Goal: Information Seeking & Learning: Learn about a topic

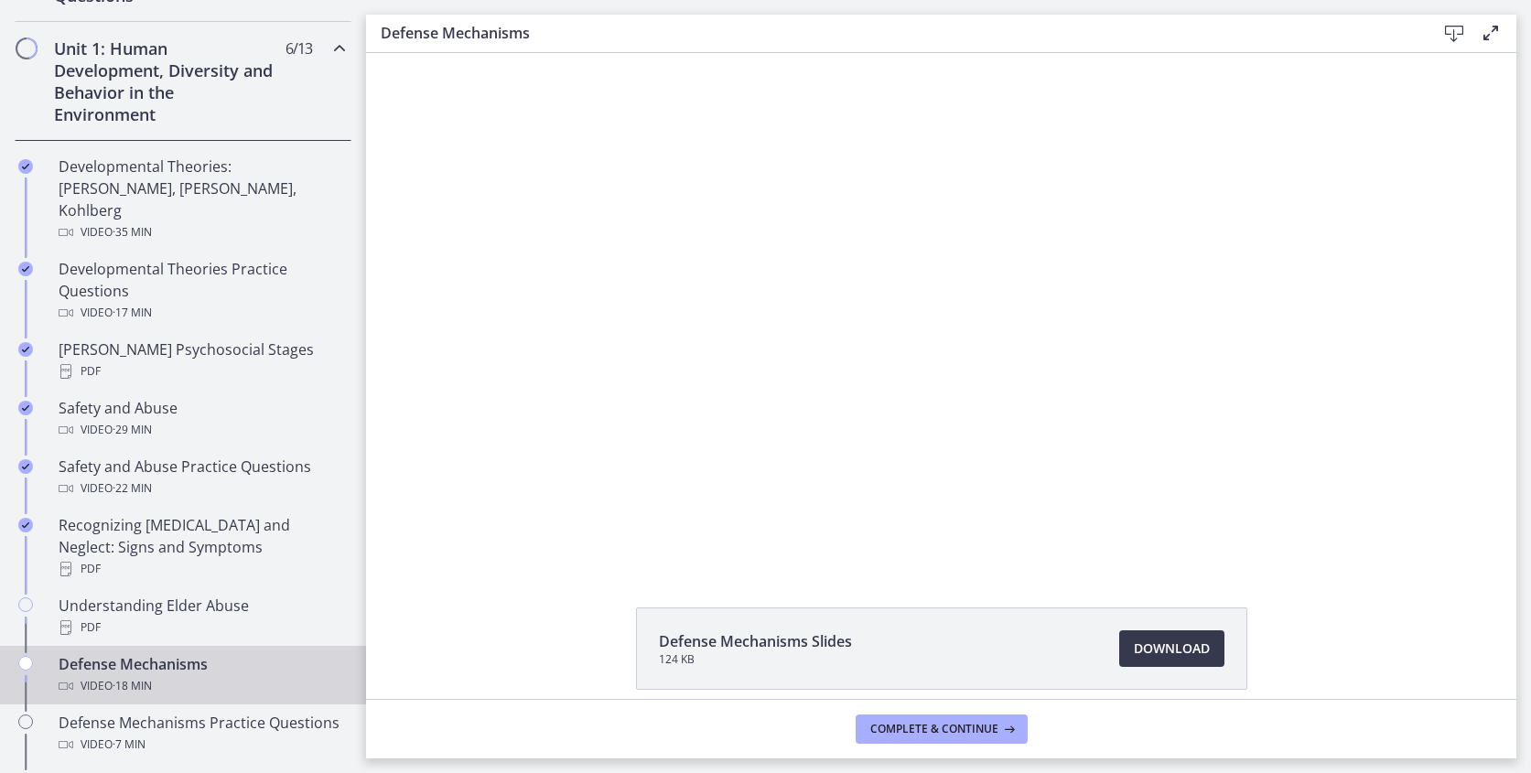
scroll to position [71, 0]
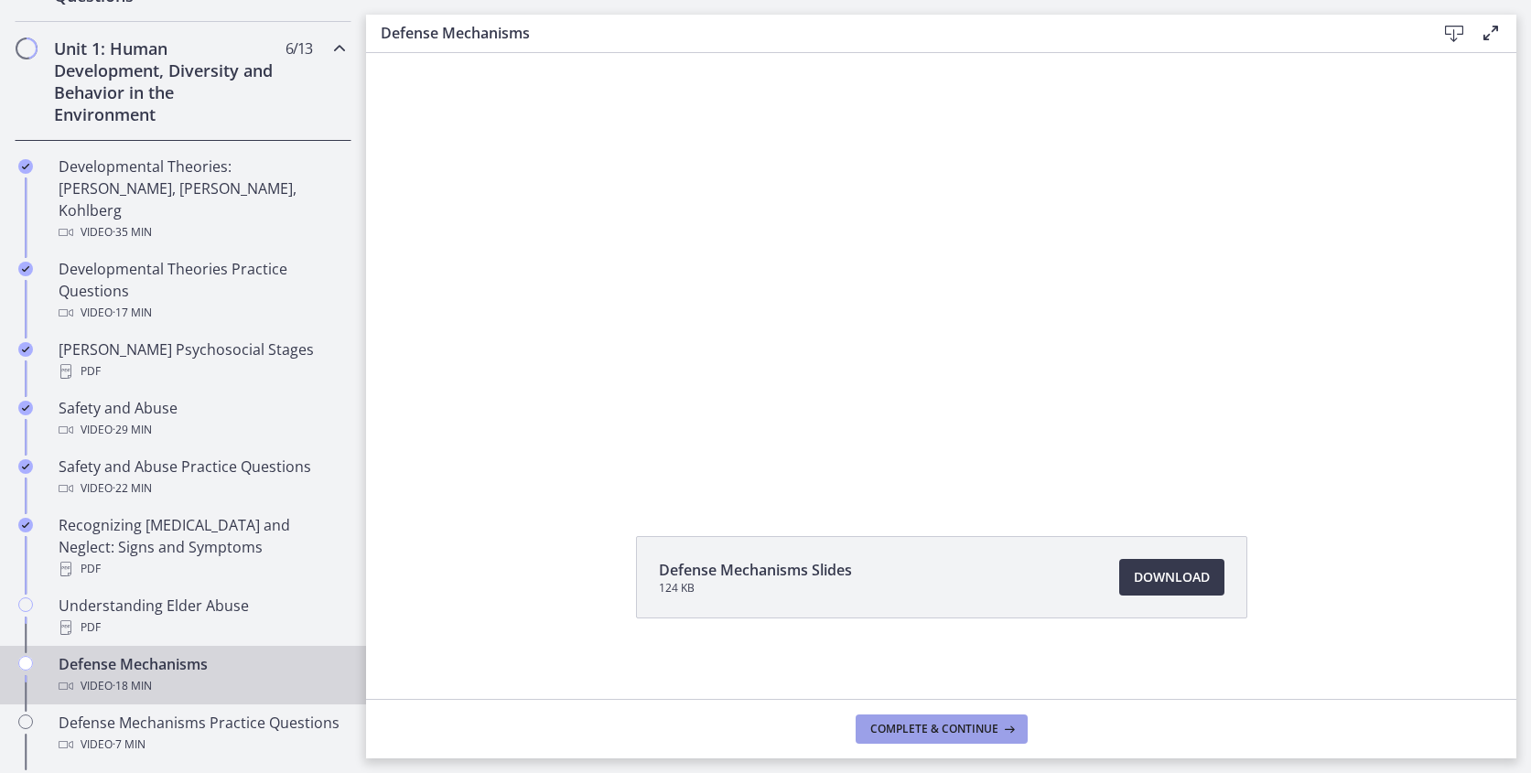
click at [985, 726] on span "Complete & continue" at bounding box center [934, 729] width 128 height 15
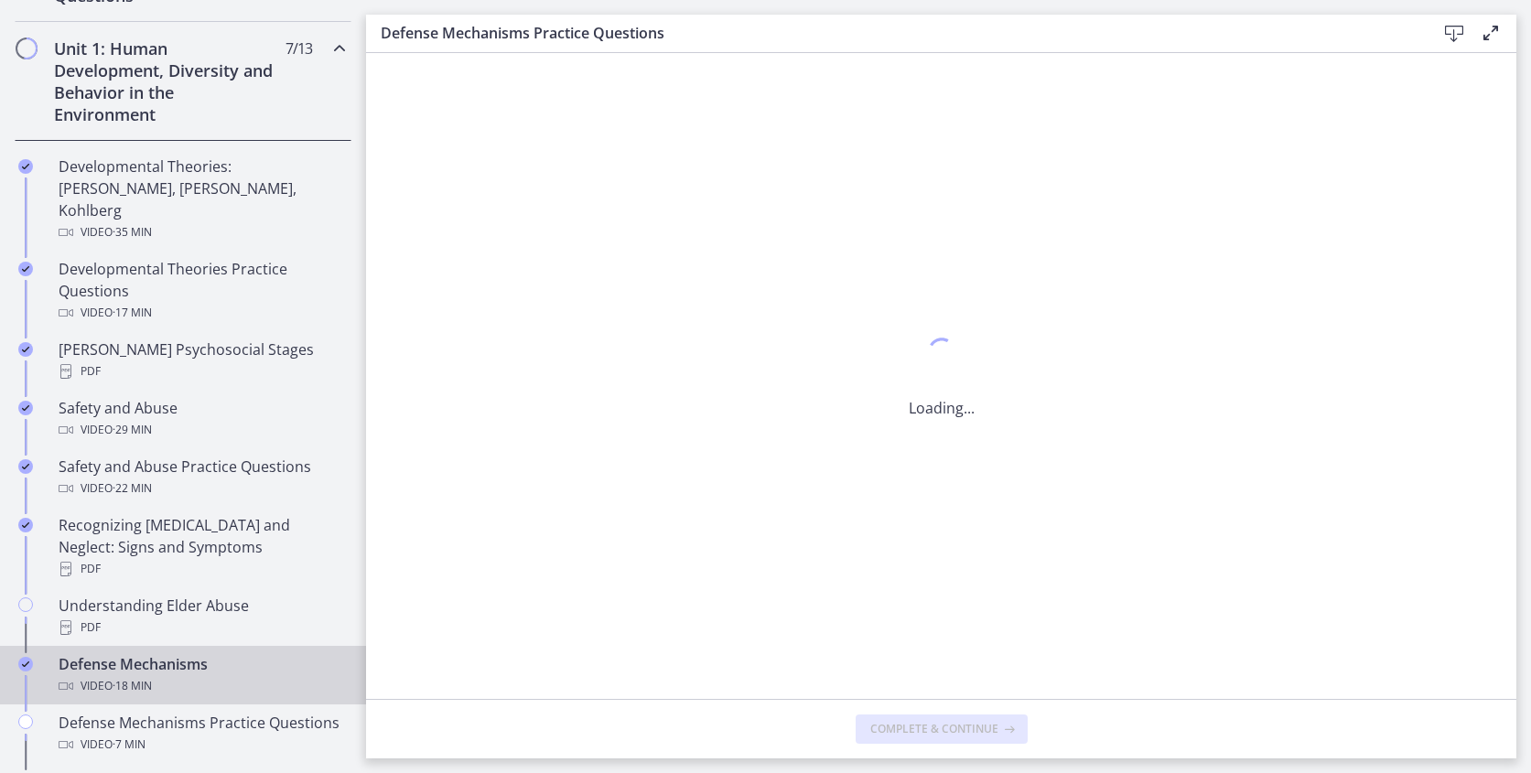
scroll to position [0, 0]
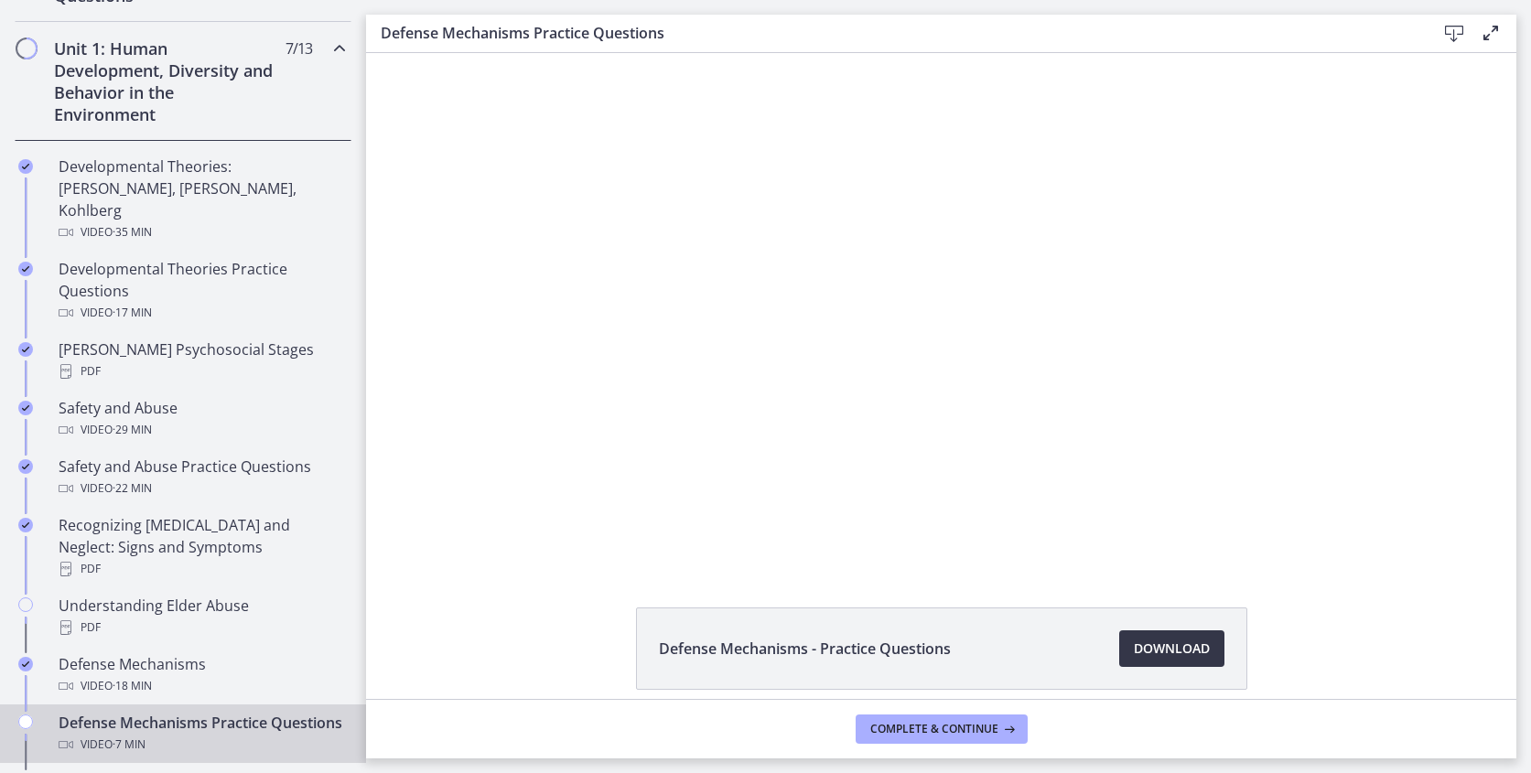
click at [1175, 643] on span "Download Opens in a new window" at bounding box center [1172, 649] width 76 height 22
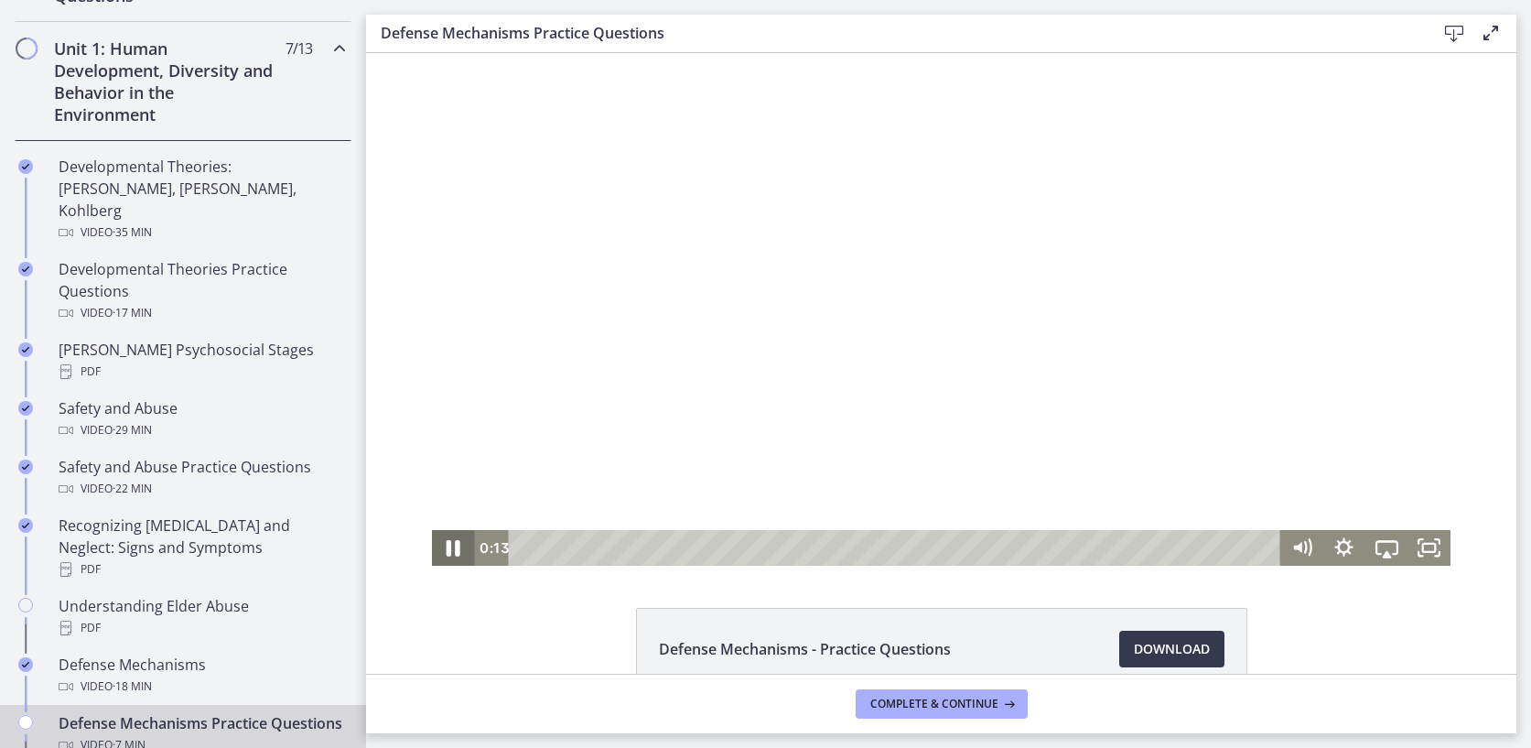
click at [441, 550] on icon "Pause" at bounding box center [452, 547] width 51 height 43
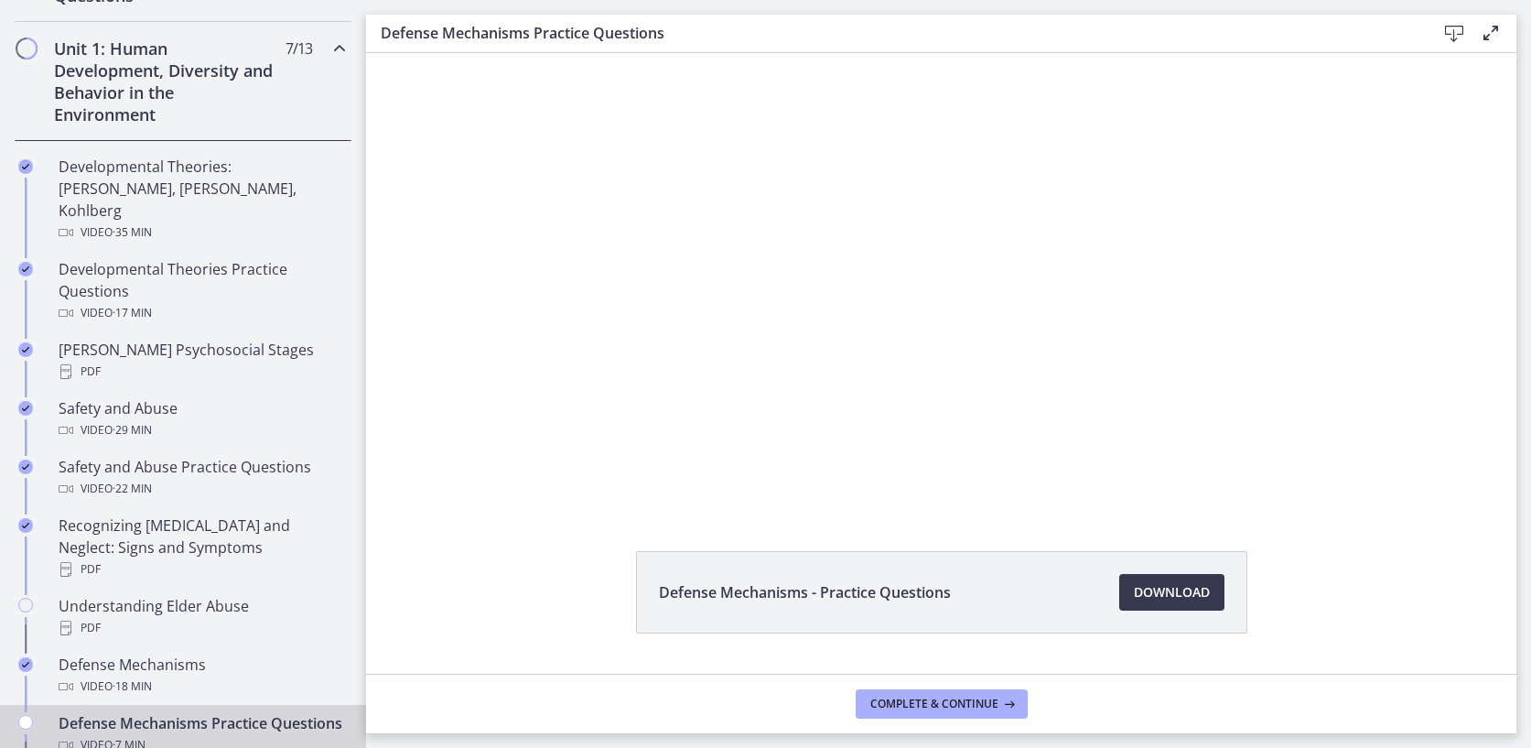
scroll to position [62, 0]
click at [1179, 576] on span "Download Opens in a new window" at bounding box center [1172, 587] width 76 height 22
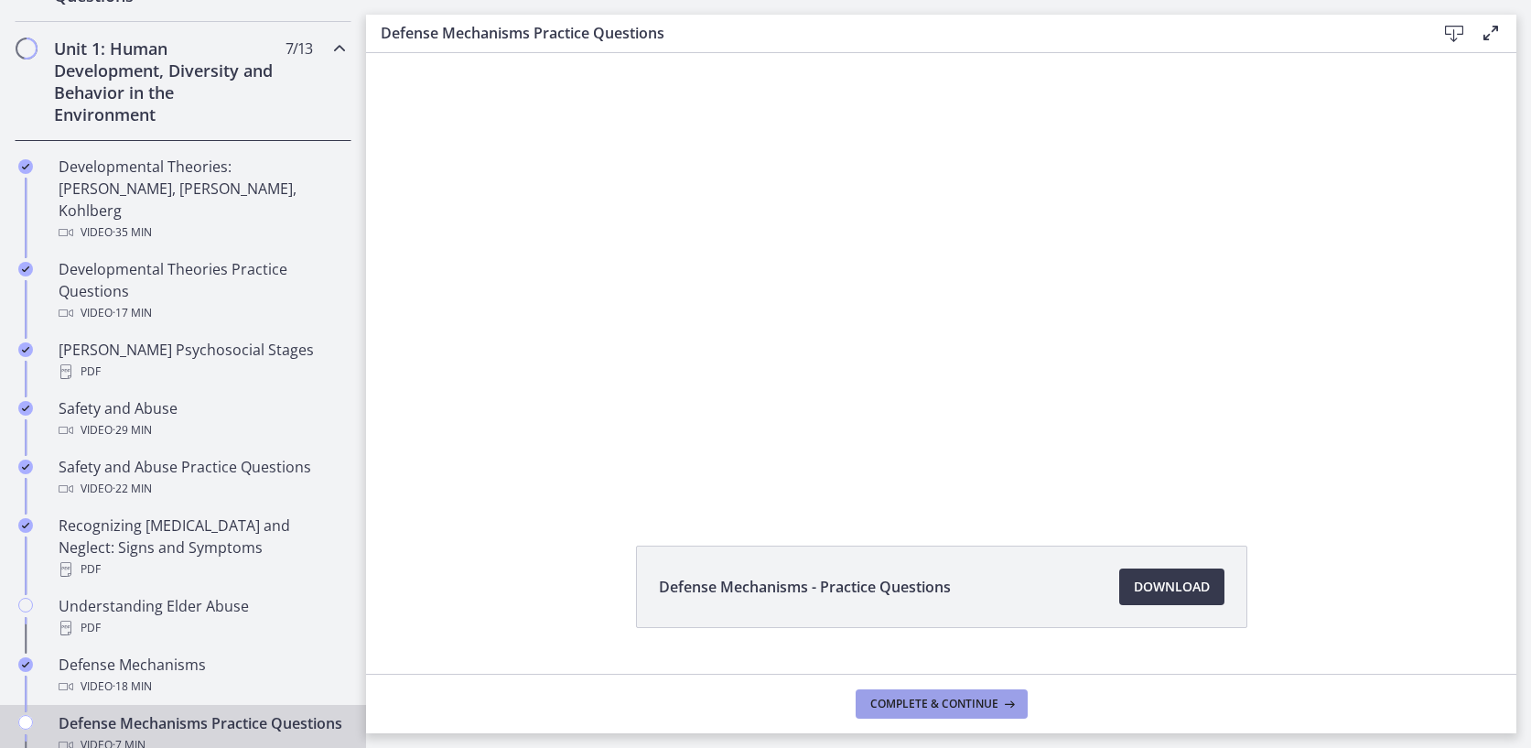
click at [934, 697] on span "Complete & continue" at bounding box center [934, 703] width 128 height 15
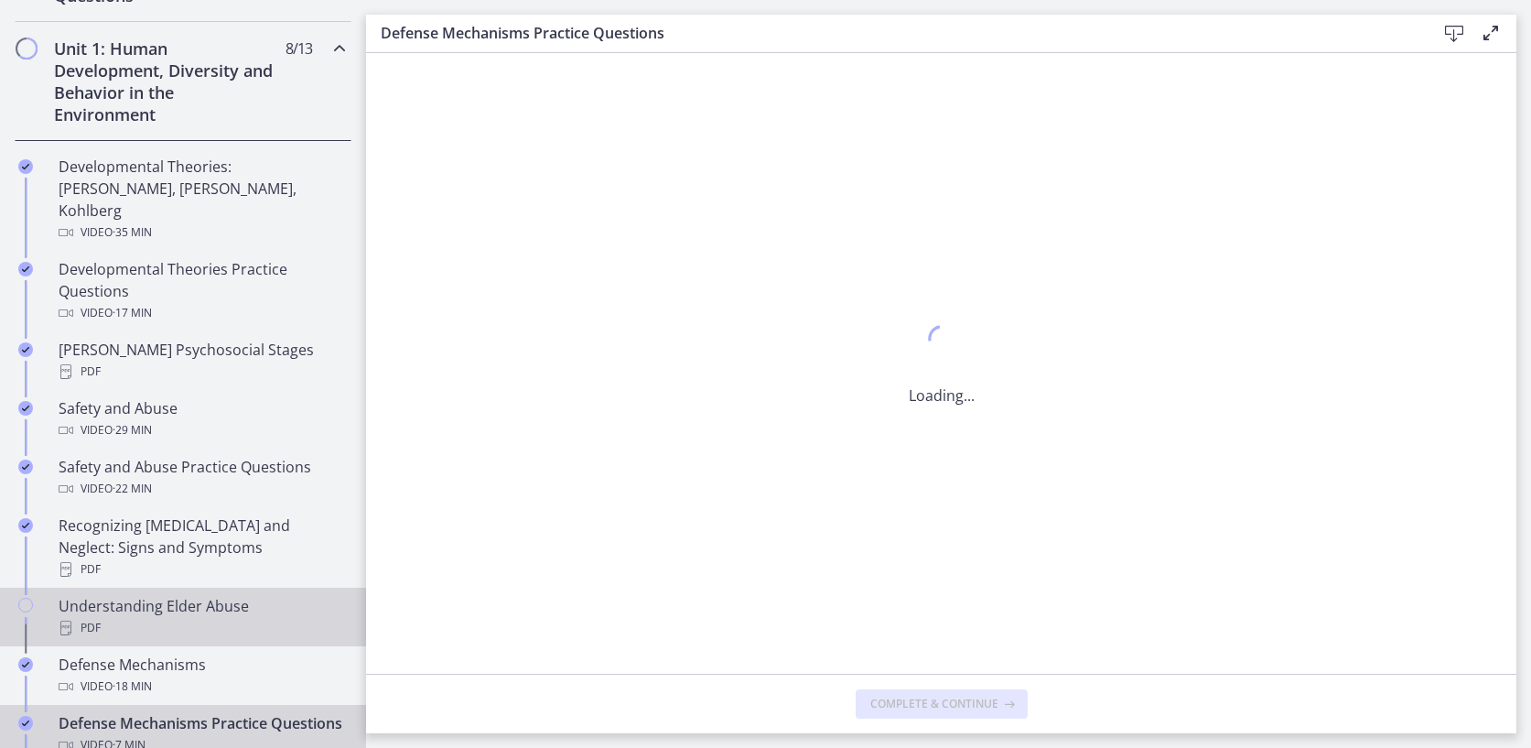
click at [170, 595] on div "Understanding Elder Abuse PDF" at bounding box center [201, 617] width 285 height 44
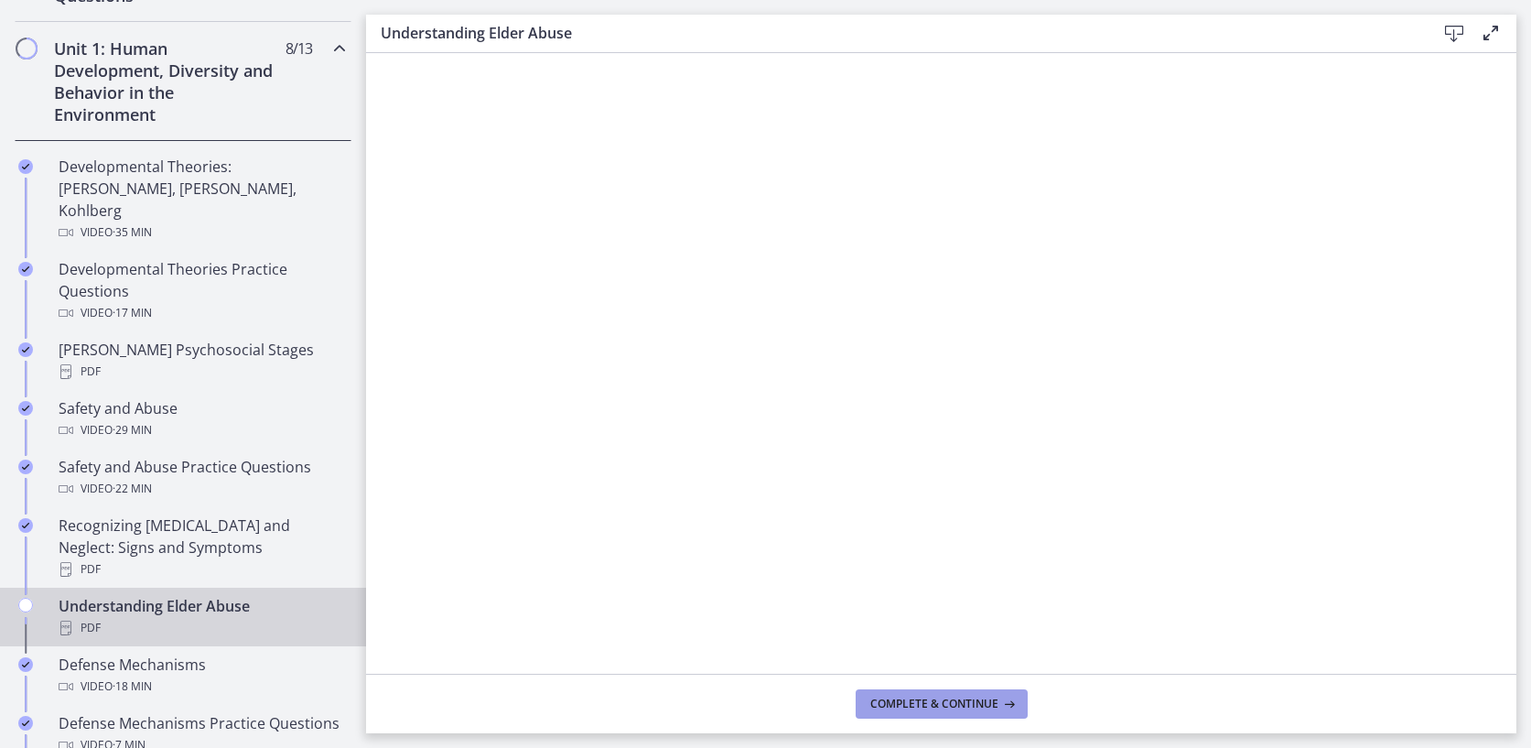
click at [988, 703] on span "Complete & continue" at bounding box center [934, 703] width 128 height 15
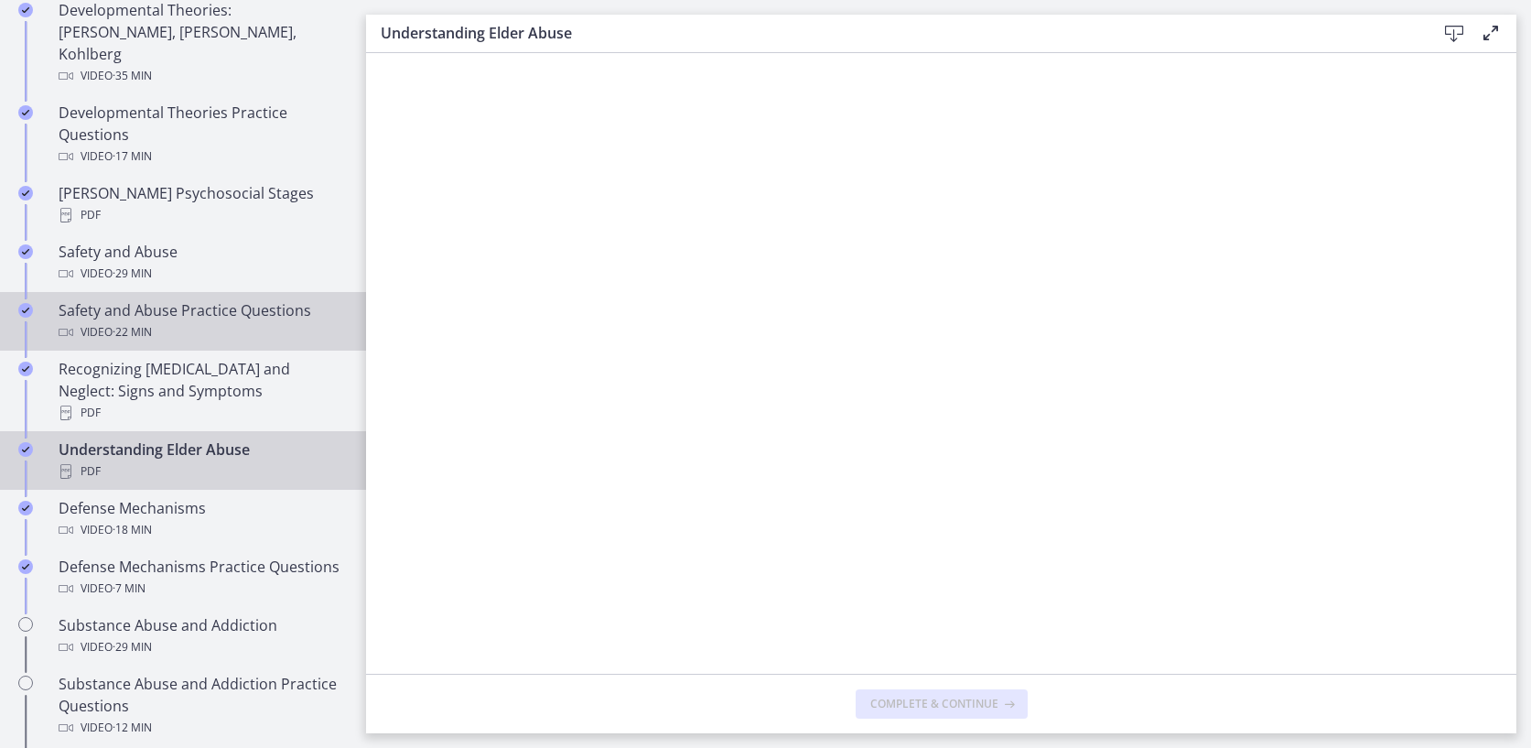
scroll to position [751, 0]
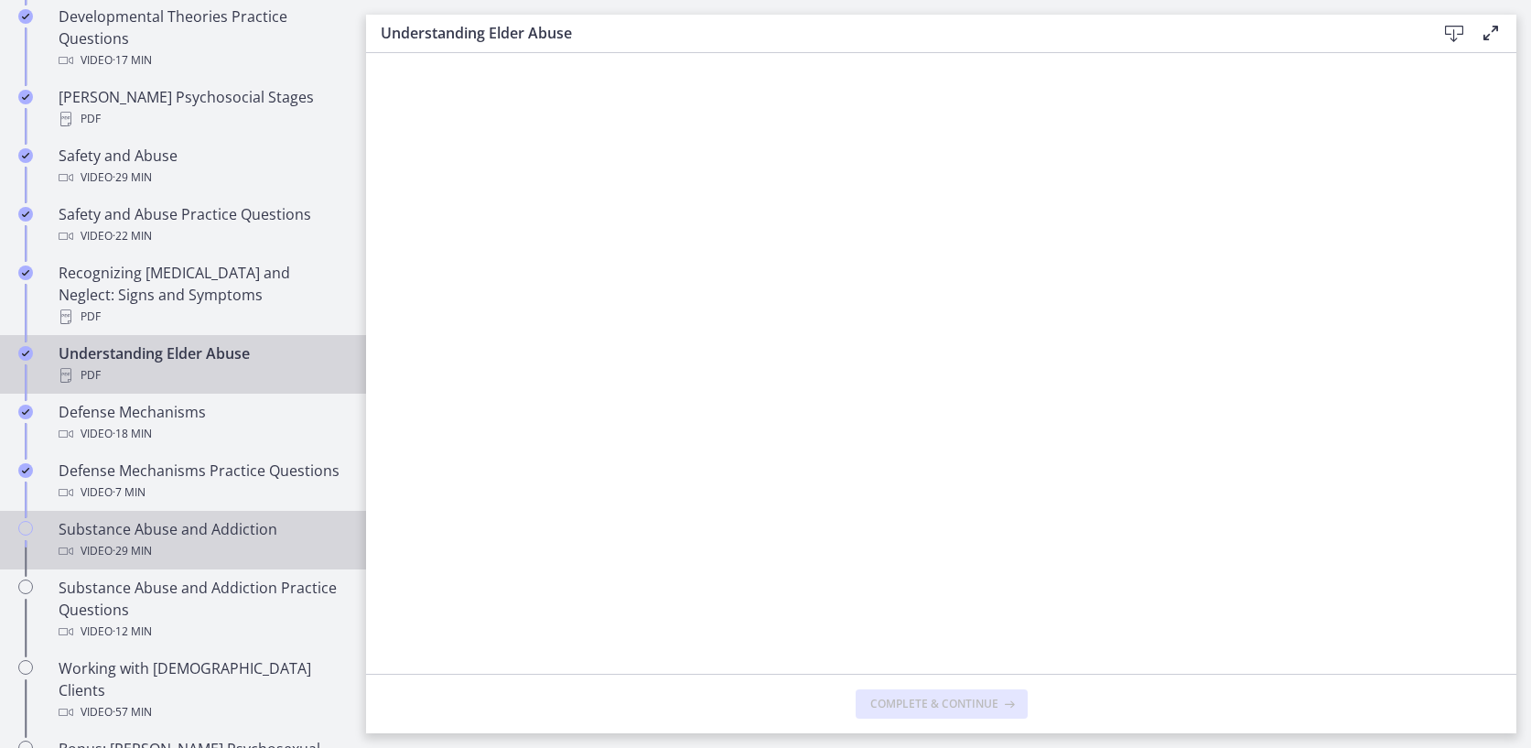
click at [140, 540] on span "· 29 min" at bounding box center [132, 551] width 39 height 22
click at [186, 518] on div "Substance Abuse and Addiction Video · 29 min" at bounding box center [201, 540] width 285 height 44
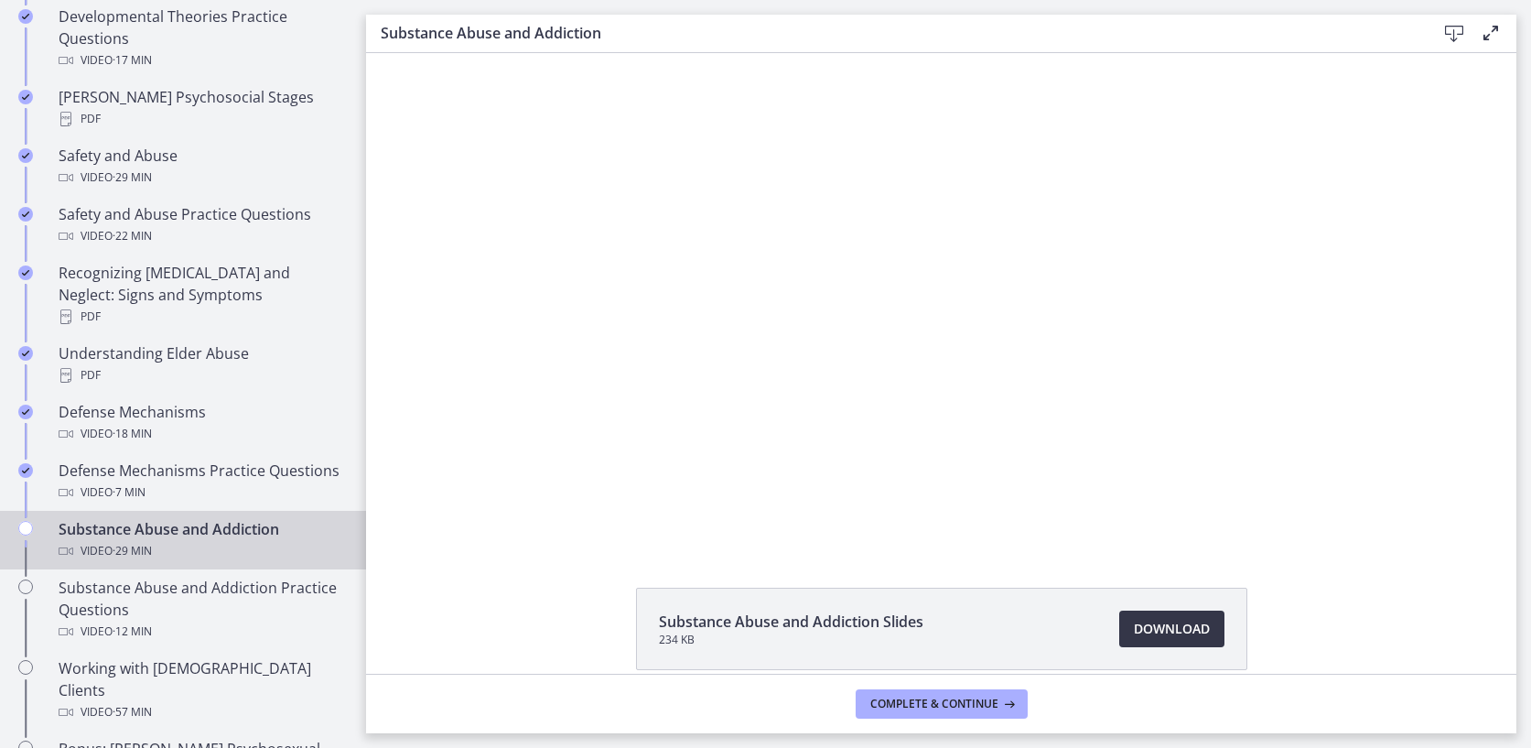
click at [1203, 623] on span "Download Opens in a new window" at bounding box center [1172, 629] width 76 height 22
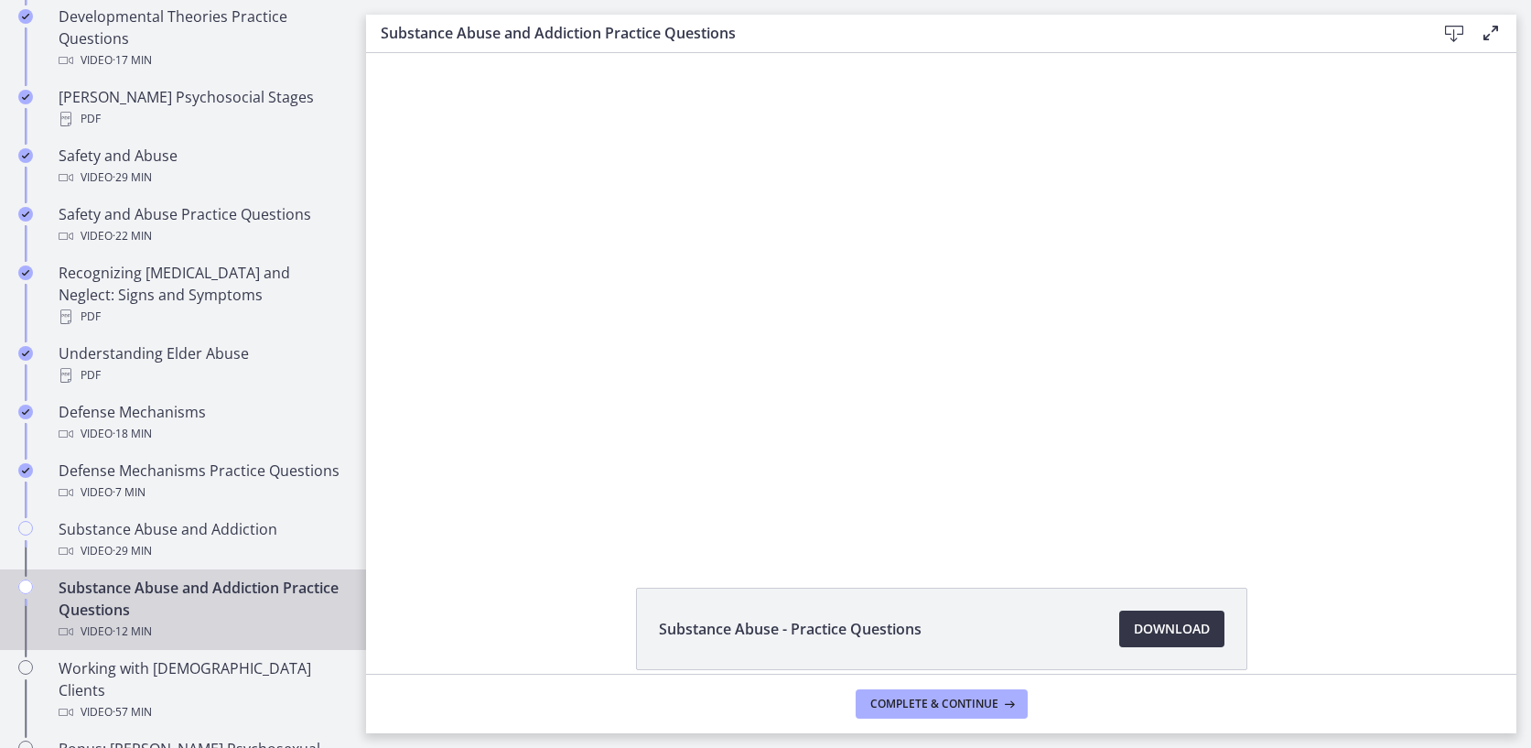
click at [1195, 631] on span "Download Opens in a new window" at bounding box center [1172, 629] width 76 height 22
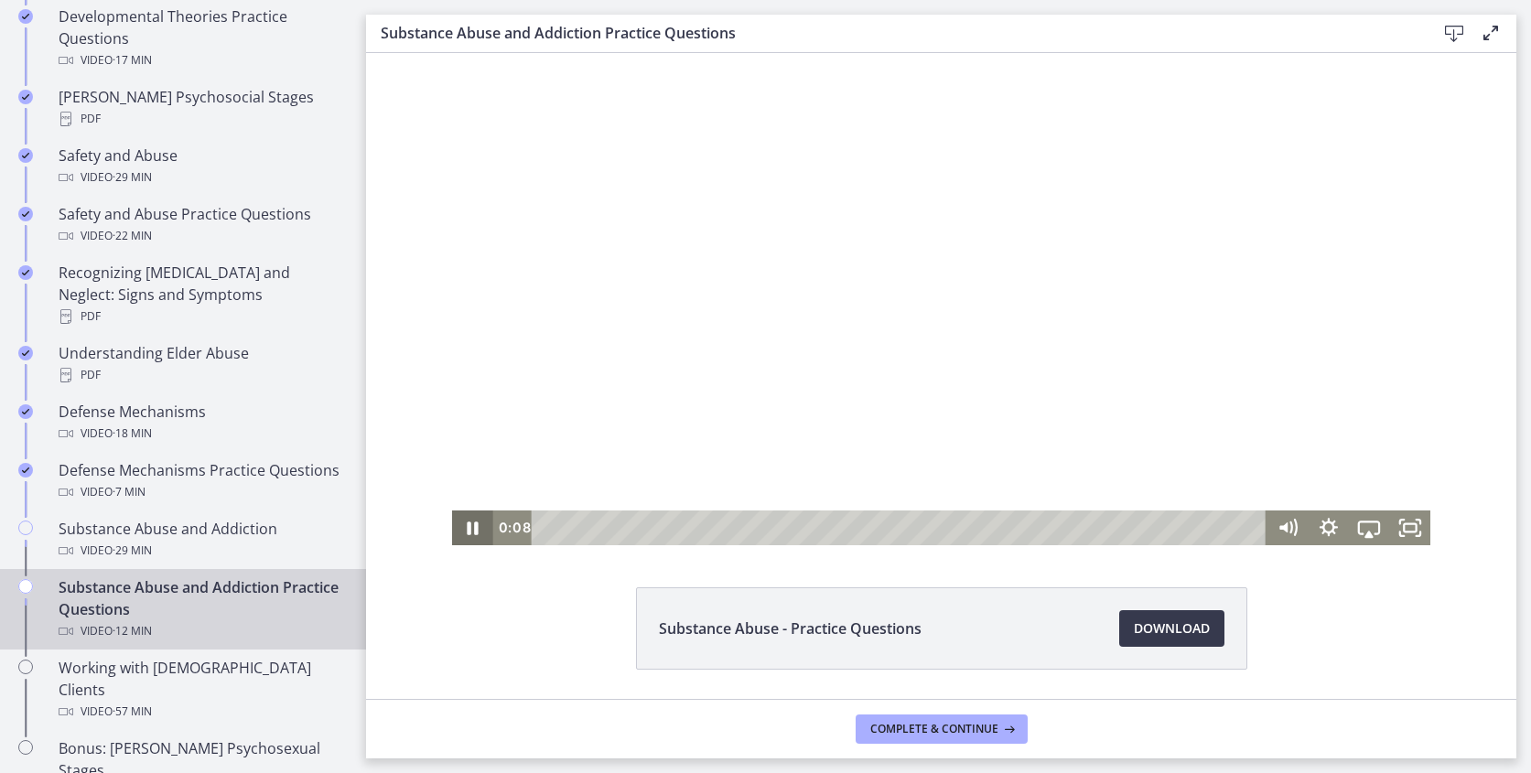
click at [477, 530] on icon "Pause" at bounding box center [473, 528] width 11 height 13
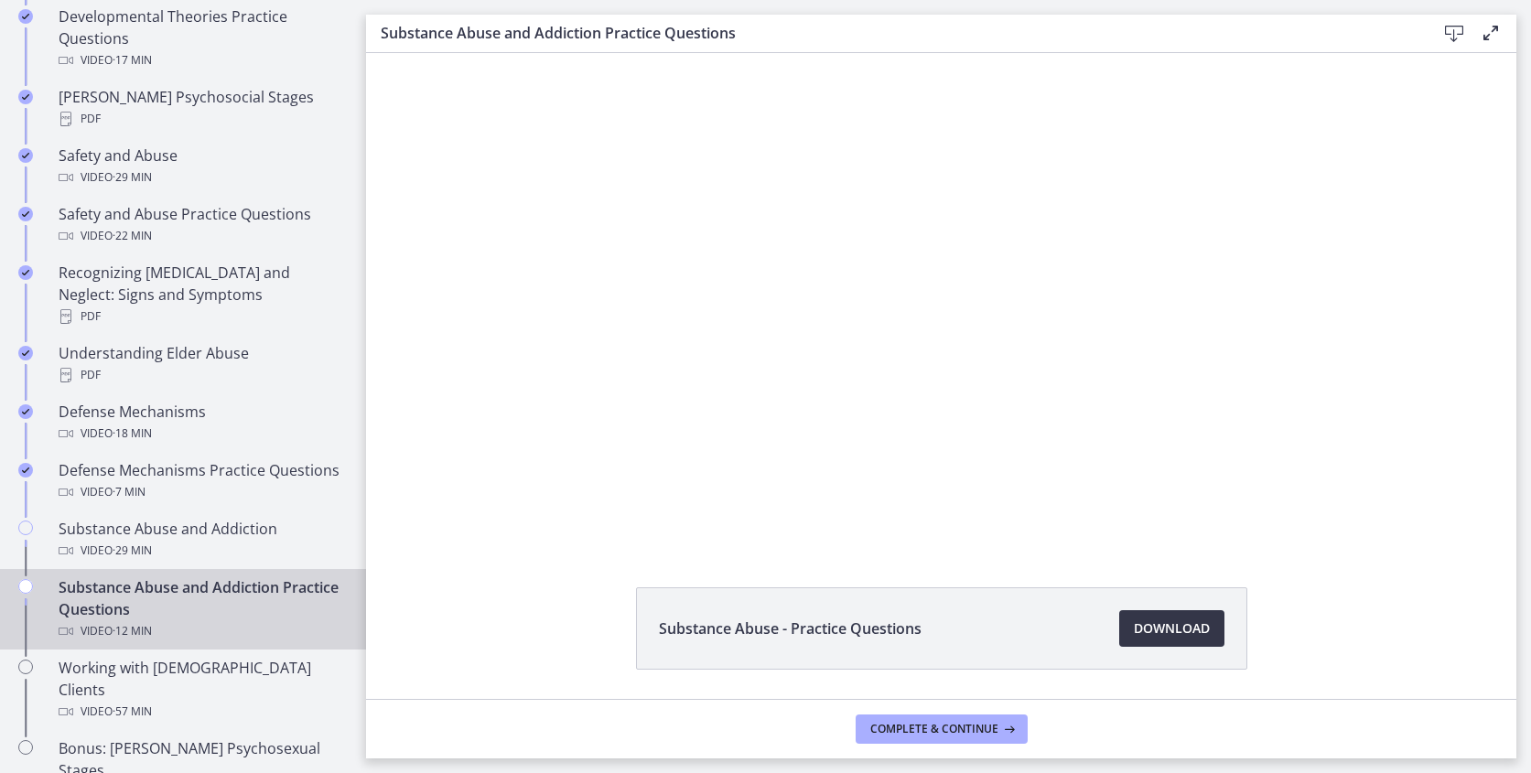
click at [1196, 636] on span "Download Opens in a new window" at bounding box center [1172, 629] width 76 height 22
click at [984, 727] on span "Complete & continue" at bounding box center [934, 729] width 128 height 15
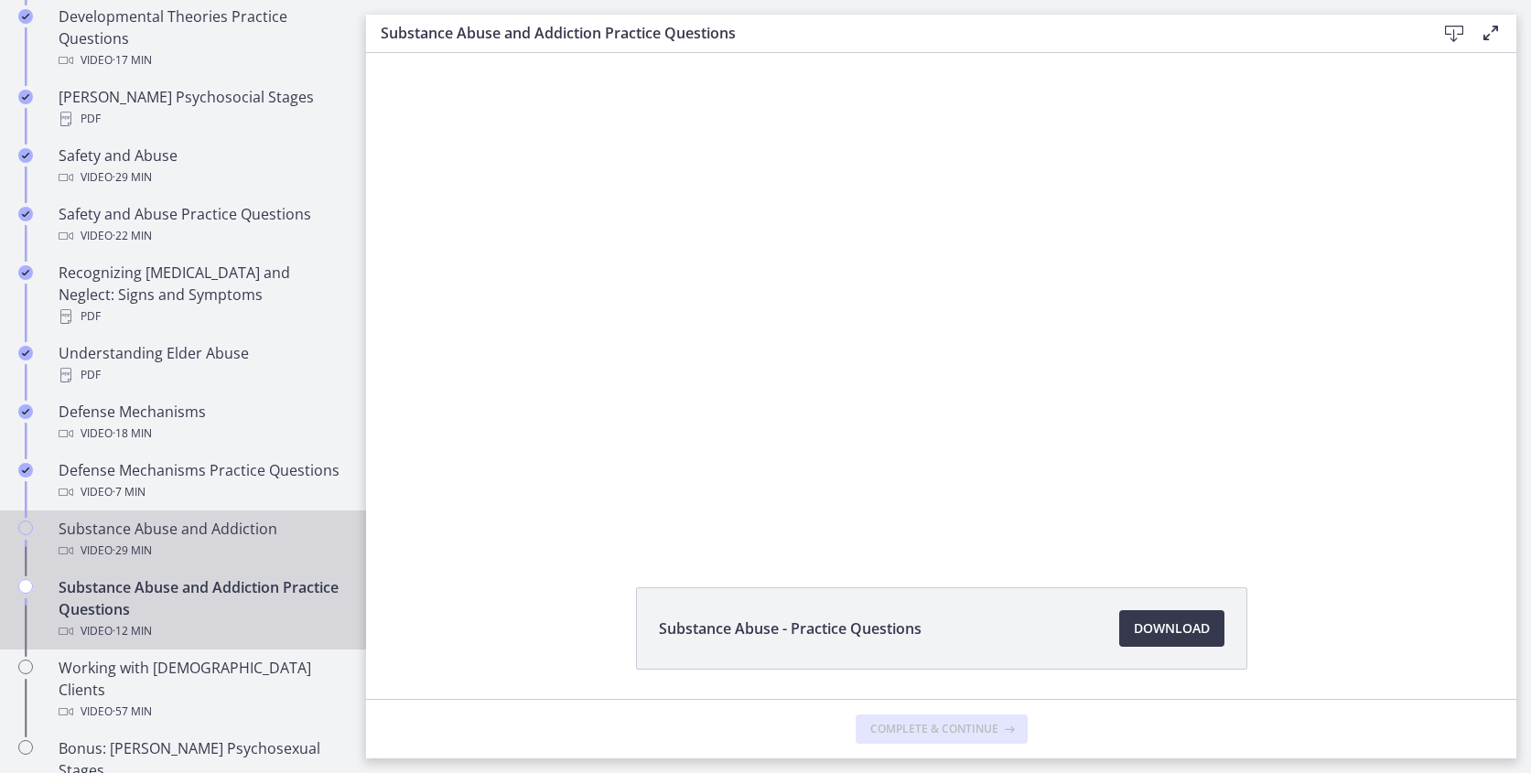
click at [171, 518] on div "Substance Abuse and Addiction Video · 29 min" at bounding box center [201, 540] width 285 height 44
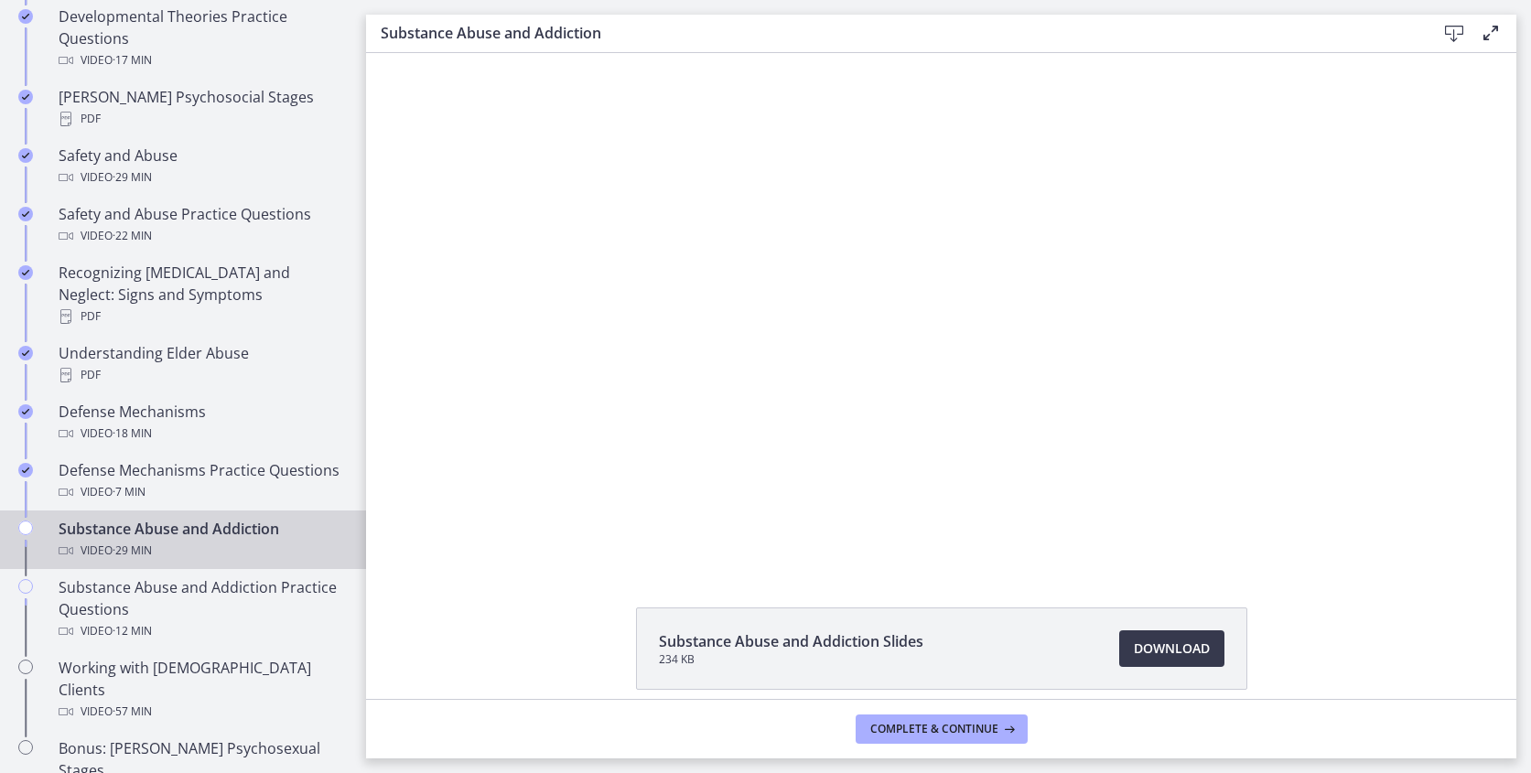
click at [25, 521] on icon "Chapters" at bounding box center [25, 528] width 15 height 15
click at [128, 518] on div "Substance Abuse and Addiction Video · 29 min" at bounding box center [201, 540] width 285 height 44
click at [897, 722] on span "Complete & continue" at bounding box center [934, 729] width 128 height 15
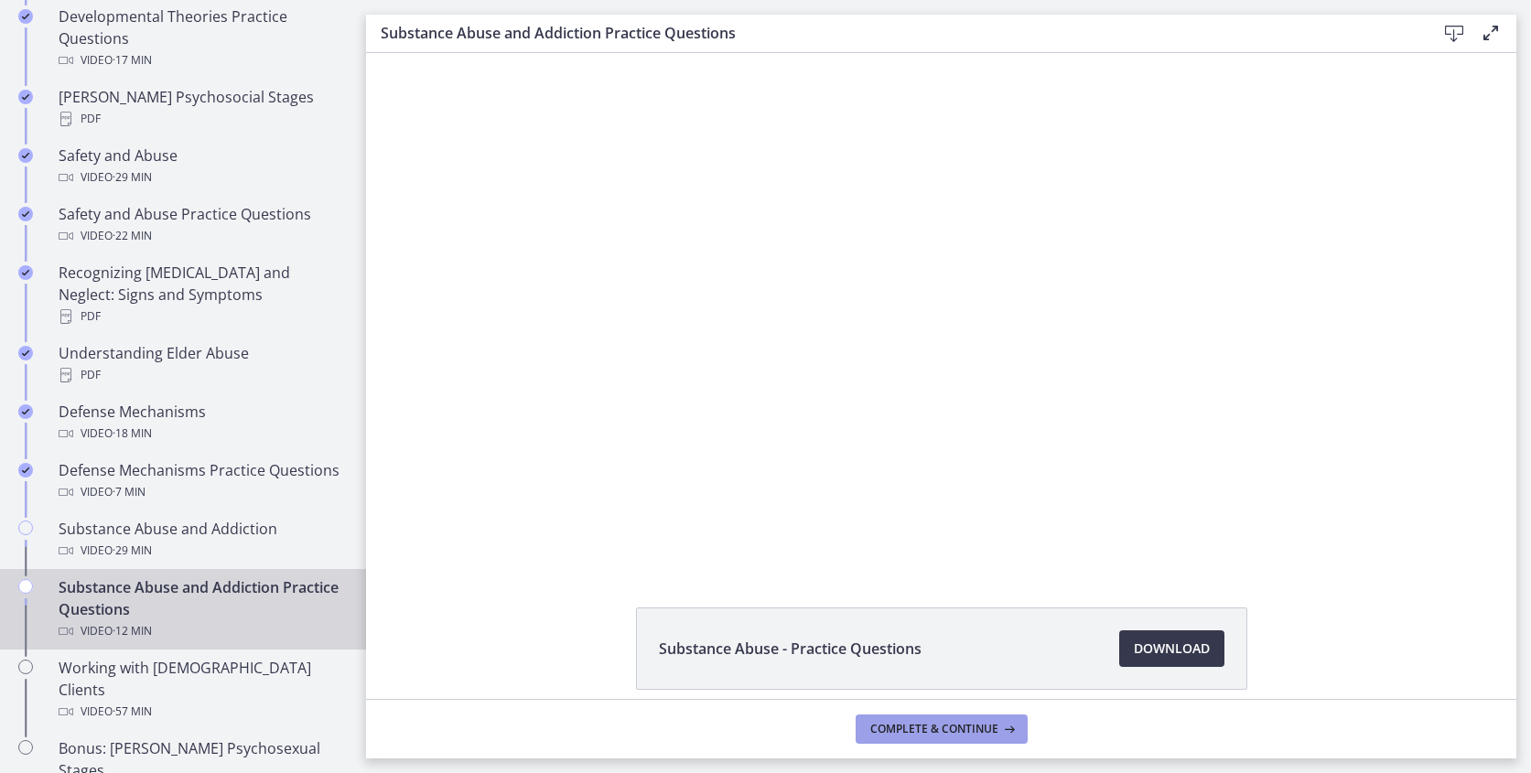
click at [905, 728] on span "Complete & continue" at bounding box center [934, 729] width 128 height 15
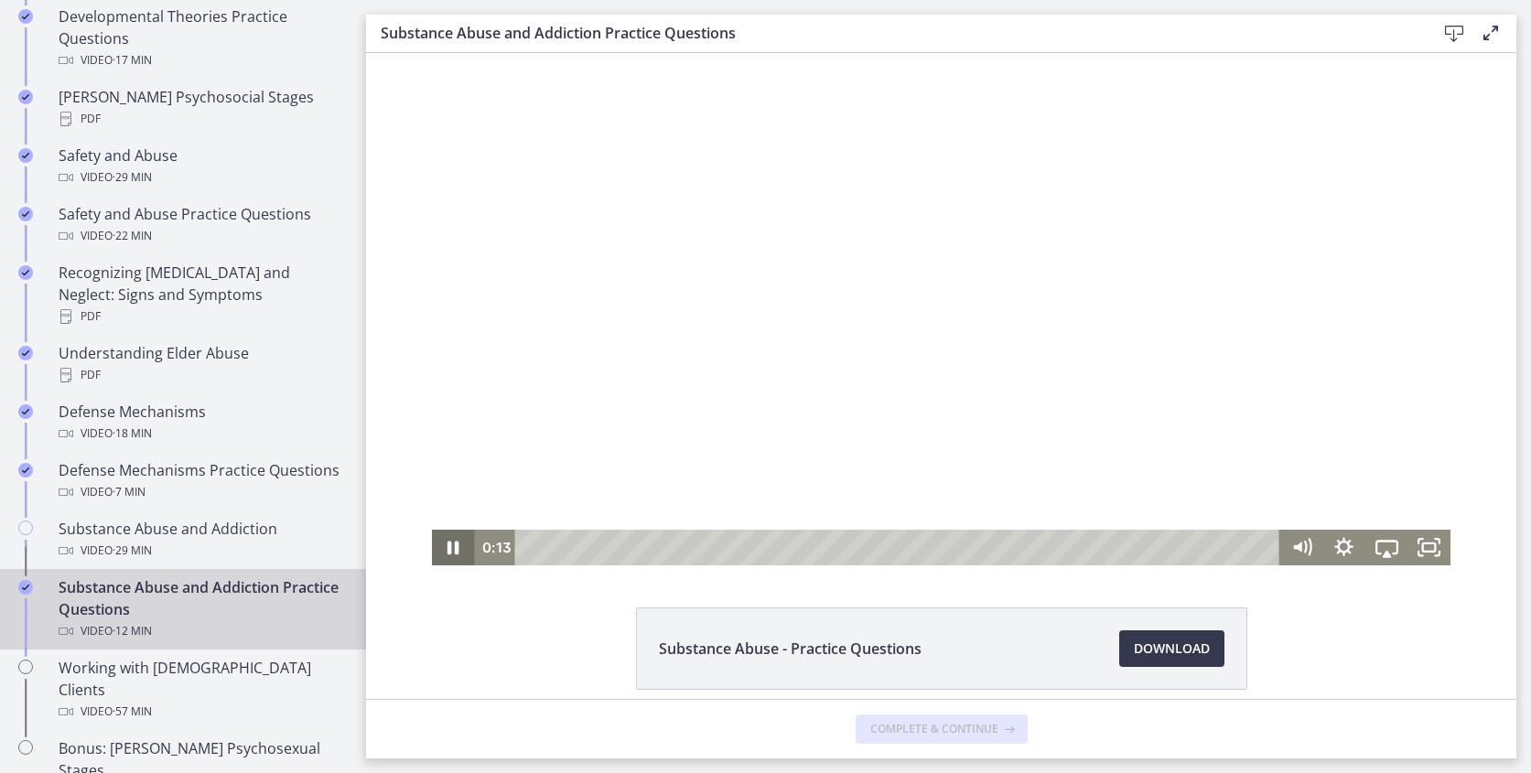
click at [451, 546] on icon "Pause" at bounding box center [453, 549] width 12 height 14
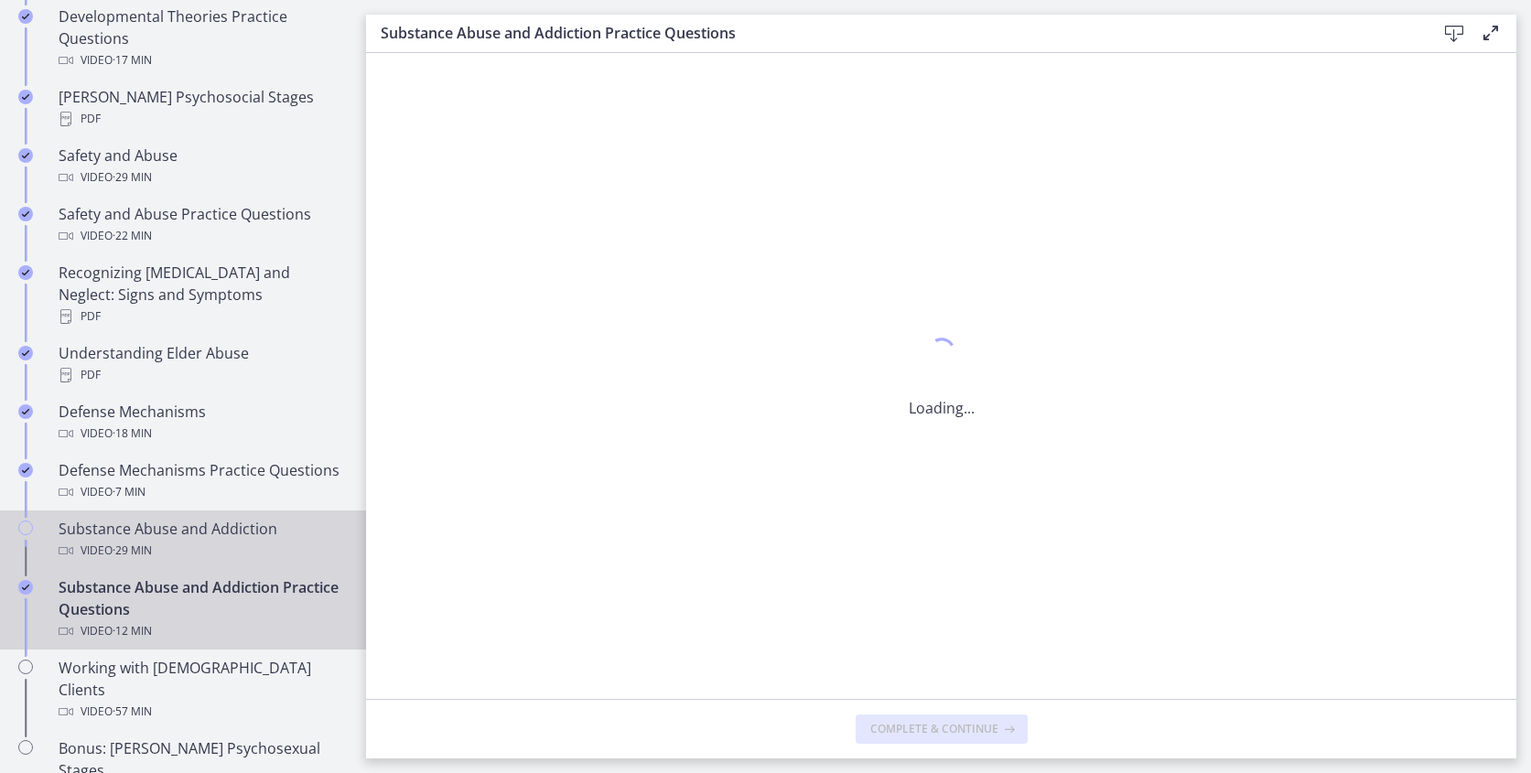
click at [162, 540] on div "Video · 29 min" at bounding box center [201, 551] width 285 height 22
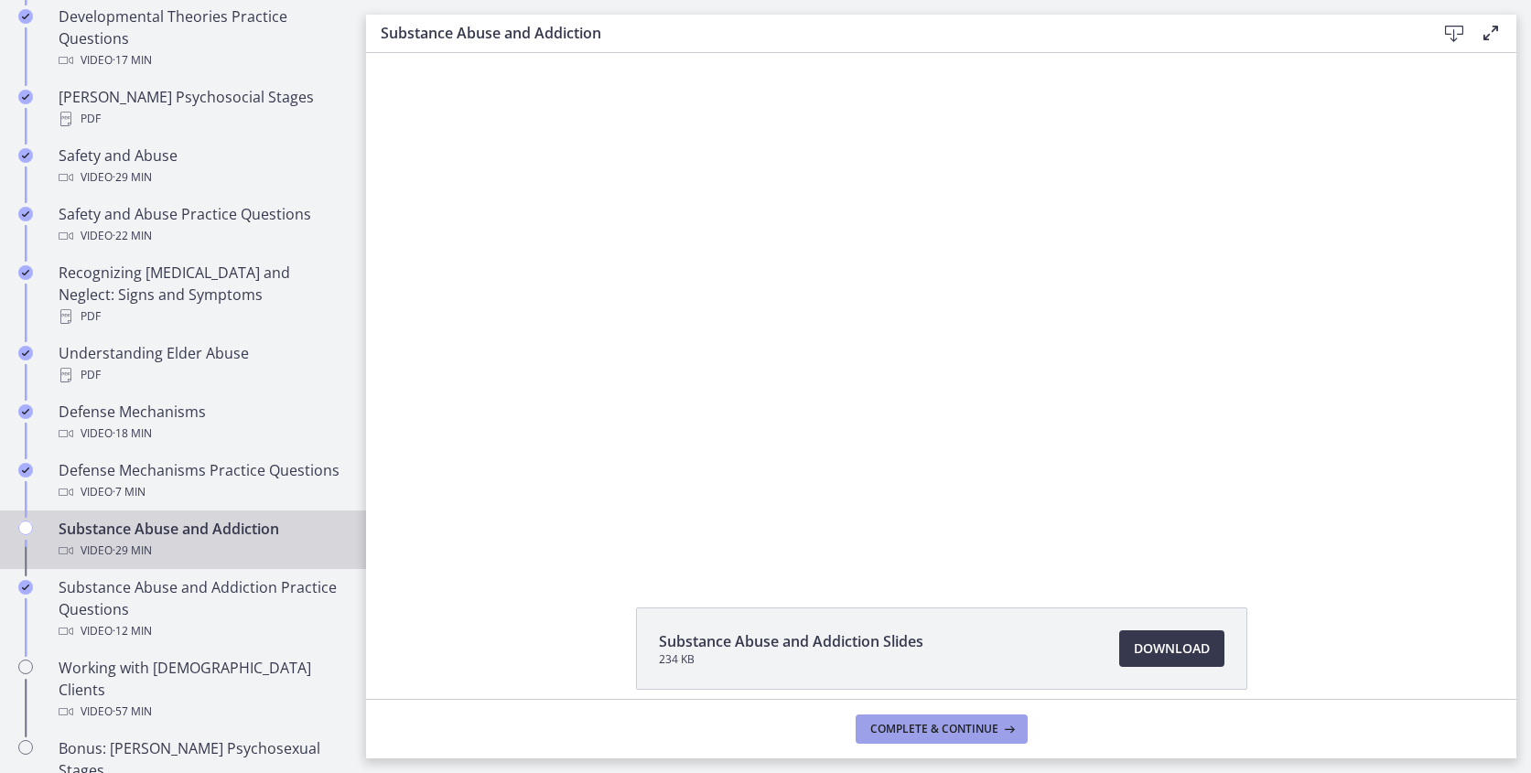
click at [965, 733] on span "Complete & continue" at bounding box center [934, 729] width 128 height 15
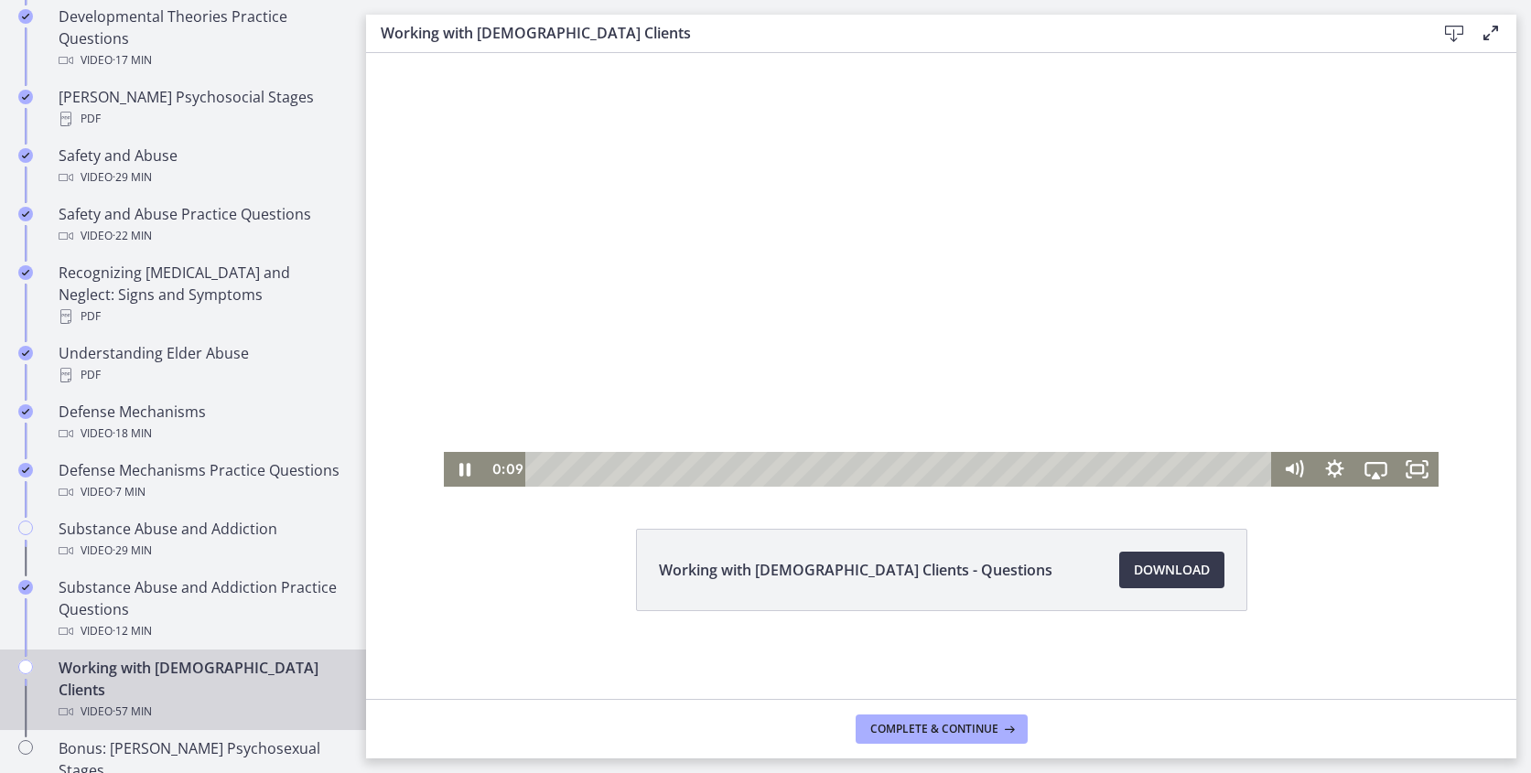
scroll to position [79, 0]
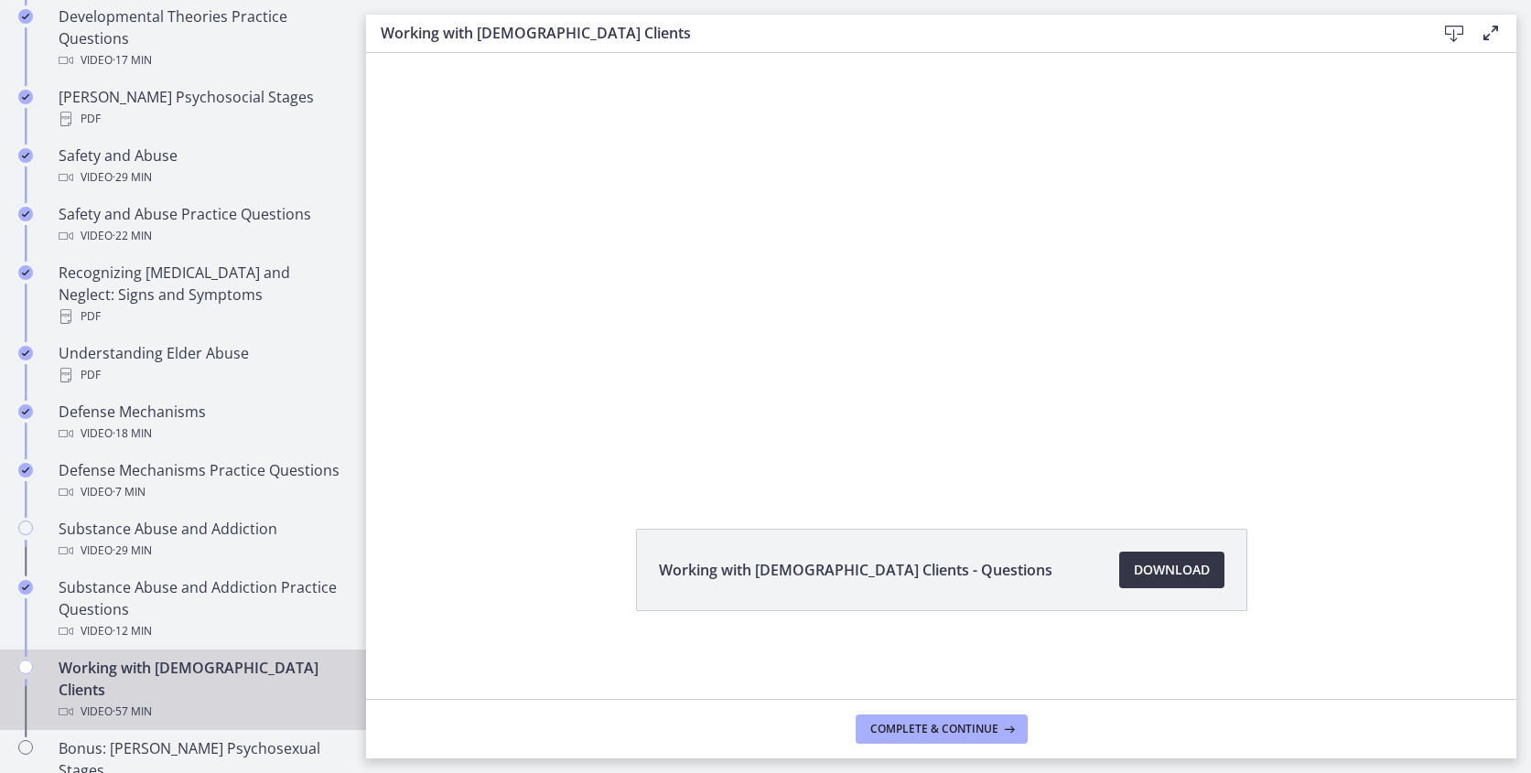
click at [1175, 565] on span "Download Opens in a new window" at bounding box center [1172, 570] width 76 height 22
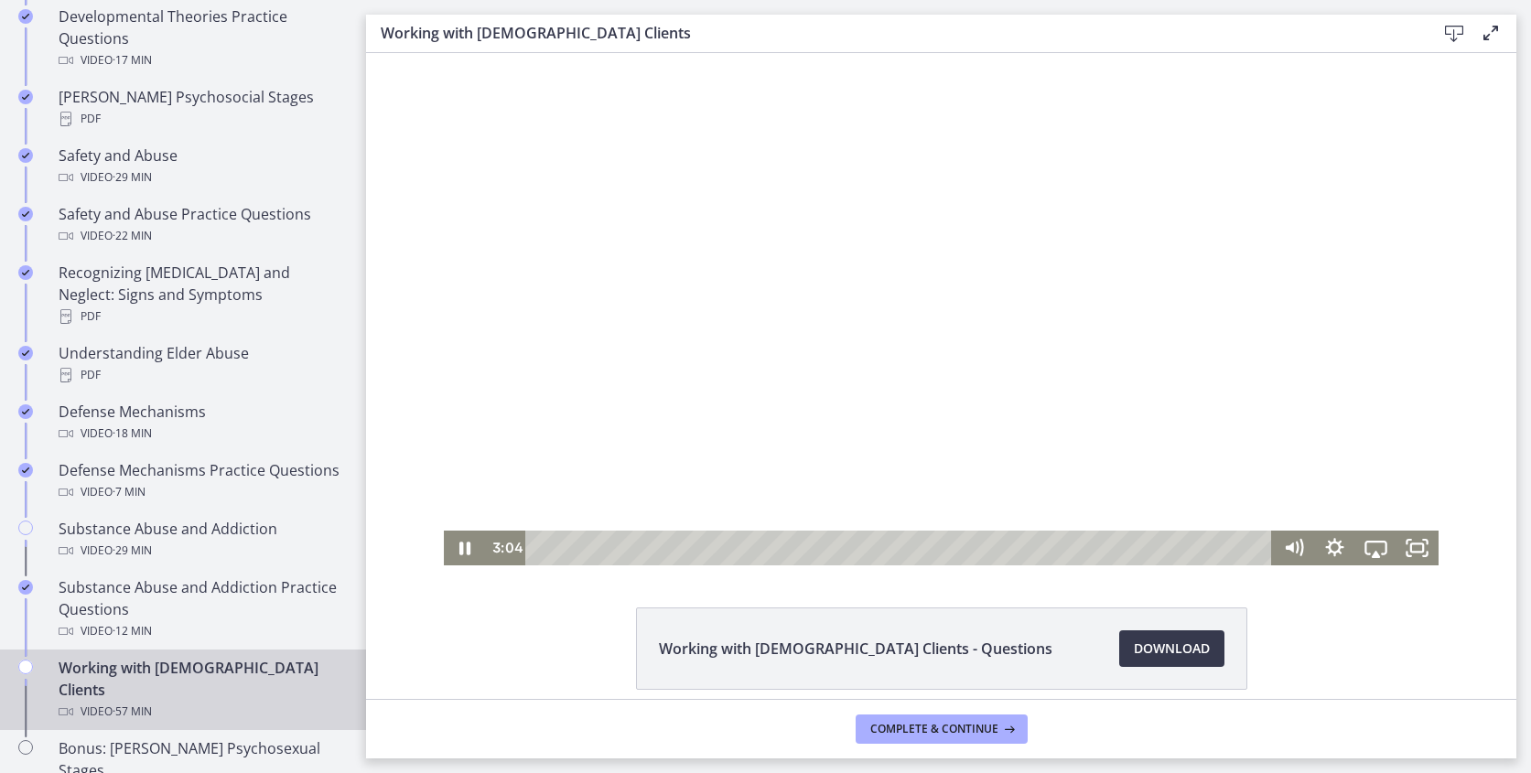
scroll to position [0, 0]
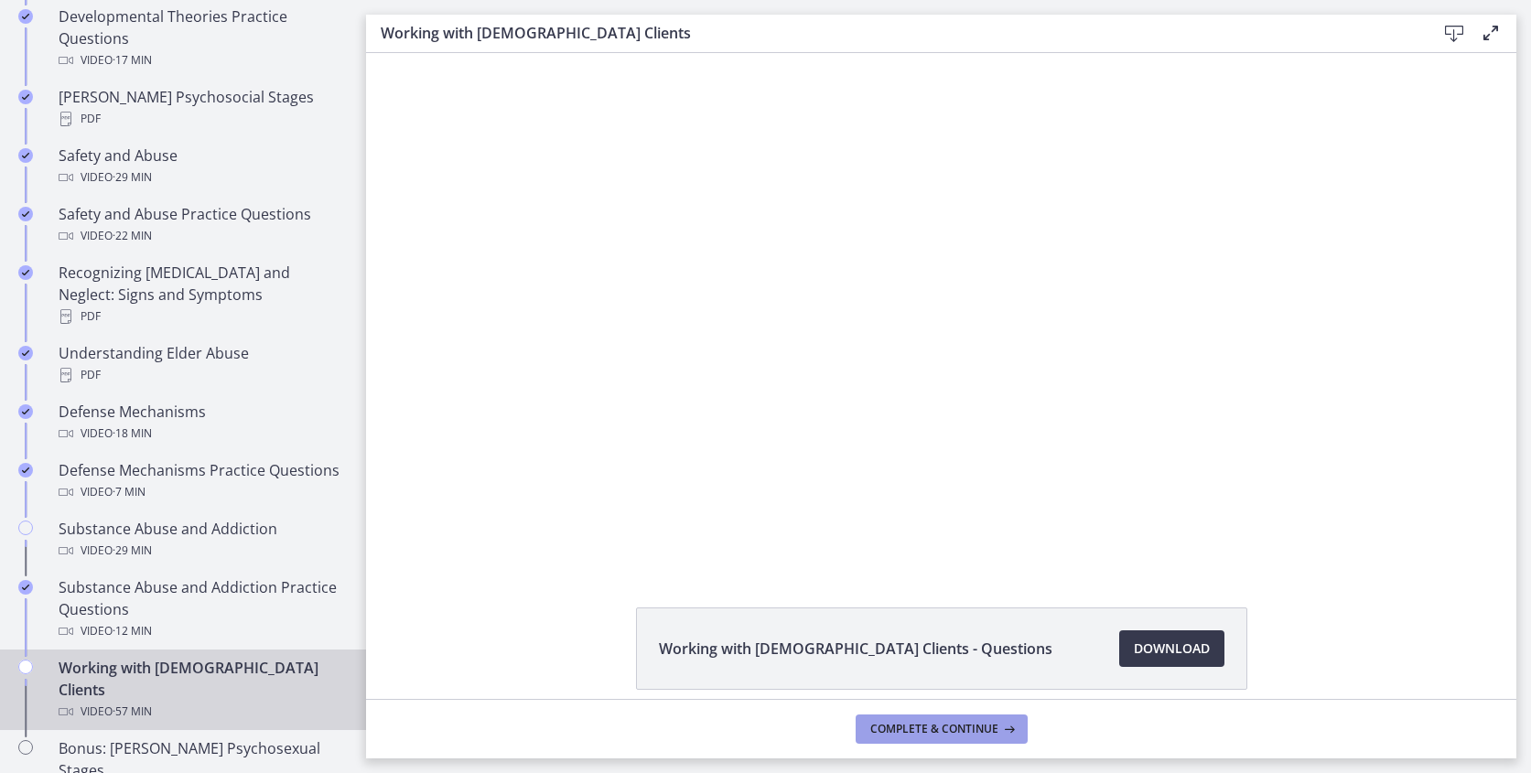
click at [938, 722] on span "Complete & continue" at bounding box center [934, 729] width 128 height 15
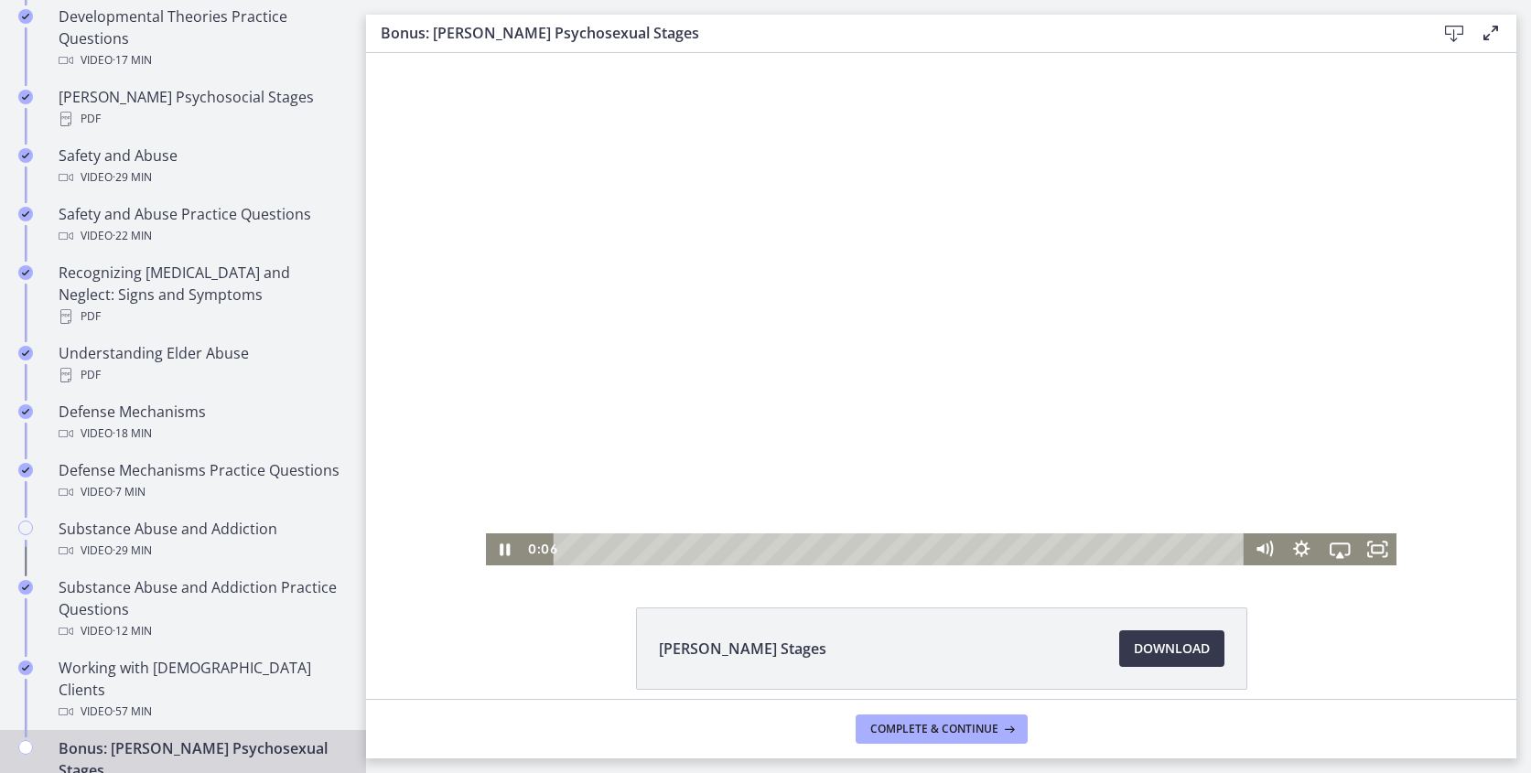
click at [904, 303] on div at bounding box center [941, 309] width 911 height 512
click at [505, 559] on icon "Play Video" at bounding box center [506, 549] width 46 height 38
drag, startPoint x: 629, startPoint y: 550, endPoint x: 608, endPoint y: 551, distance: 20.2
click at [608, 551] on div "Playbar" at bounding box center [608, 549] width 11 height 11
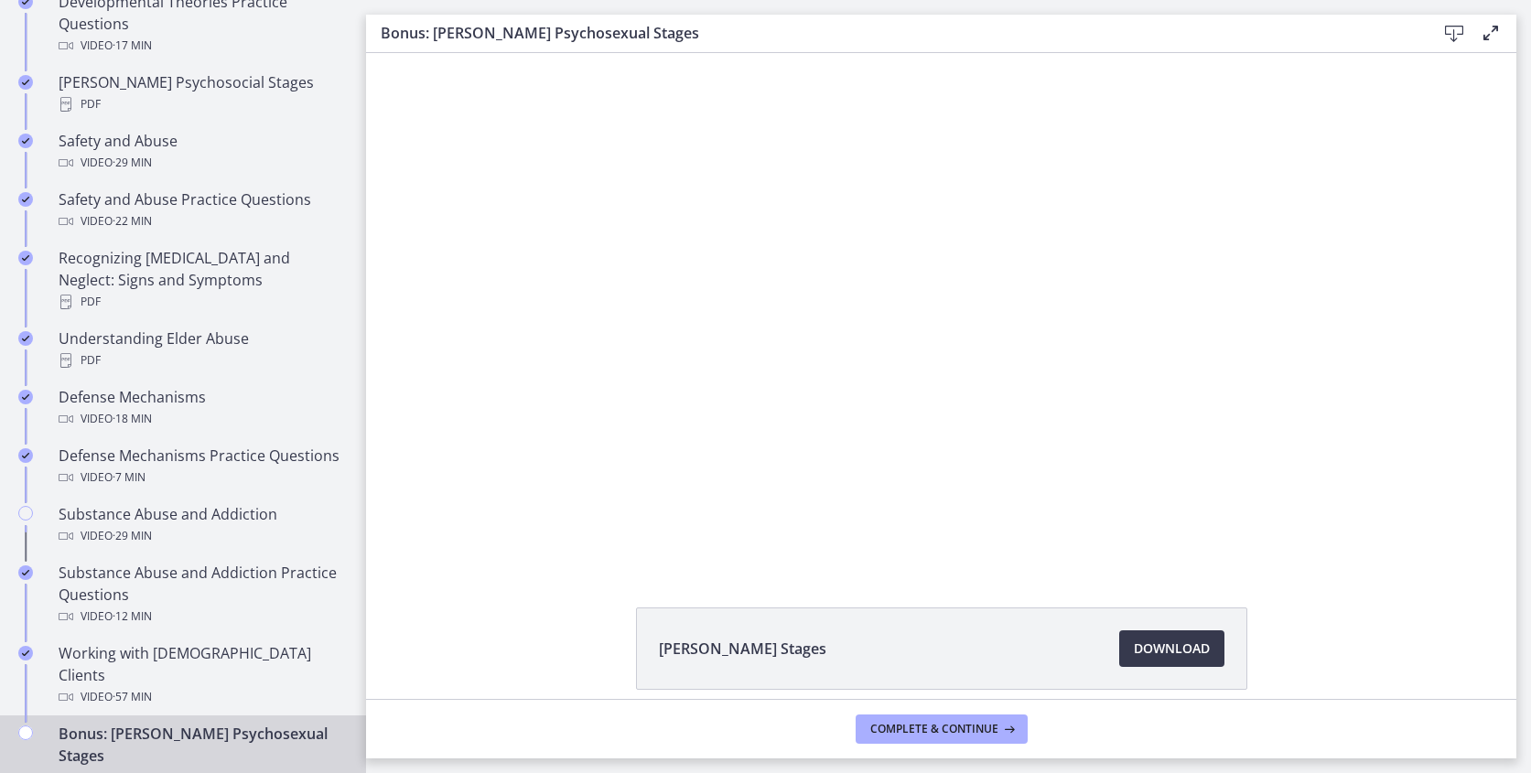
scroll to position [768, 0]
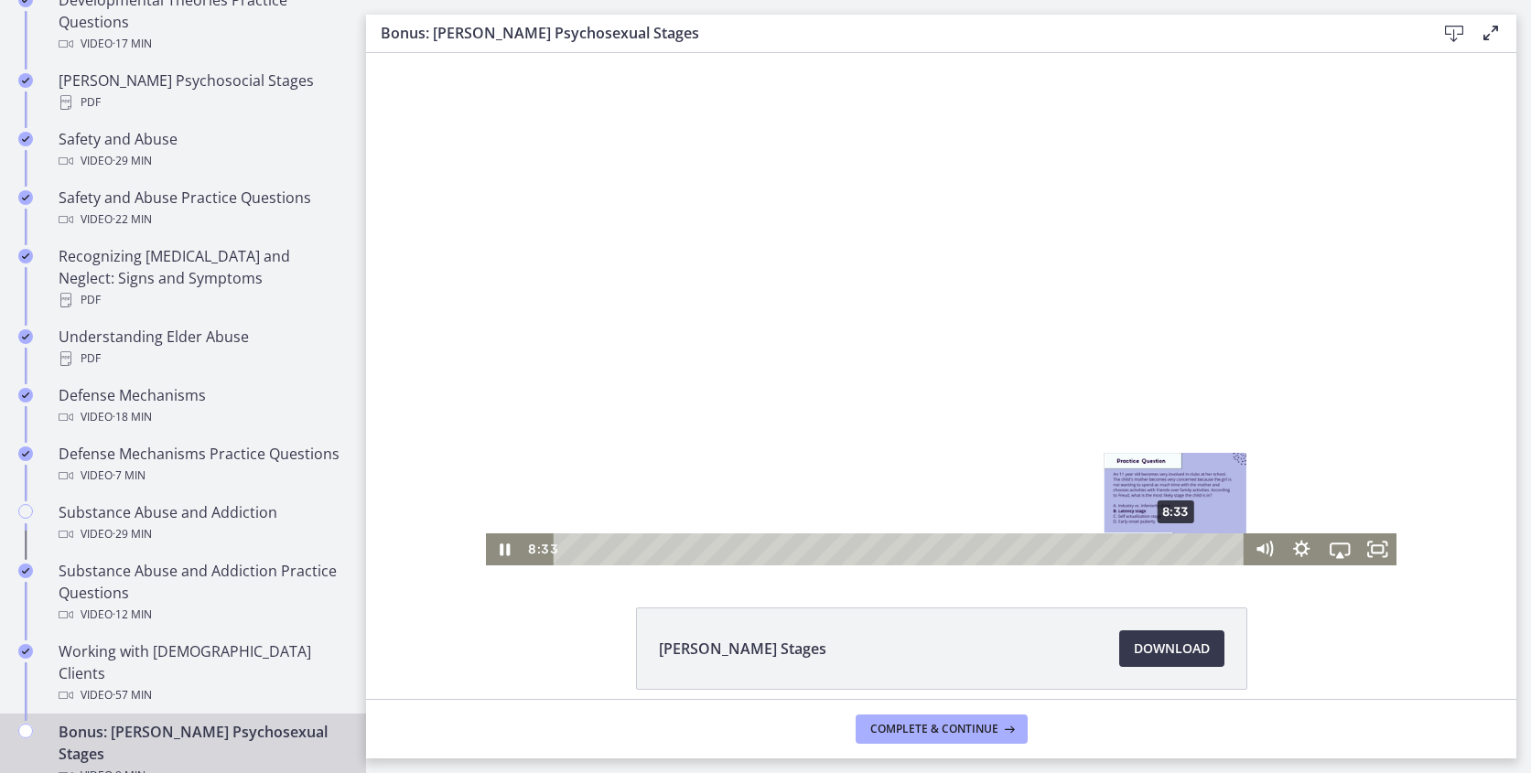
drag, startPoint x: 1167, startPoint y: 553, endPoint x: 1177, endPoint y: 553, distance: 10.1
click at [1177, 553] on div "Playbar" at bounding box center [1175, 549] width 11 height 11
drag, startPoint x: 1177, startPoint y: 553, endPoint x: 1187, endPoint y: 553, distance: 10.1
click at [1187, 553] on div "Playbar" at bounding box center [1186, 549] width 11 height 11
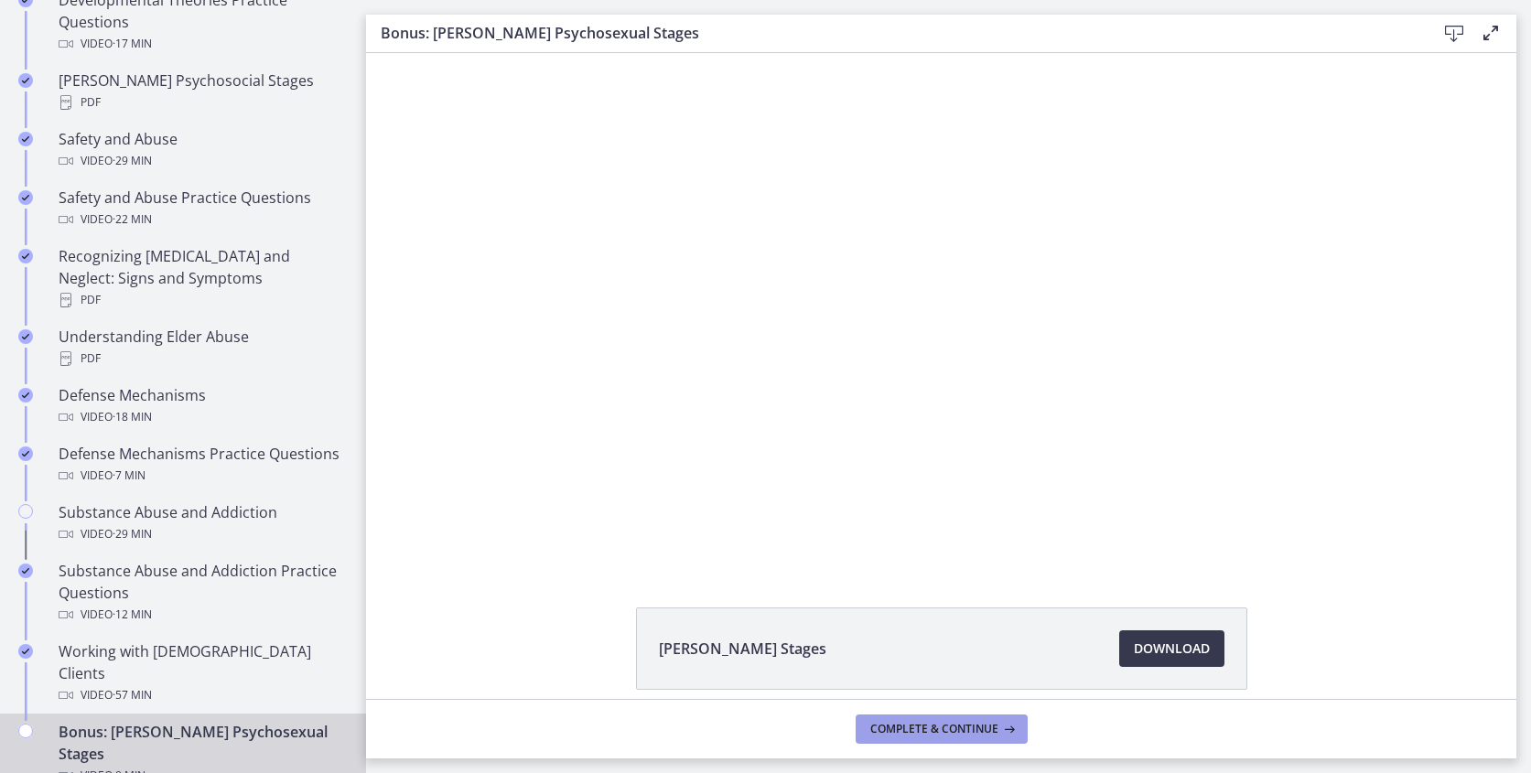
click at [954, 735] on span "Complete & continue" at bounding box center [934, 729] width 128 height 15
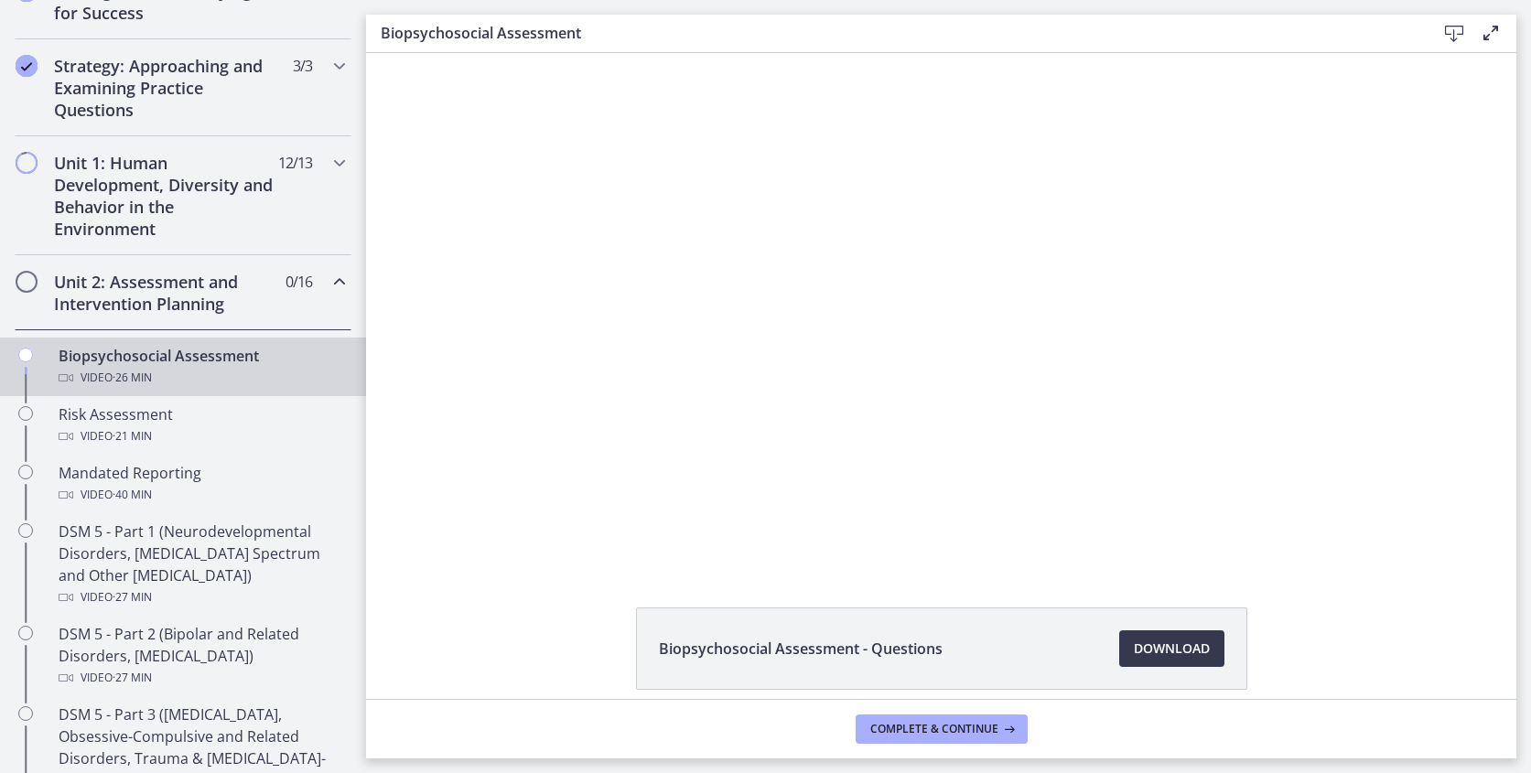
scroll to position [371, 0]
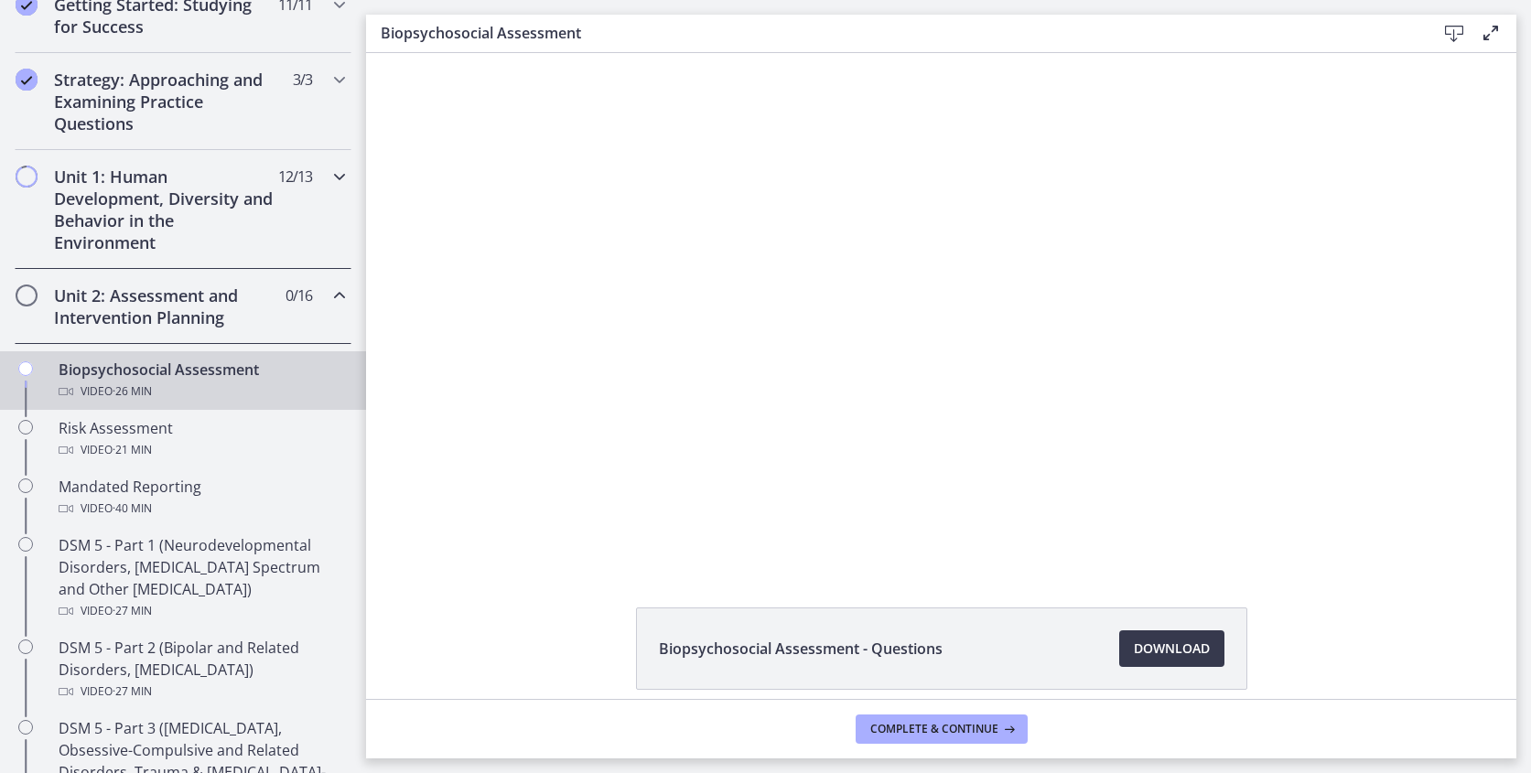
click at [98, 230] on h2 "Unit 1: Human Development, Diversity and Behavior in the Environment" at bounding box center [165, 210] width 223 height 88
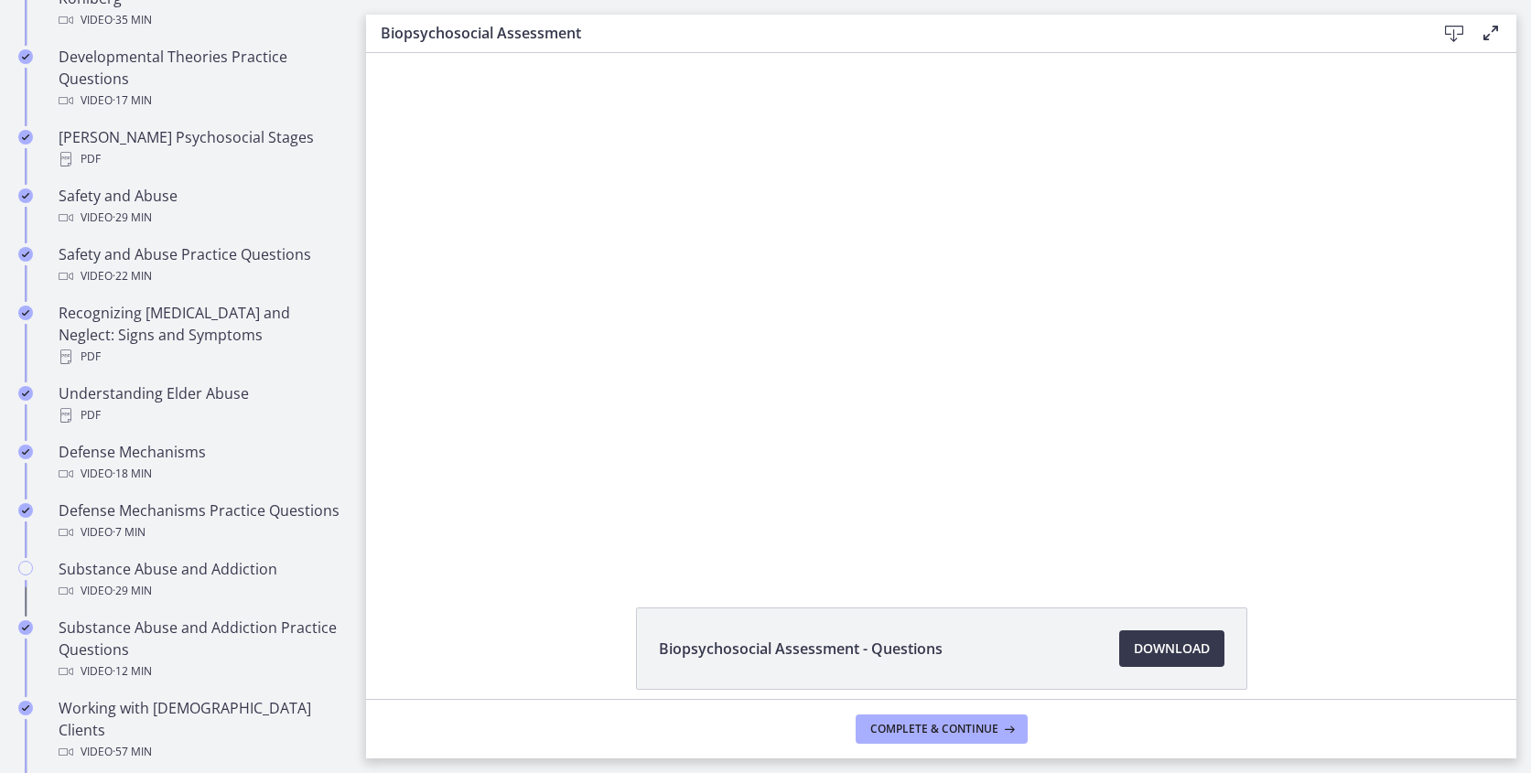
scroll to position [647, 0]
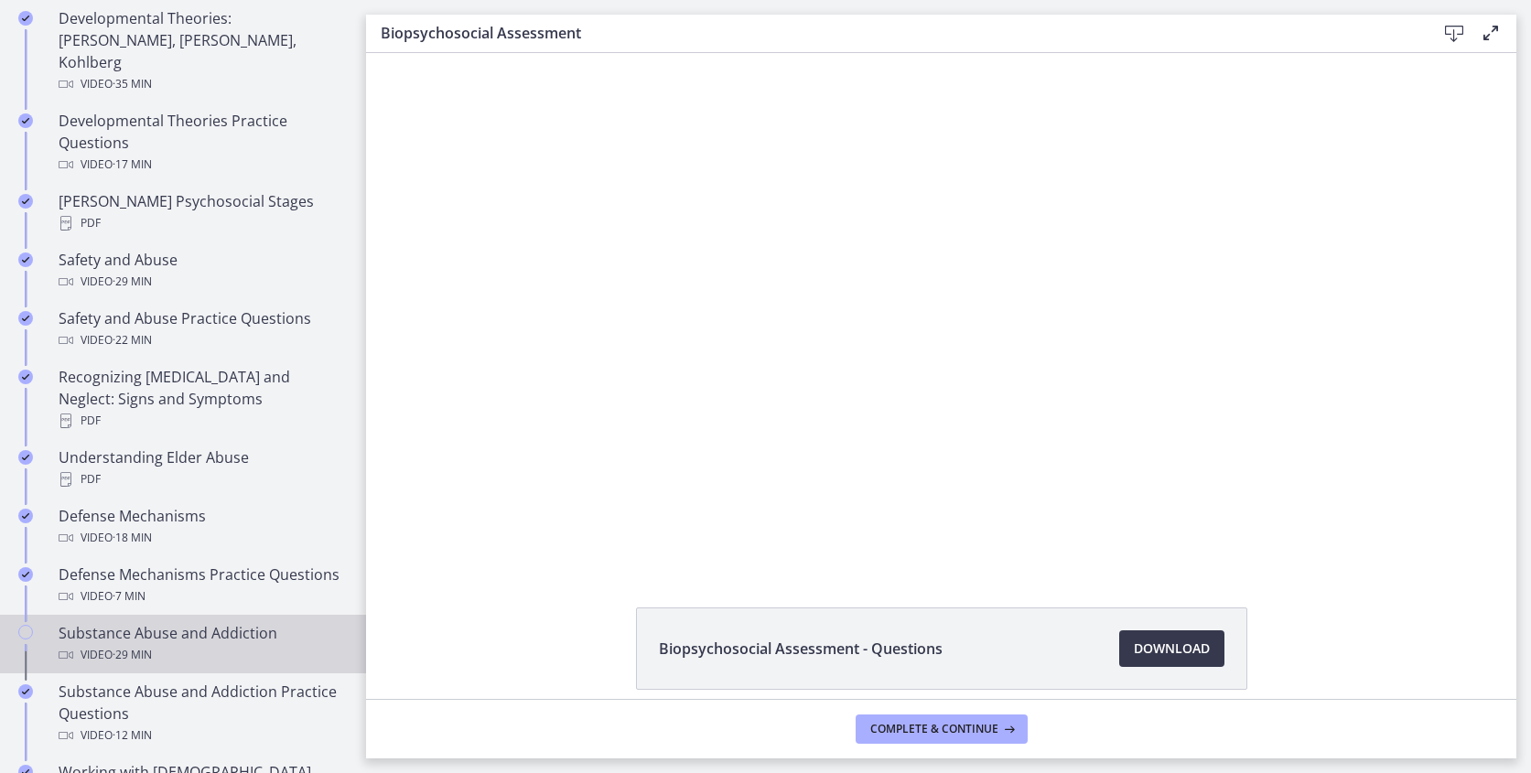
click at [118, 622] on div "Substance Abuse and Addiction Video · 29 min" at bounding box center [201, 644] width 285 height 44
click at [947, 731] on span "Complete & continue" at bounding box center [934, 729] width 128 height 15
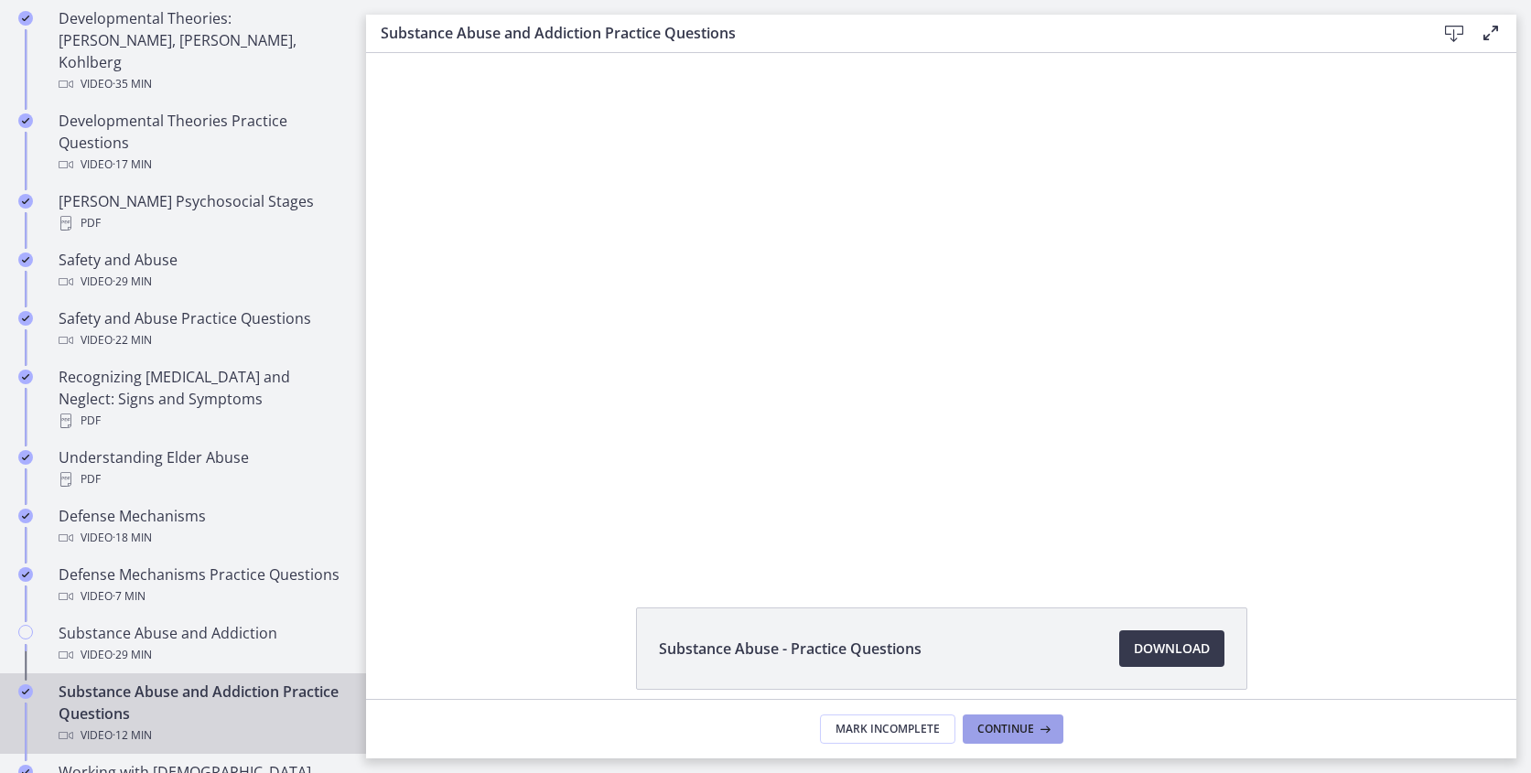
click at [999, 720] on button "Continue" at bounding box center [1013, 729] width 101 height 29
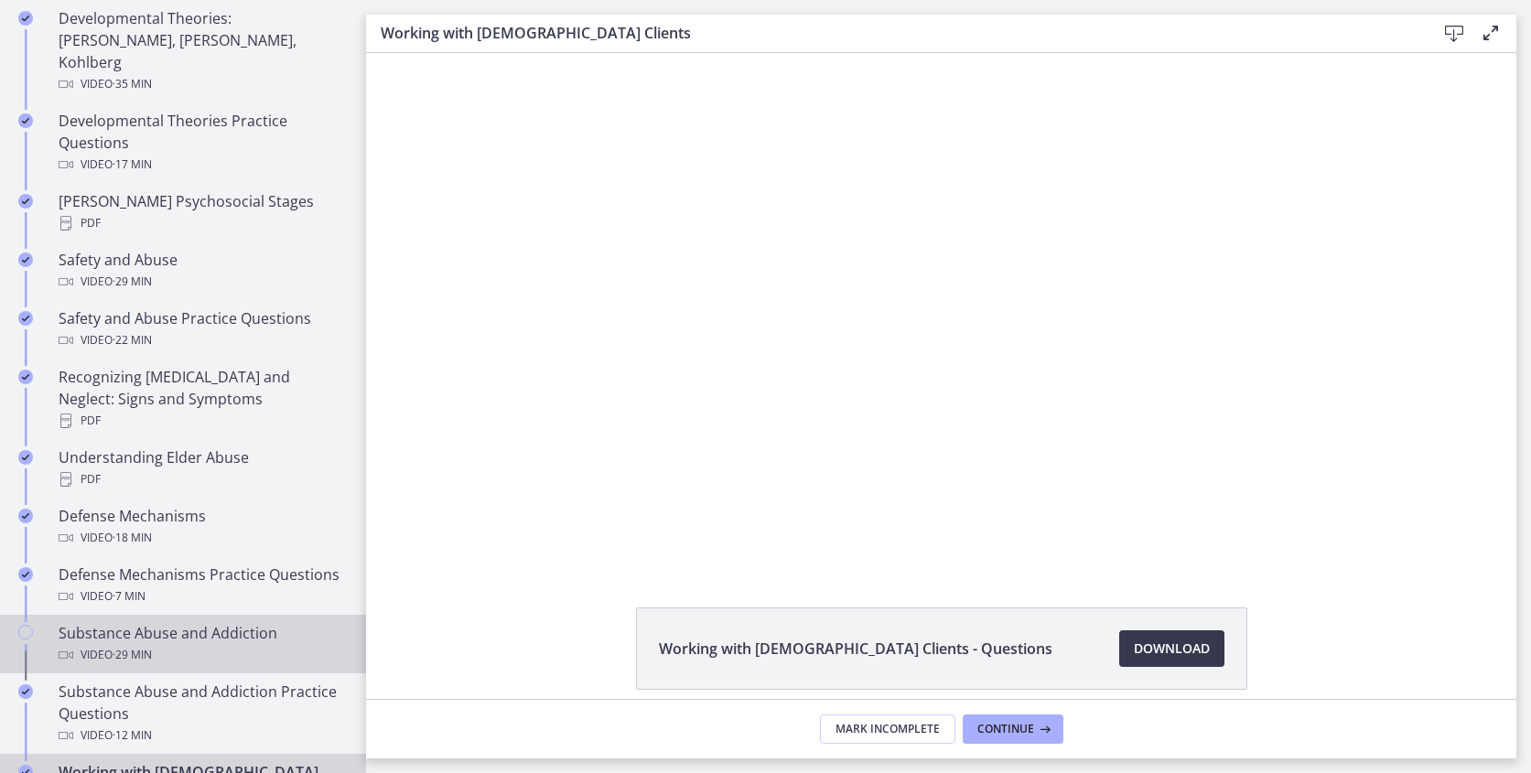
click at [104, 644] on div "Video · 29 min" at bounding box center [201, 655] width 285 height 22
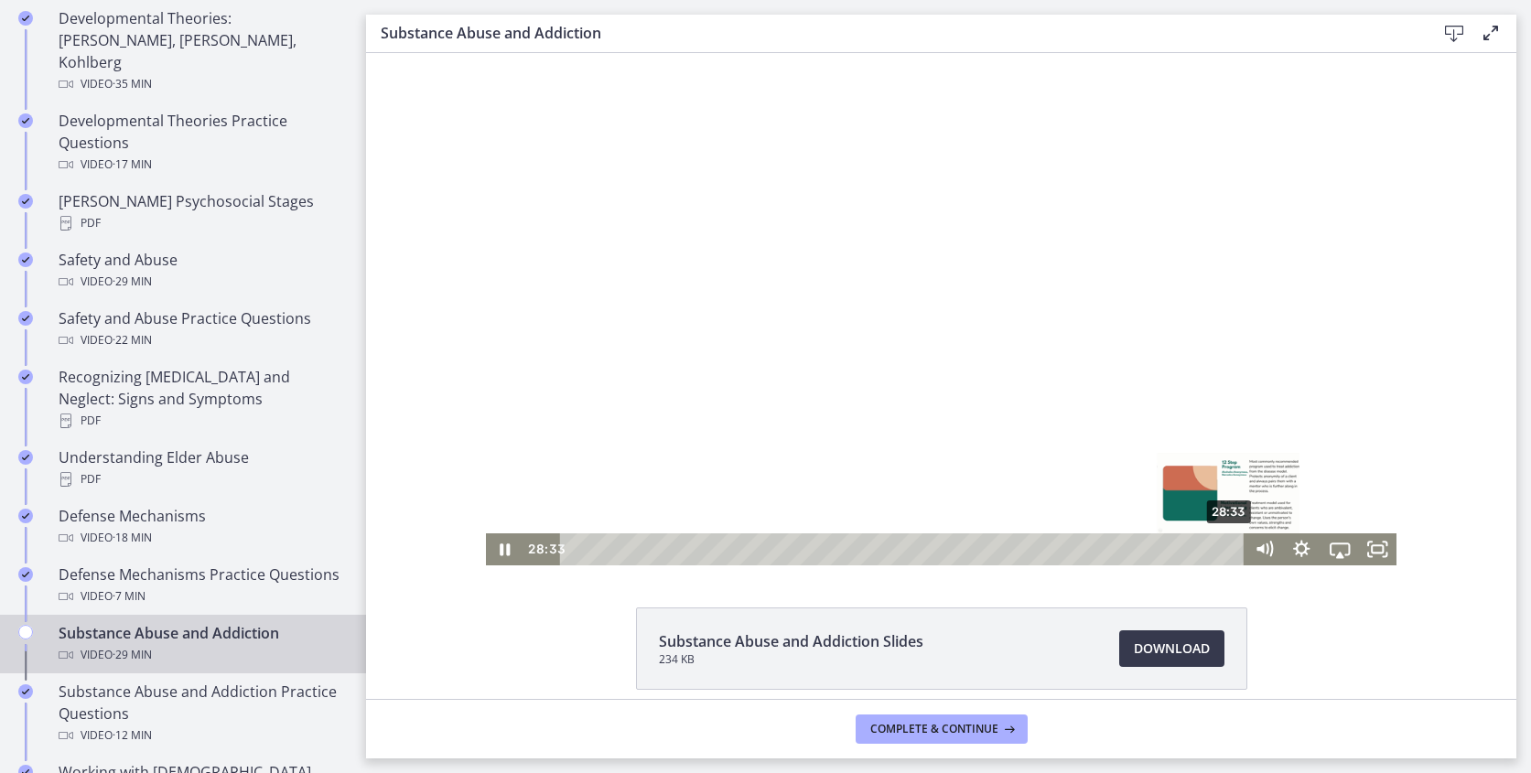
click at [1230, 560] on div "28:33" at bounding box center [905, 549] width 662 height 32
click at [1297, 545] on icon "Show settings menu" at bounding box center [1302, 549] width 46 height 38
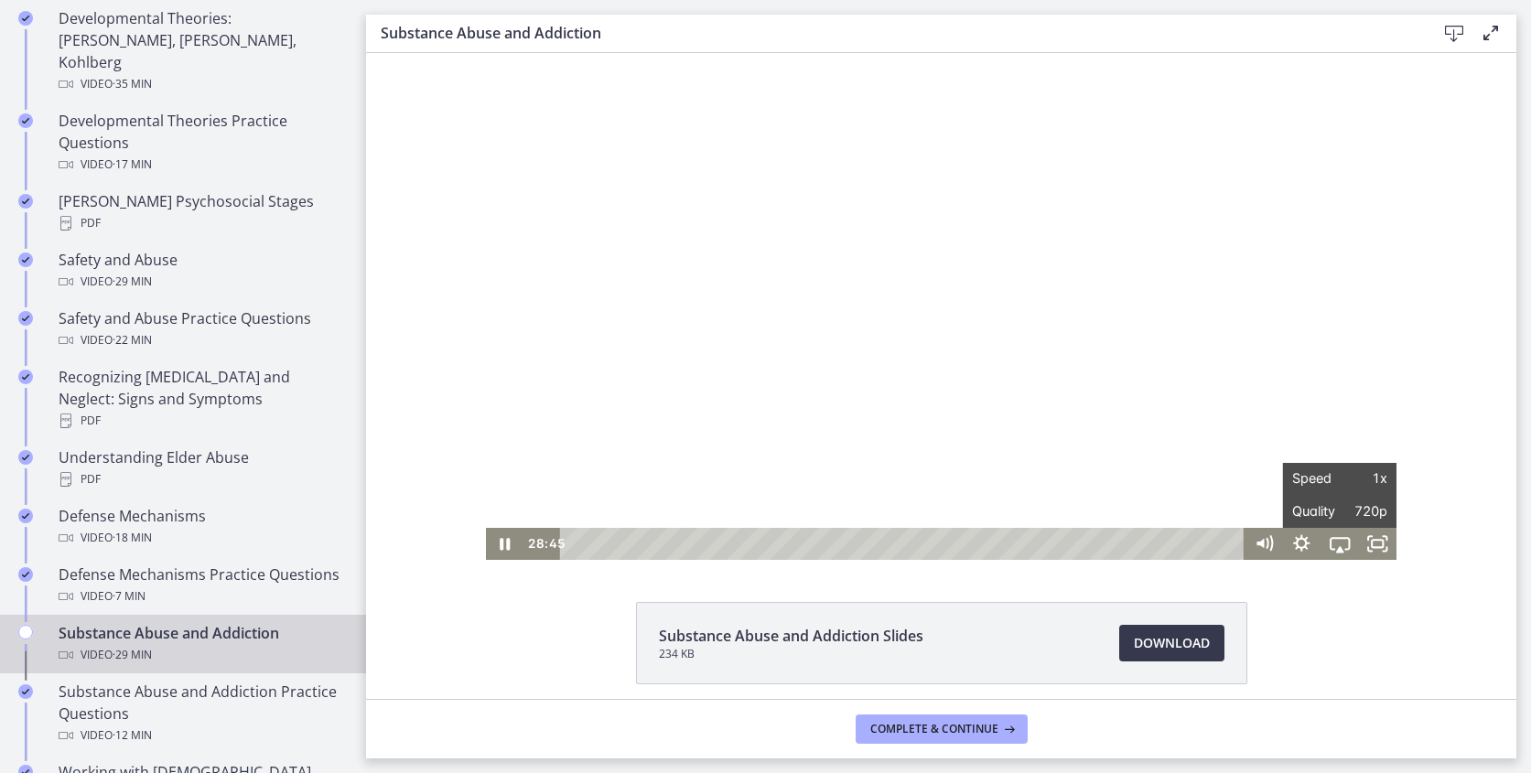
scroll to position [7, 0]
click at [1402, 418] on div "Click for sound @keyframes VOLUME_SMALL_WAVE_FLASH { 0% { opacity: 0; } 33% { o…" at bounding box center [941, 302] width 1150 height 512
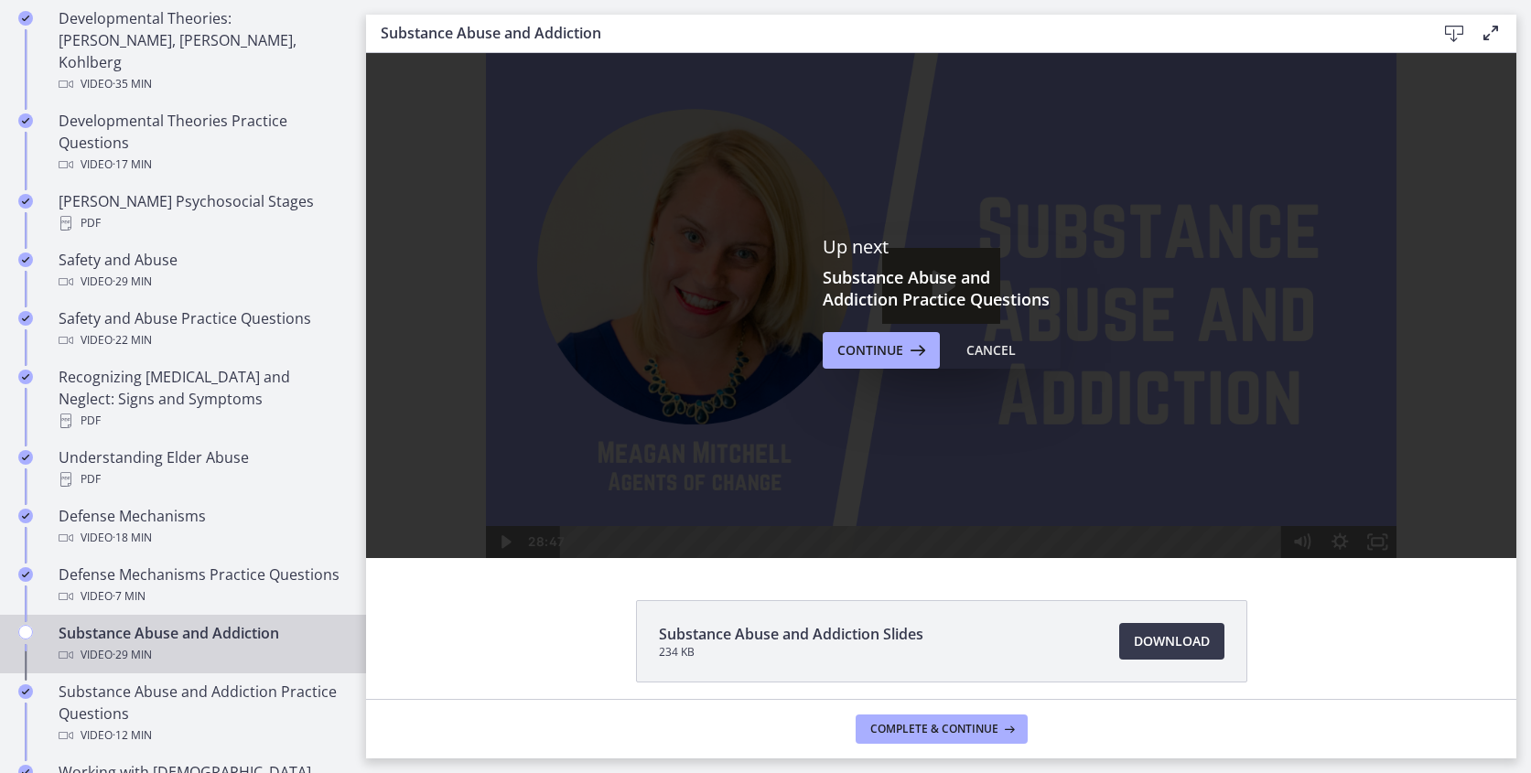
scroll to position [0, 0]
click at [882, 345] on span "Continue" at bounding box center [870, 350] width 66 height 22
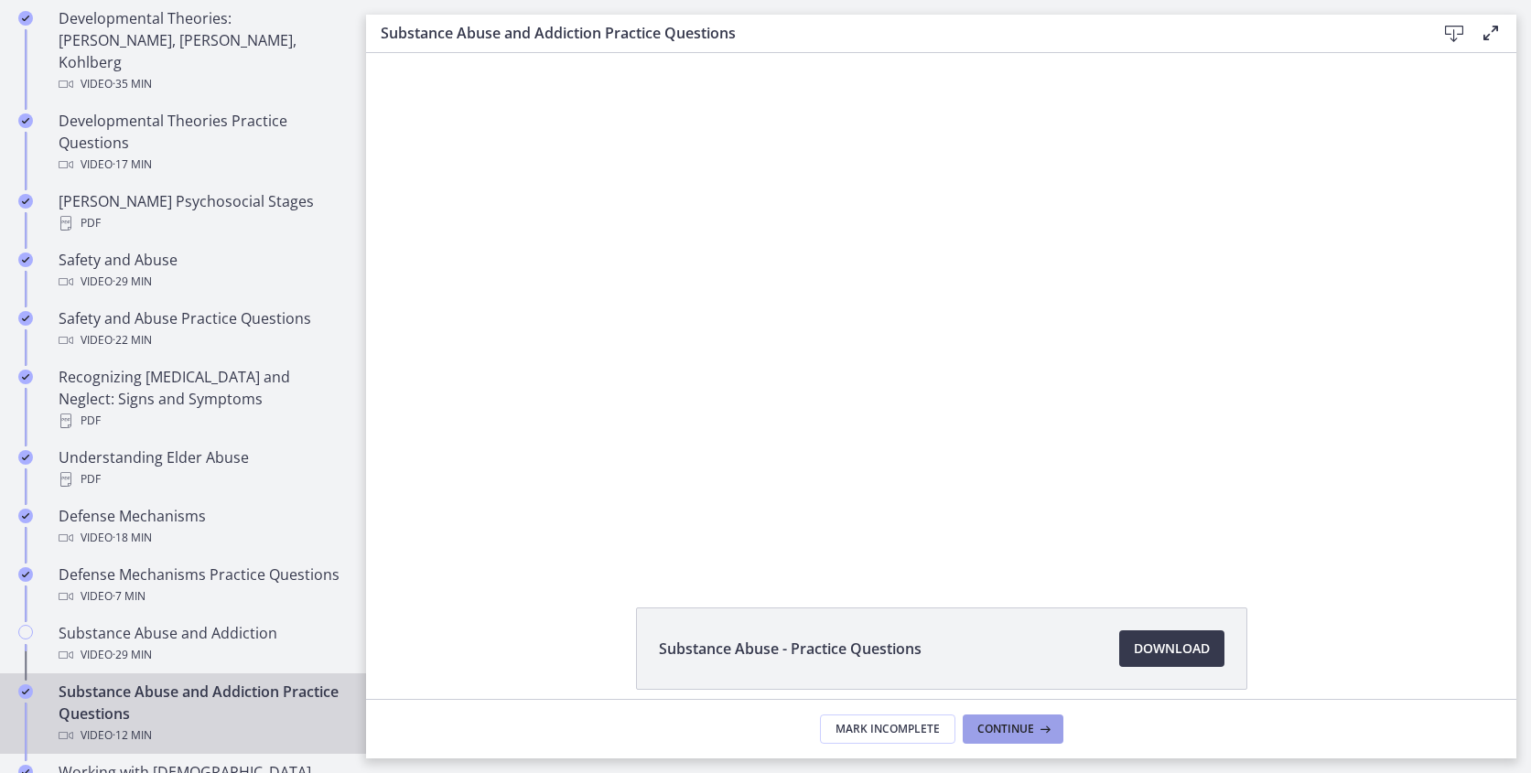
click at [1006, 723] on span "Continue" at bounding box center [1005, 729] width 57 height 15
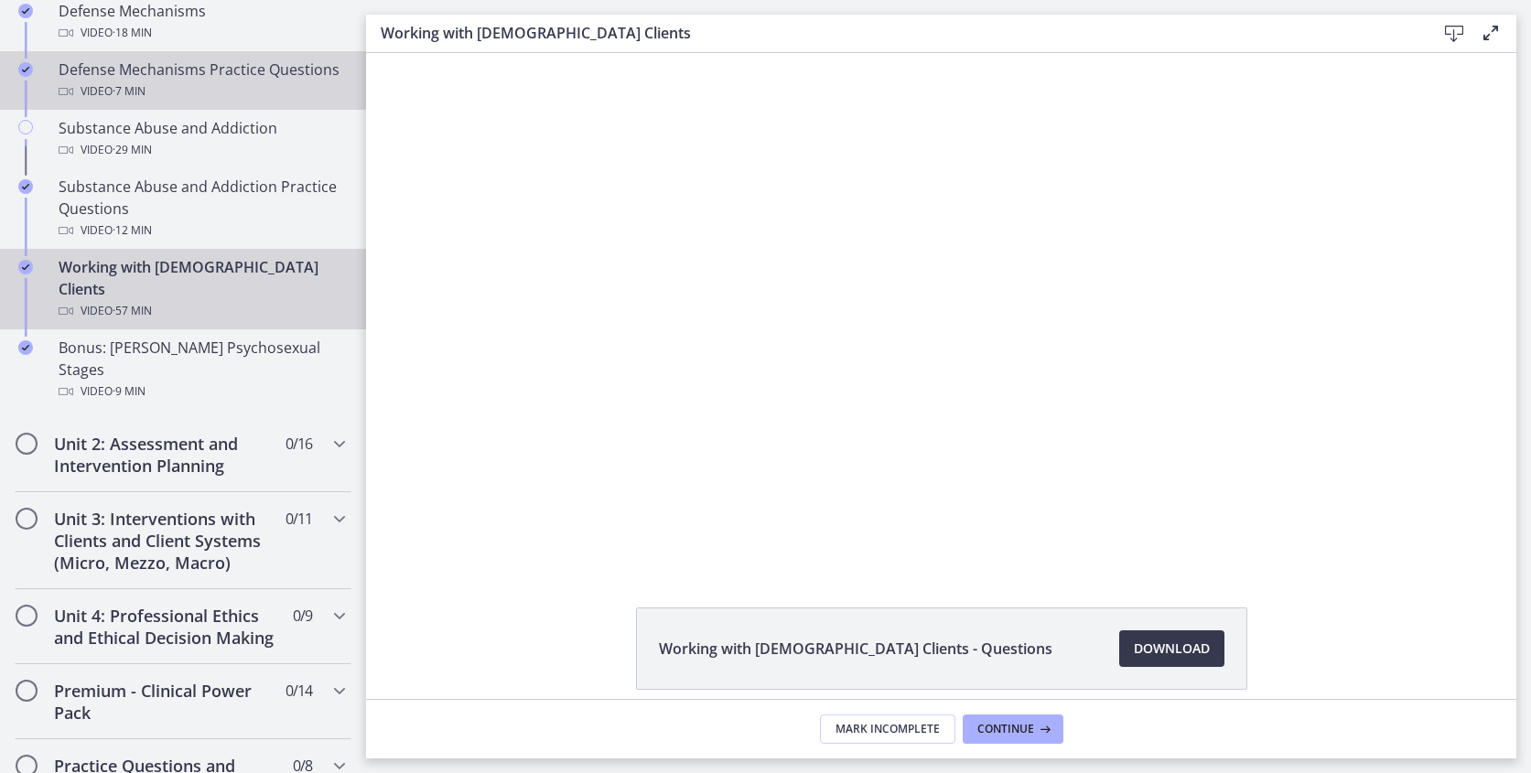
scroll to position [1173, 0]
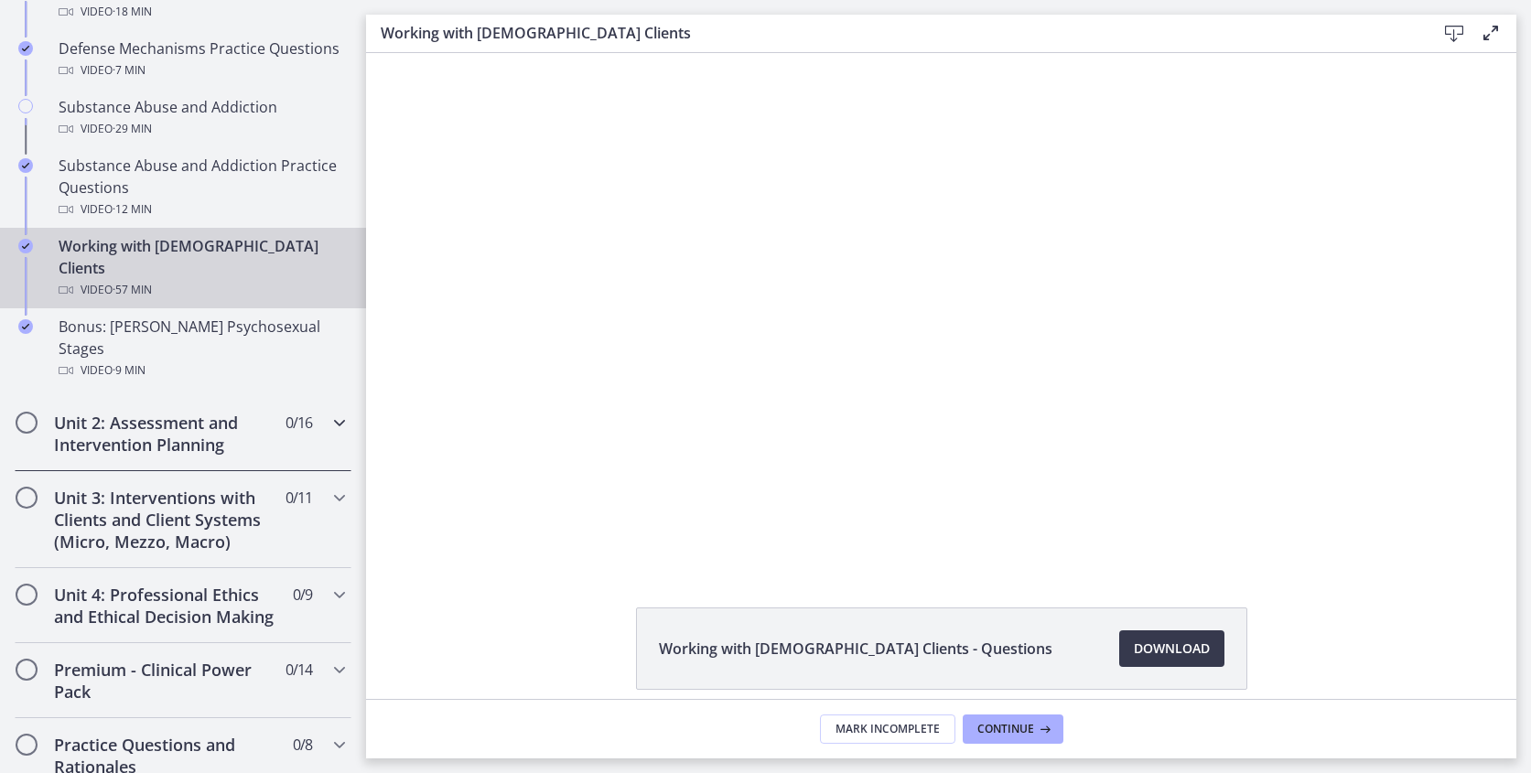
click at [148, 412] on h2 "Unit 2: Assessment and Intervention Planning" at bounding box center [165, 434] width 223 height 44
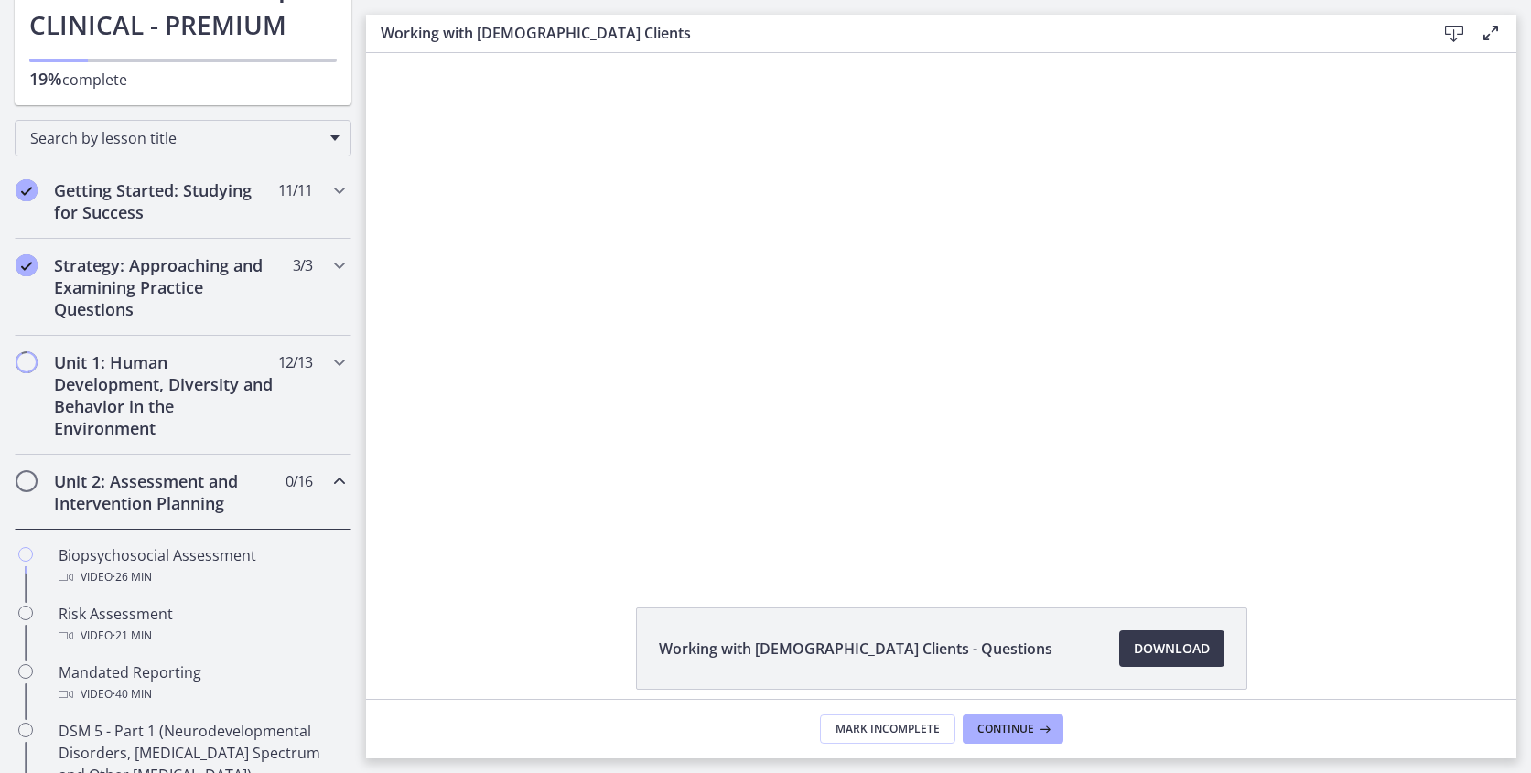
scroll to position [222, 0]
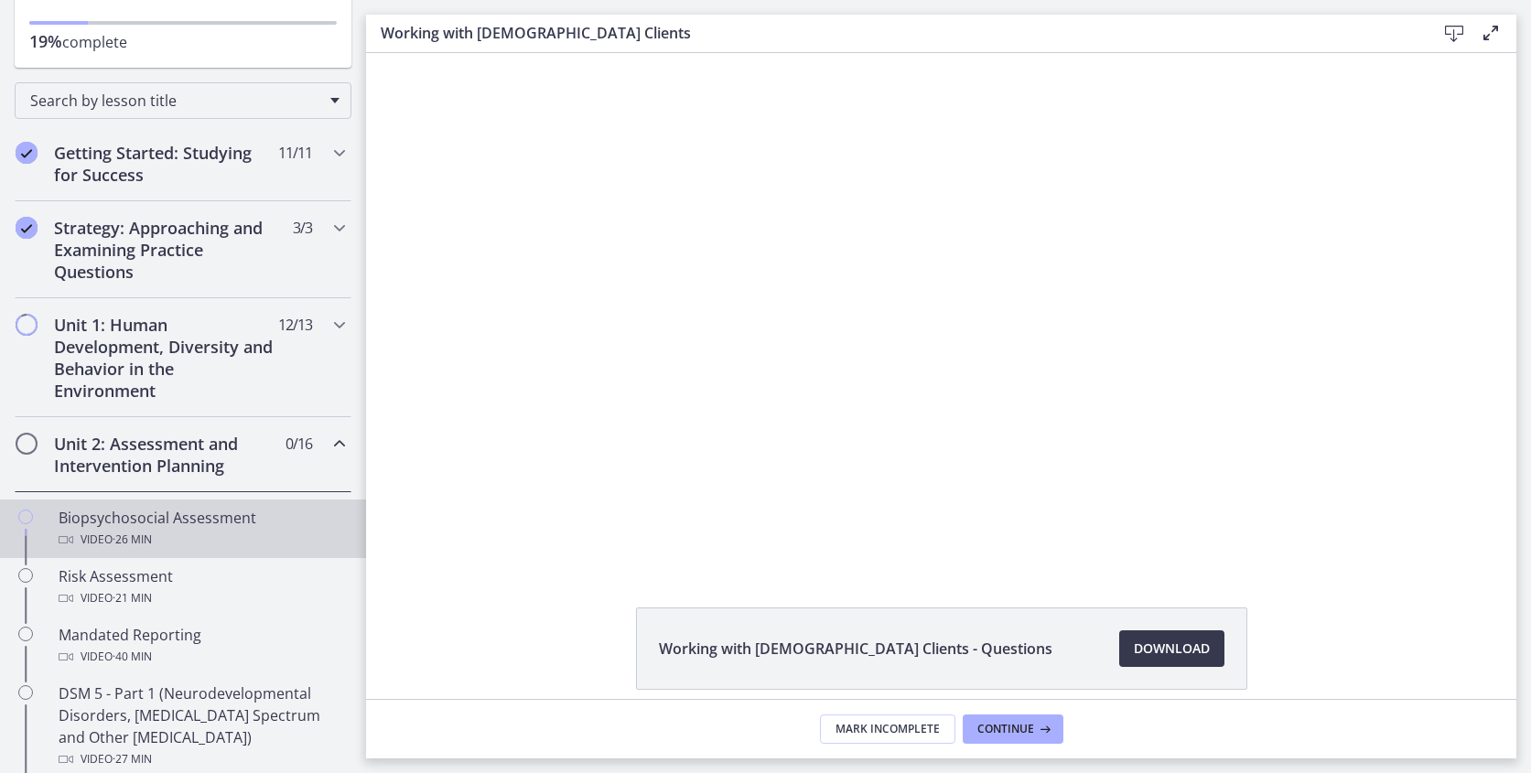
click at [131, 532] on span "· 26 min" at bounding box center [132, 540] width 39 height 22
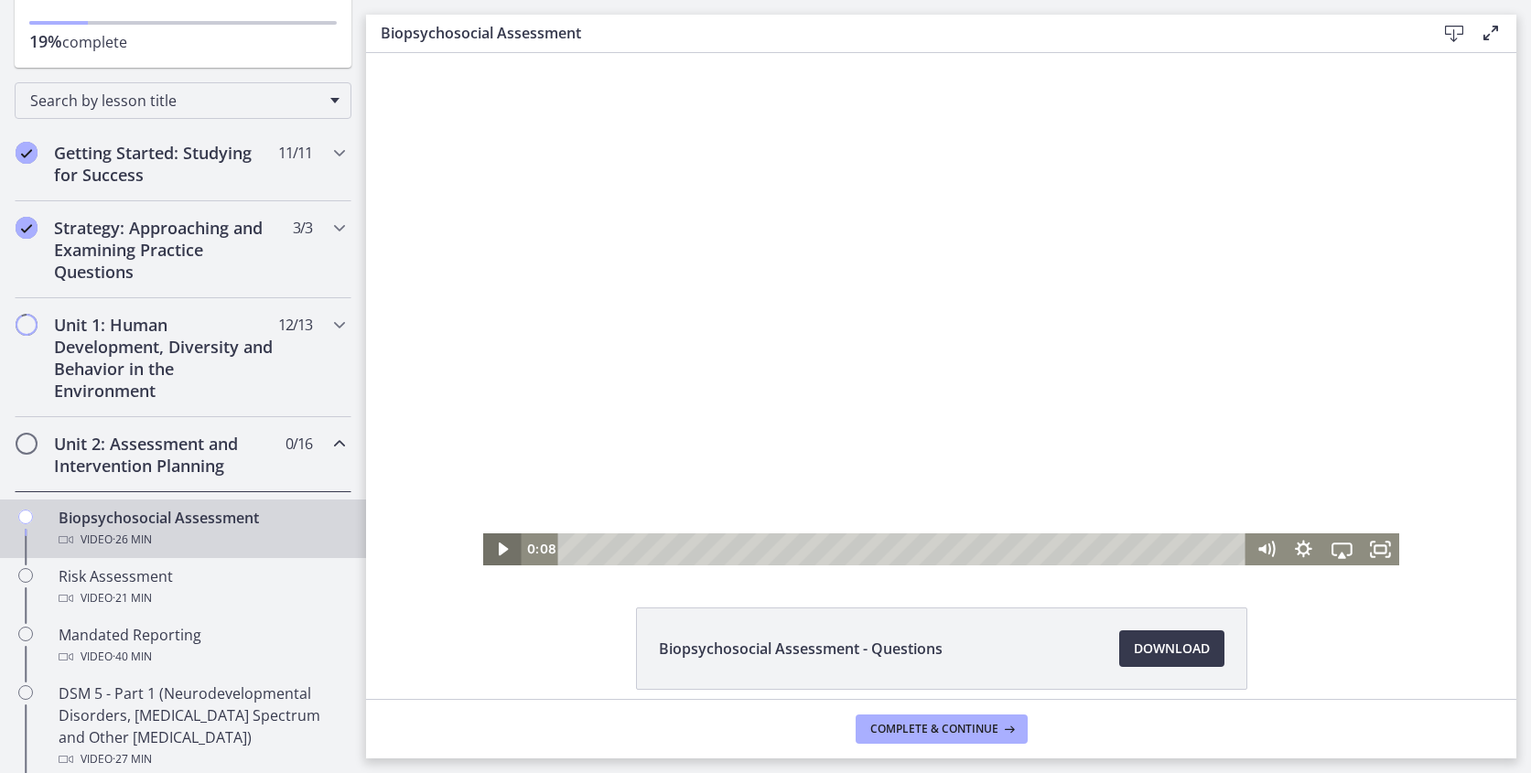
click at [494, 551] on icon "Play Video" at bounding box center [503, 549] width 38 height 32
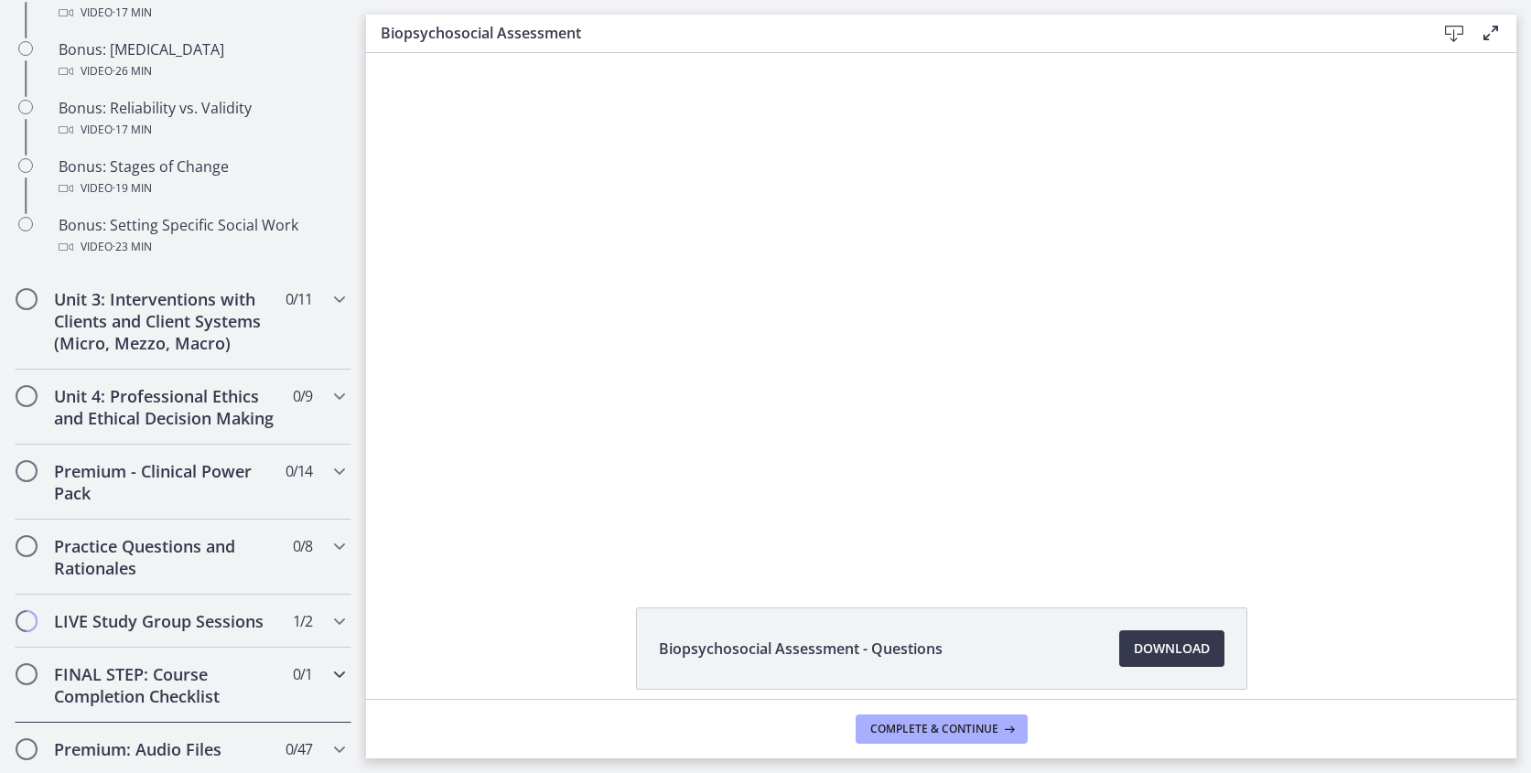
scroll to position [1611, 0]
click at [334, 552] on icon "Chapters" at bounding box center [339, 548] width 22 height 22
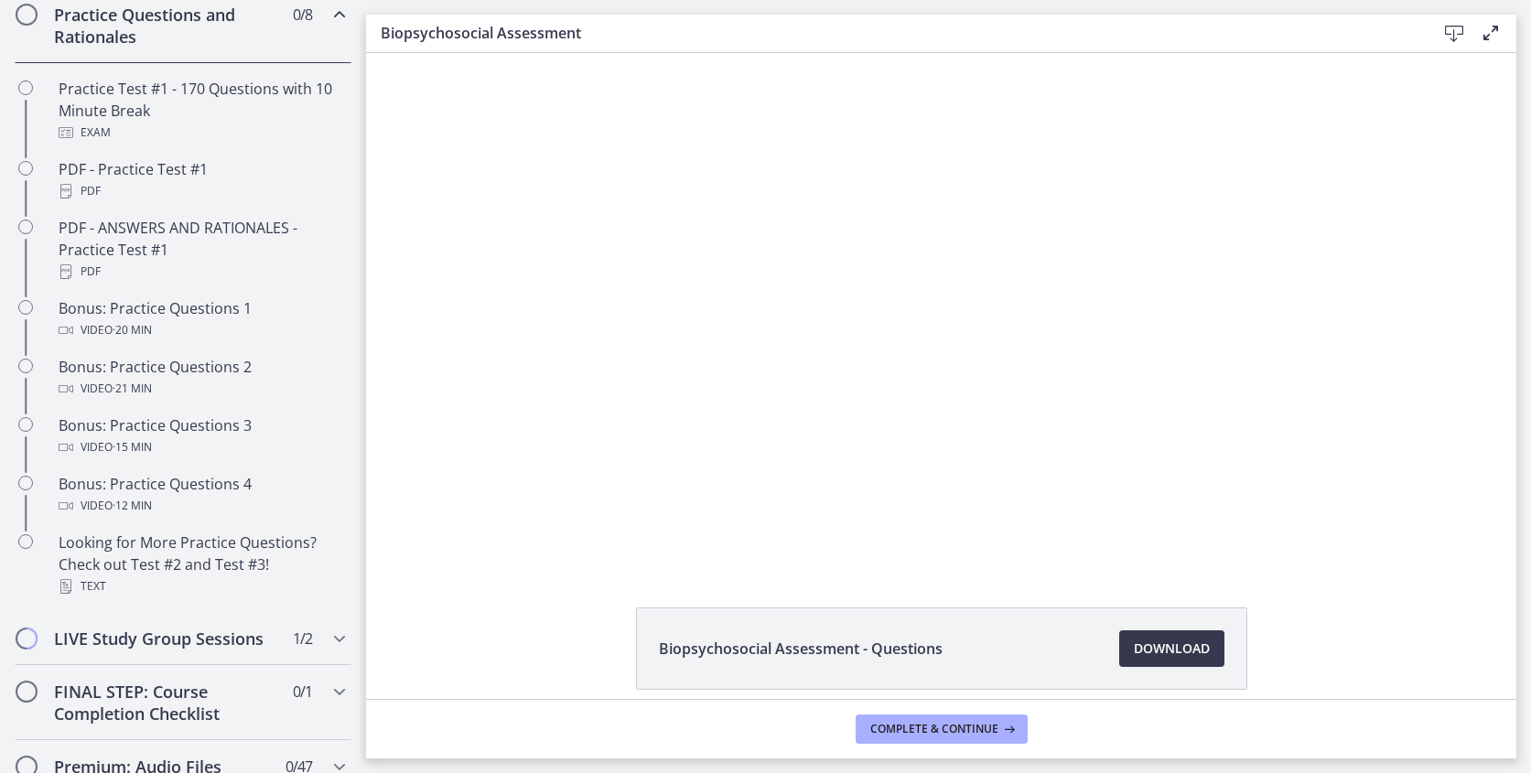
scroll to position [973, 0]
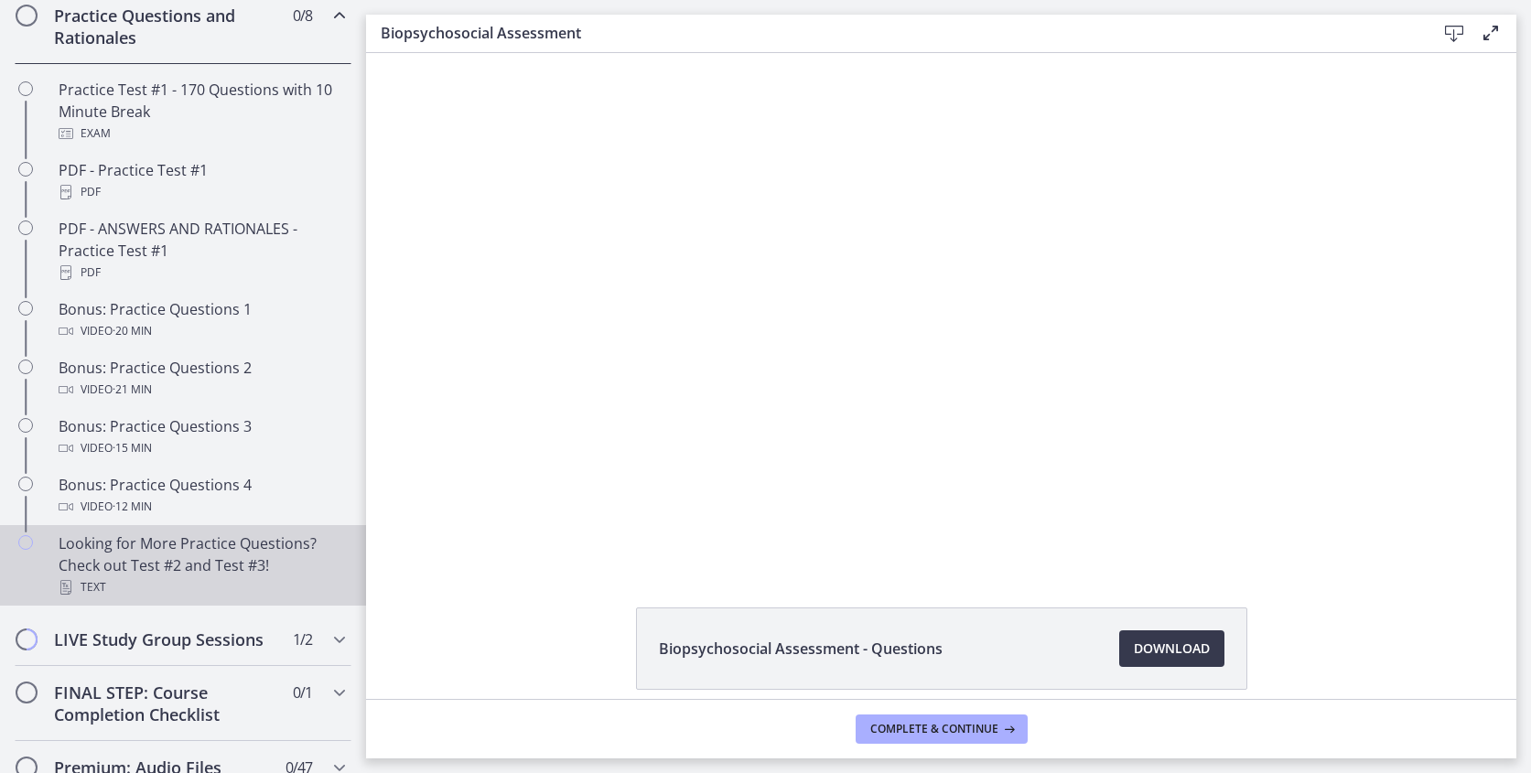
click at [173, 551] on div "Looking for More Practice Questions? Check out Test #2 and Test #3! Text" at bounding box center [201, 566] width 285 height 66
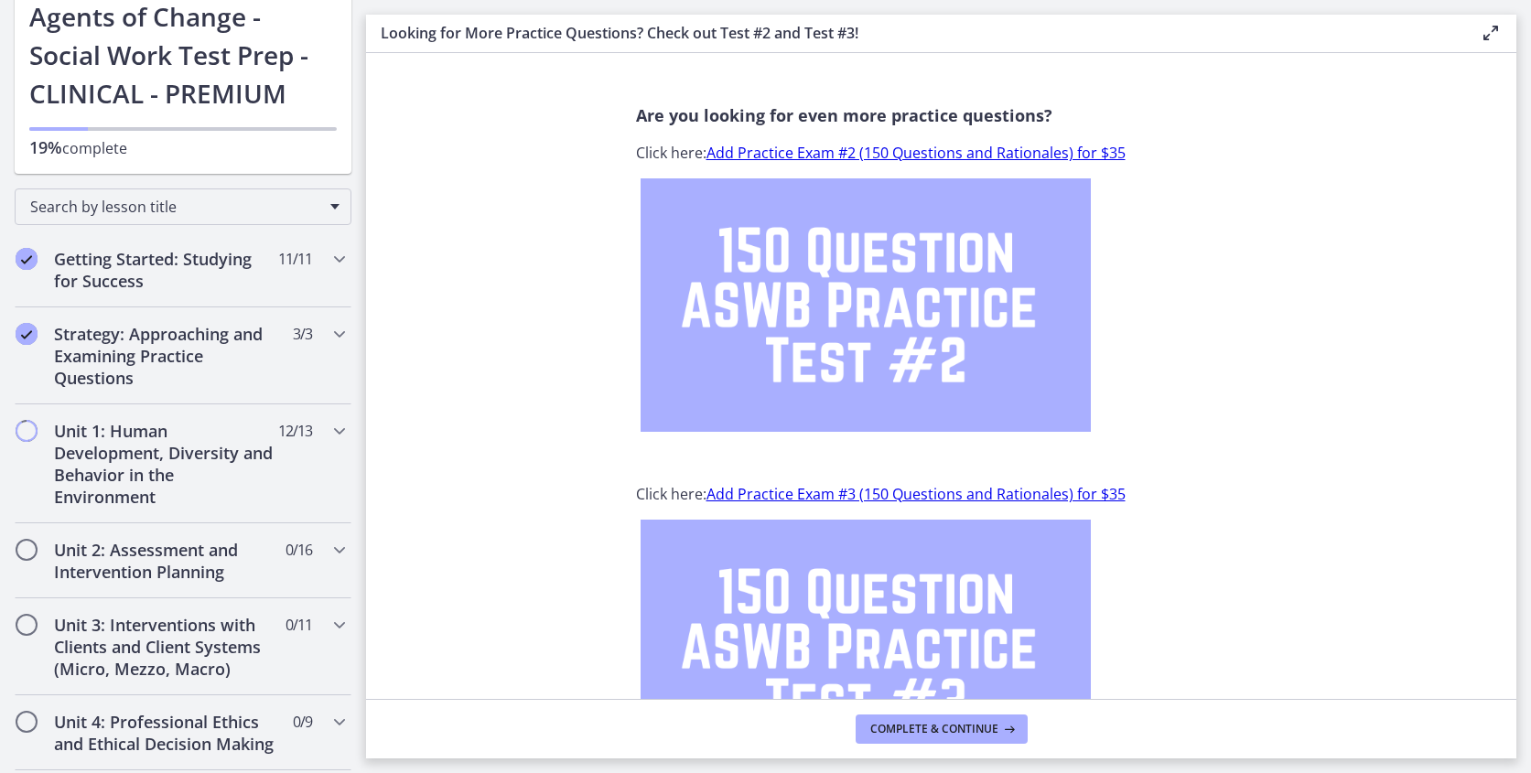
scroll to position [143, 0]
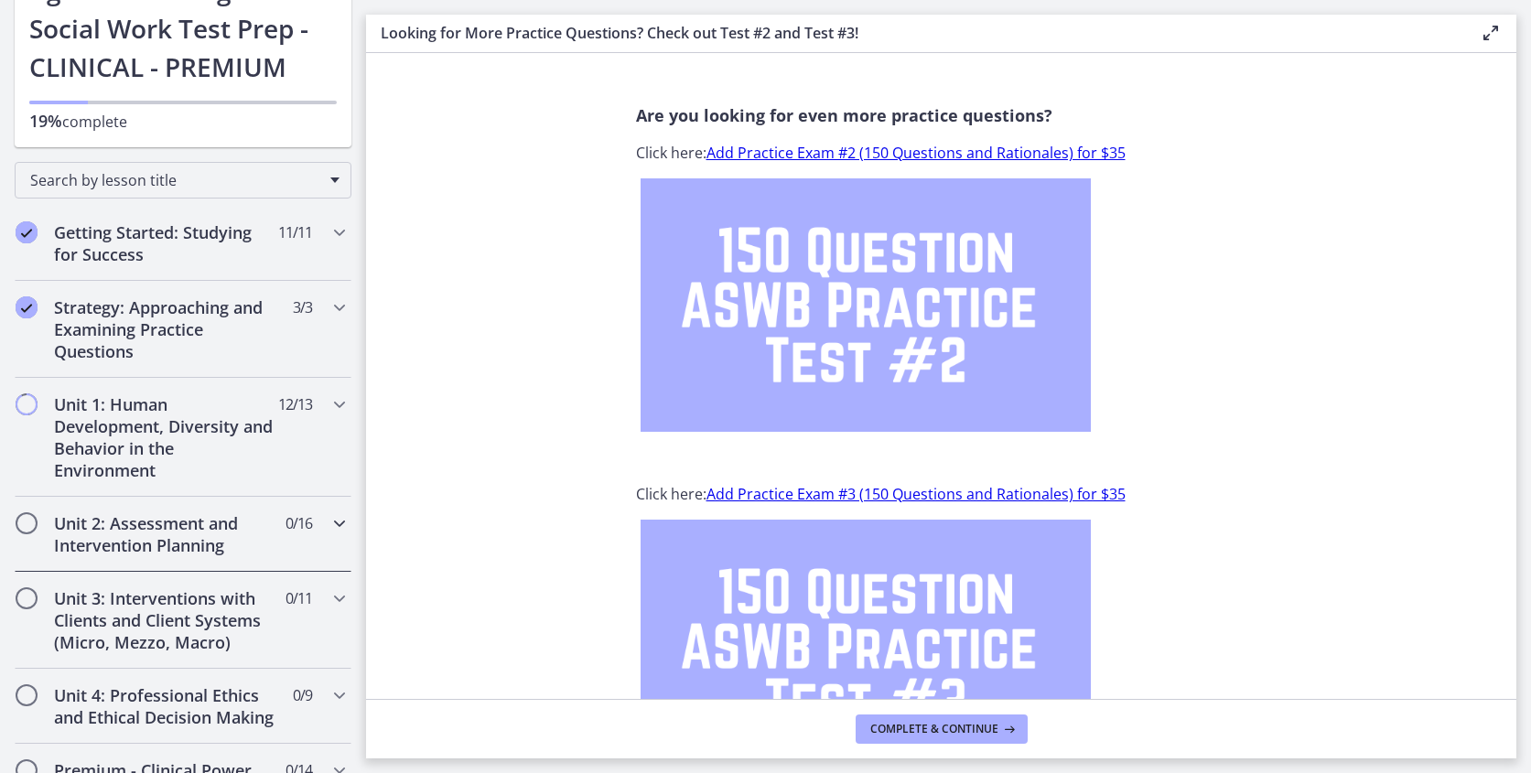
click at [177, 529] on h2 "Unit 2: Assessment and Intervention Planning" at bounding box center [165, 534] width 223 height 44
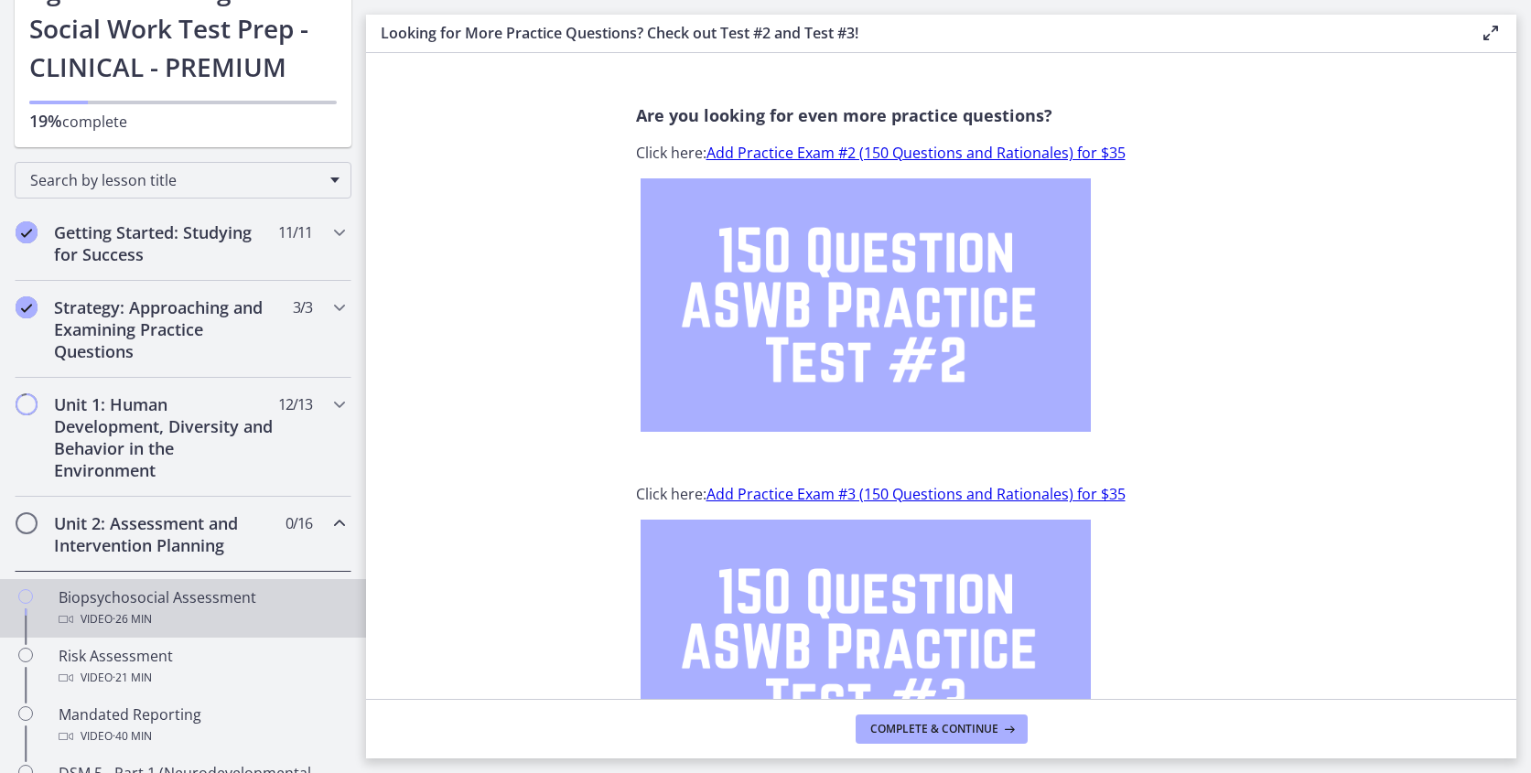
click at [164, 599] on div "Biopsychosocial Assessment Video · 26 min" at bounding box center [201, 609] width 285 height 44
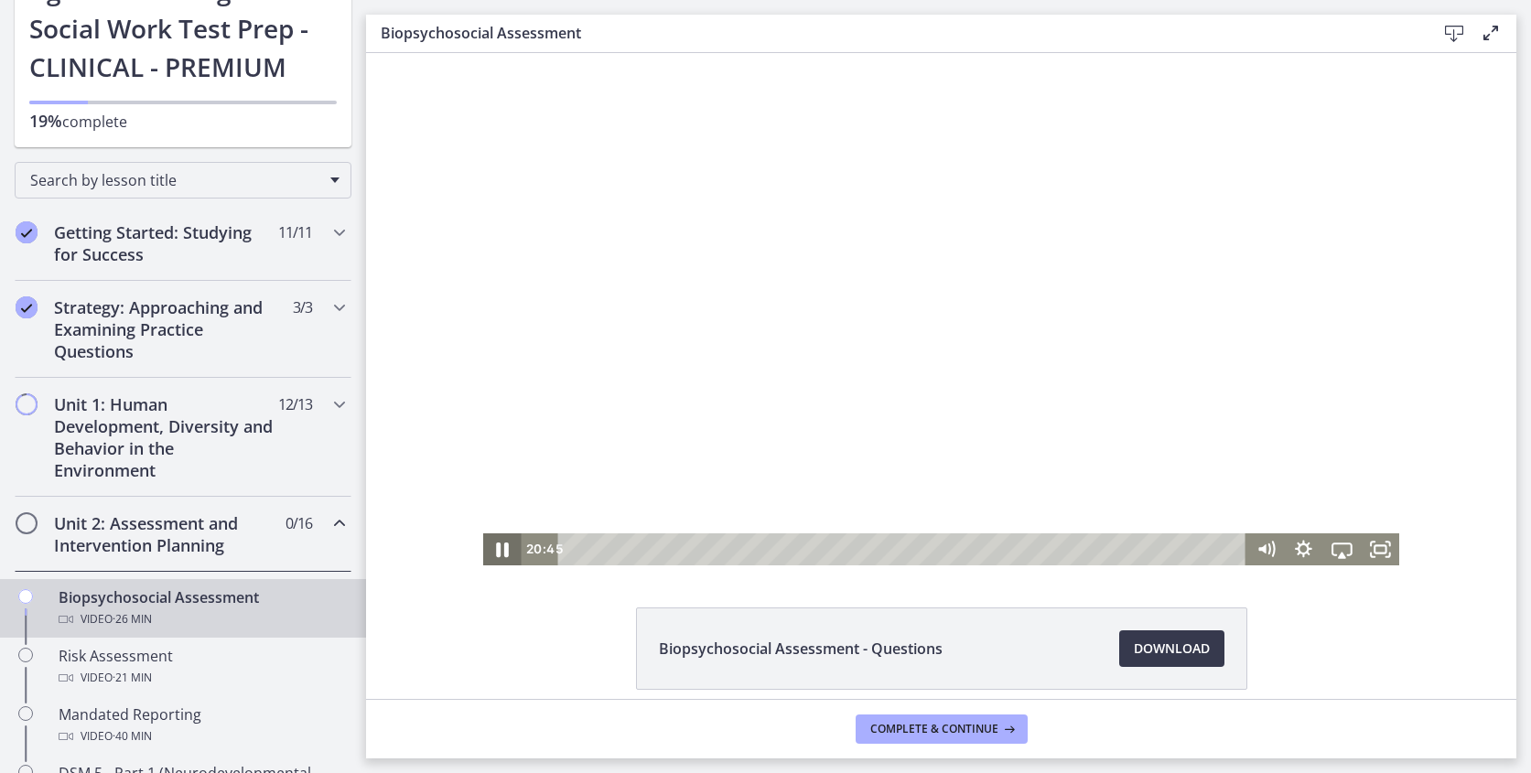
click at [492, 554] on icon "Pause" at bounding box center [502, 549] width 46 height 38
click at [492, 554] on icon "Play Video" at bounding box center [503, 549] width 38 height 32
click at [506, 545] on icon "Pause" at bounding box center [503, 550] width 13 height 15
click at [500, 548] on icon "Play Video" at bounding box center [504, 550] width 10 height 14
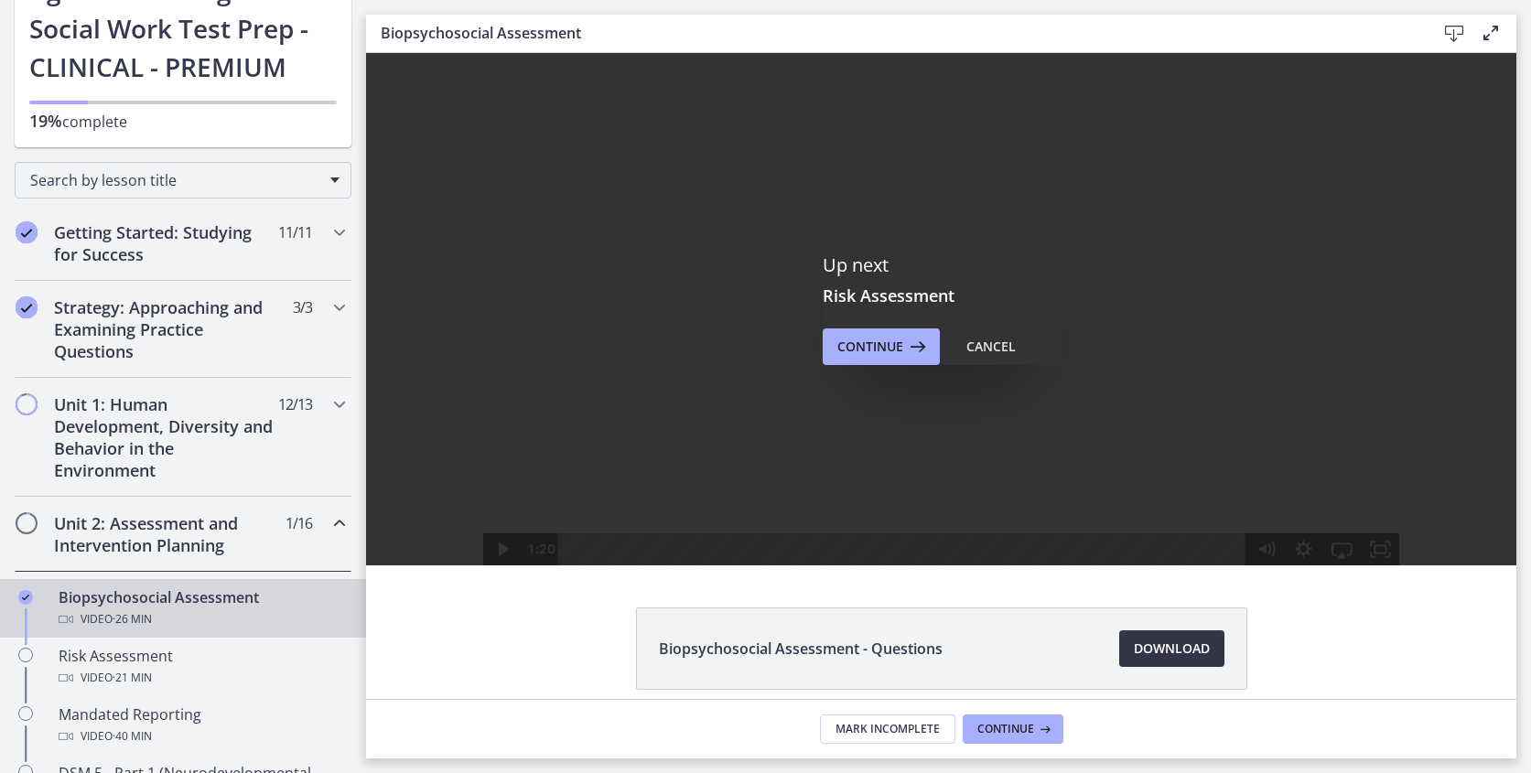
click at [1157, 655] on span "Download Opens in a new window" at bounding box center [1172, 649] width 76 height 22
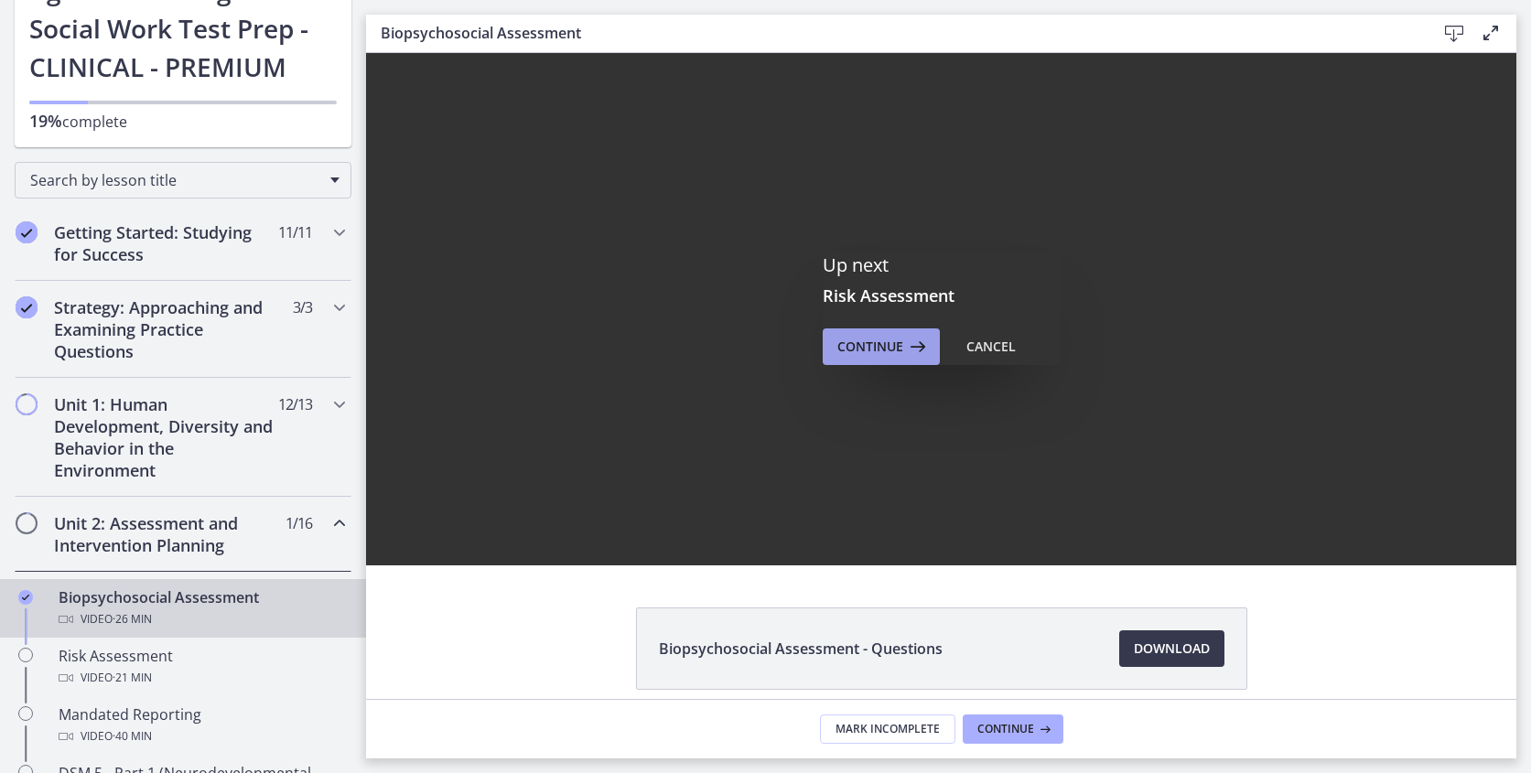
click at [889, 360] on button "Continue" at bounding box center [881, 346] width 117 height 37
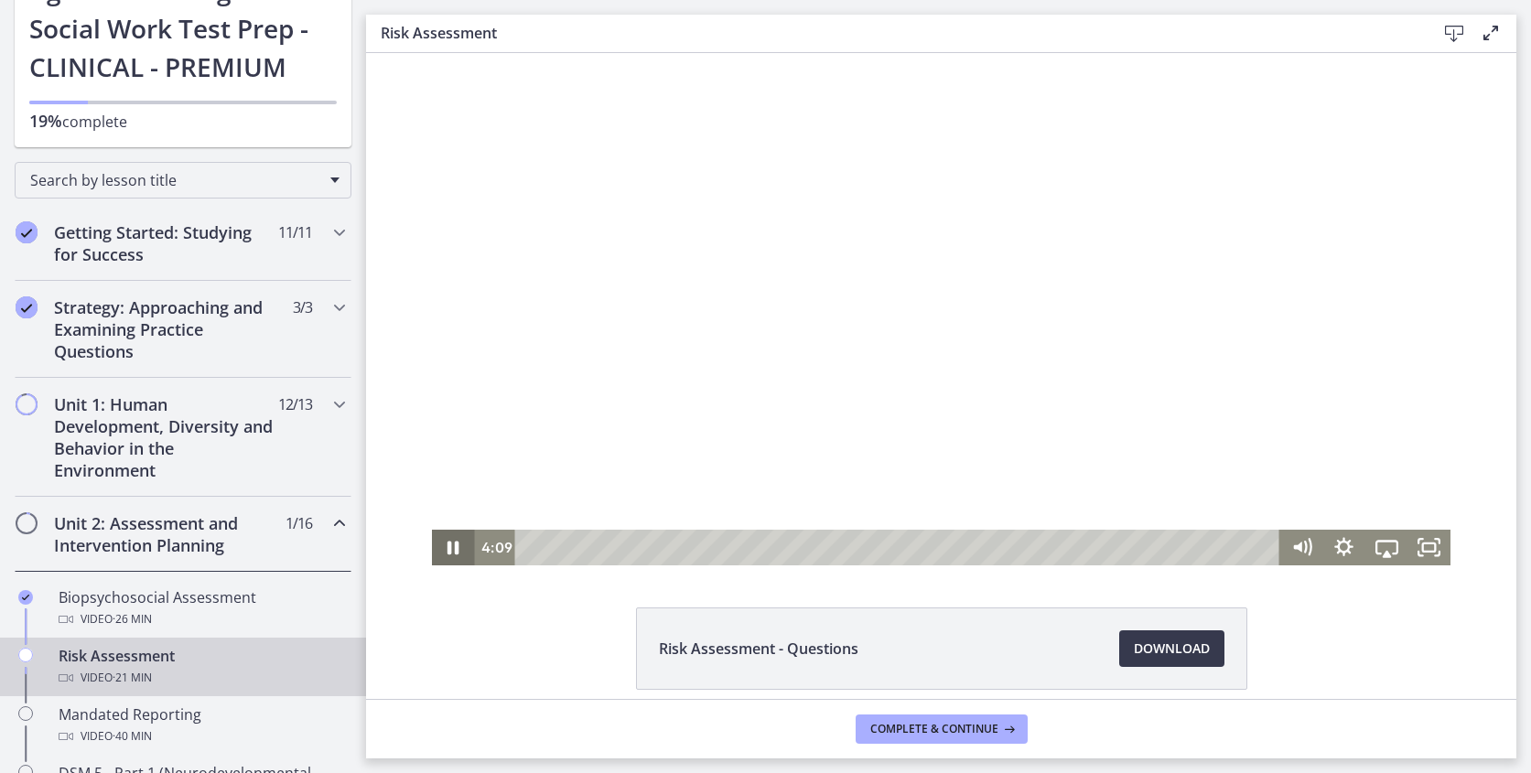
click at [458, 547] on icon "Pause" at bounding box center [453, 549] width 12 height 14
click at [451, 548] on icon "Play Video" at bounding box center [454, 547] width 11 height 15
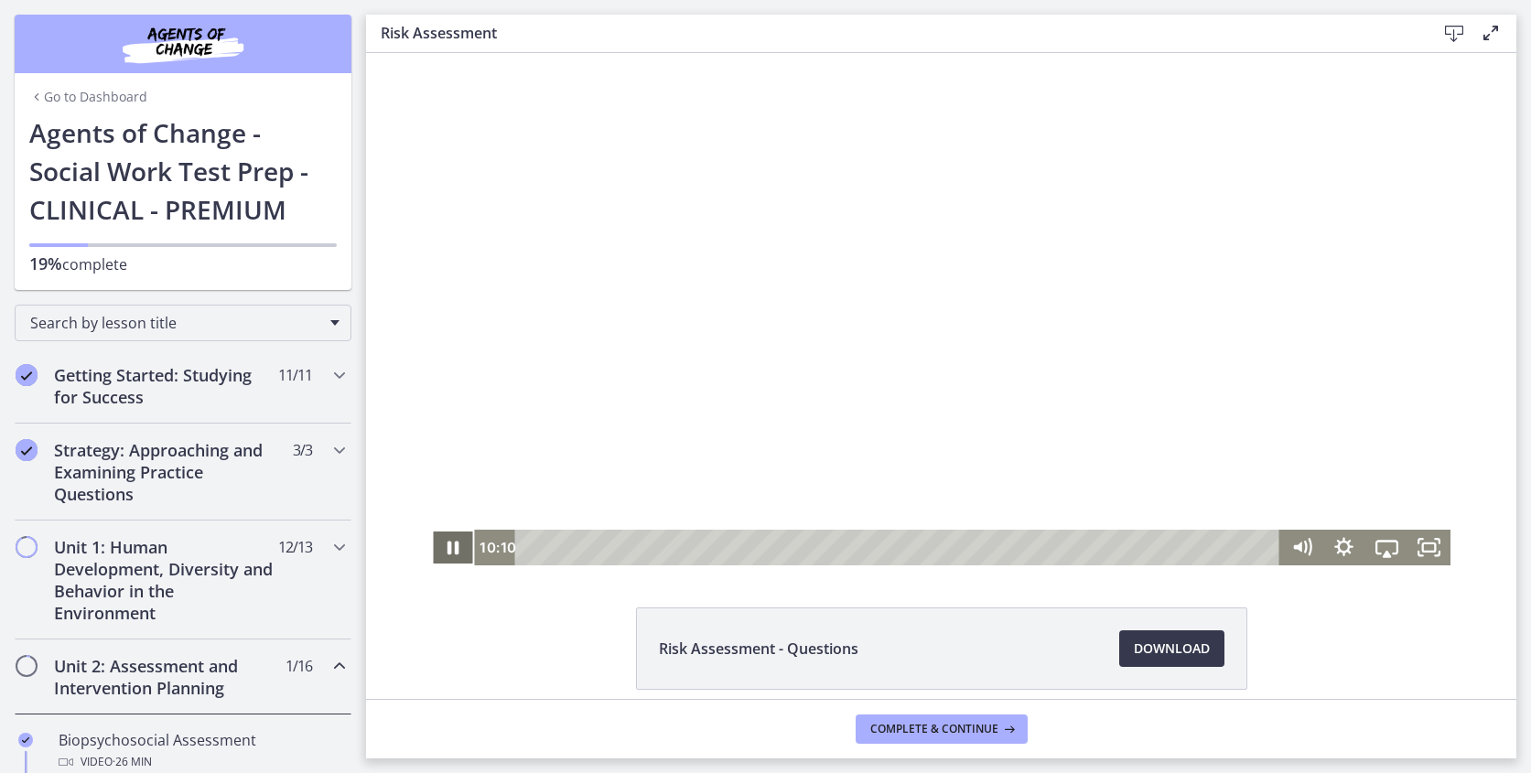
scroll to position [143, 0]
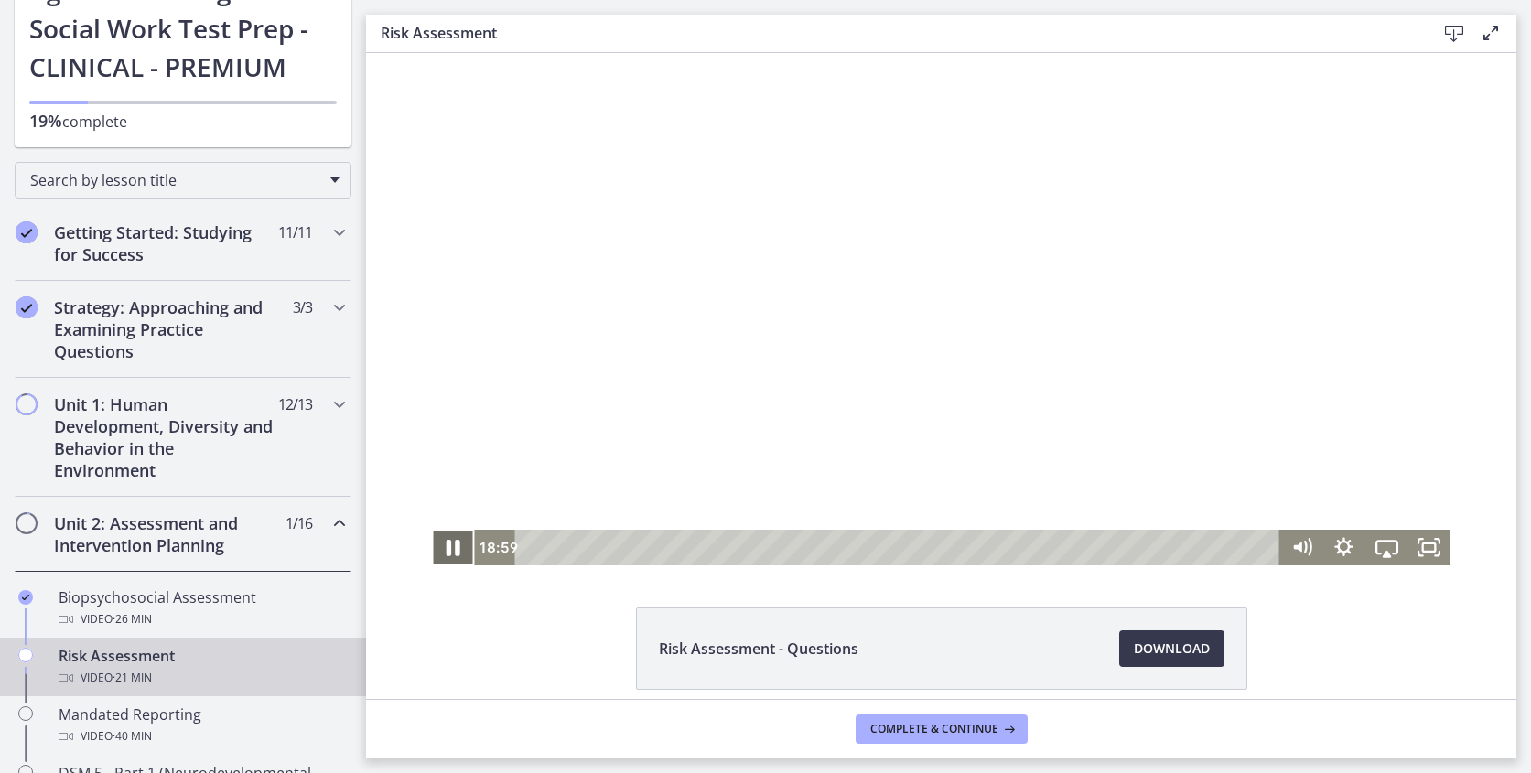
click at [444, 545] on icon "Pause" at bounding box center [452, 547] width 51 height 43
click at [444, 545] on icon "Play Video" at bounding box center [454, 547] width 51 height 43
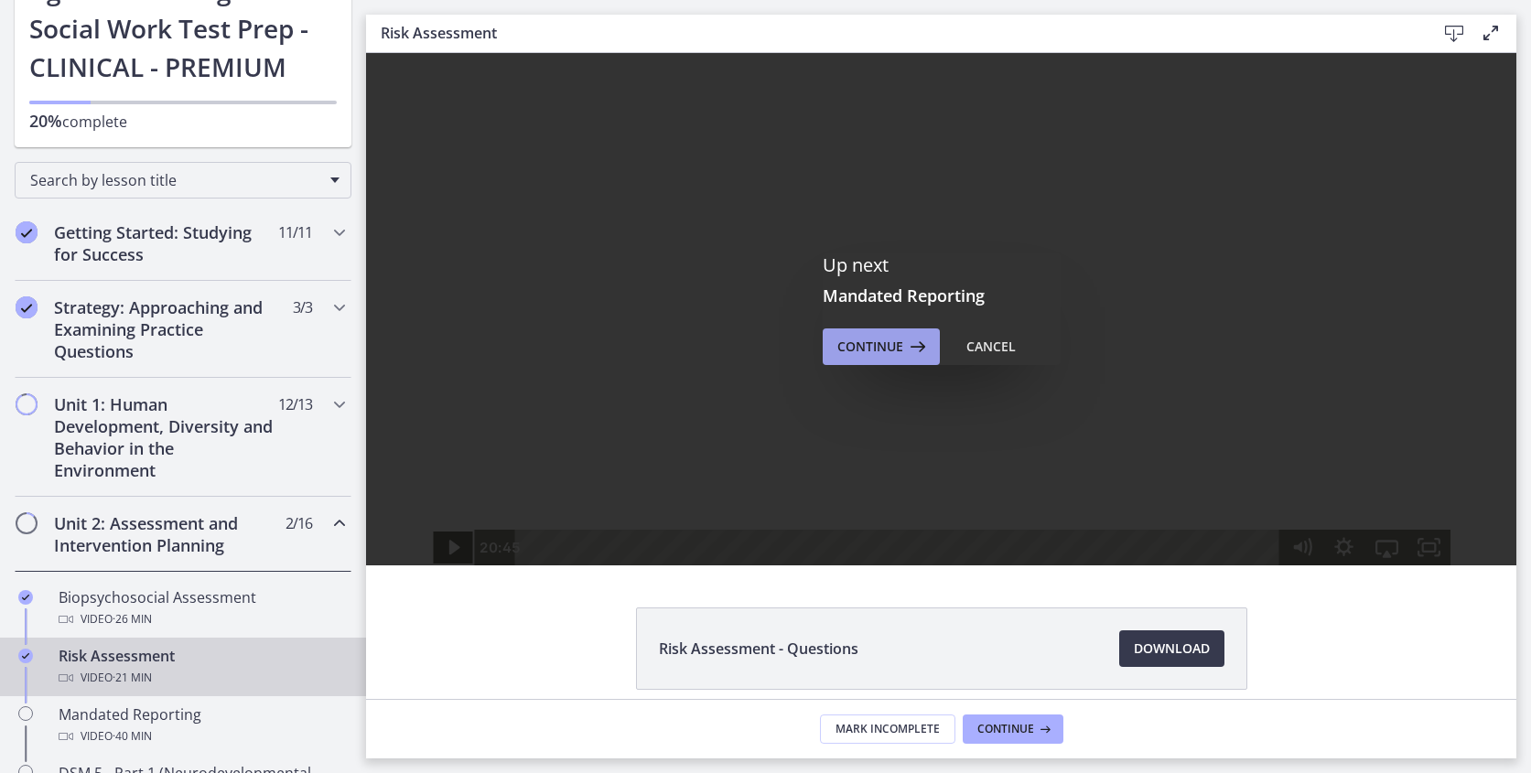
click at [896, 355] on span "Continue" at bounding box center [870, 347] width 66 height 22
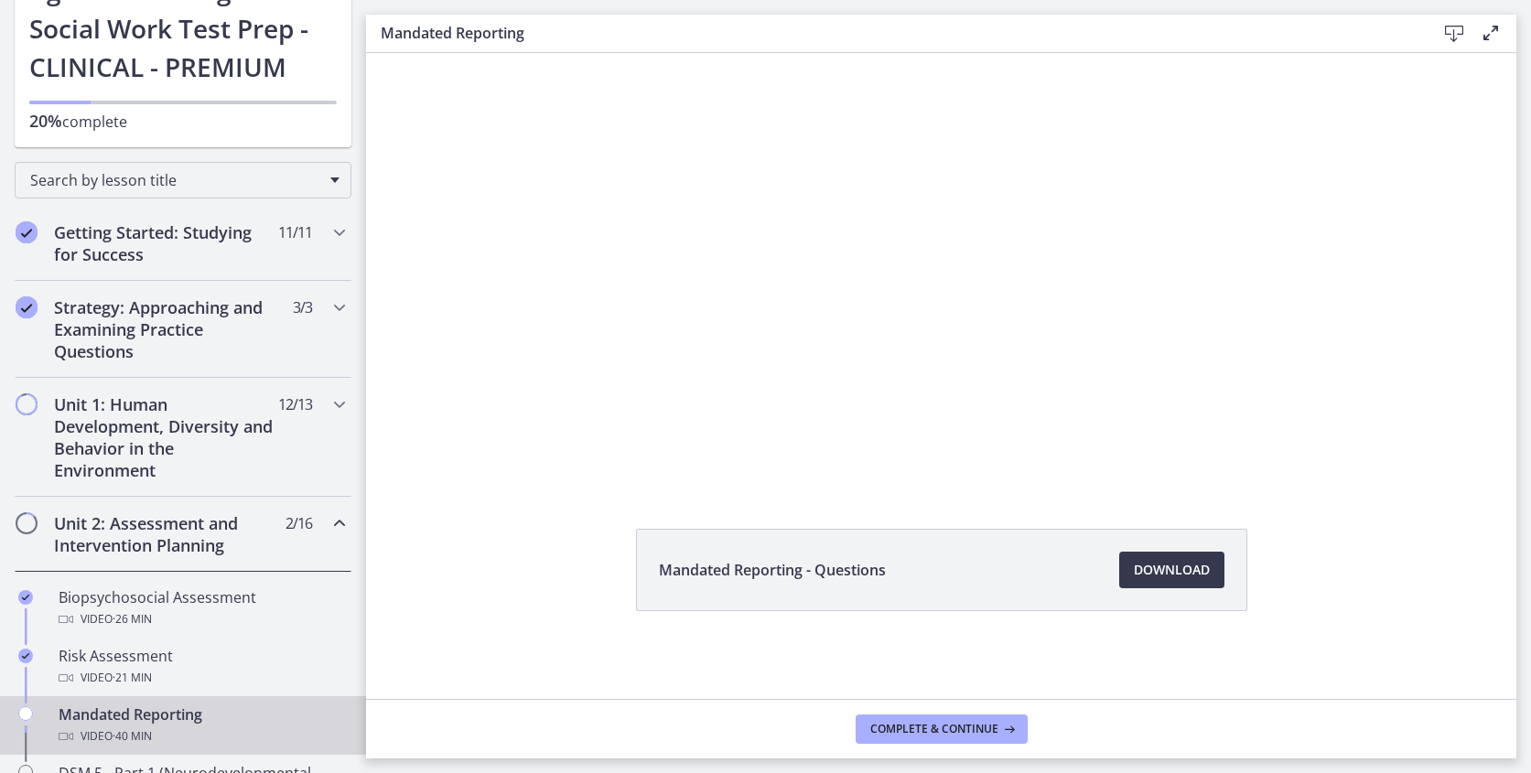
scroll to position [79, 0]
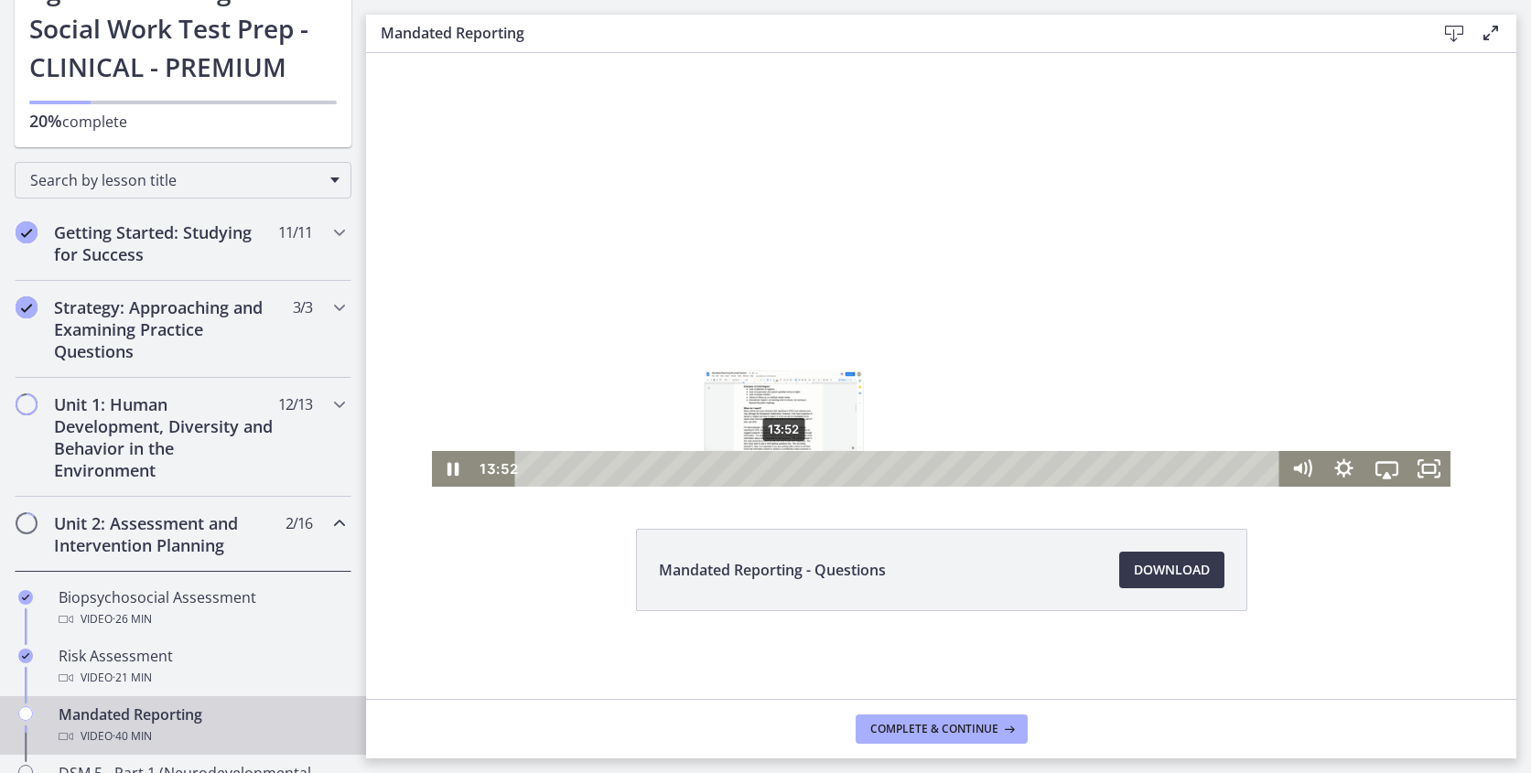
drag, startPoint x: 565, startPoint y: 464, endPoint x: 785, endPoint y: 471, distance: 219.7
click at [785, 471] on div "Playbar" at bounding box center [784, 469] width 12 height 12
drag, startPoint x: 790, startPoint y: 468, endPoint x: 901, endPoint y: 468, distance: 111.6
click at [901, 468] on div "Playbar" at bounding box center [896, 469] width 12 height 12
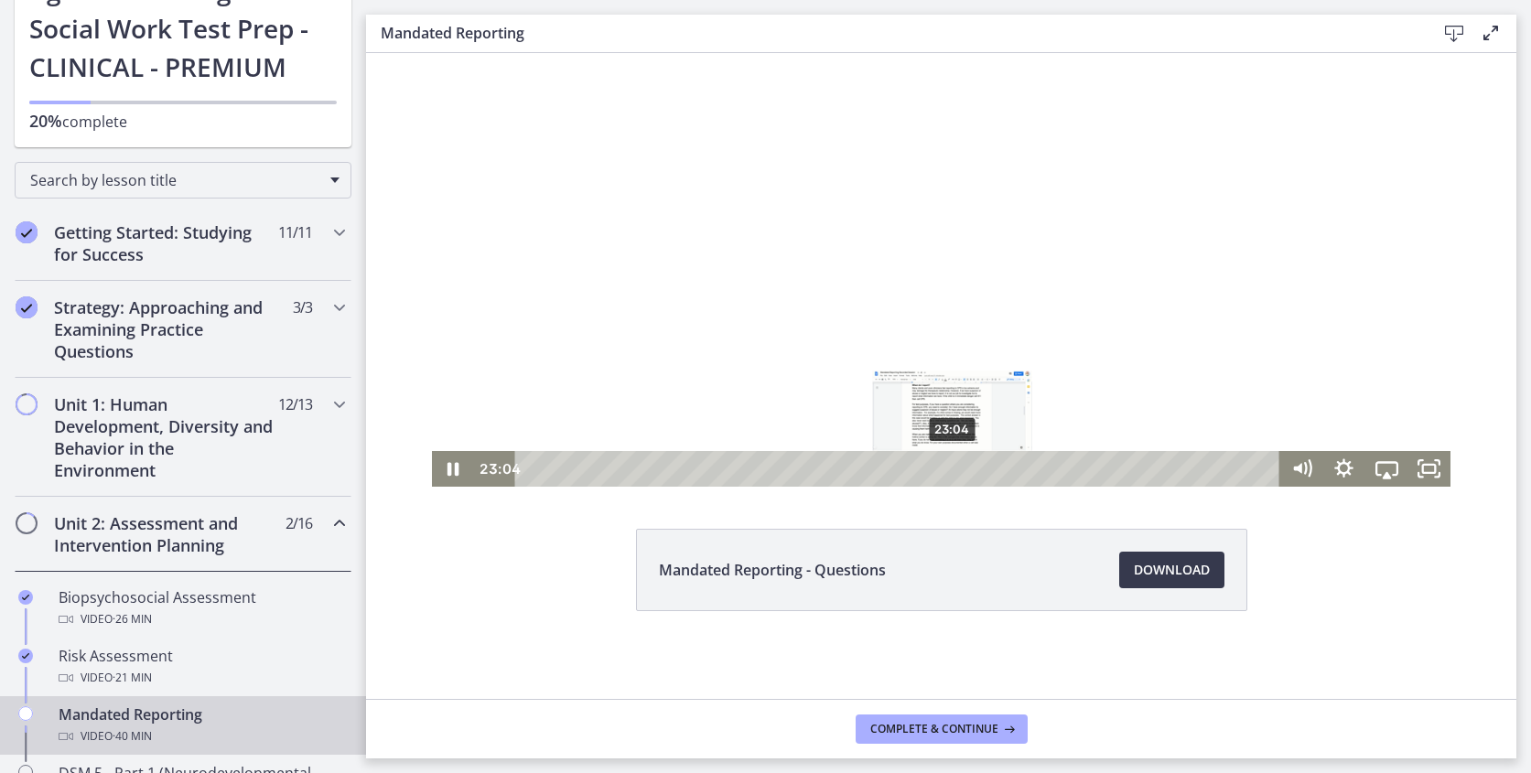
drag, startPoint x: 901, startPoint y: 468, endPoint x: 952, endPoint y: 463, distance: 51.4
click at [952, 463] on div "Playbar" at bounding box center [951, 469] width 12 height 12
click at [1049, 452] on div "28:22" at bounding box center [900, 469] width 739 height 36
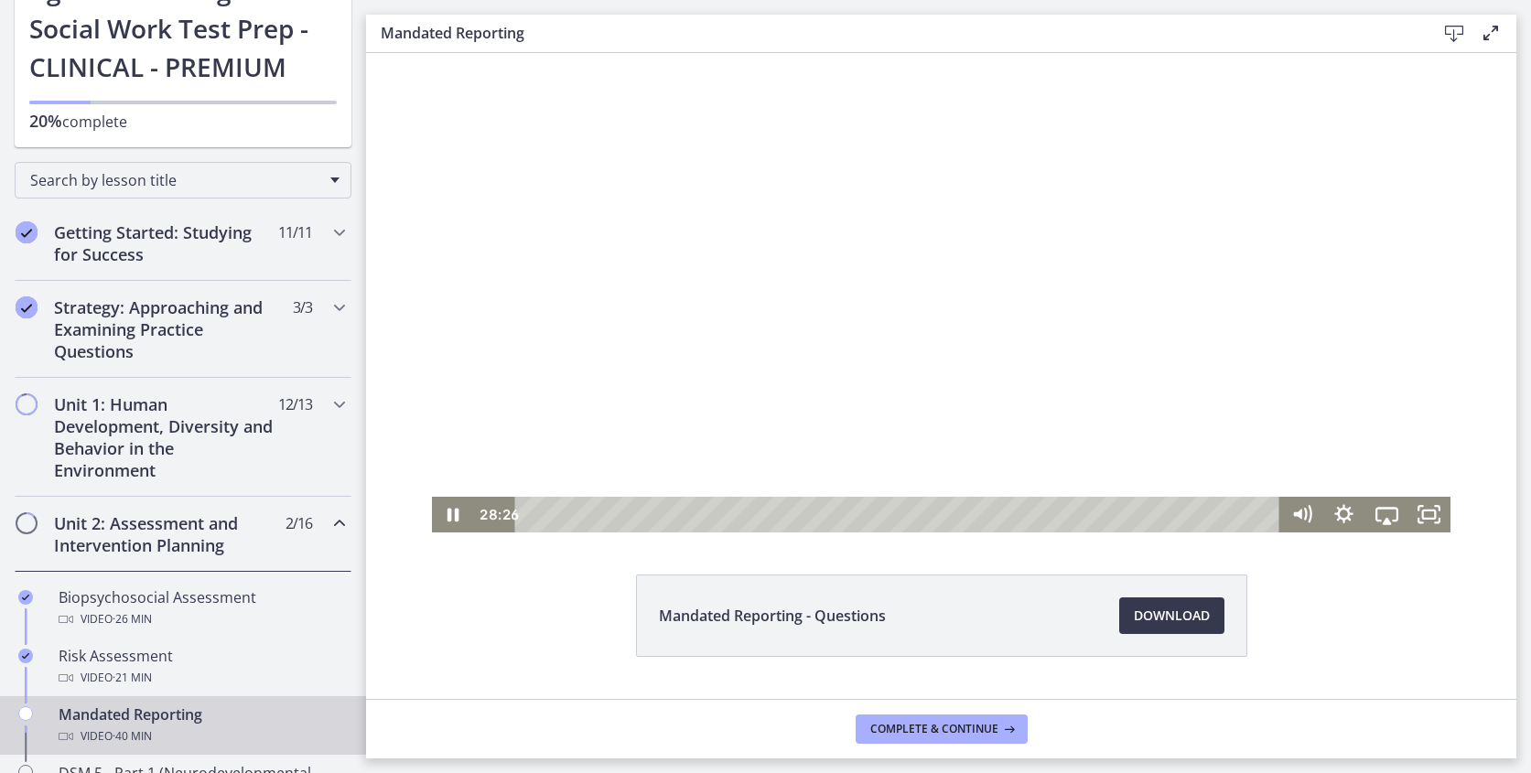
scroll to position [34, 0]
click at [442, 522] on icon "Pause" at bounding box center [453, 514] width 42 height 36
click at [1117, 521] on div "32:05" at bounding box center [900, 514] width 739 height 36
click at [445, 511] on icon "Play Video" at bounding box center [454, 513] width 51 height 43
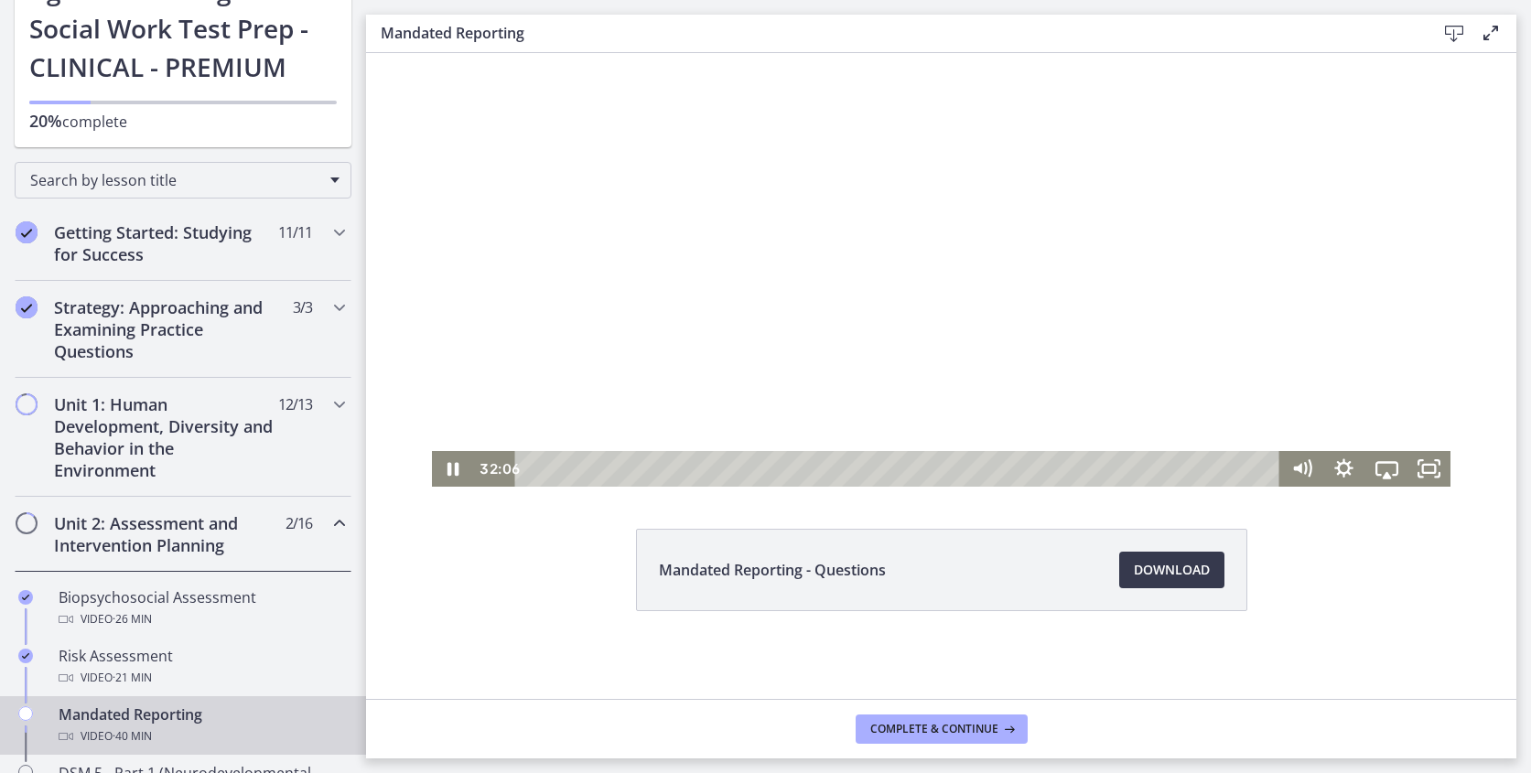
scroll to position [79, 0]
drag, startPoint x: 1117, startPoint y: 470, endPoint x: 1127, endPoint y: 470, distance: 10.1
click at [1127, 470] on div "Playbar" at bounding box center [1126, 469] width 12 height 12
click at [461, 464] on icon "Pause" at bounding box center [453, 469] width 42 height 36
click at [1131, 468] on div "Playbar" at bounding box center [1130, 469] width 12 height 12
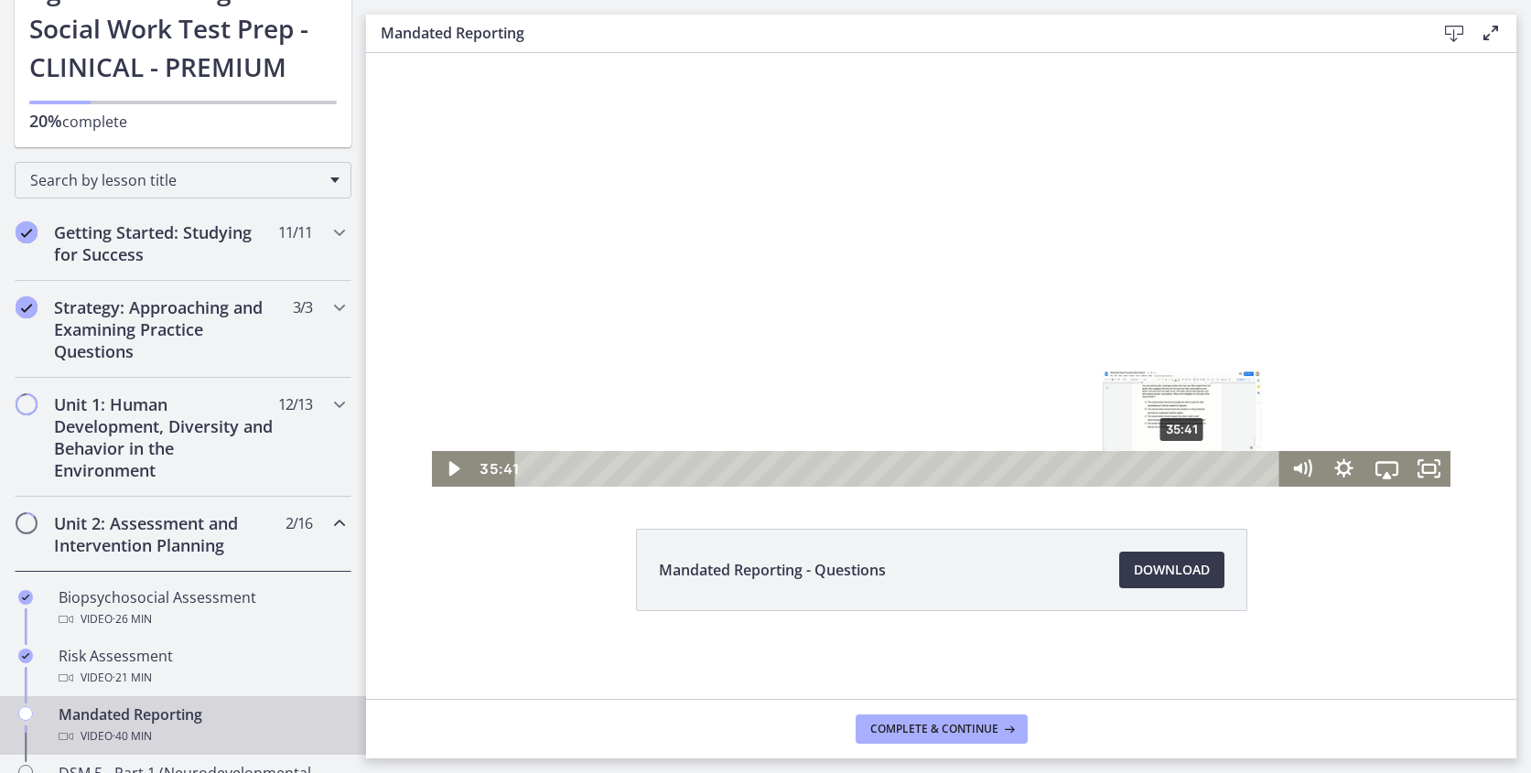
click at [1183, 480] on div "35:41" at bounding box center [900, 469] width 739 height 36
drag, startPoint x: 1182, startPoint y: 470, endPoint x: 1271, endPoint y: 471, distance: 88.8
click at [1271, 469] on div "Playbar" at bounding box center [1268, 469] width 12 height 12
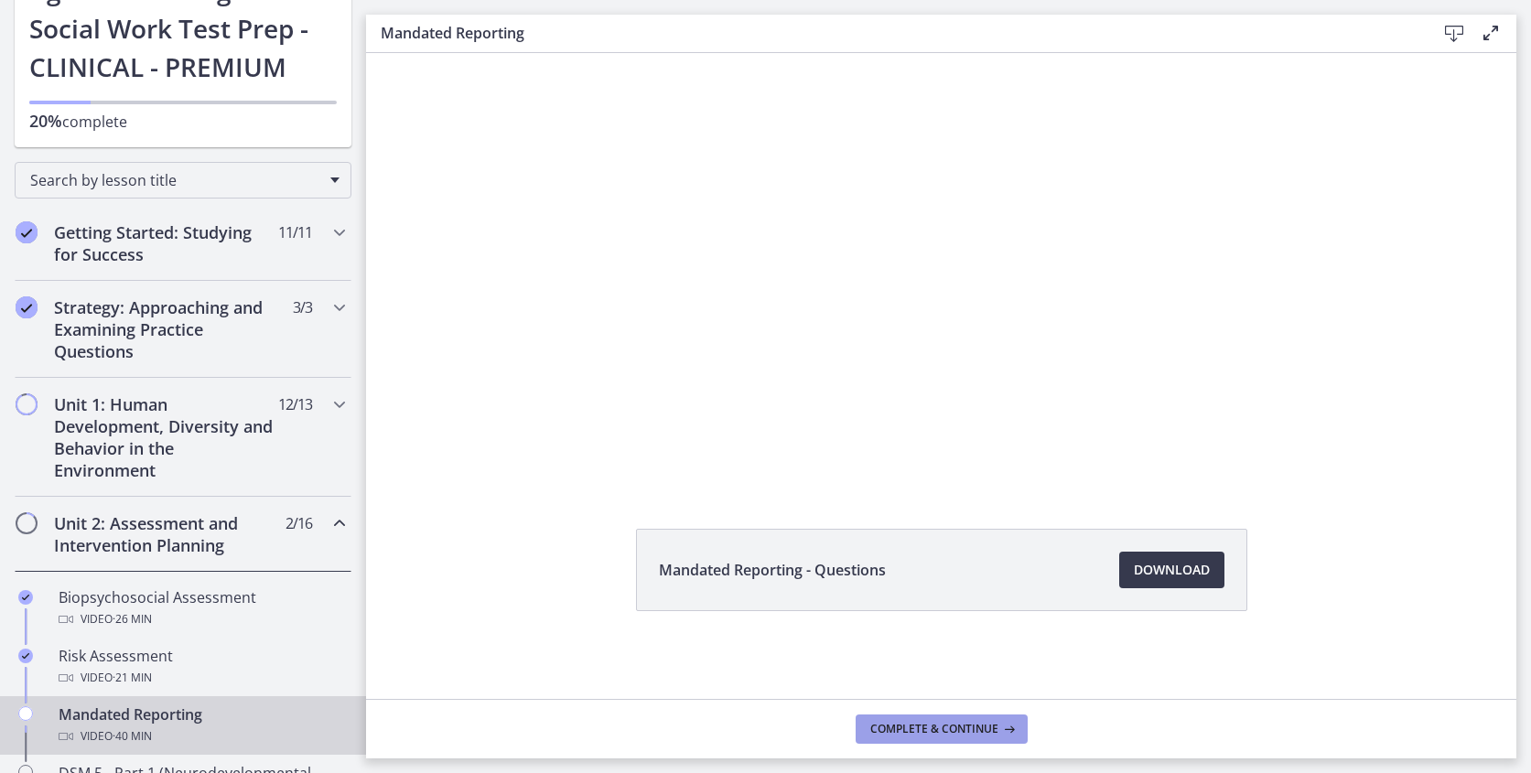
click at [954, 735] on span "Complete & continue" at bounding box center [934, 729] width 128 height 15
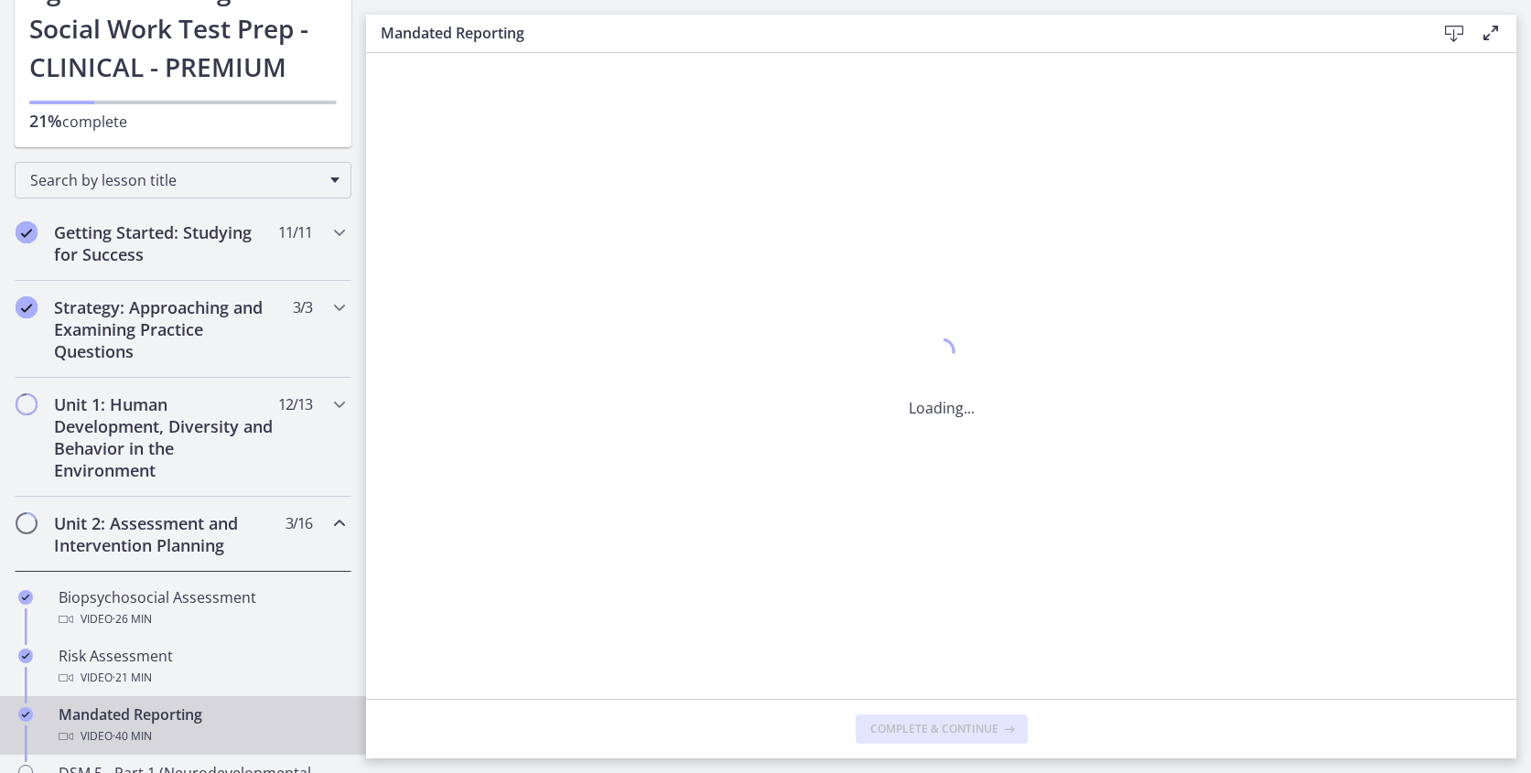
scroll to position [0, 0]
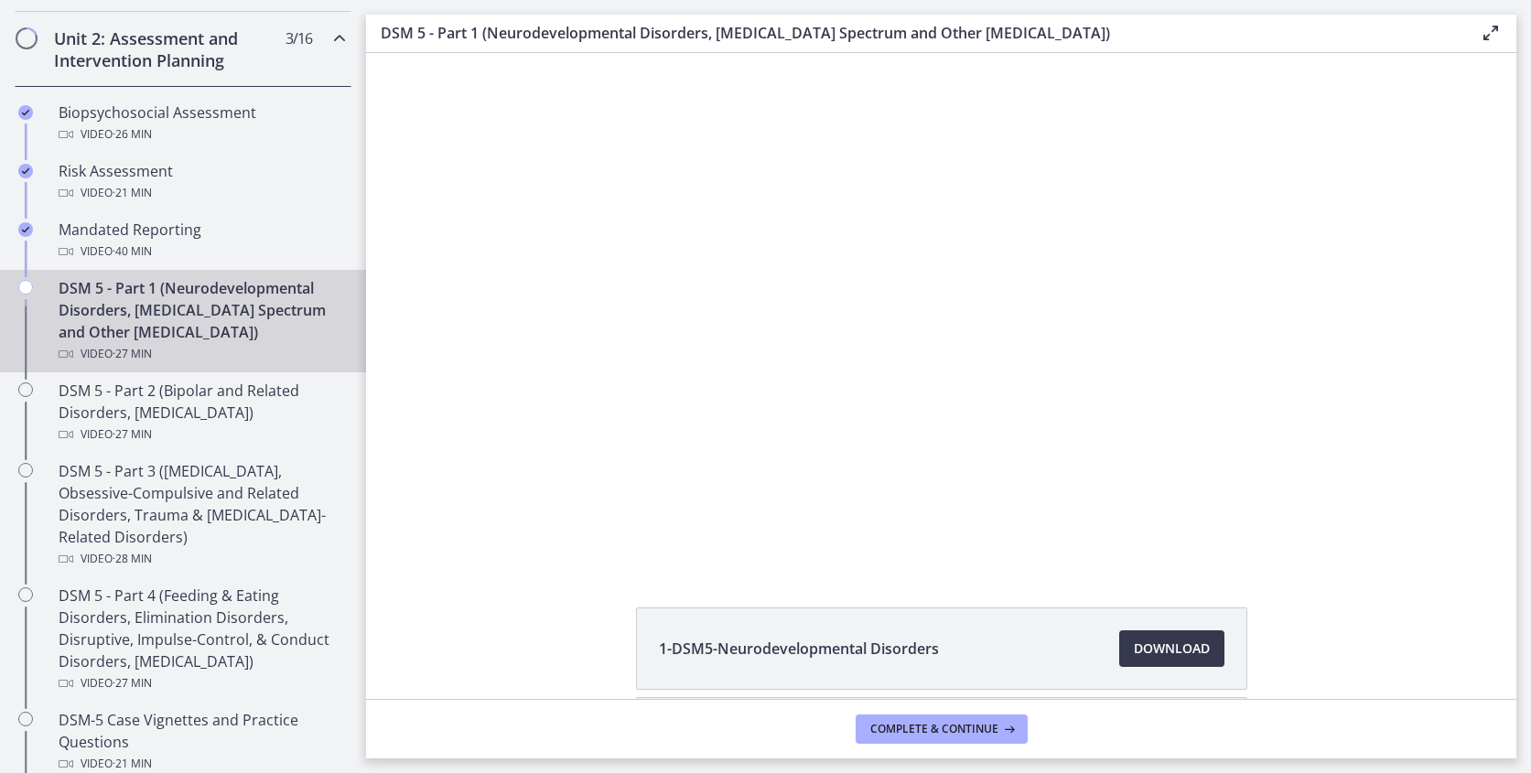
scroll to position [666, 0]
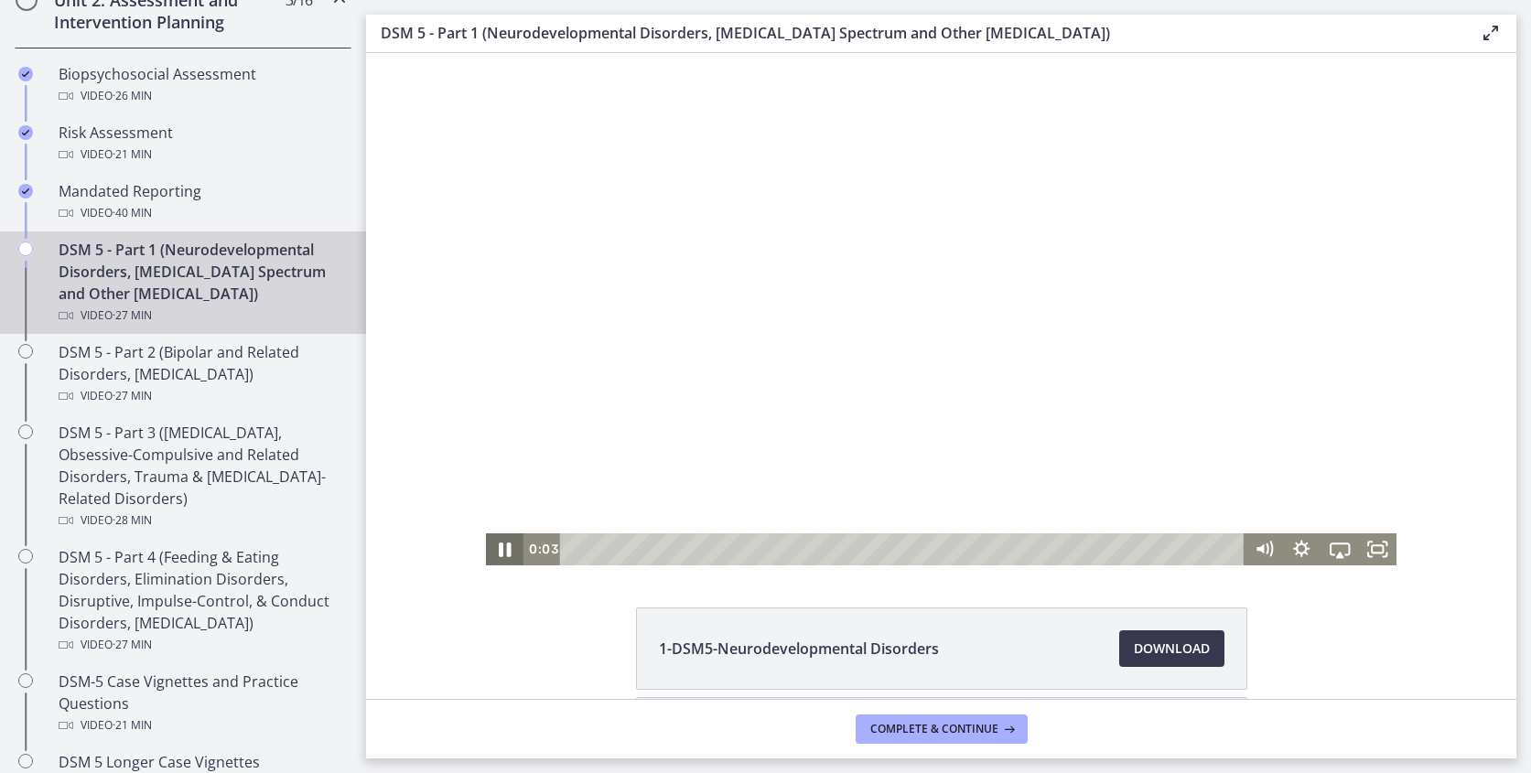
click at [507, 553] on icon "Pause" at bounding box center [505, 550] width 13 height 15
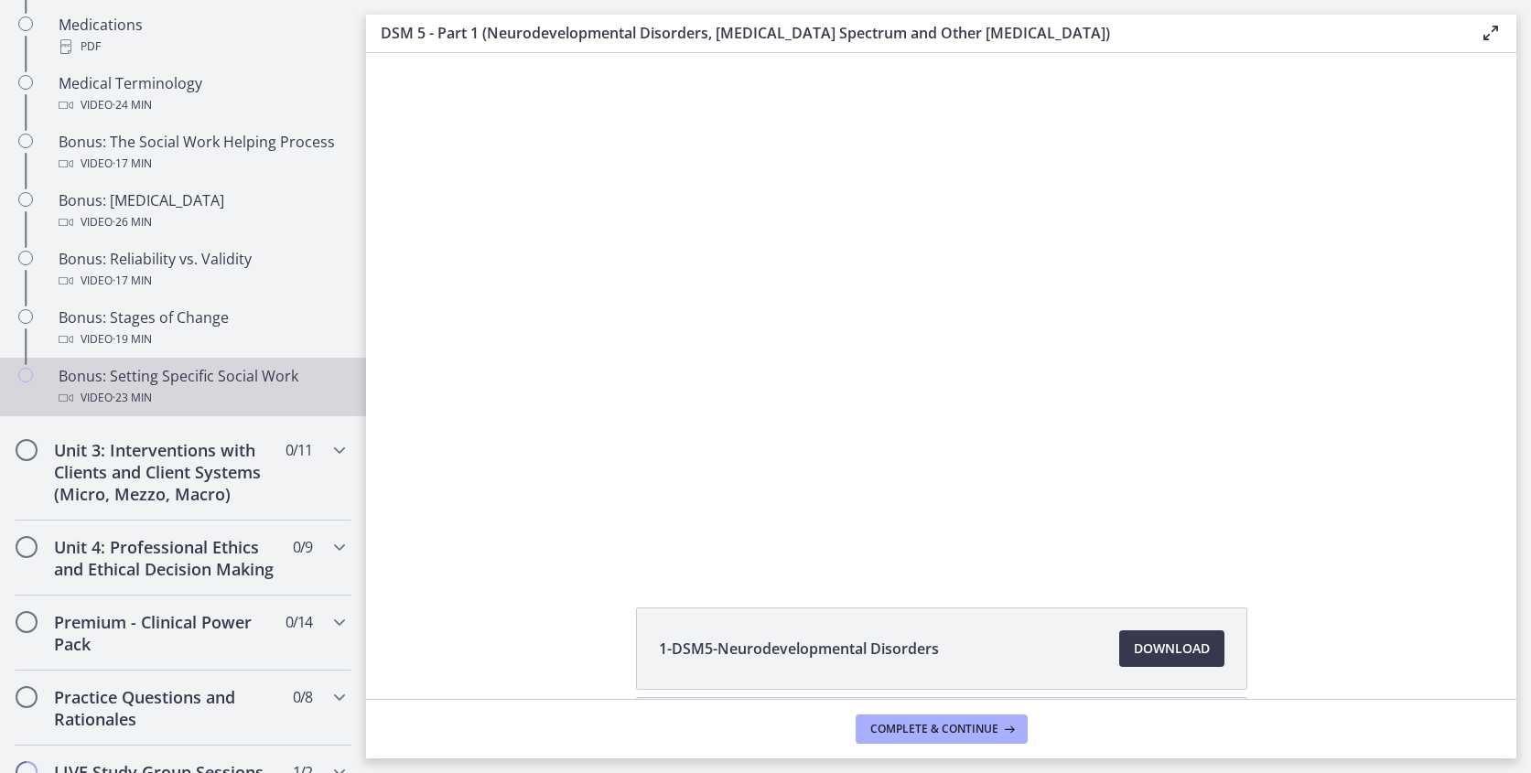
scroll to position [1467, 0]
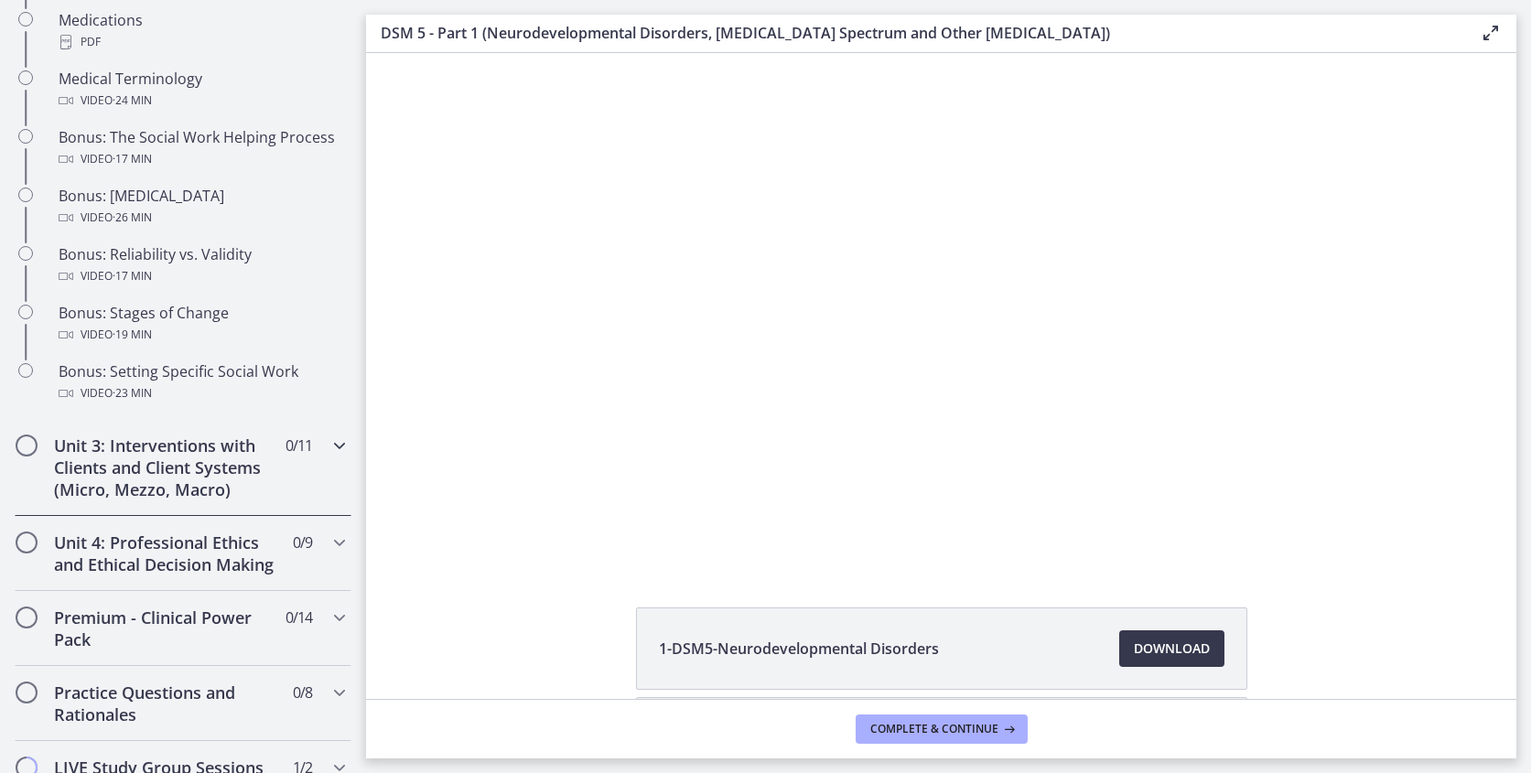
click at [332, 449] on icon "Chapters" at bounding box center [339, 446] width 22 height 22
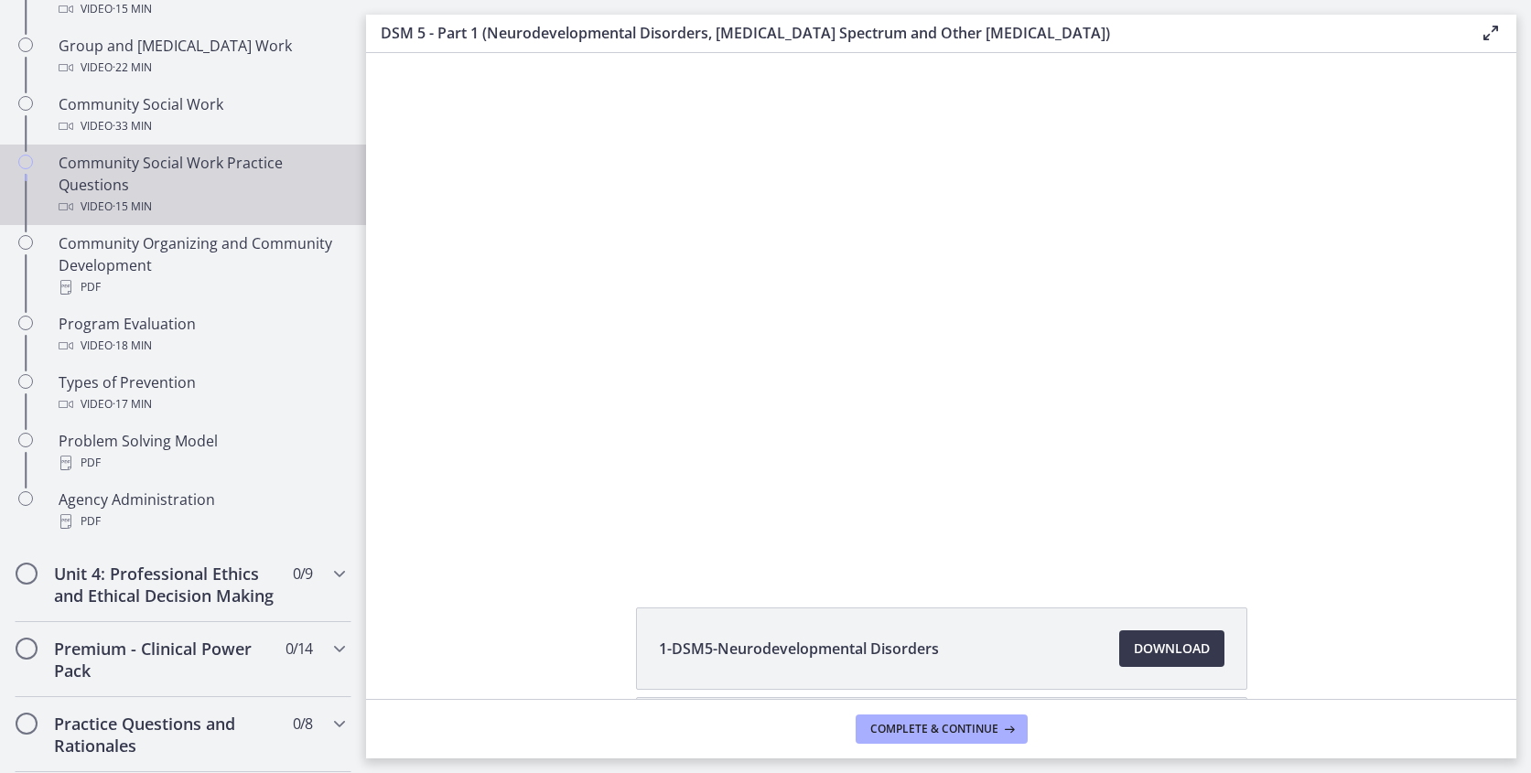
scroll to position [976, 0]
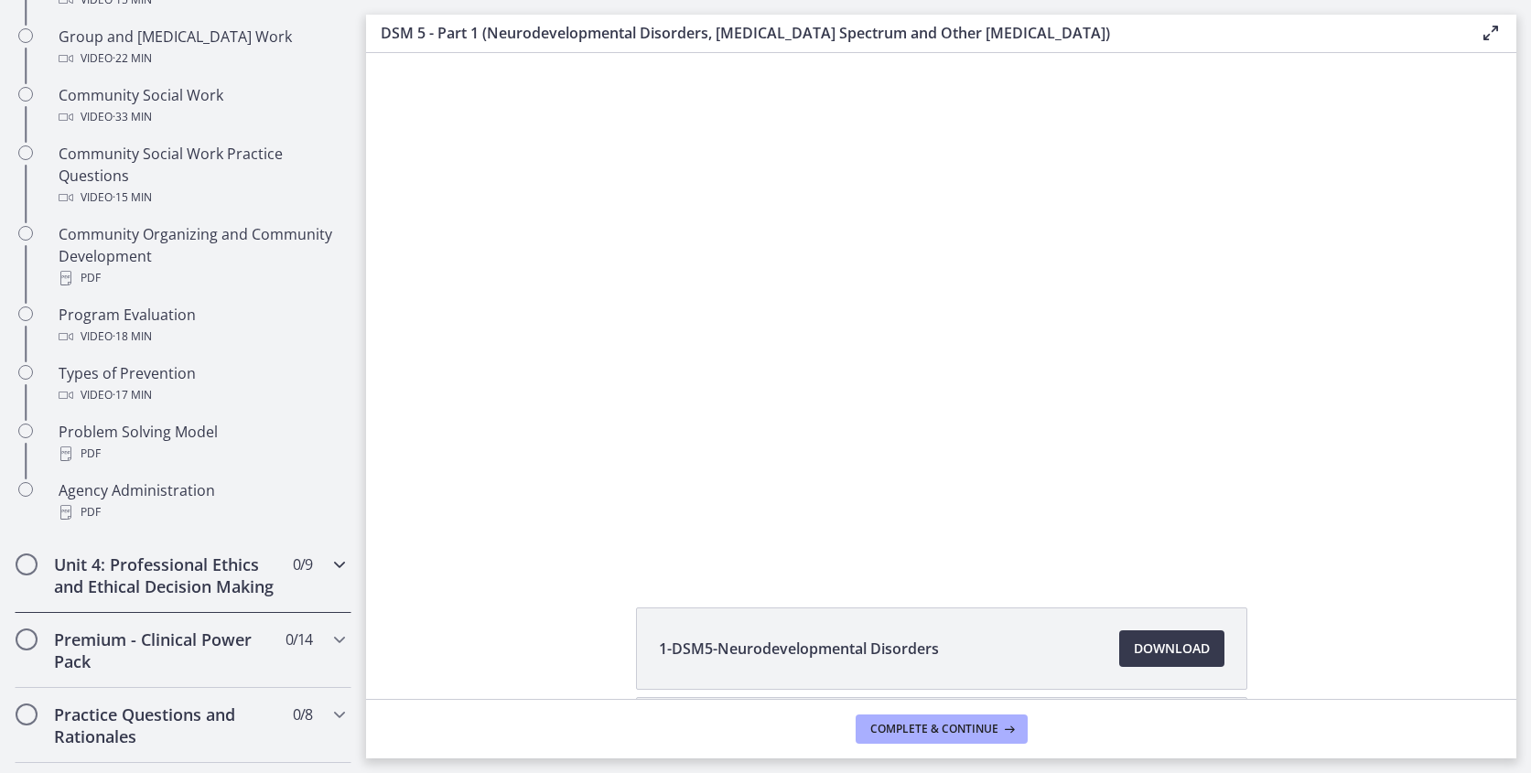
click at [339, 562] on icon "Chapters" at bounding box center [339, 565] width 22 height 22
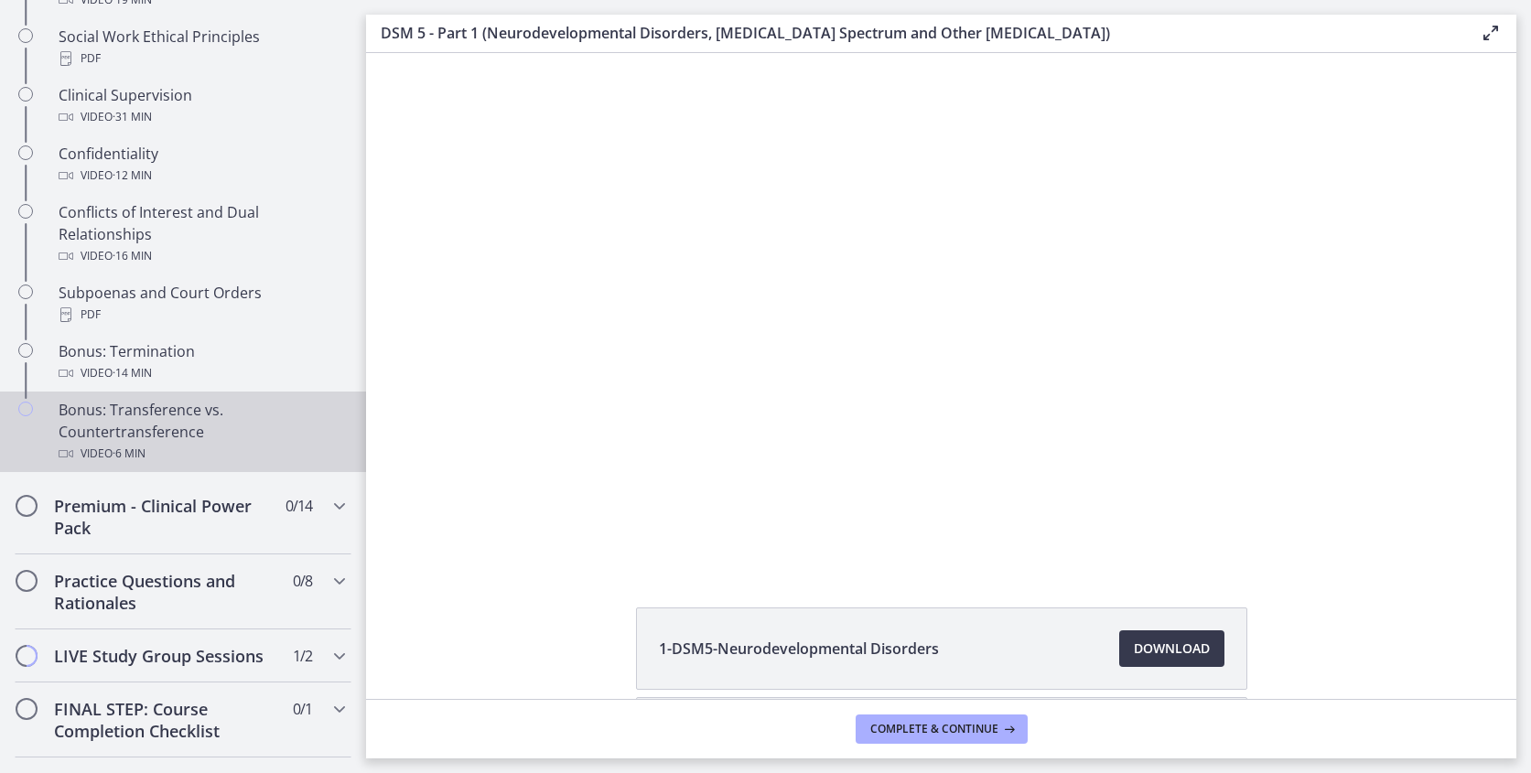
scroll to position [996, 0]
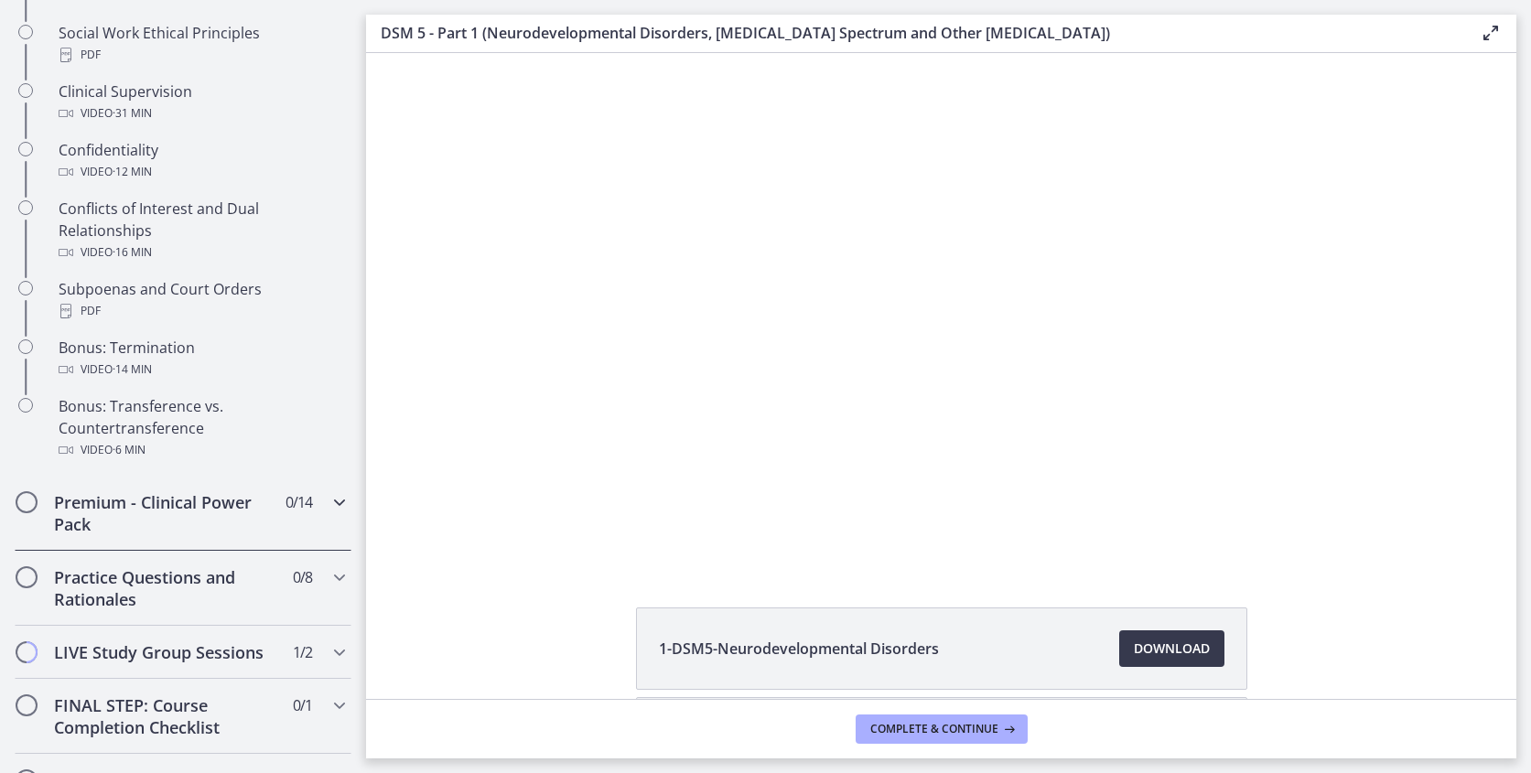
click at [330, 505] on icon "Chapters" at bounding box center [339, 502] width 22 height 22
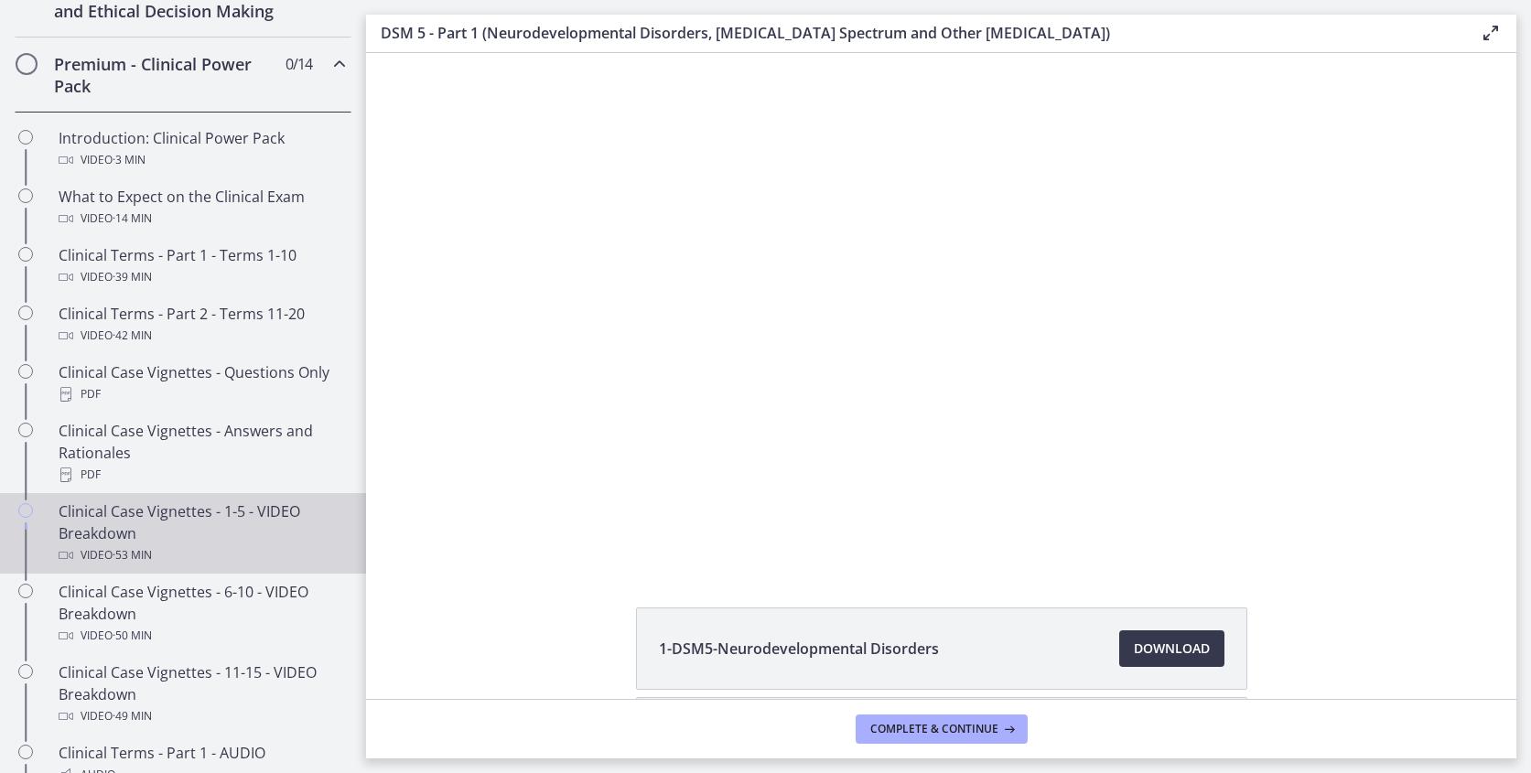
scroll to position [843, 0]
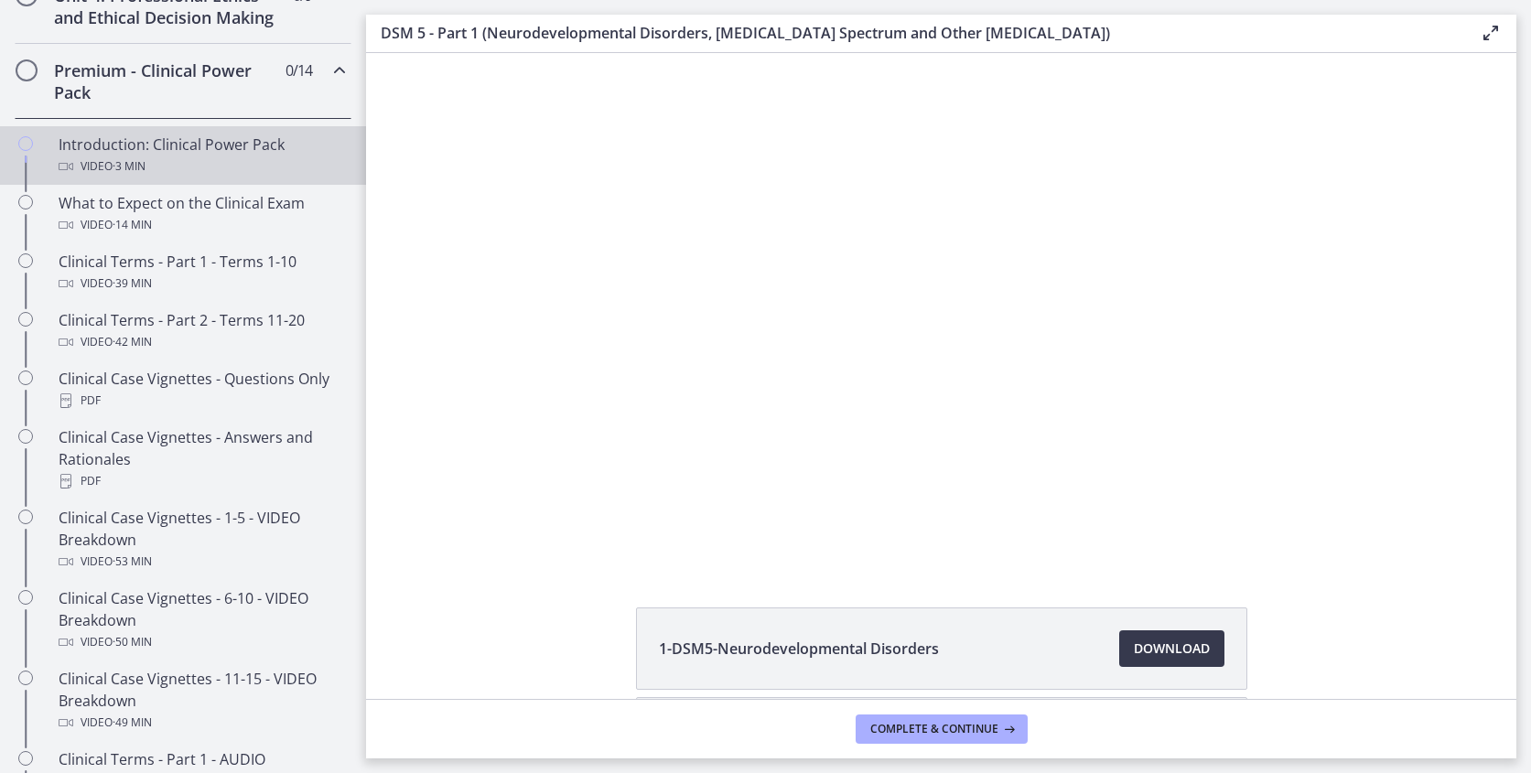
click at [173, 158] on div "Video · 3 min" at bounding box center [201, 167] width 285 height 22
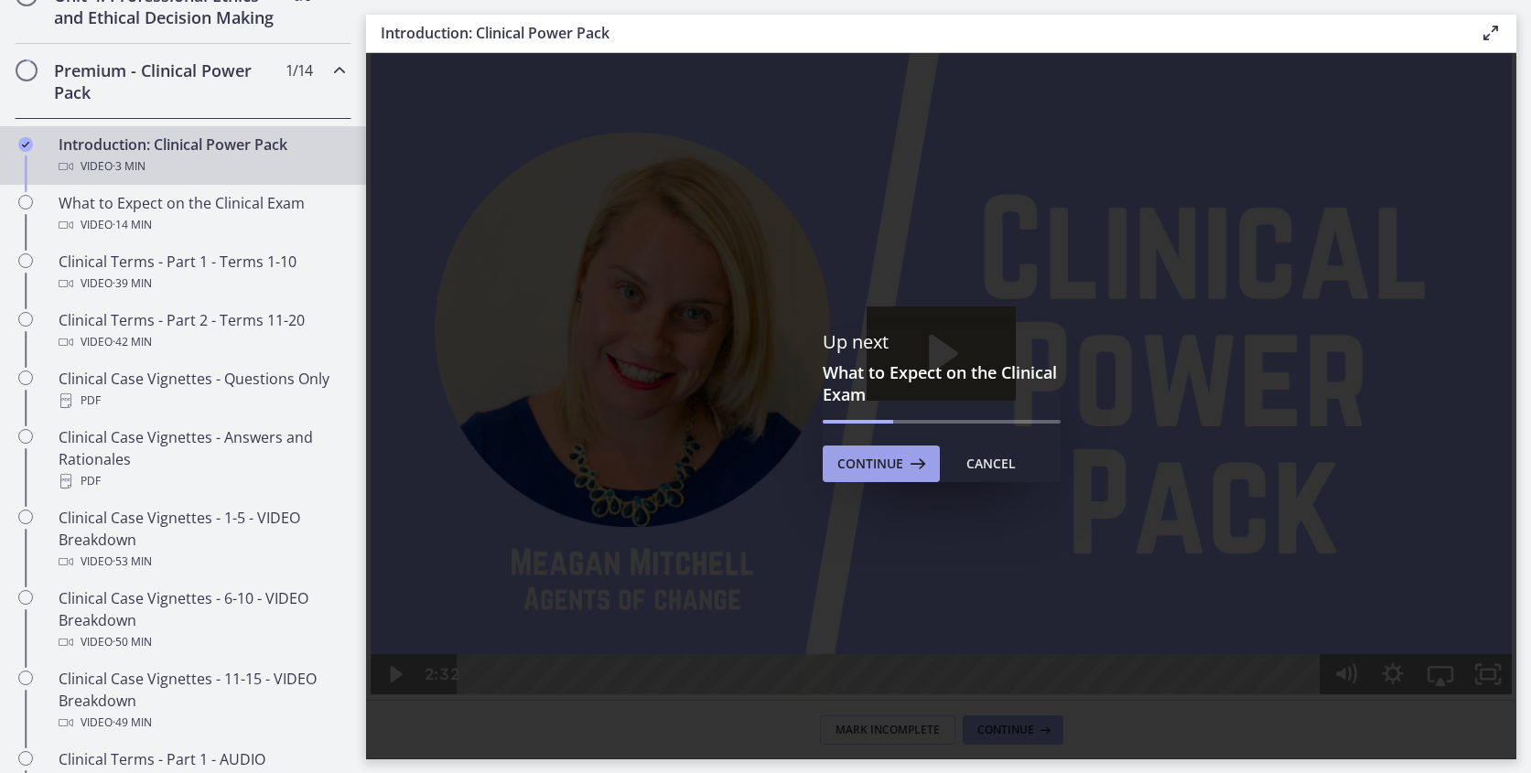
click at [889, 459] on span "Continue" at bounding box center [870, 464] width 66 height 22
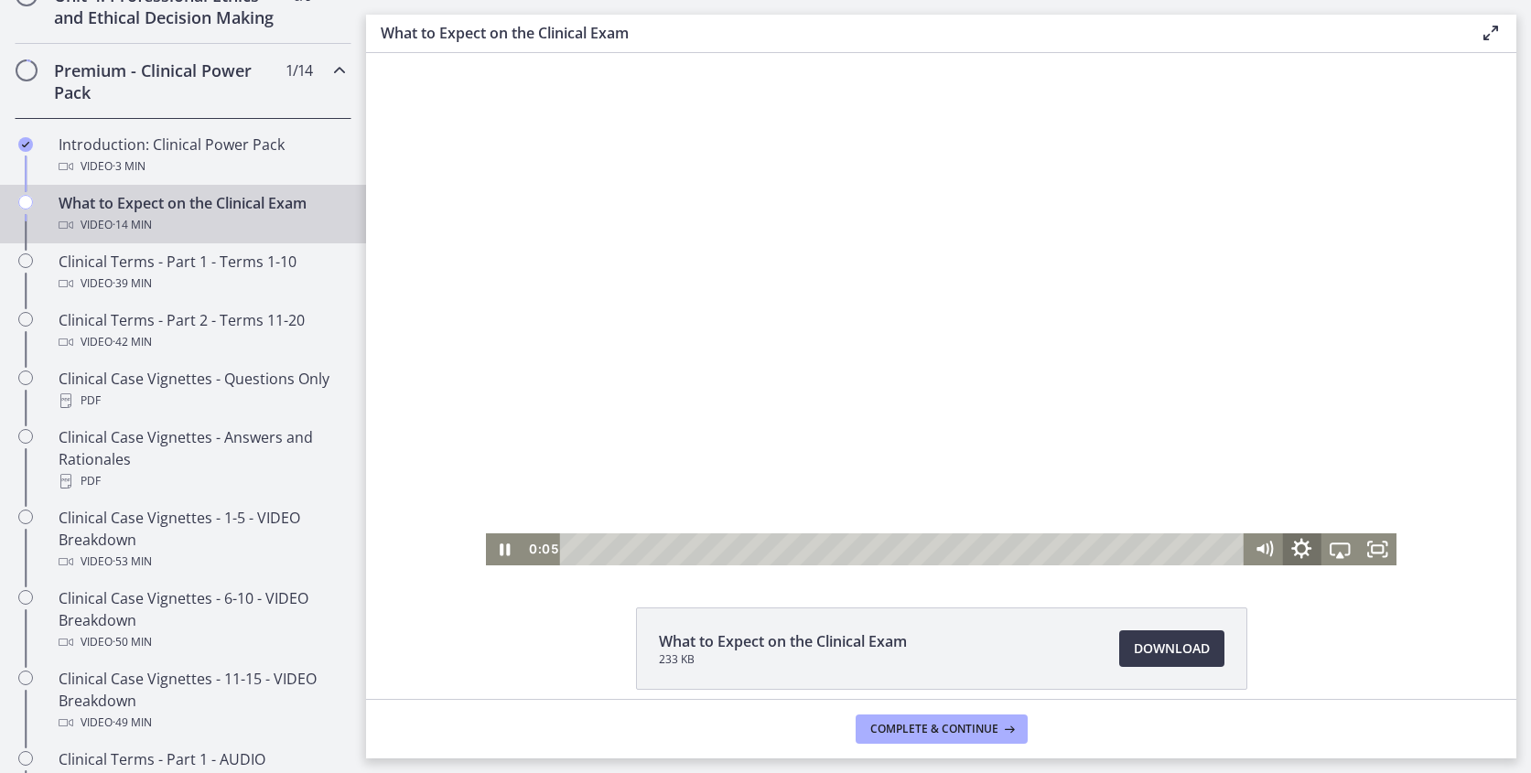
click at [1294, 554] on icon "Show settings menu" at bounding box center [1302, 549] width 46 height 38
click at [1298, 481] on span "Speed" at bounding box center [1316, 484] width 48 height 32
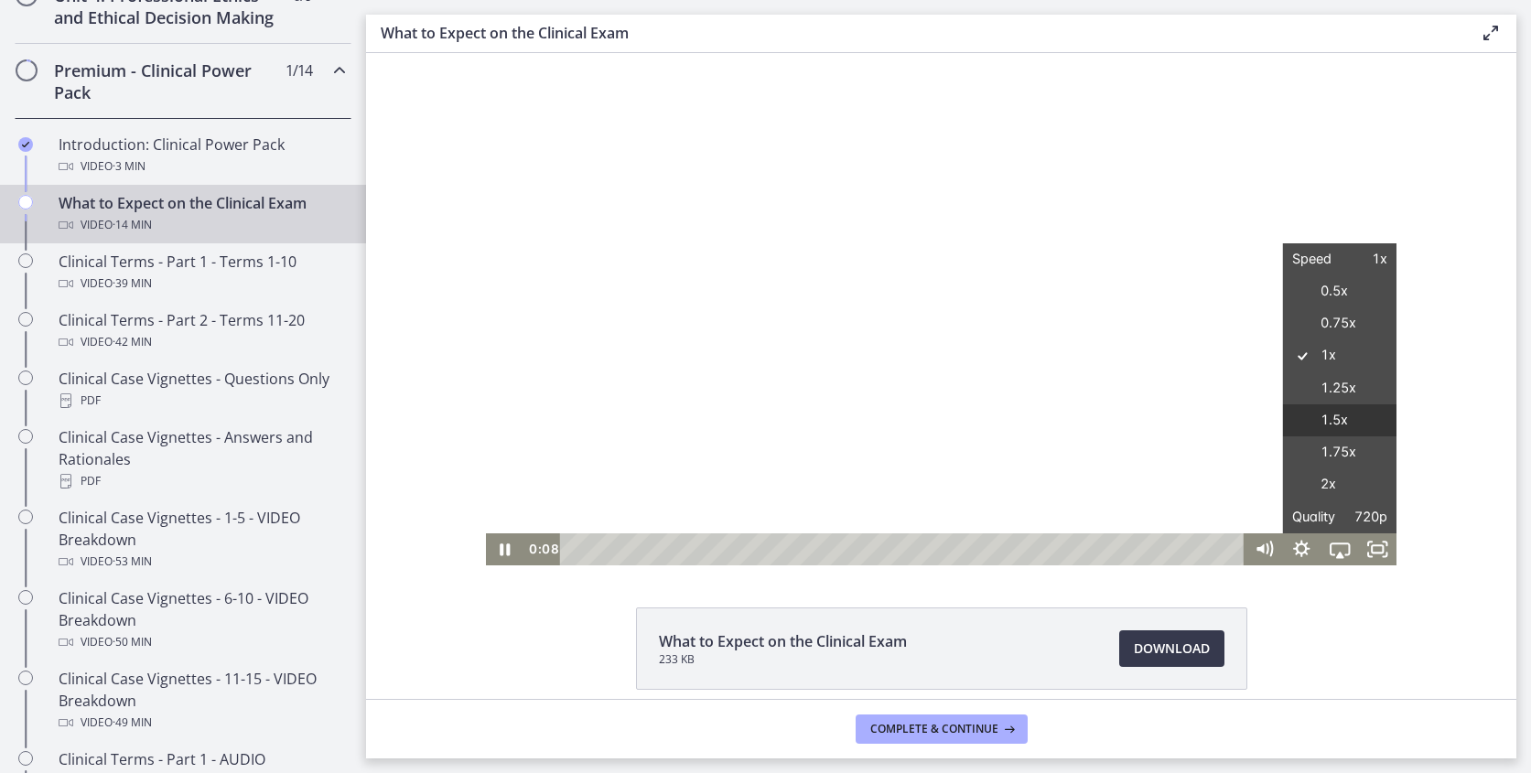
click at [1331, 418] on label "1.5x" at bounding box center [1339, 420] width 113 height 33
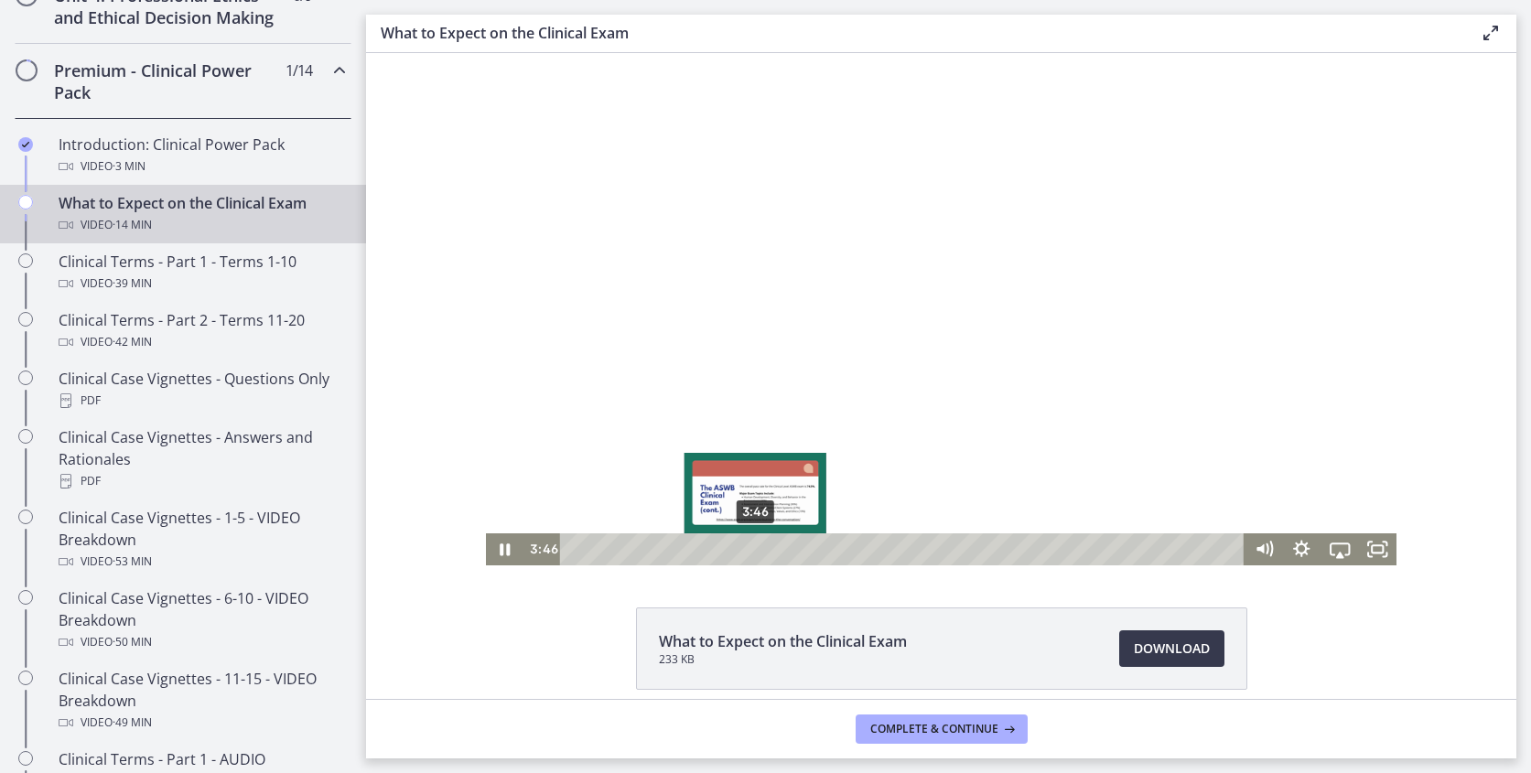
click at [756, 541] on div "3:46" at bounding box center [905, 549] width 662 height 32
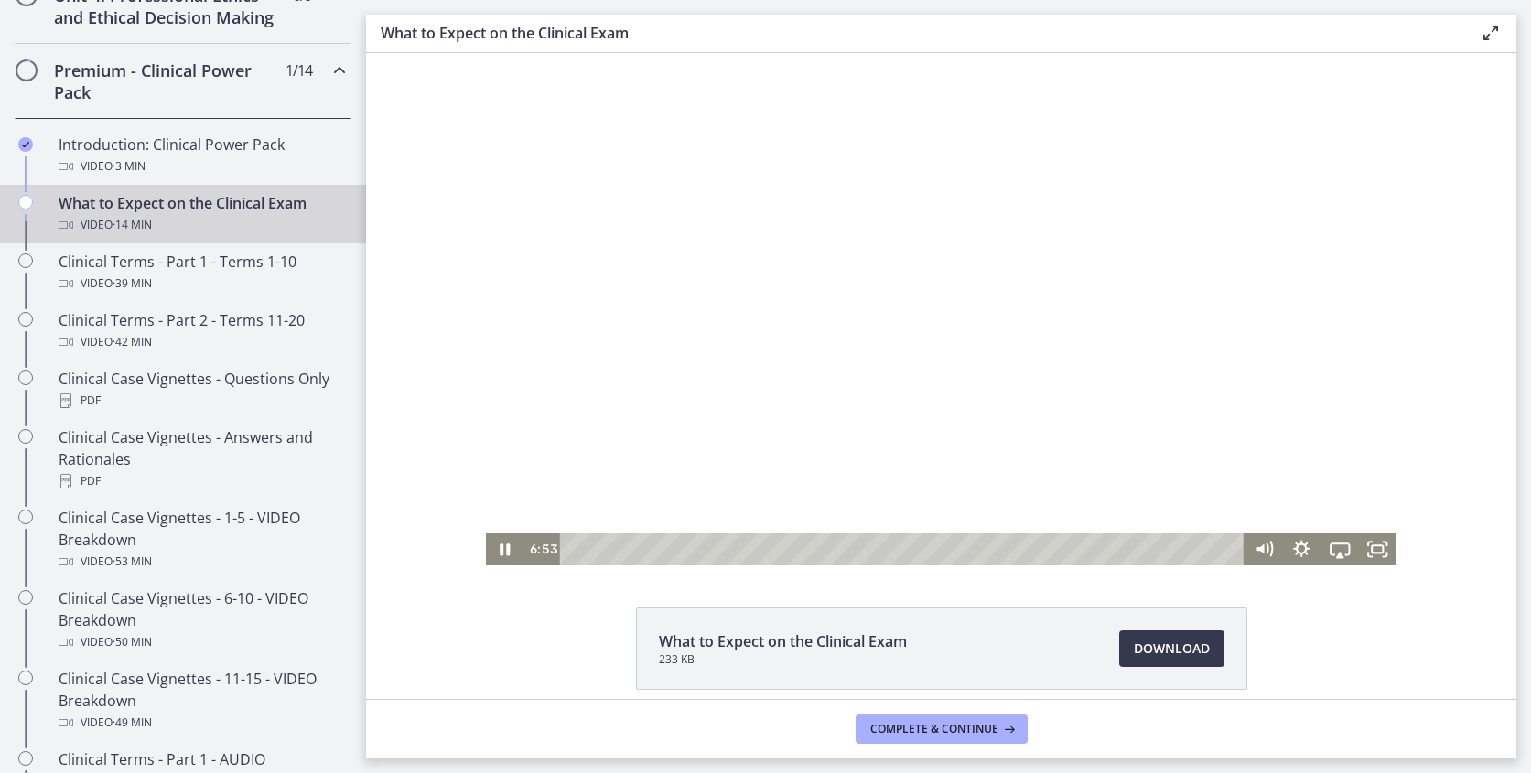
click at [852, 282] on div at bounding box center [941, 309] width 911 height 512
click at [922, 280] on div at bounding box center [941, 309] width 911 height 512
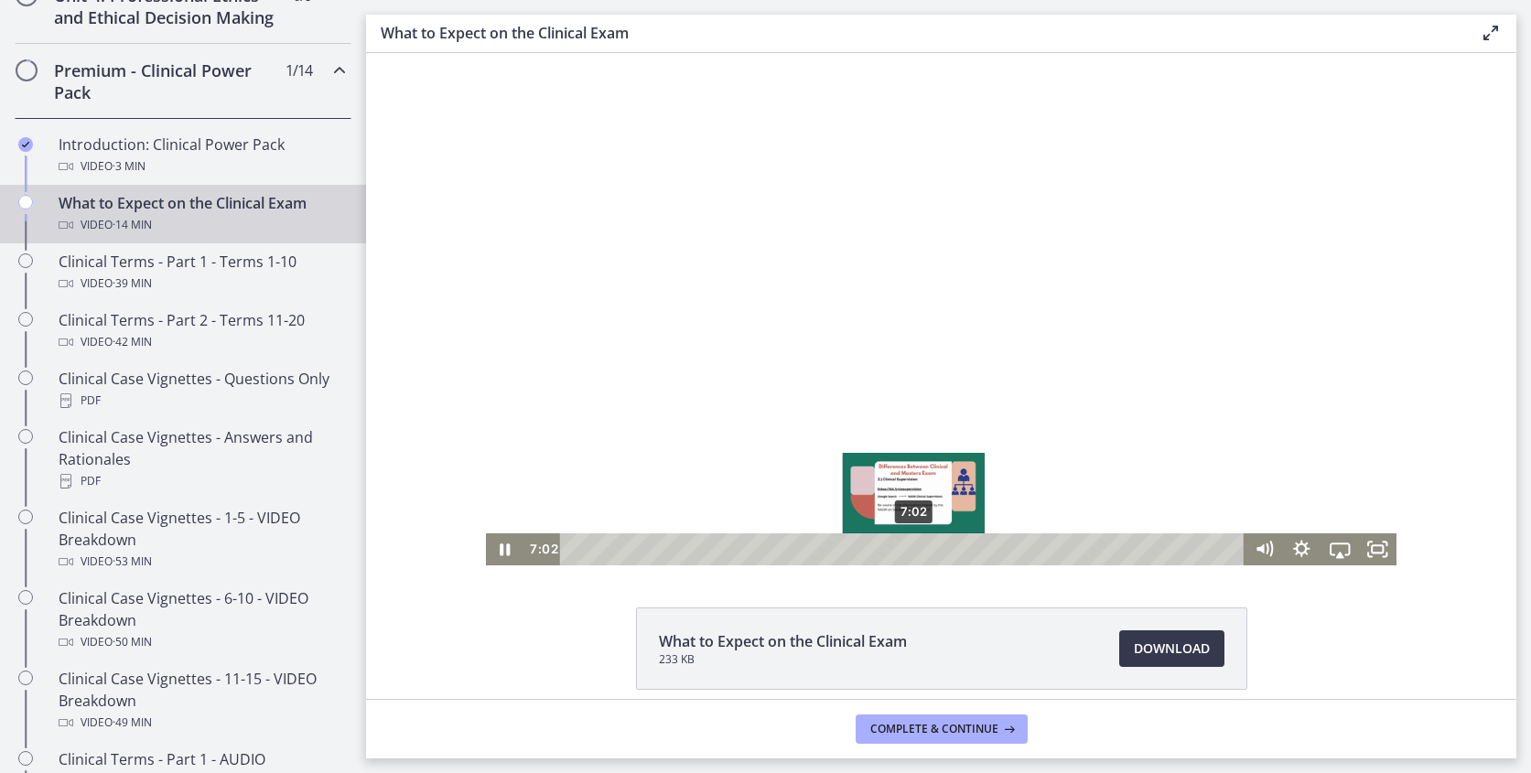
drag, startPoint x: 938, startPoint y: 552, endPoint x: 914, endPoint y: 554, distance: 23.9
click at [914, 554] on div "Playbar" at bounding box center [913, 549] width 11 height 11
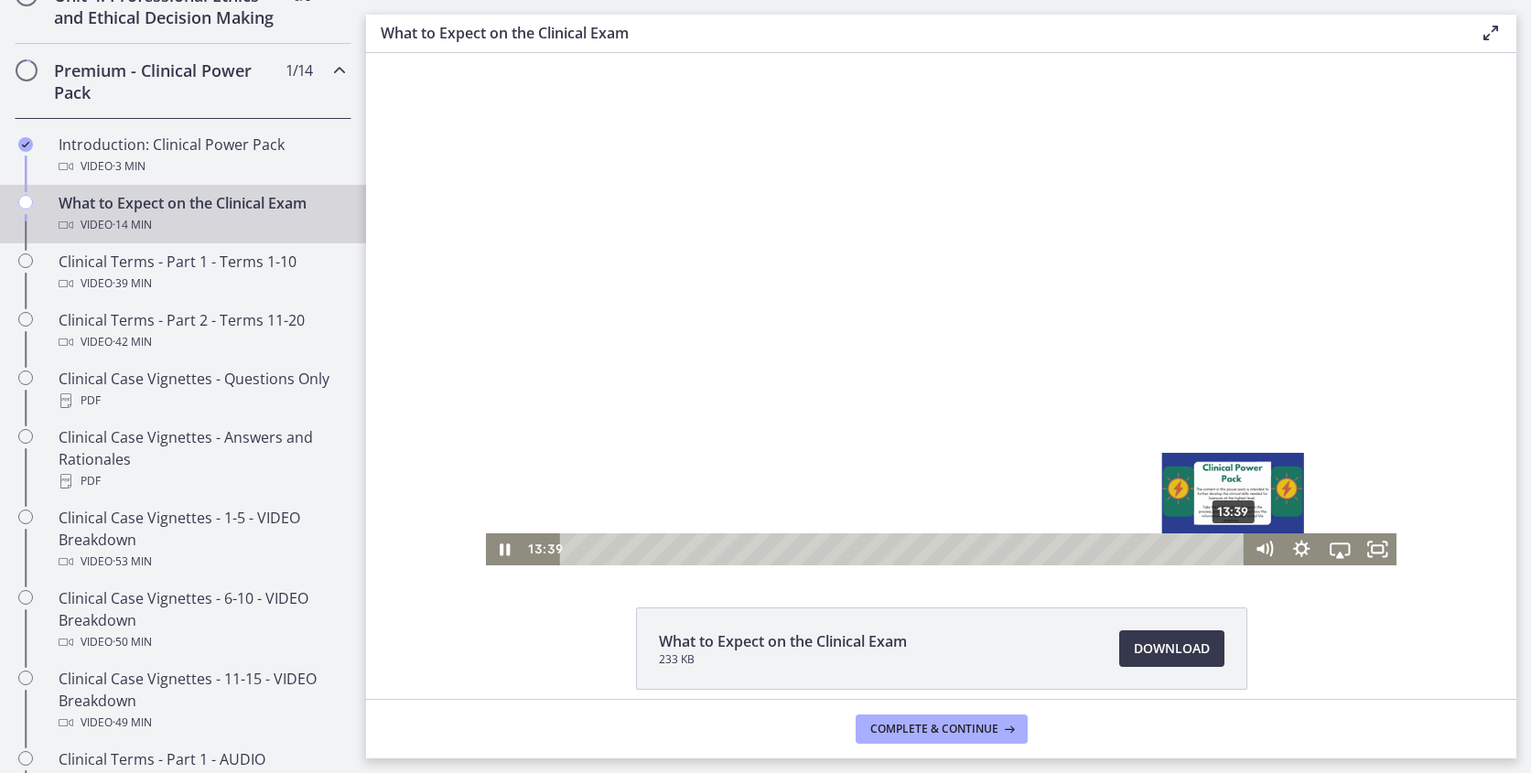
click at [1235, 535] on div "13:39" at bounding box center [905, 549] width 662 height 32
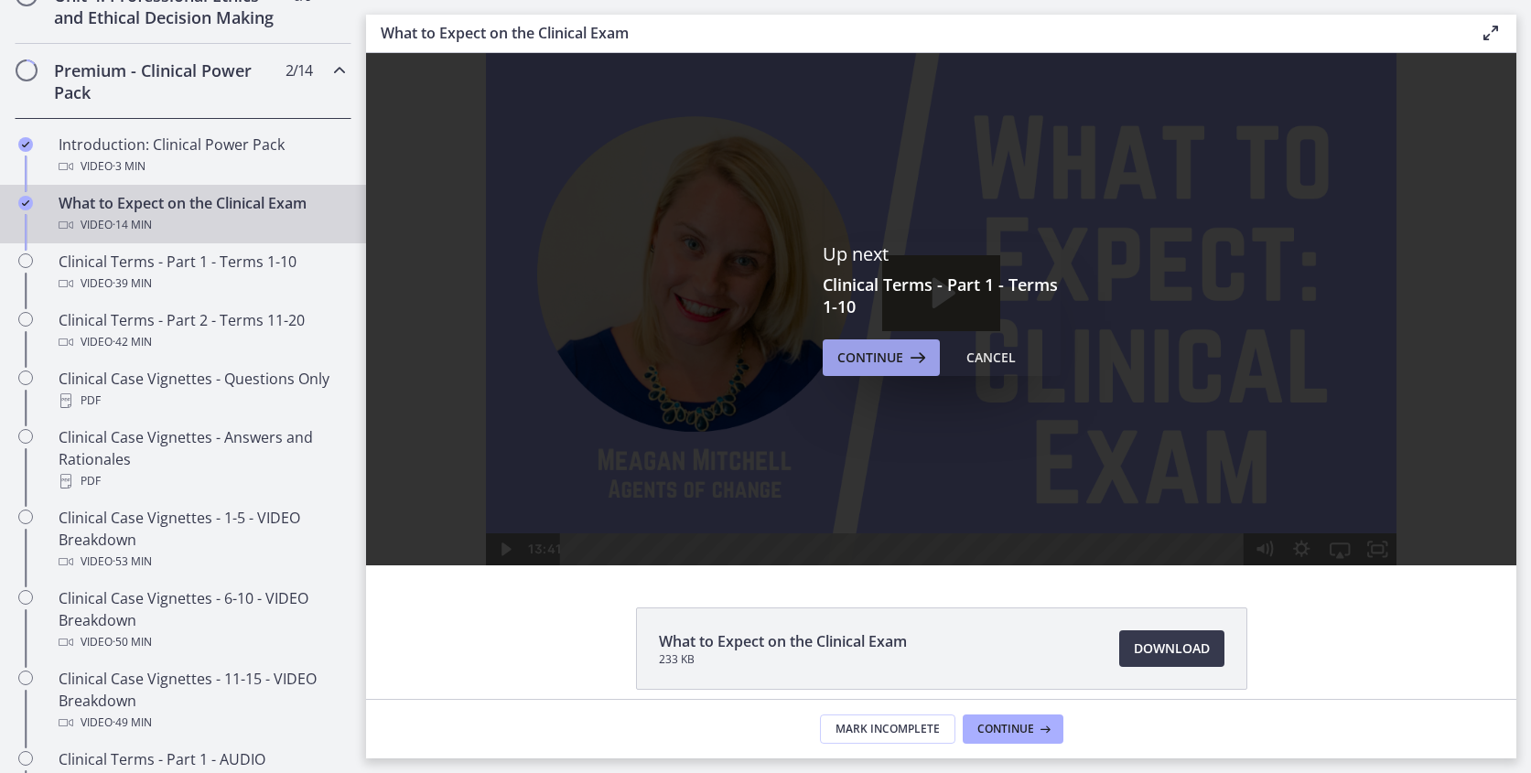
click at [865, 359] on span "Continue" at bounding box center [870, 358] width 66 height 22
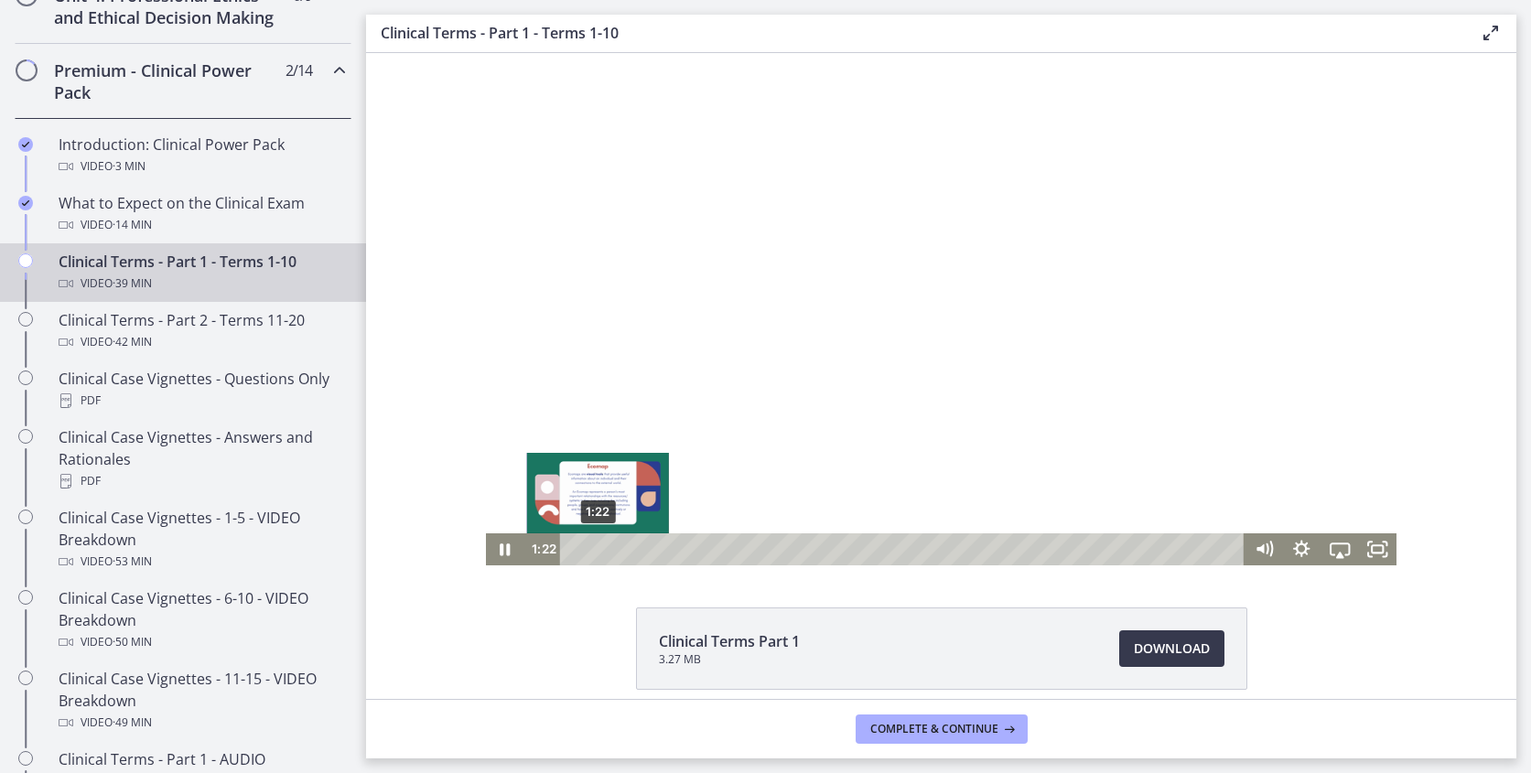
click at [597, 544] on div "Playbar" at bounding box center [597, 549] width 11 height 11
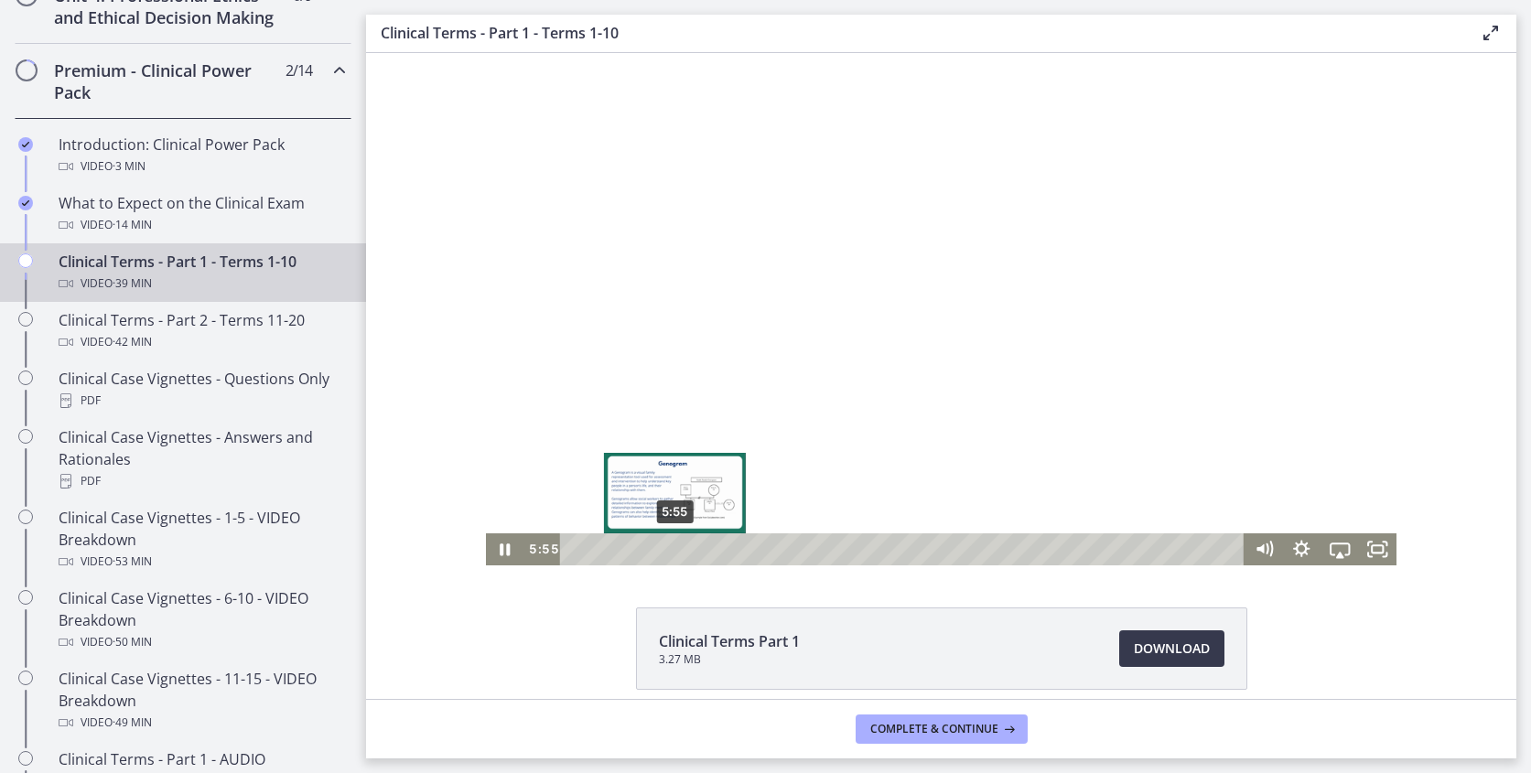
click at [675, 543] on div "5:55" at bounding box center [905, 549] width 662 height 32
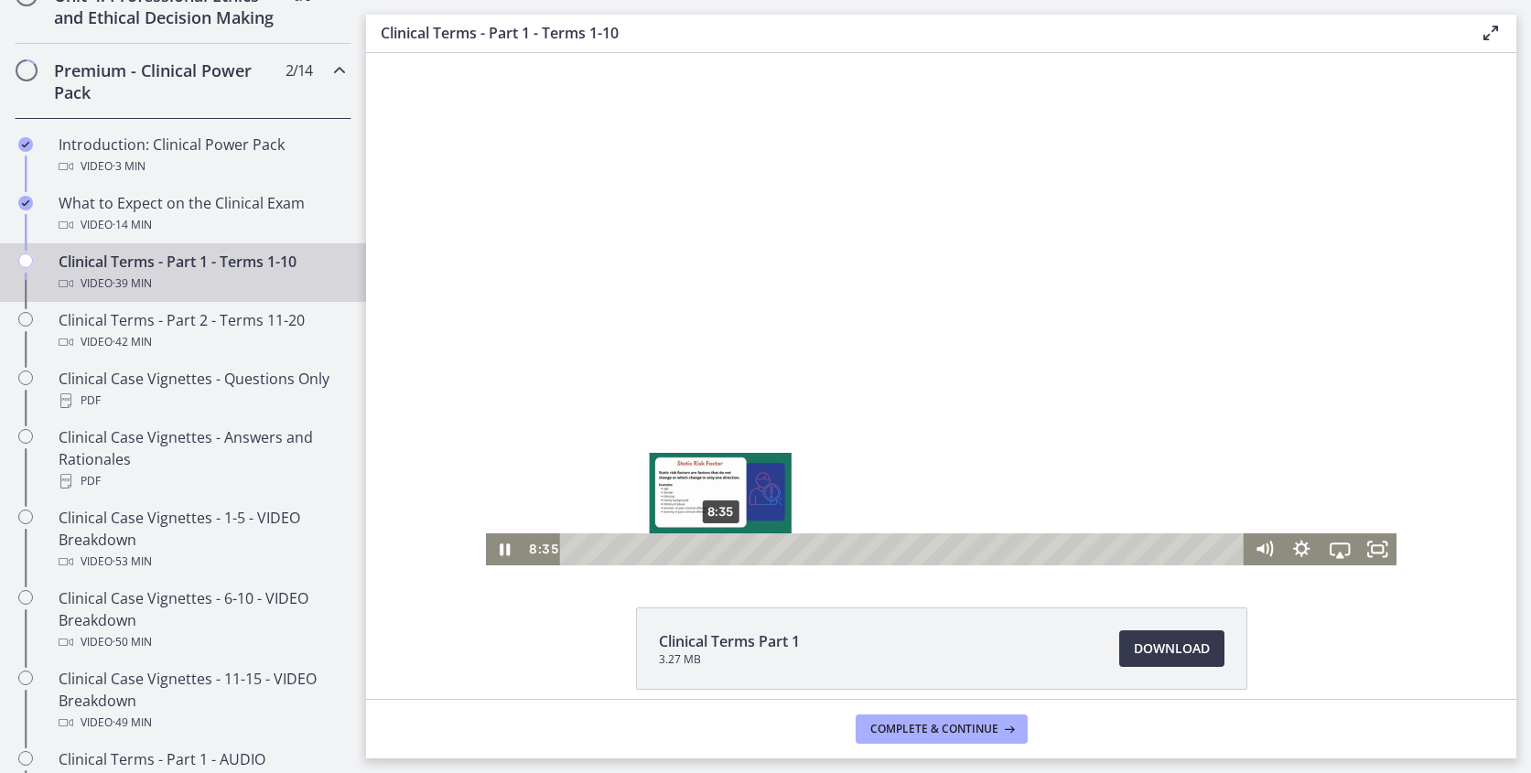
drag, startPoint x: 677, startPoint y: 545, endPoint x: 720, endPoint y: 545, distance: 43.0
click at [721, 546] on div "Playbar" at bounding box center [721, 549] width 11 height 11
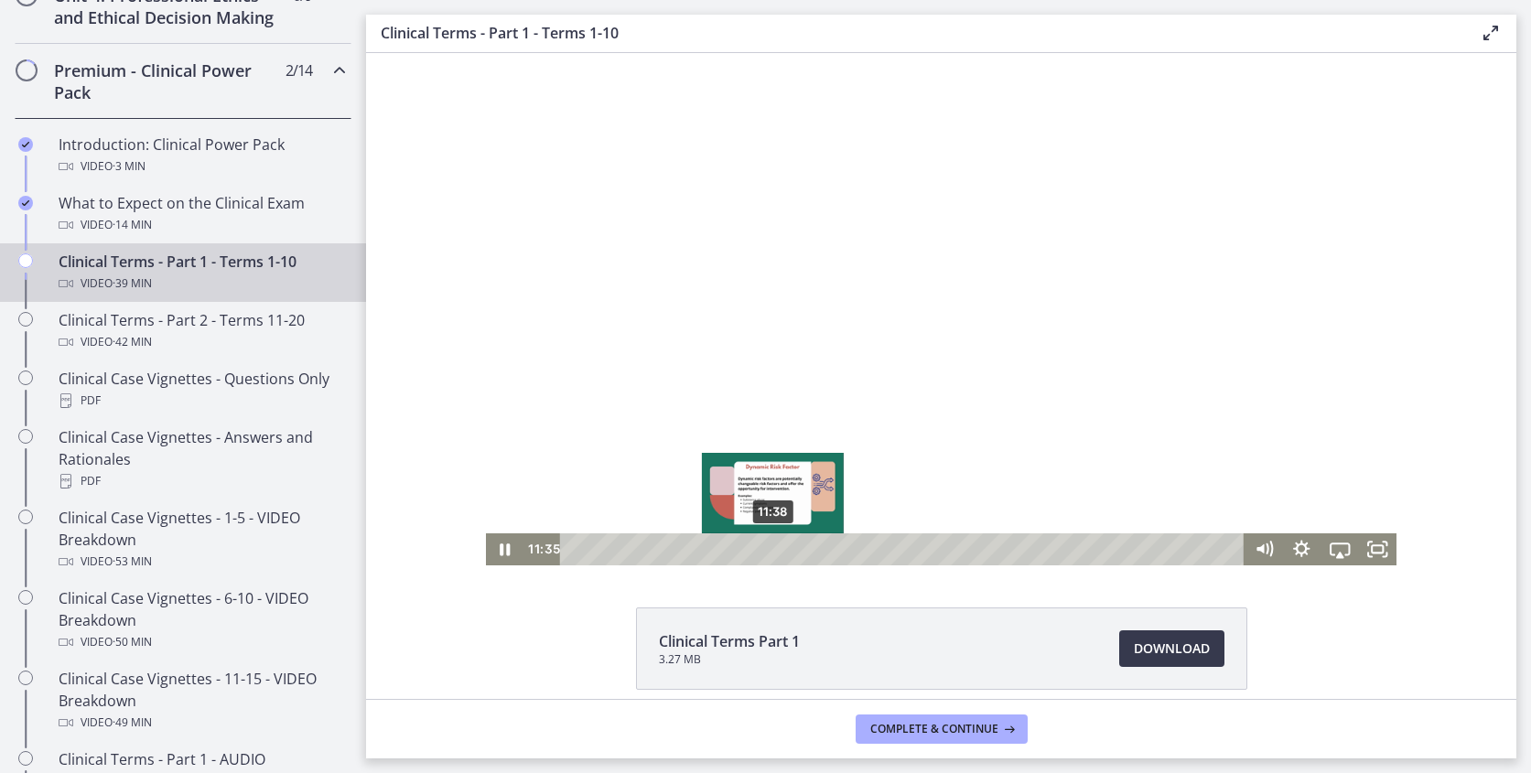
click at [773, 544] on div "11:38" at bounding box center [905, 549] width 662 height 32
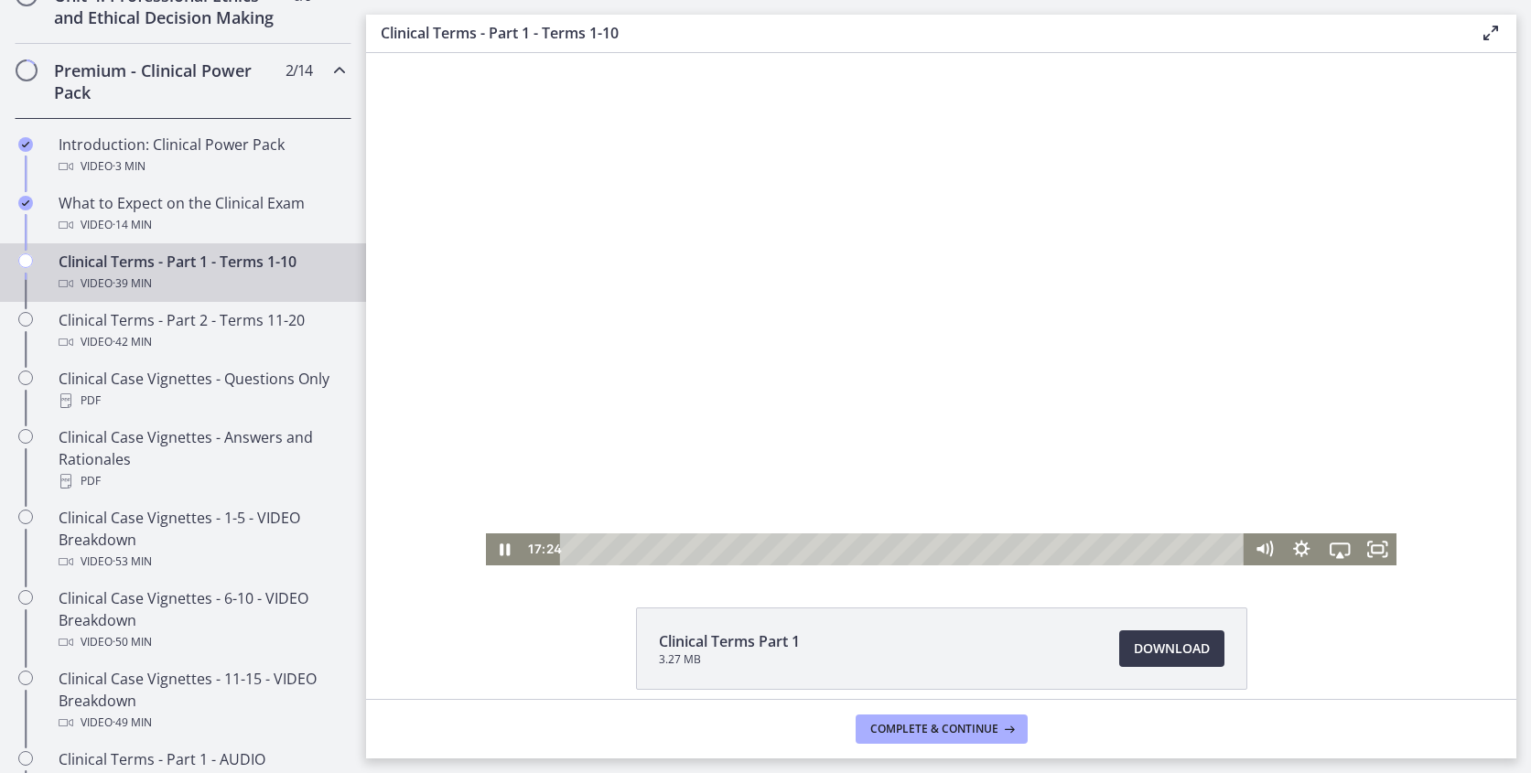
click at [874, 525] on div "Click for sound @keyframes VOLUME_SMALL_WAVE_FLASH { 0% { opacity: 0; } 33% { o…" at bounding box center [941, 309] width 911 height 512
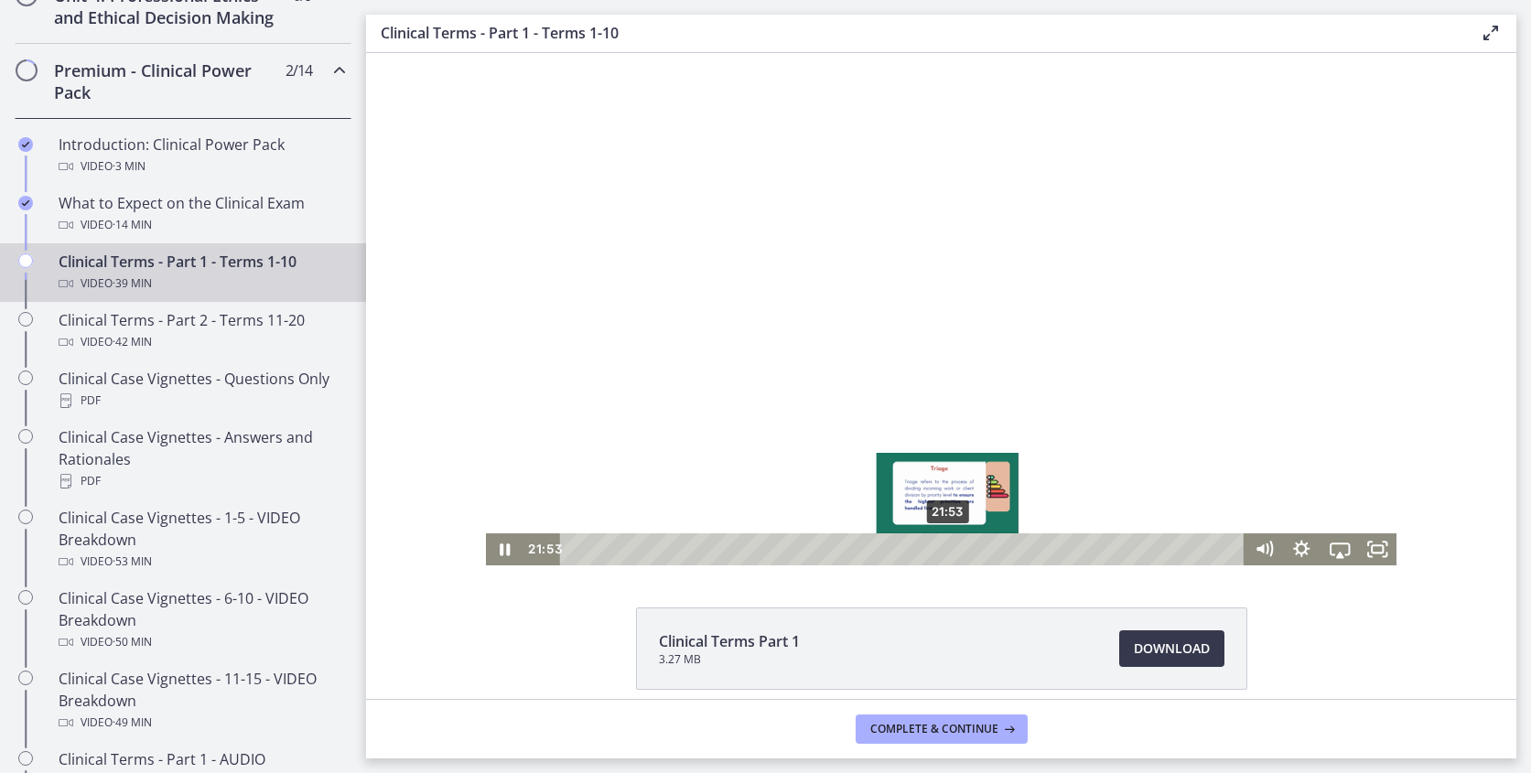
drag, startPoint x: 877, startPoint y: 549, endPoint x: 949, endPoint y: 549, distance: 72.3
click at [949, 549] on div "Playbar" at bounding box center [947, 549] width 11 height 11
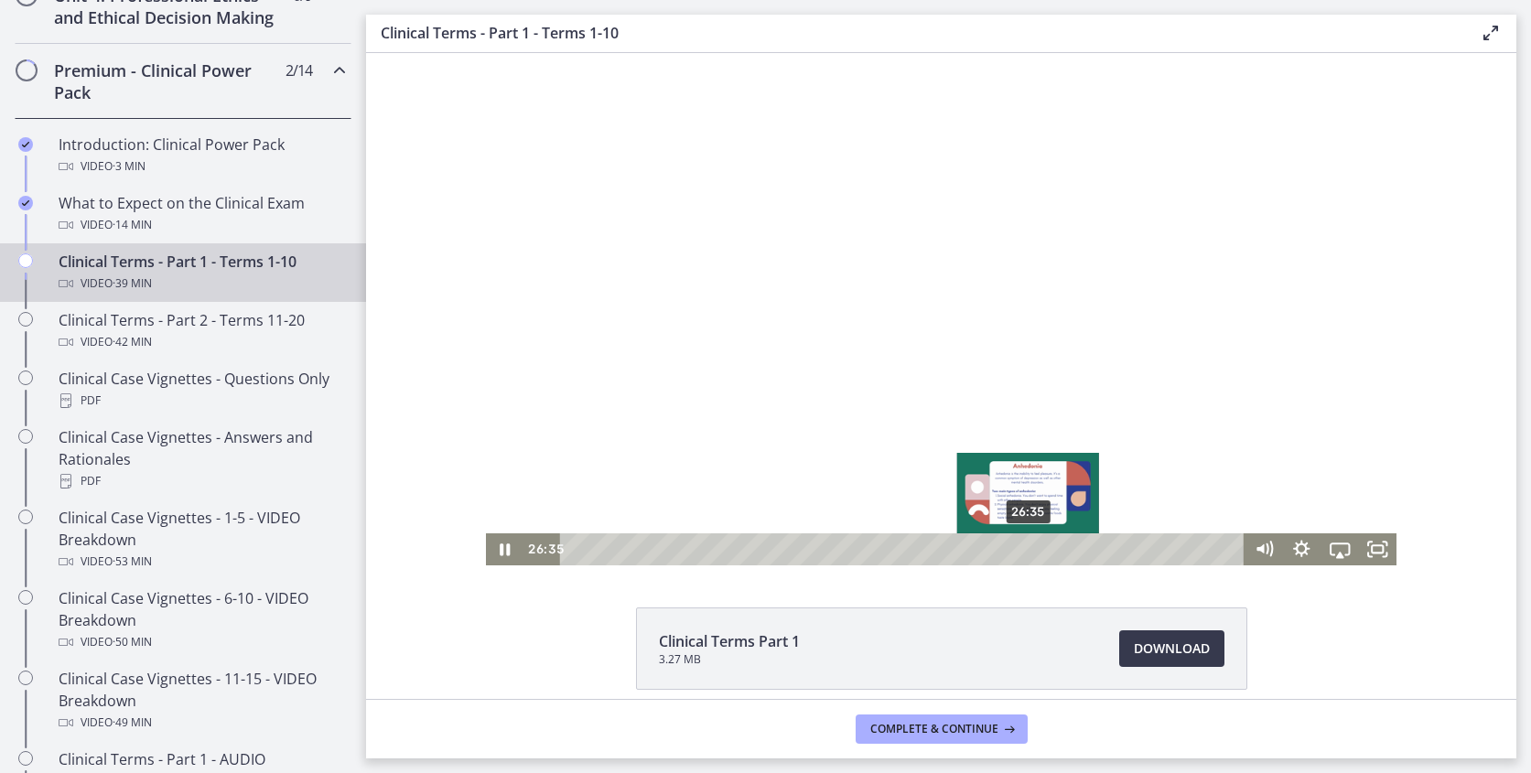
drag, startPoint x: 949, startPoint y: 549, endPoint x: 1029, endPoint y: 552, distance: 80.6
click at [1029, 552] on div "Playbar" at bounding box center [1028, 549] width 11 height 11
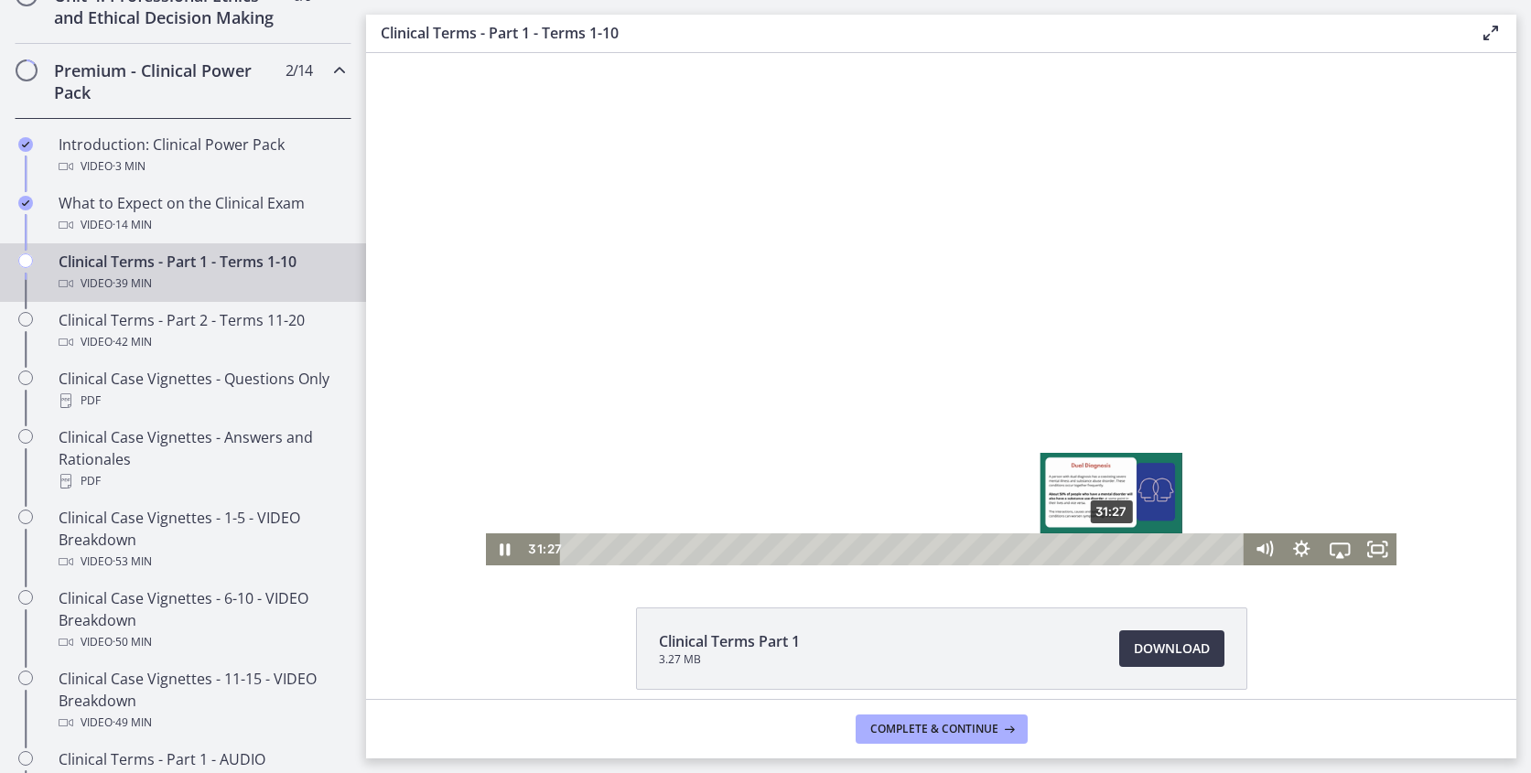
drag, startPoint x: 1038, startPoint y: 553, endPoint x: 1113, endPoint y: 544, distance: 74.6
click at [1113, 544] on div "Playbar" at bounding box center [1111, 549] width 11 height 11
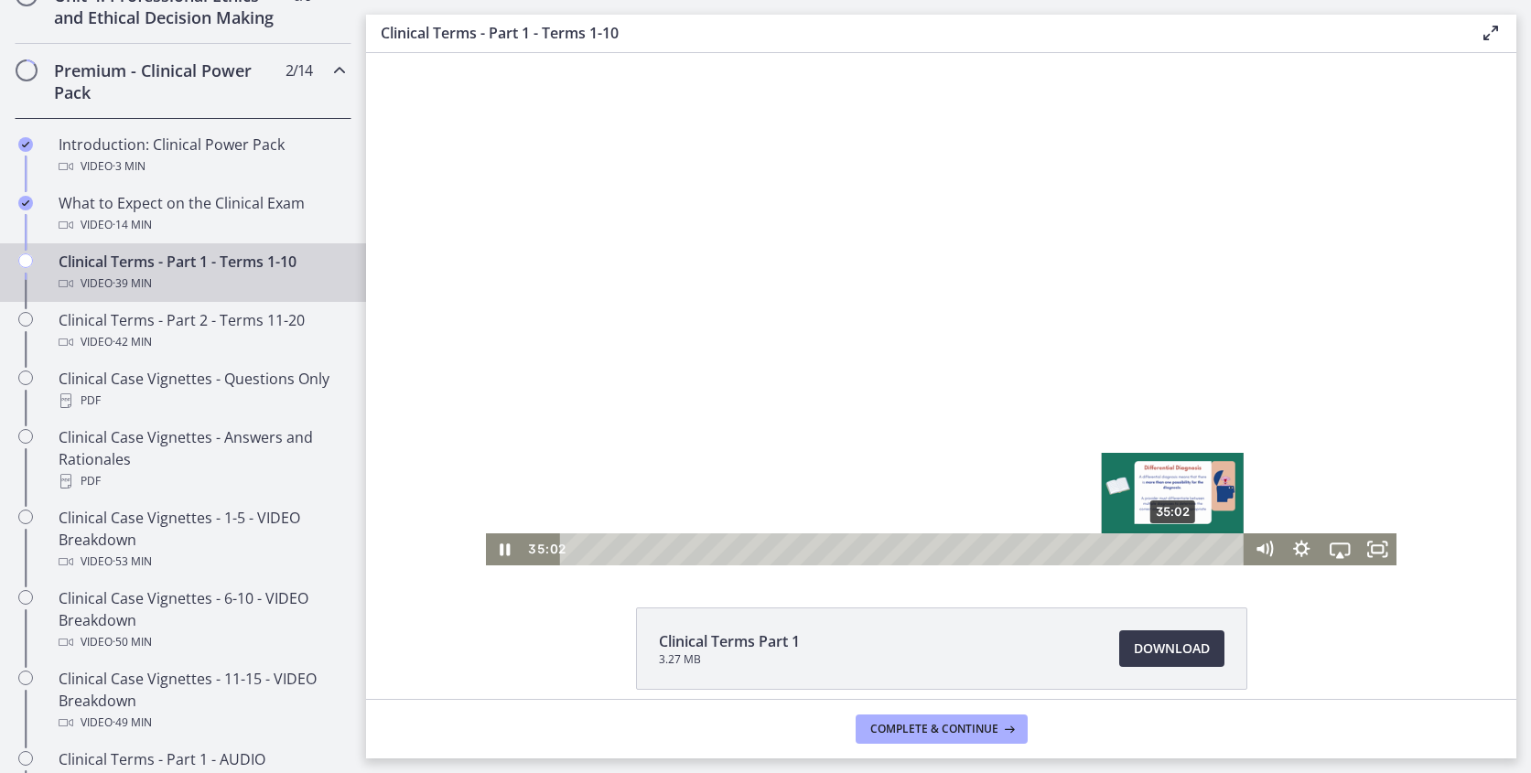
click at [1174, 542] on div "35:02" at bounding box center [905, 549] width 662 height 32
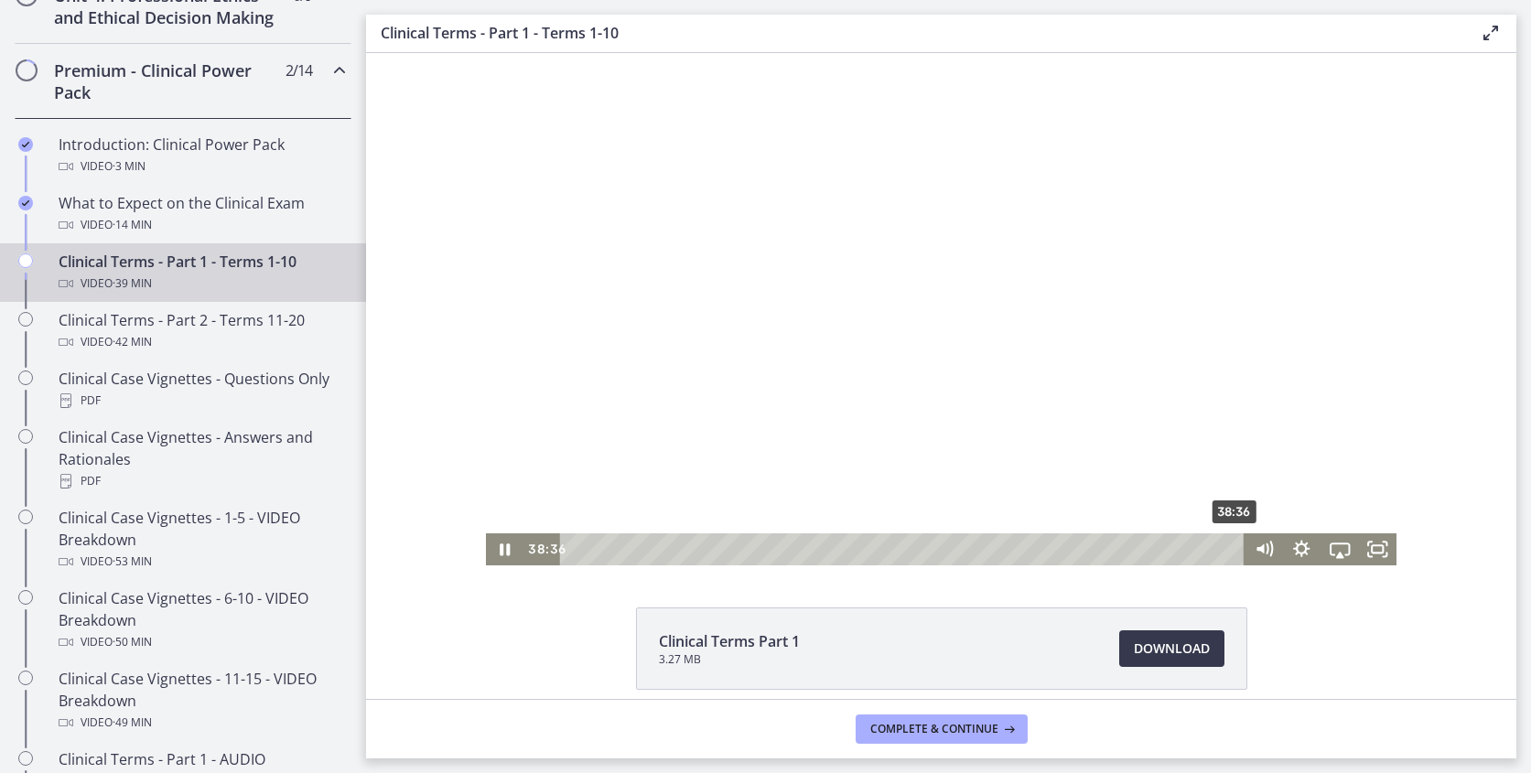
drag, startPoint x: 1197, startPoint y: 550, endPoint x: 1238, endPoint y: 550, distance: 41.2
click at [1238, 550] on div "Playbar" at bounding box center [1233, 549] width 11 height 11
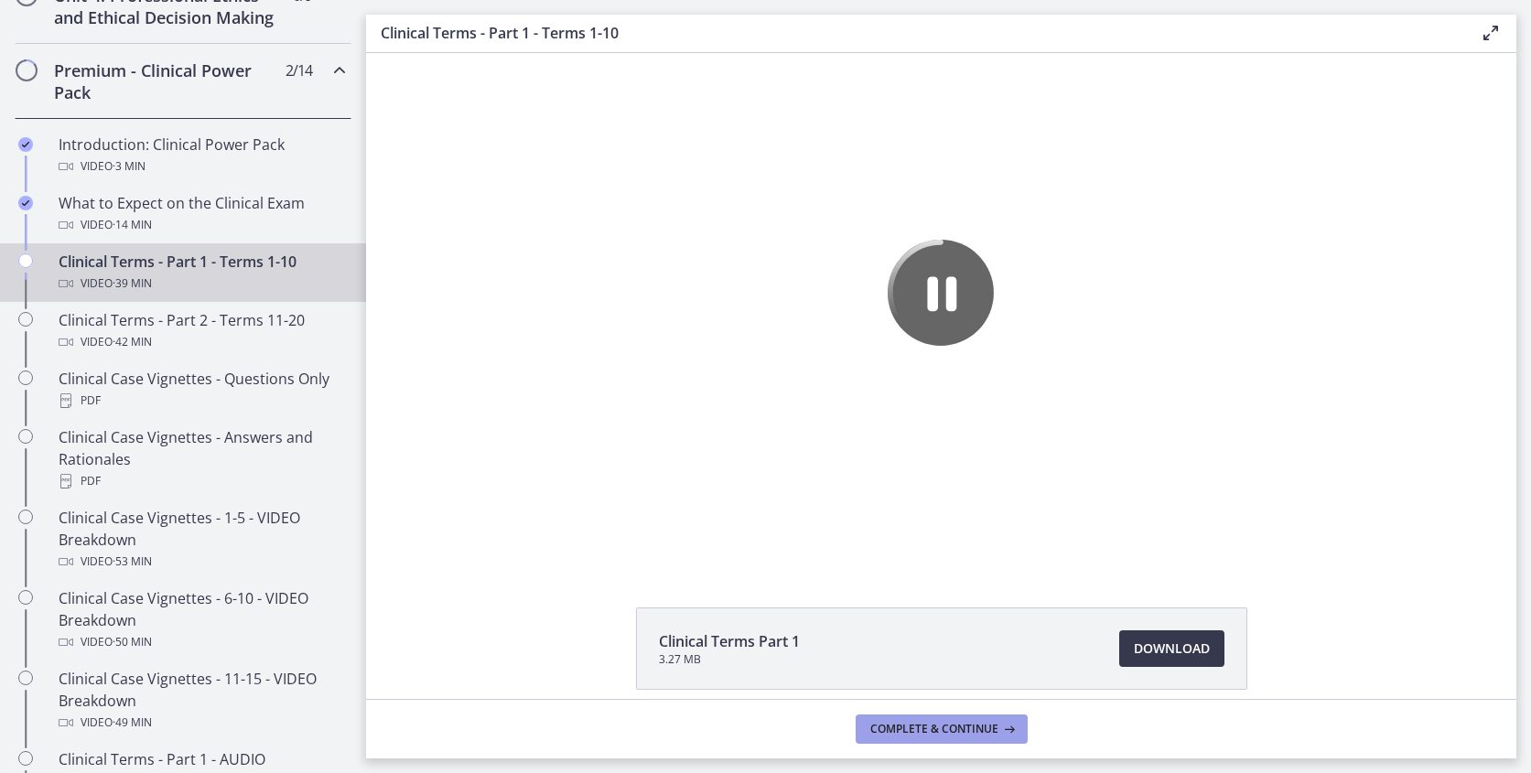
click at [950, 726] on span "Complete & continue" at bounding box center [934, 729] width 128 height 15
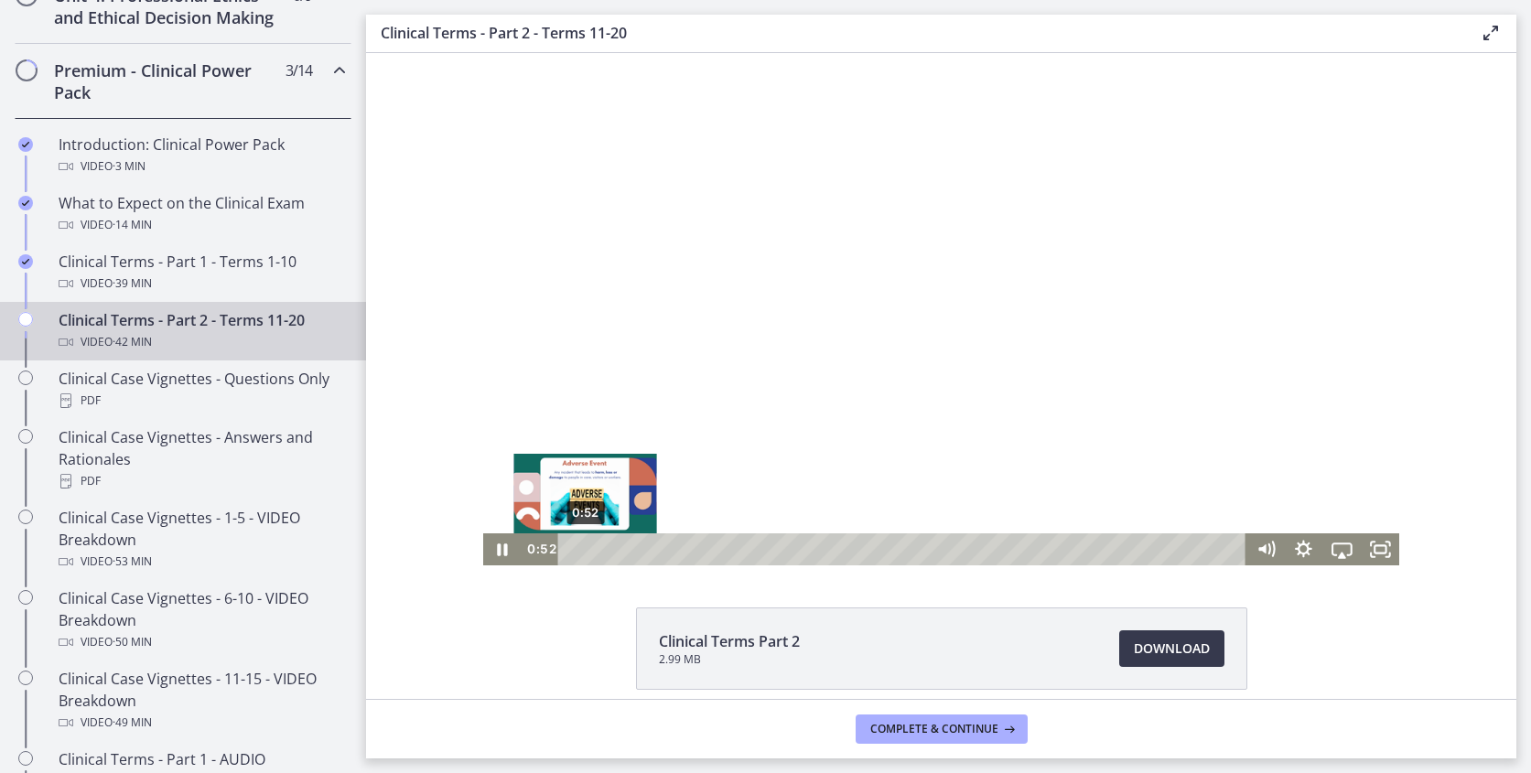
click at [586, 552] on div "Playbar" at bounding box center [585, 549] width 11 height 11
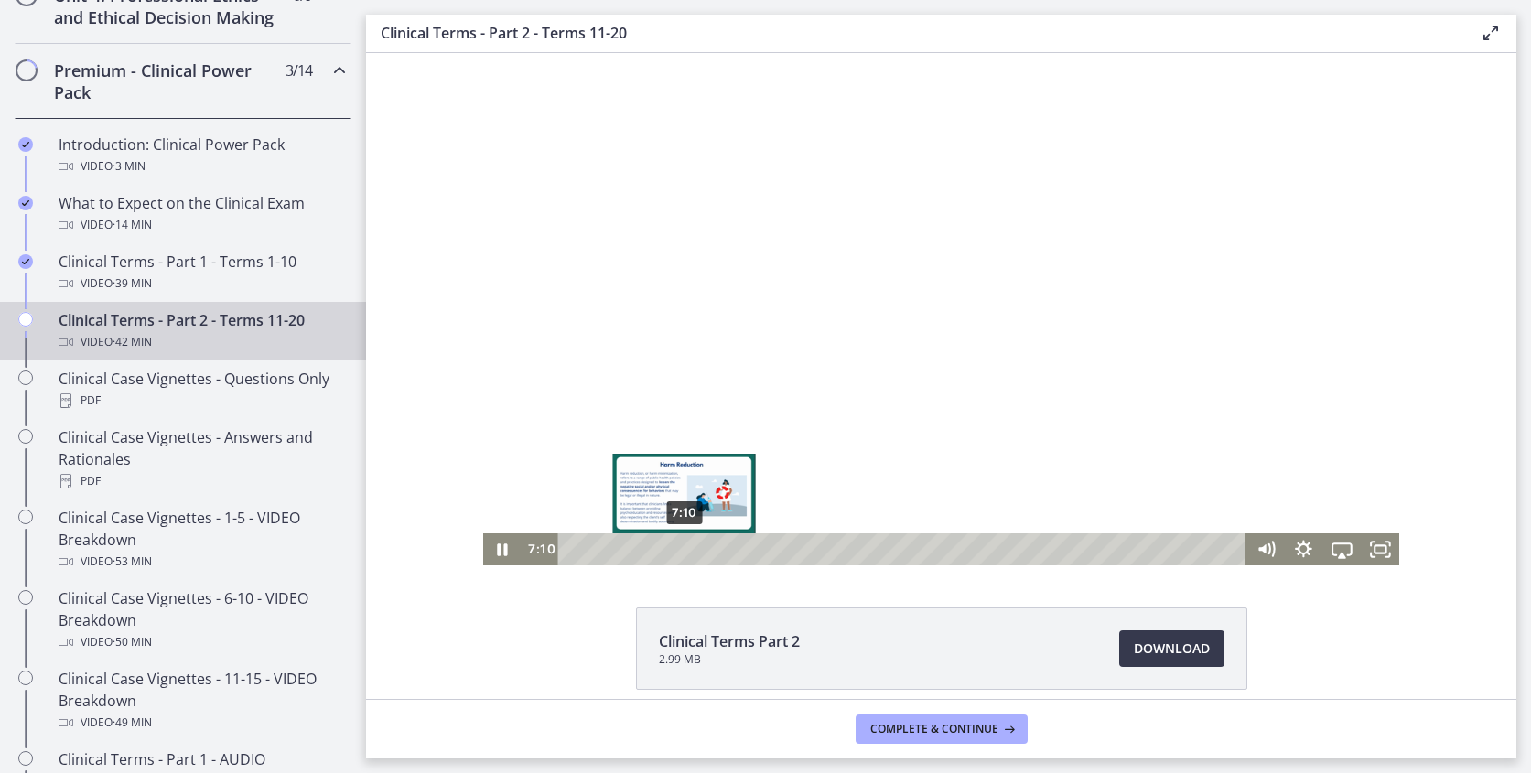
drag, startPoint x: 586, startPoint y: 550, endPoint x: 684, endPoint y: 554, distance: 98.9
click at [684, 554] on div "Playbar" at bounding box center [684, 549] width 11 height 11
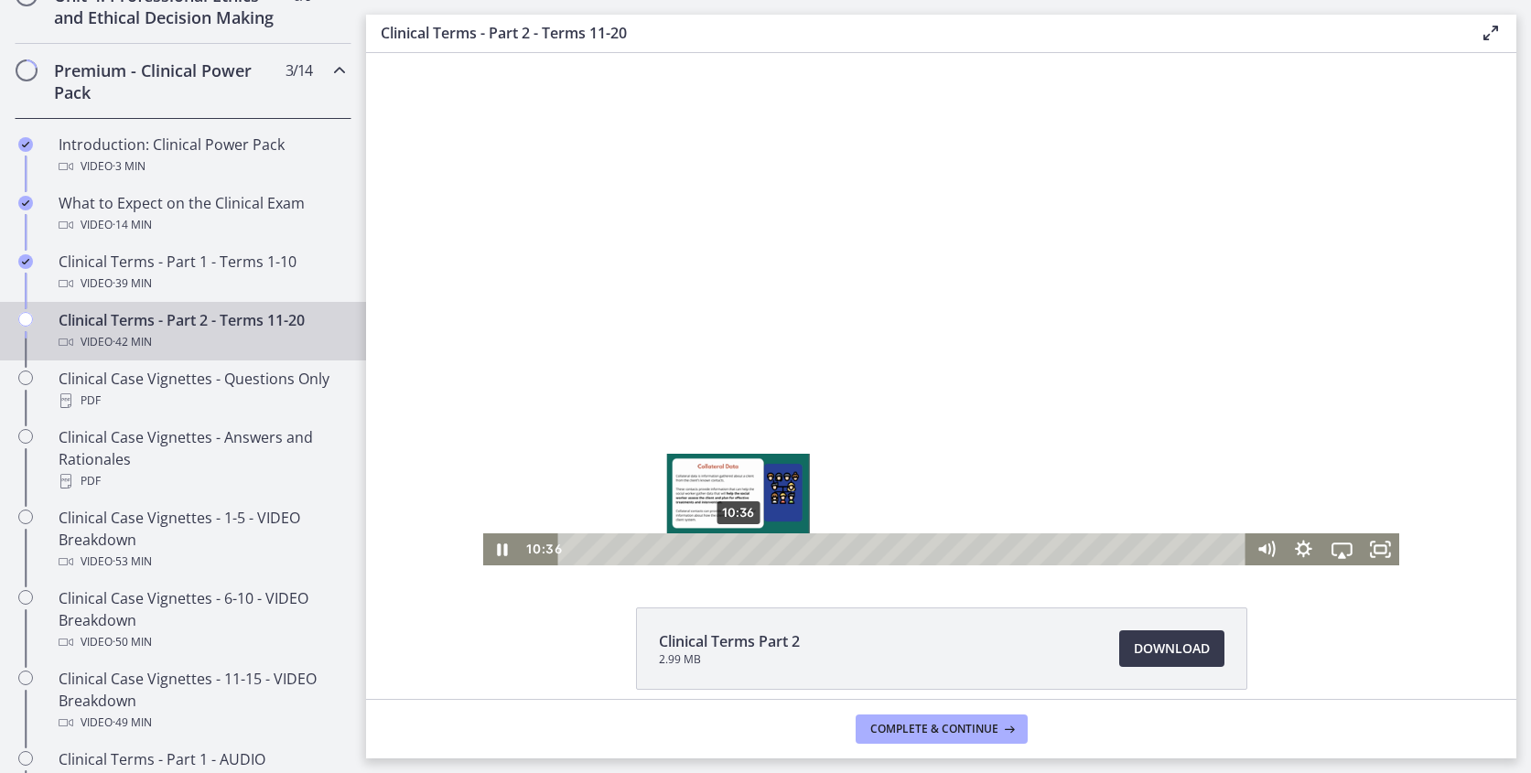
drag, startPoint x: 684, startPoint y: 554, endPoint x: 738, endPoint y: 554, distance: 54.0
click at [738, 553] on div "Playbar" at bounding box center [738, 549] width 11 height 11
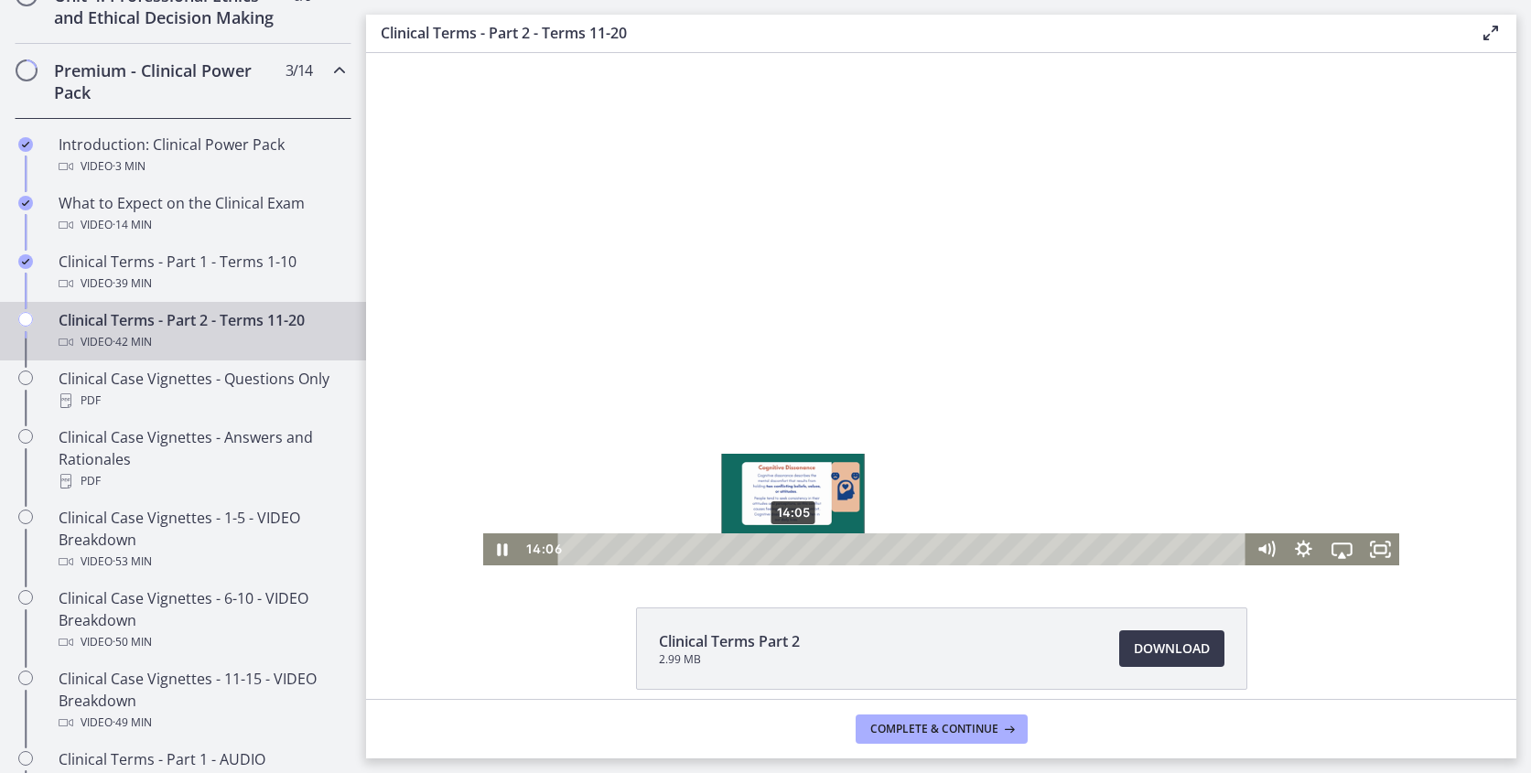
drag, startPoint x: 742, startPoint y: 550, endPoint x: 794, endPoint y: 554, distance: 52.3
click at [792, 553] on div "Playbar" at bounding box center [793, 549] width 11 height 11
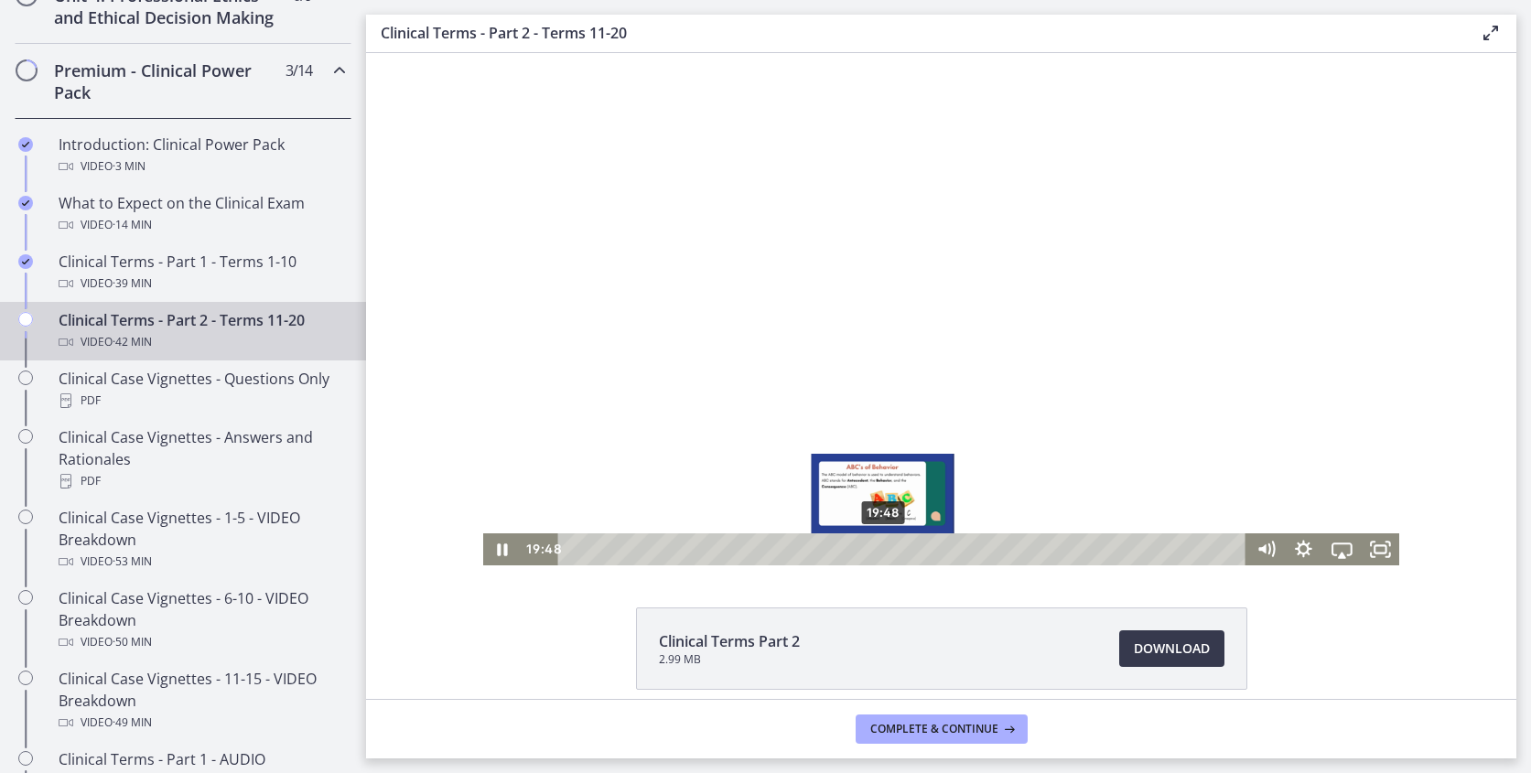
click at [883, 554] on div "19:48" at bounding box center [904, 549] width 665 height 32
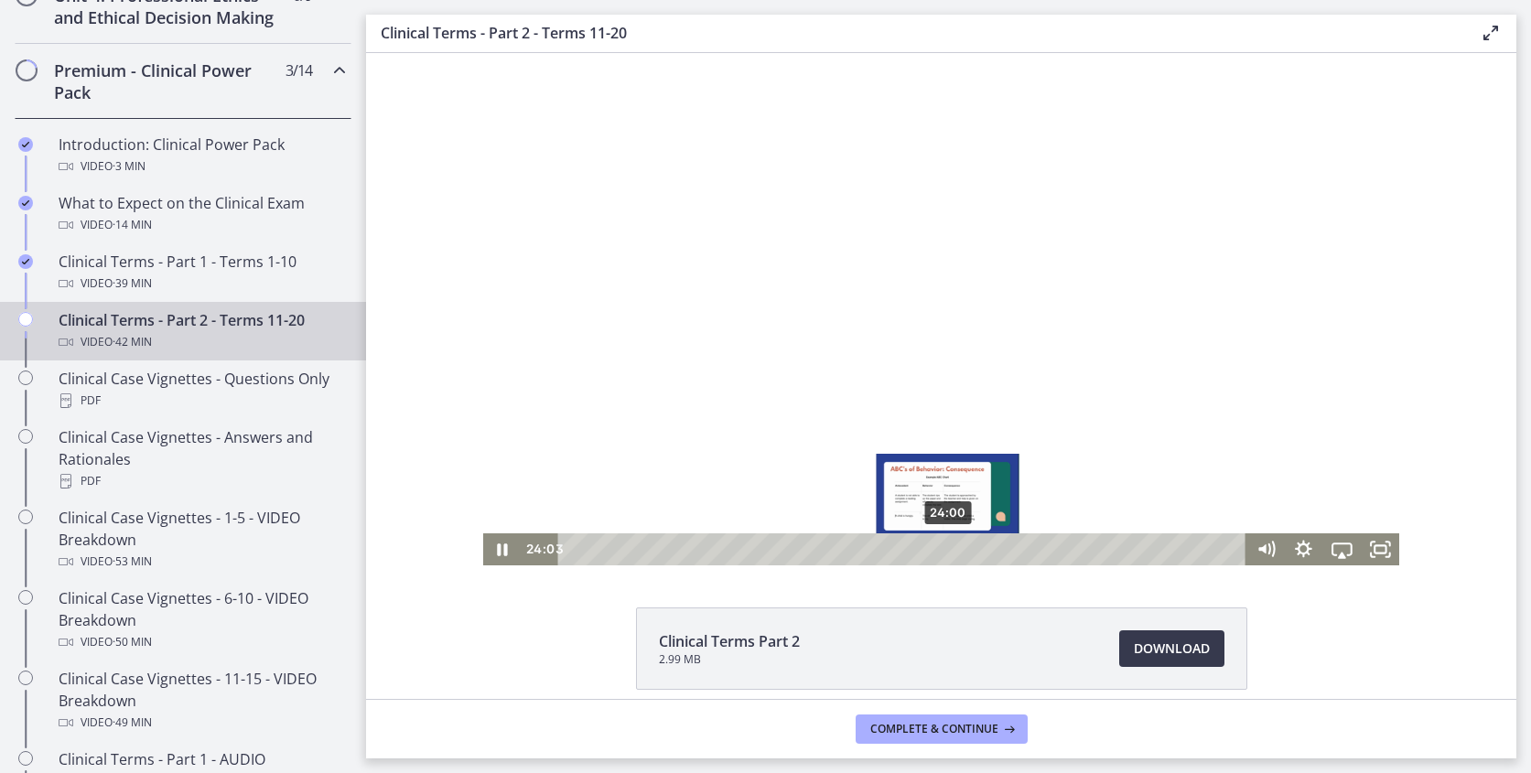
drag, startPoint x: 883, startPoint y: 553, endPoint x: 949, endPoint y: 553, distance: 65.9
click at [949, 553] on div "Playbar" at bounding box center [948, 549] width 11 height 11
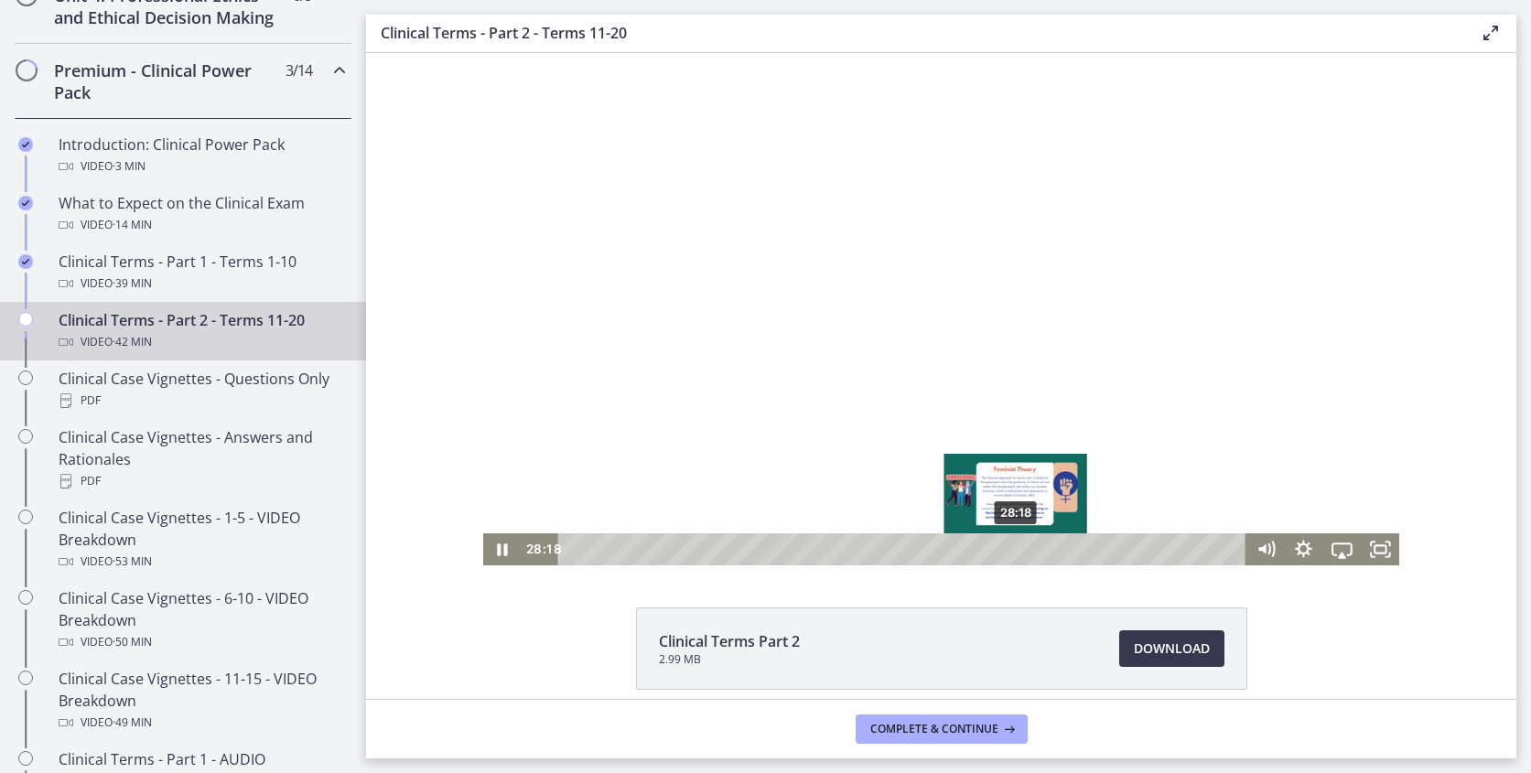
click at [1017, 555] on div "28:18" at bounding box center [904, 549] width 665 height 32
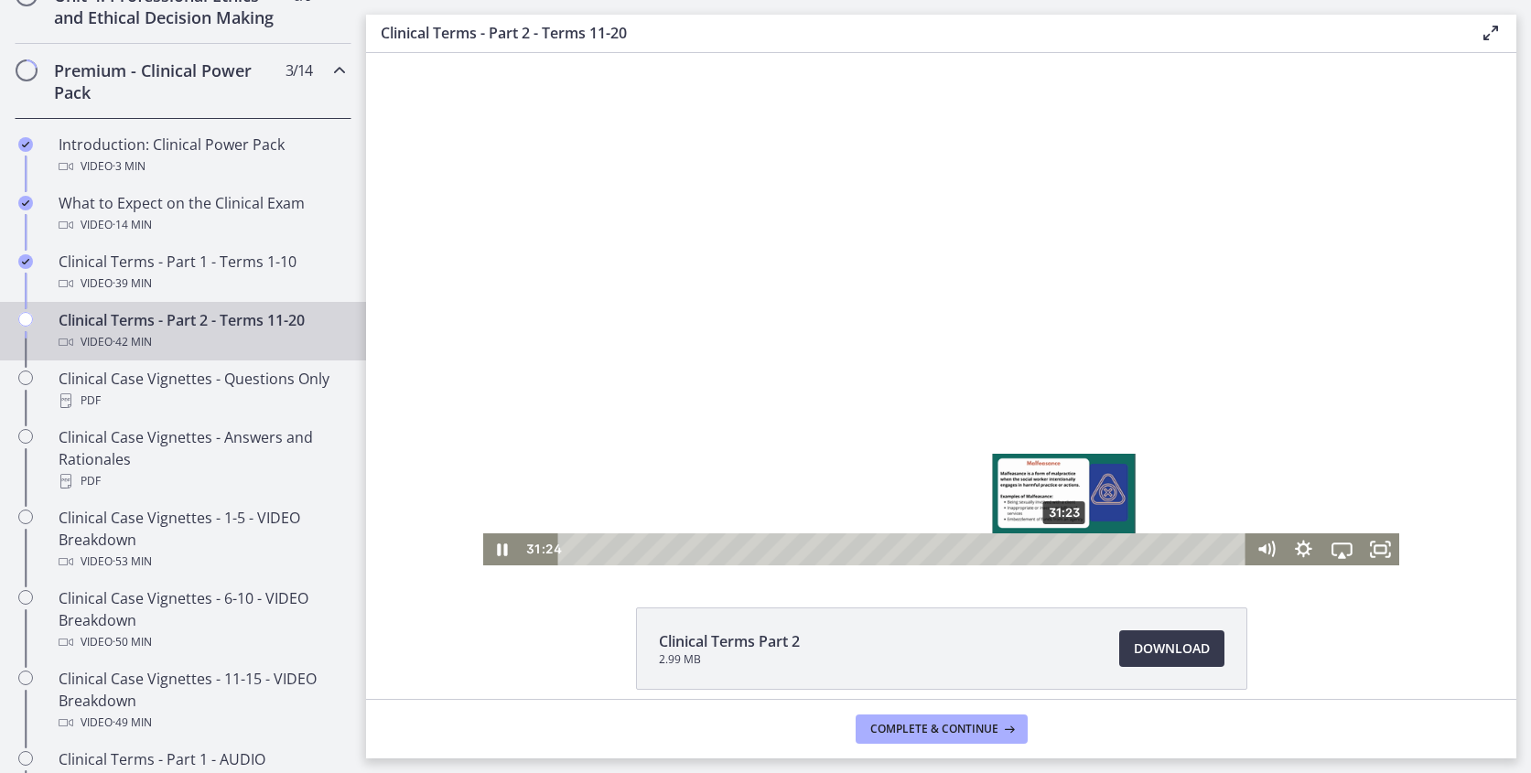
drag, startPoint x: 1028, startPoint y: 548, endPoint x: 1065, endPoint y: 546, distance: 36.6
click at [1065, 546] on div "Playbar" at bounding box center [1064, 549] width 11 height 11
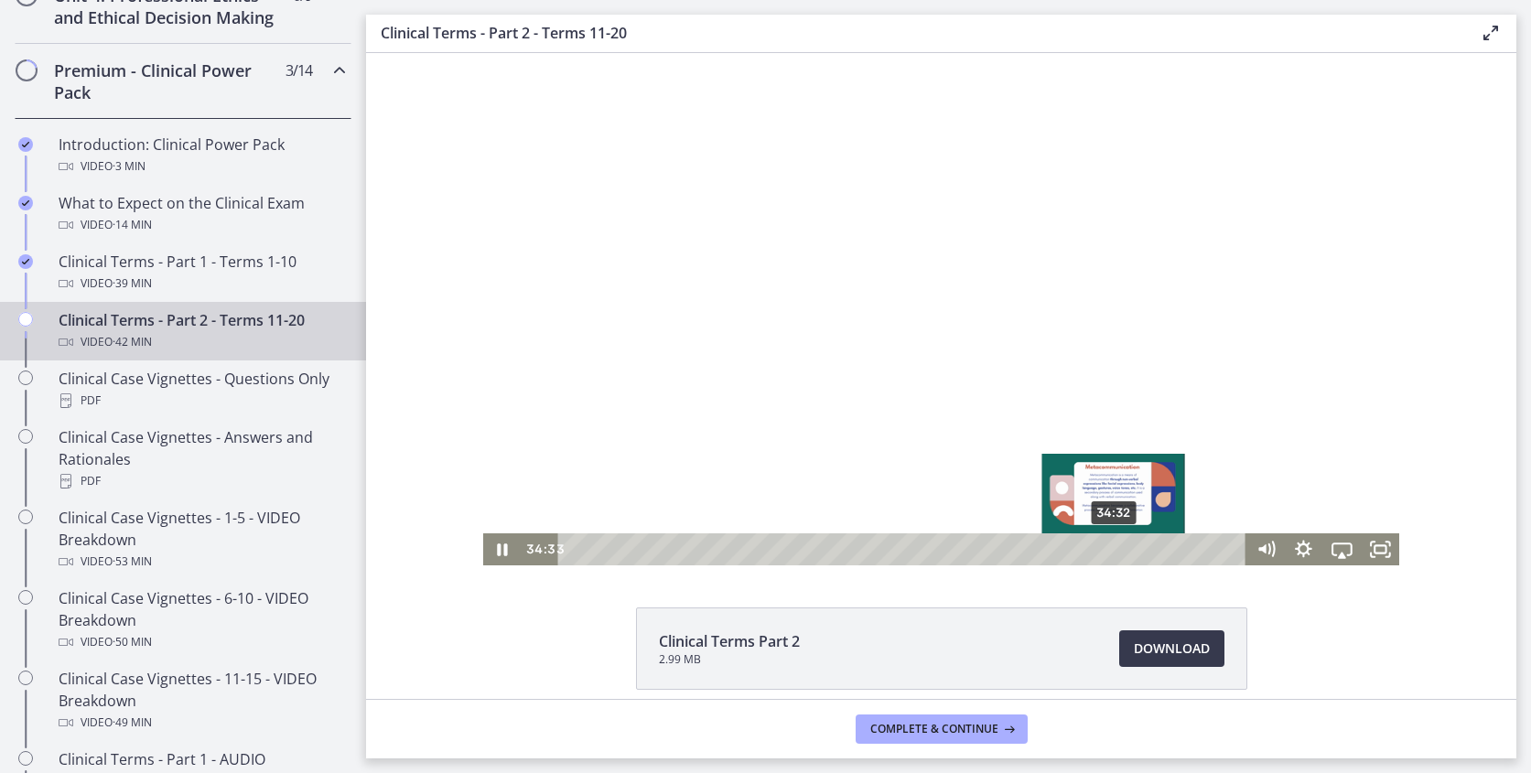
click at [1114, 544] on div "34:32" at bounding box center [904, 549] width 665 height 32
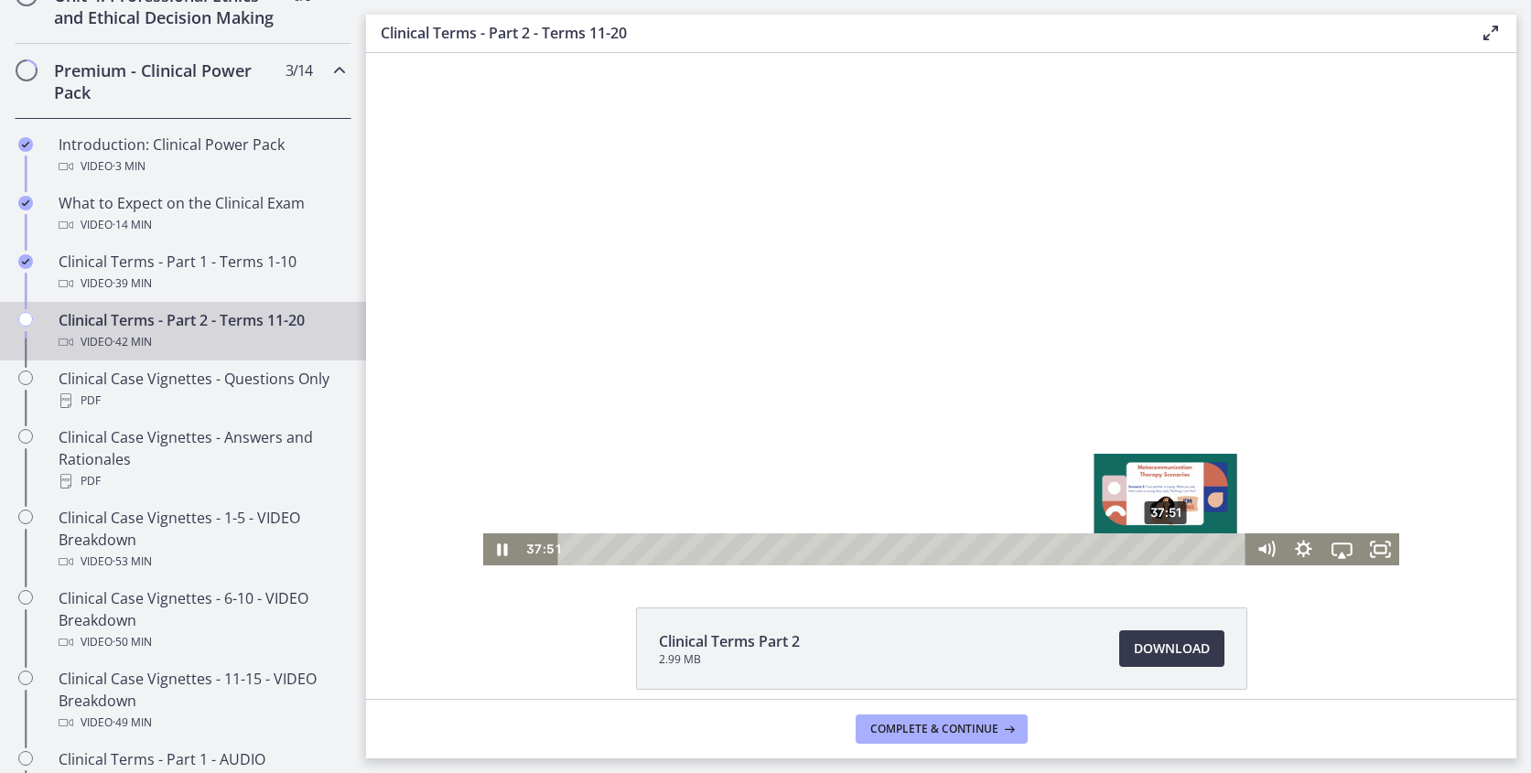
click at [1167, 541] on div "37:51" at bounding box center [904, 549] width 665 height 32
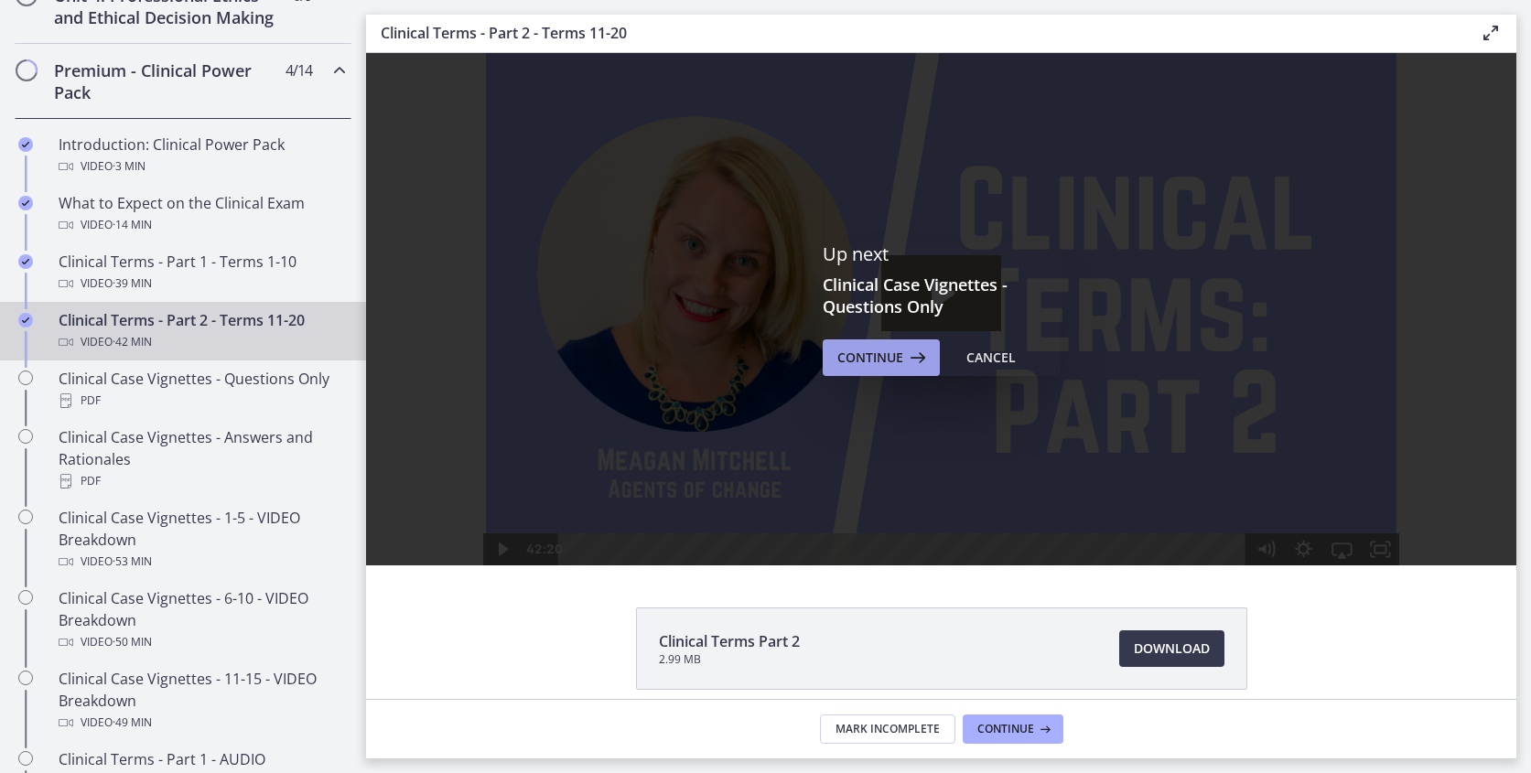
click at [834, 365] on button "Continue" at bounding box center [881, 357] width 117 height 37
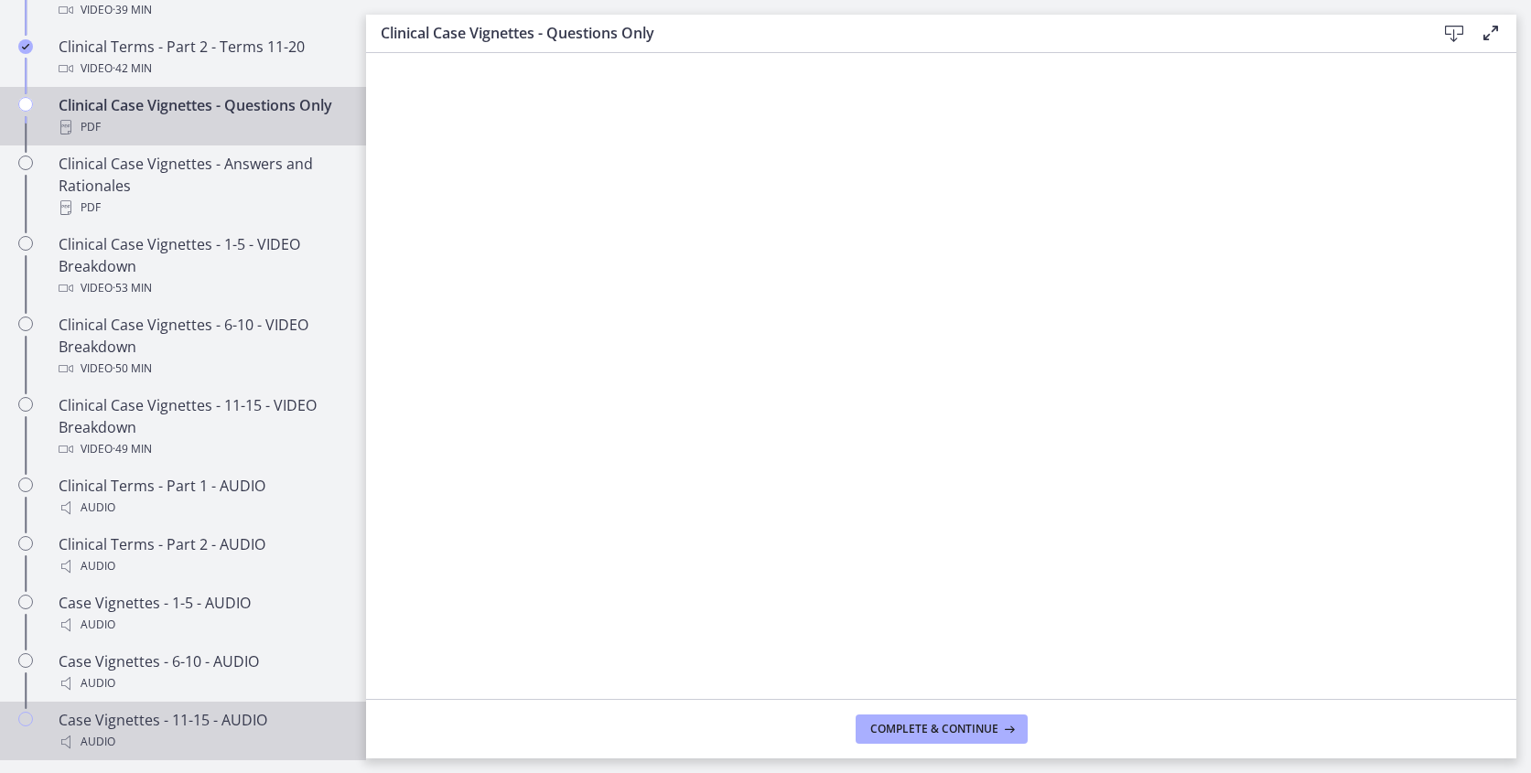
scroll to position [1115, 0]
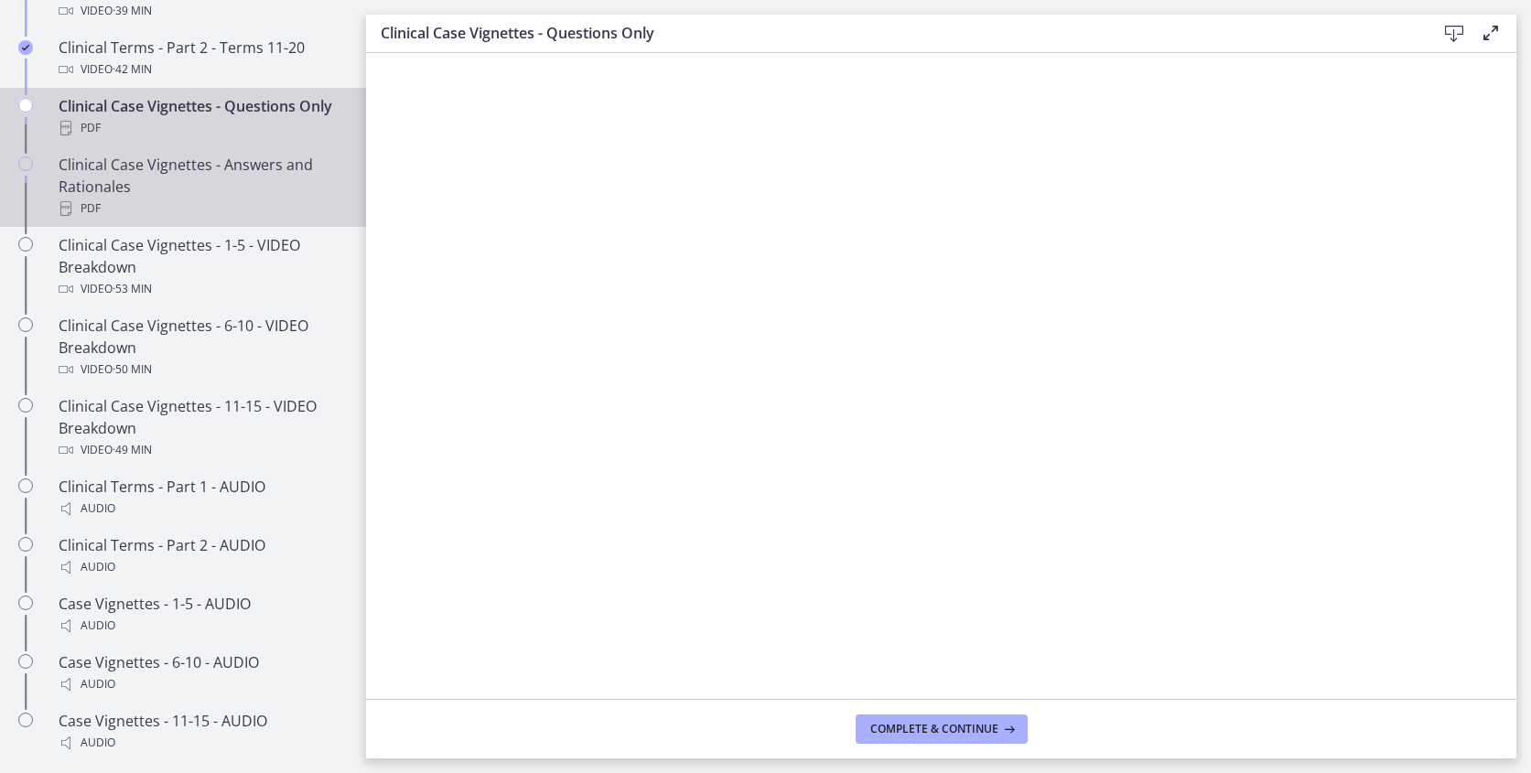
click at [193, 180] on div "Clinical Case Vignettes - Answers and Rationales PDF" at bounding box center [201, 187] width 285 height 66
click at [210, 123] on div "PDF" at bounding box center [201, 128] width 285 height 22
click at [240, 172] on div "Clinical Case Vignettes - Answers and Rationales PDF" at bounding box center [201, 187] width 285 height 66
click at [157, 114] on div "Clinical Case Vignettes - Questions Only PDF" at bounding box center [201, 117] width 285 height 44
click at [159, 175] on div "Clinical Case Vignettes - Answers and Rationales PDF" at bounding box center [201, 187] width 285 height 66
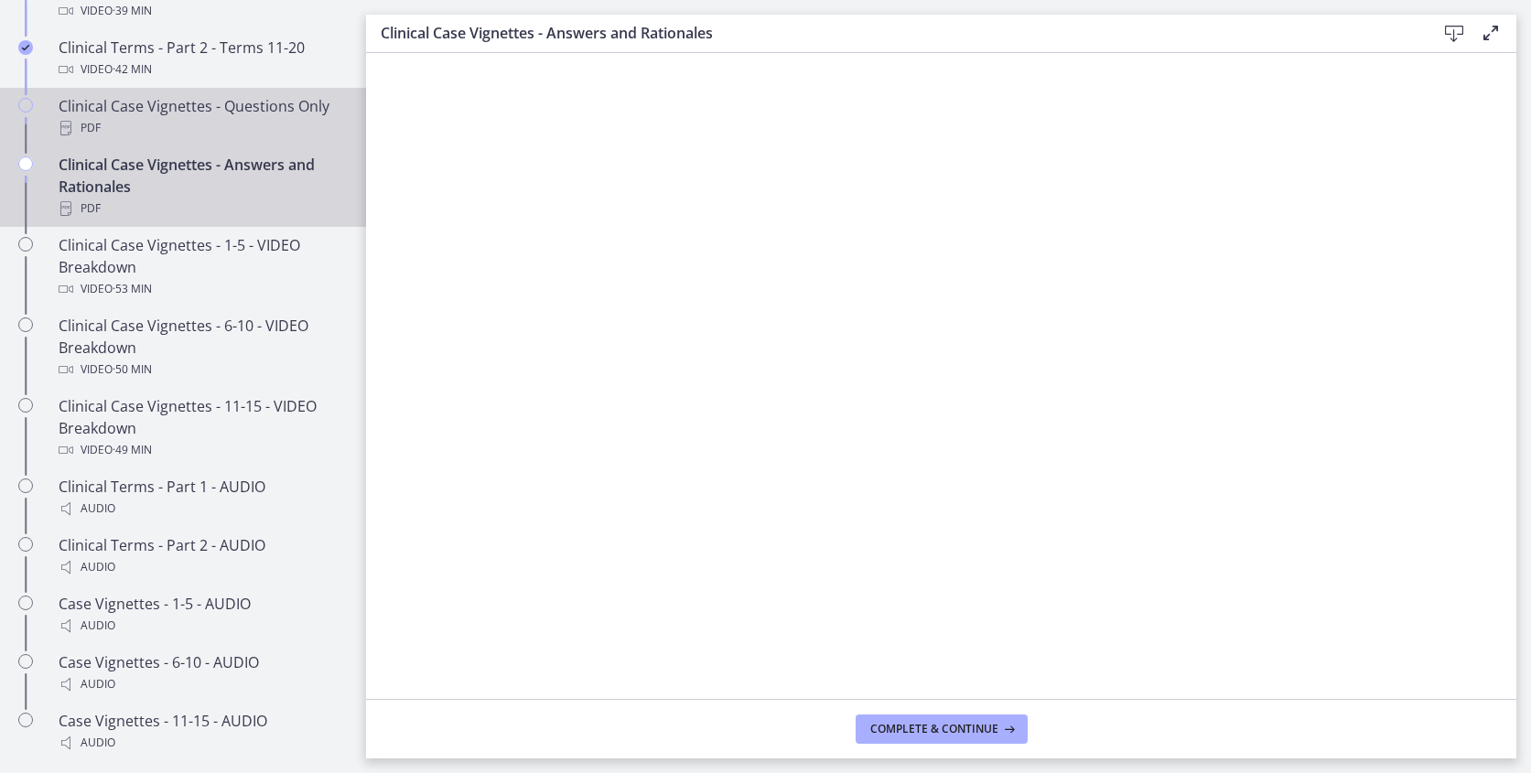
click at [217, 103] on div "Clinical Case Vignettes - Questions Only PDF" at bounding box center [201, 117] width 285 height 44
click at [234, 183] on div "Clinical Case Vignettes - Answers and Rationales PDF" at bounding box center [201, 187] width 285 height 66
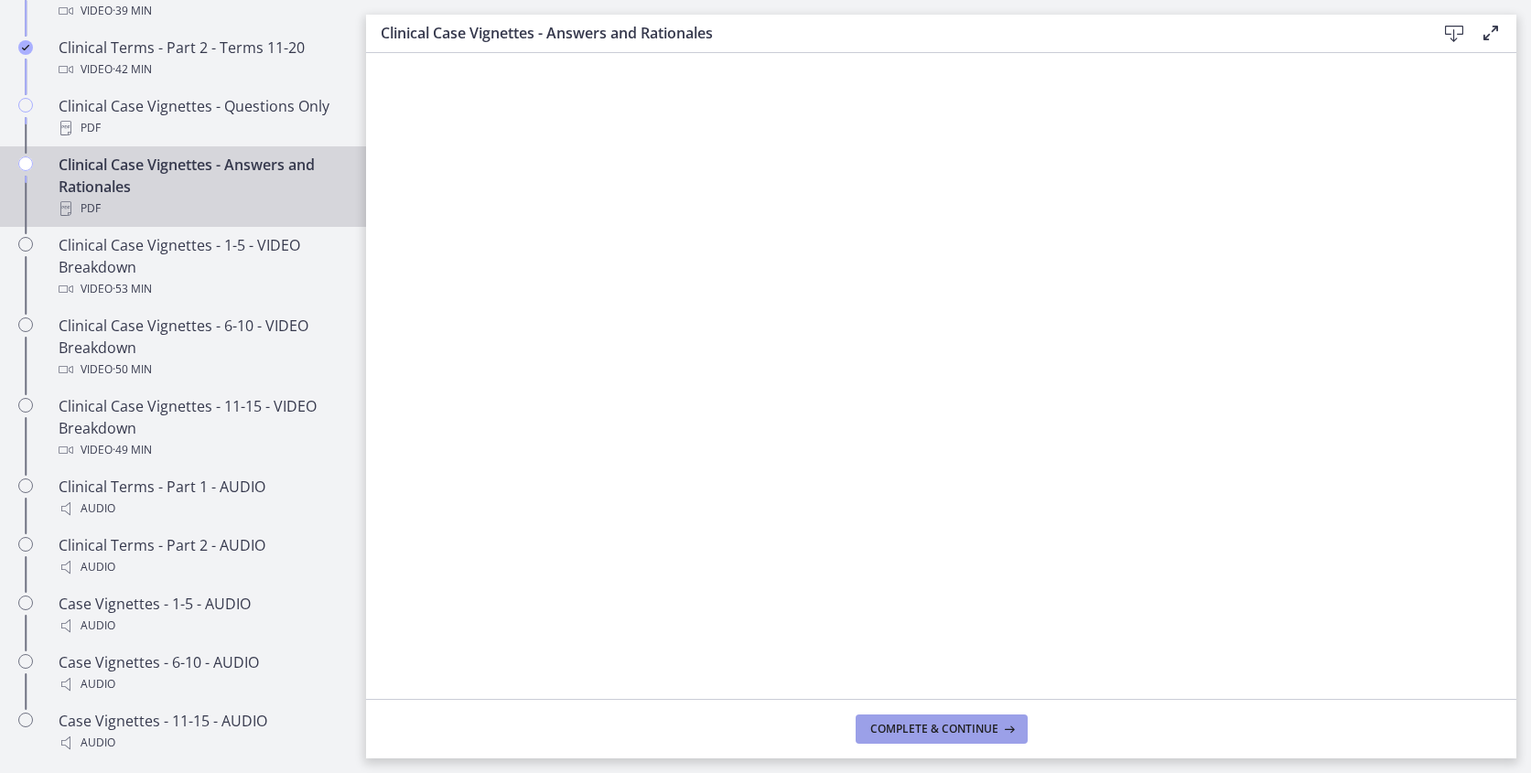
click at [889, 724] on span "Complete & continue" at bounding box center [934, 729] width 128 height 15
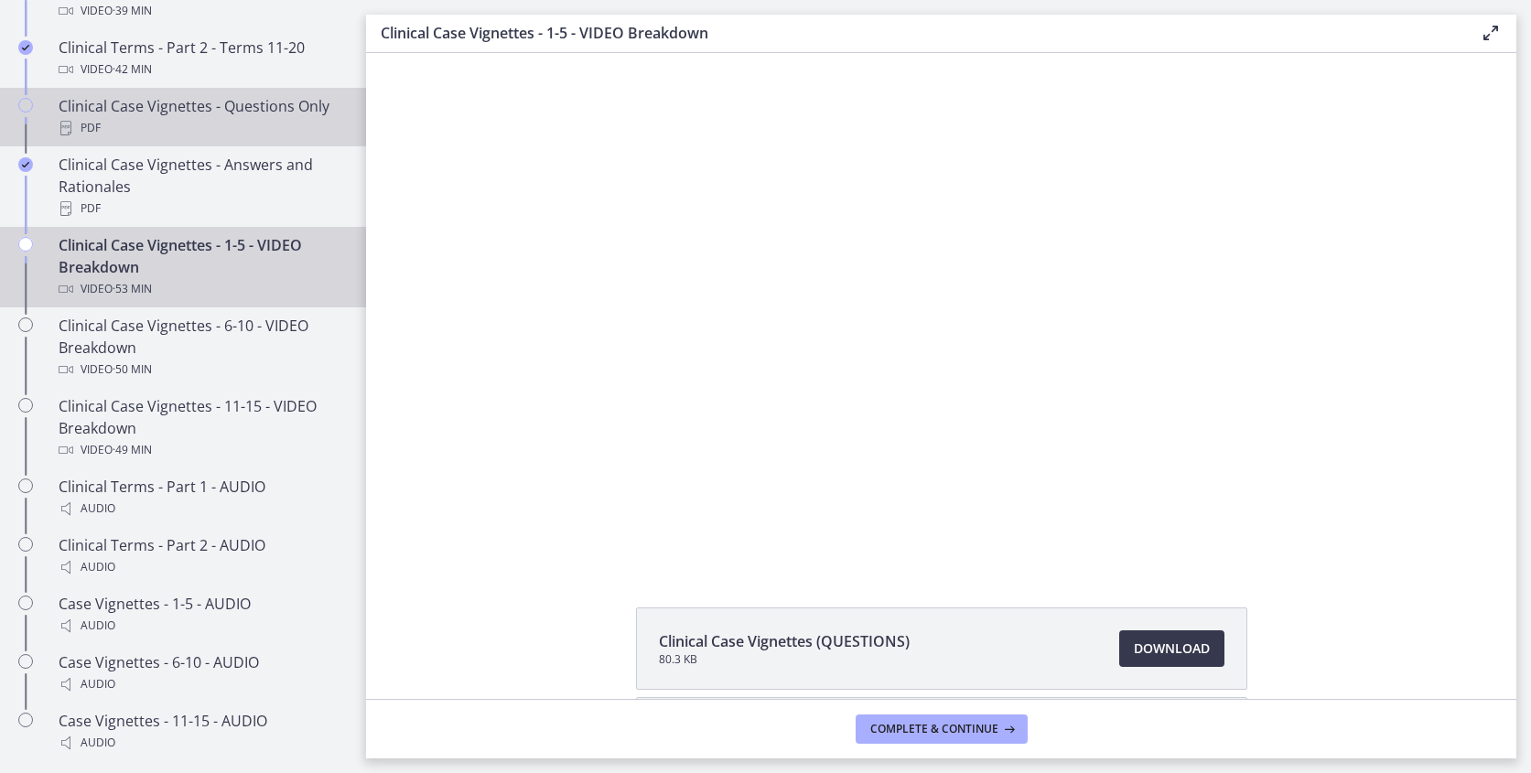
click at [152, 111] on div "Clinical Case Vignettes - Questions Only PDF" at bounding box center [201, 117] width 285 height 44
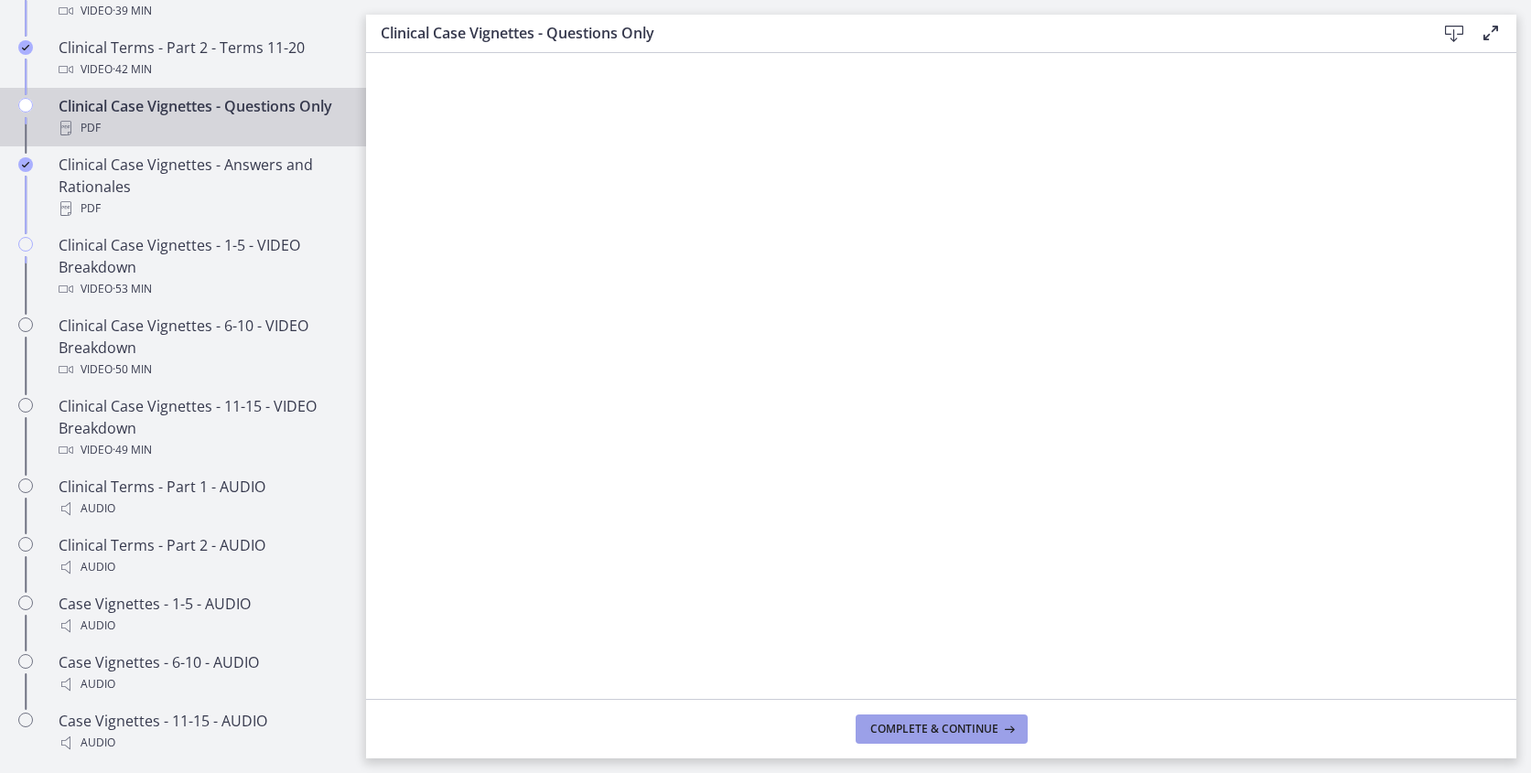
click at [931, 726] on span "Complete & continue" at bounding box center [934, 729] width 128 height 15
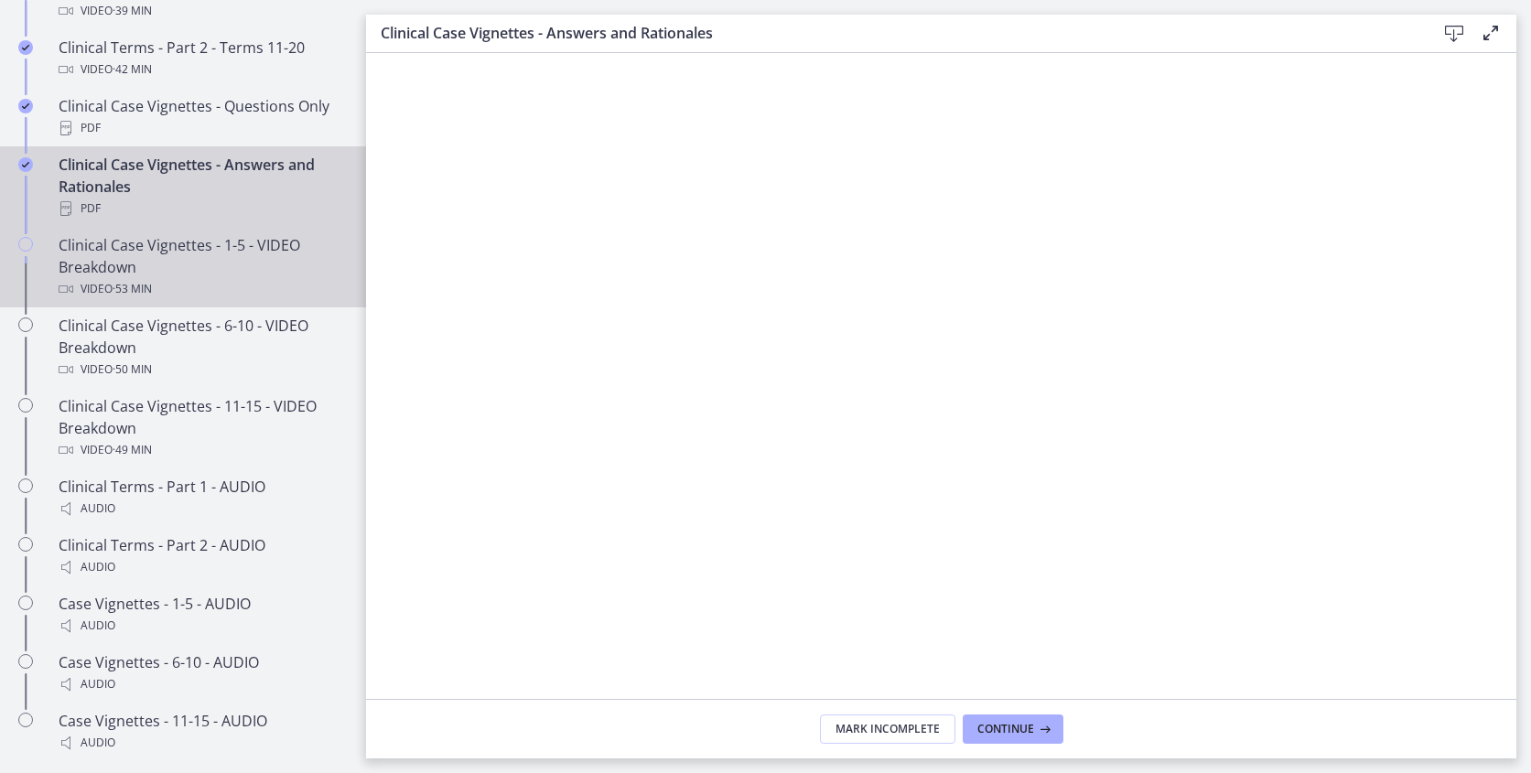
click at [226, 264] on div "Clinical Case Vignettes - 1-5 - VIDEO Breakdown Video · 53 min" at bounding box center [201, 267] width 285 height 66
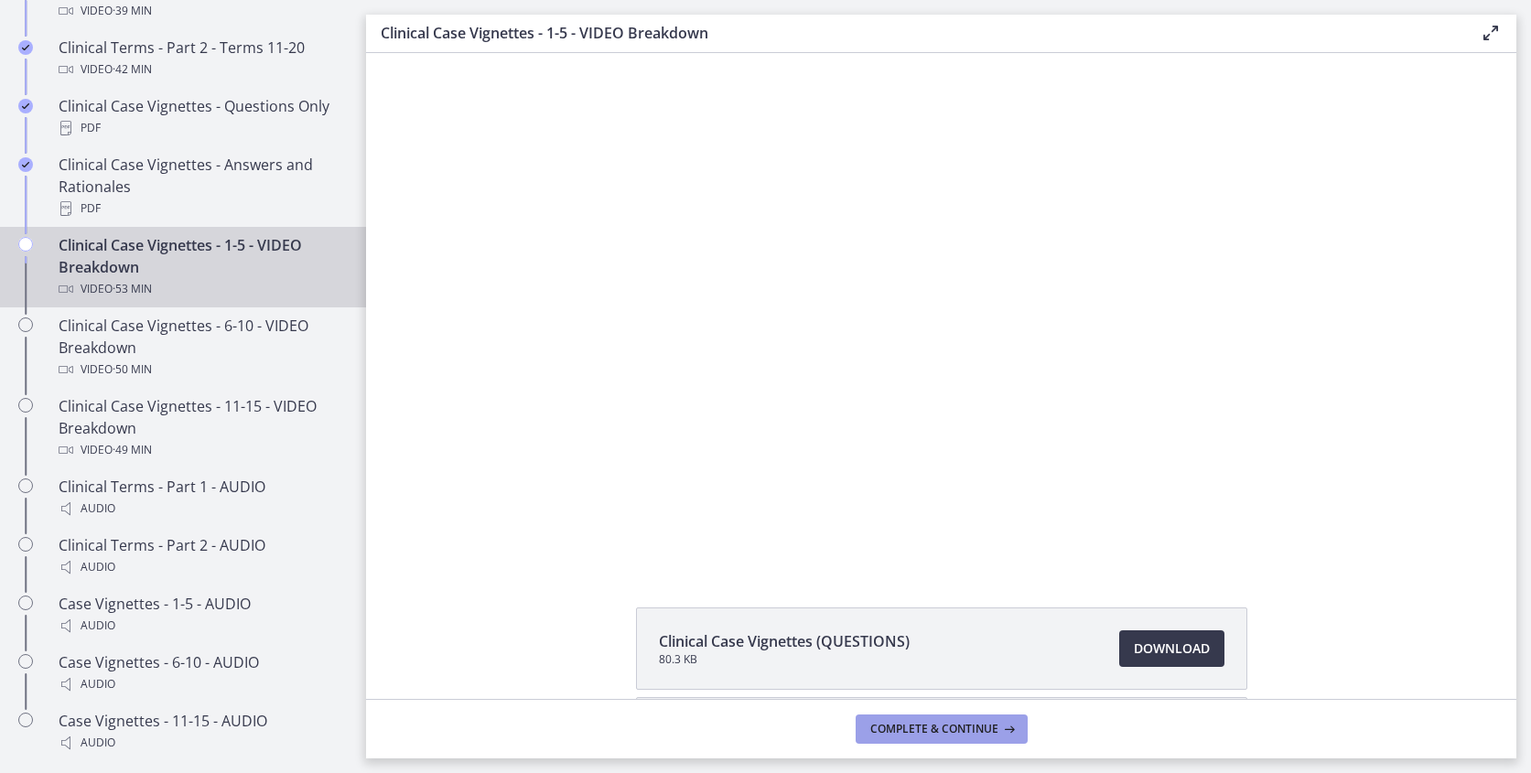
click at [920, 731] on span "Complete & continue" at bounding box center [934, 729] width 128 height 15
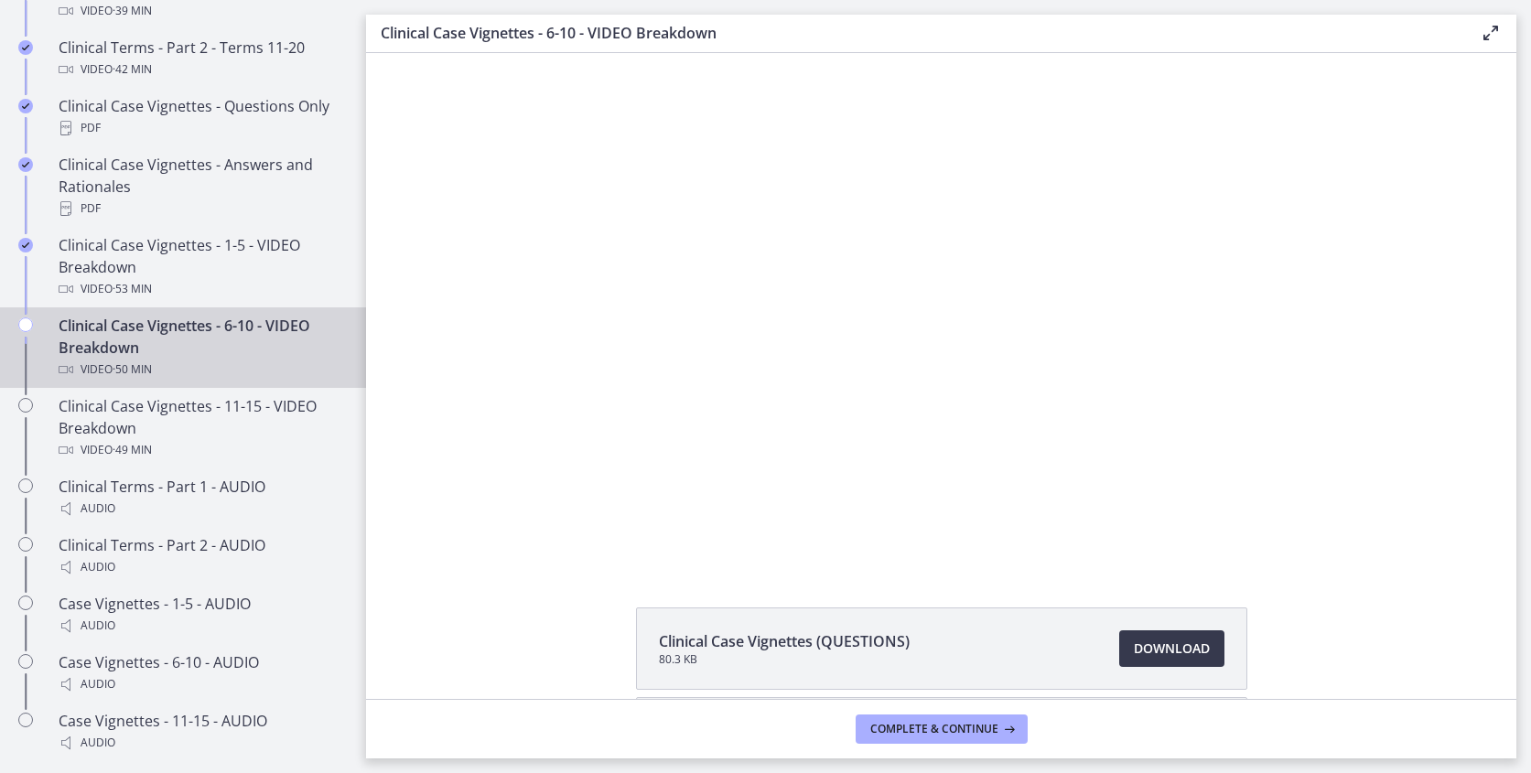
click at [253, 353] on div "Clinical Case Vignettes - 6-10 - VIDEO Breakdown Video · 50 min" at bounding box center [201, 348] width 285 height 66
click at [889, 732] on span "Complete & continue" at bounding box center [934, 729] width 128 height 15
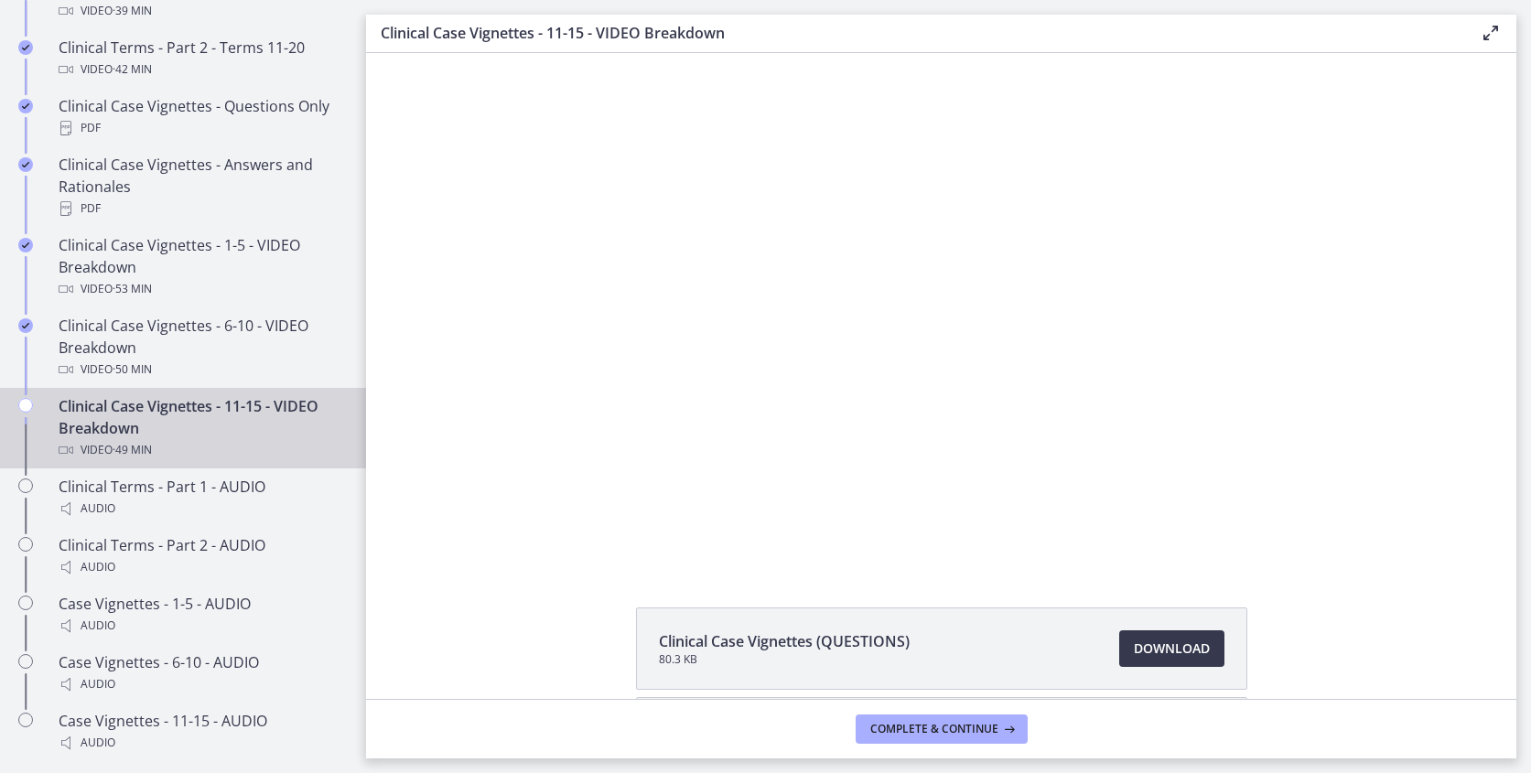
click at [196, 419] on div "Clinical Case Vignettes - 11-15 - VIDEO Breakdown Video · 49 min" at bounding box center [201, 428] width 285 height 66
click at [939, 726] on span "Complete & continue" at bounding box center [934, 729] width 128 height 15
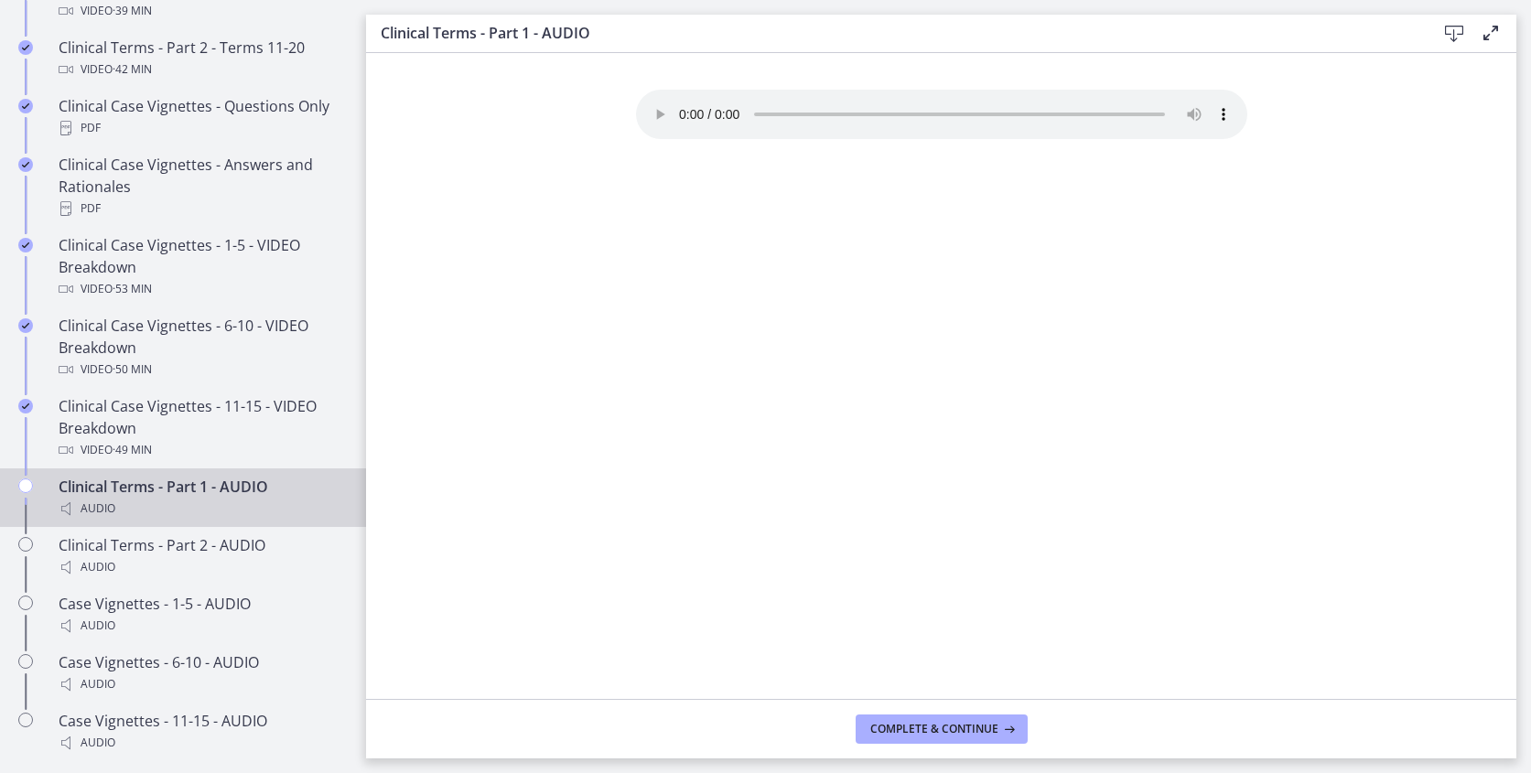
click at [227, 494] on div "Clinical Terms - Part 1 - AUDIO Audio" at bounding box center [201, 498] width 285 height 44
click at [959, 733] on span "Complete & continue" at bounding box center [934, 729] width 128 height 15
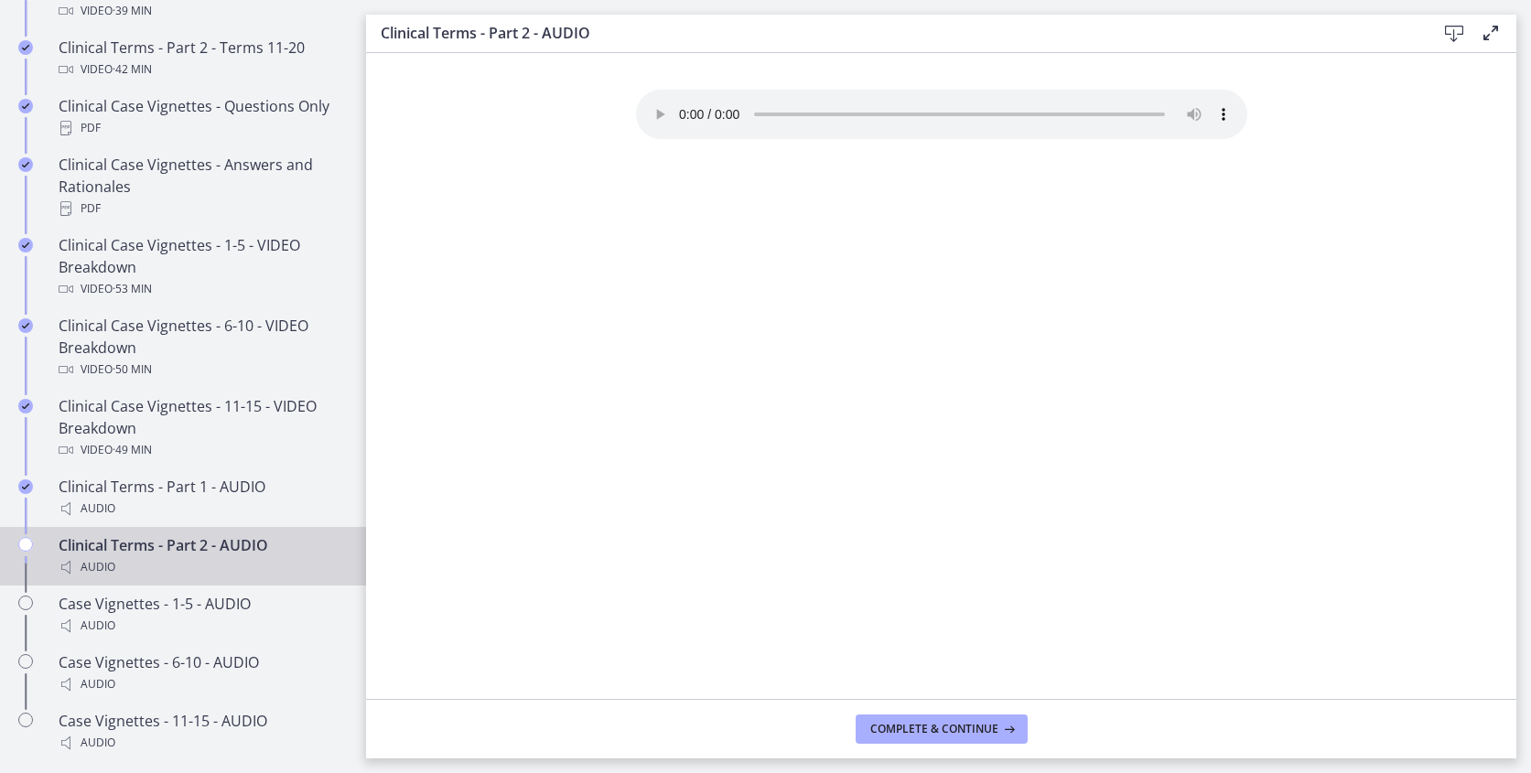
click at [223, 564] on div "Audio" at bounding box center [201, 567] width 285 height 22
click at [889, 741] on button "Complete & continue" at bounding box center [942, 729] width 172 height 29
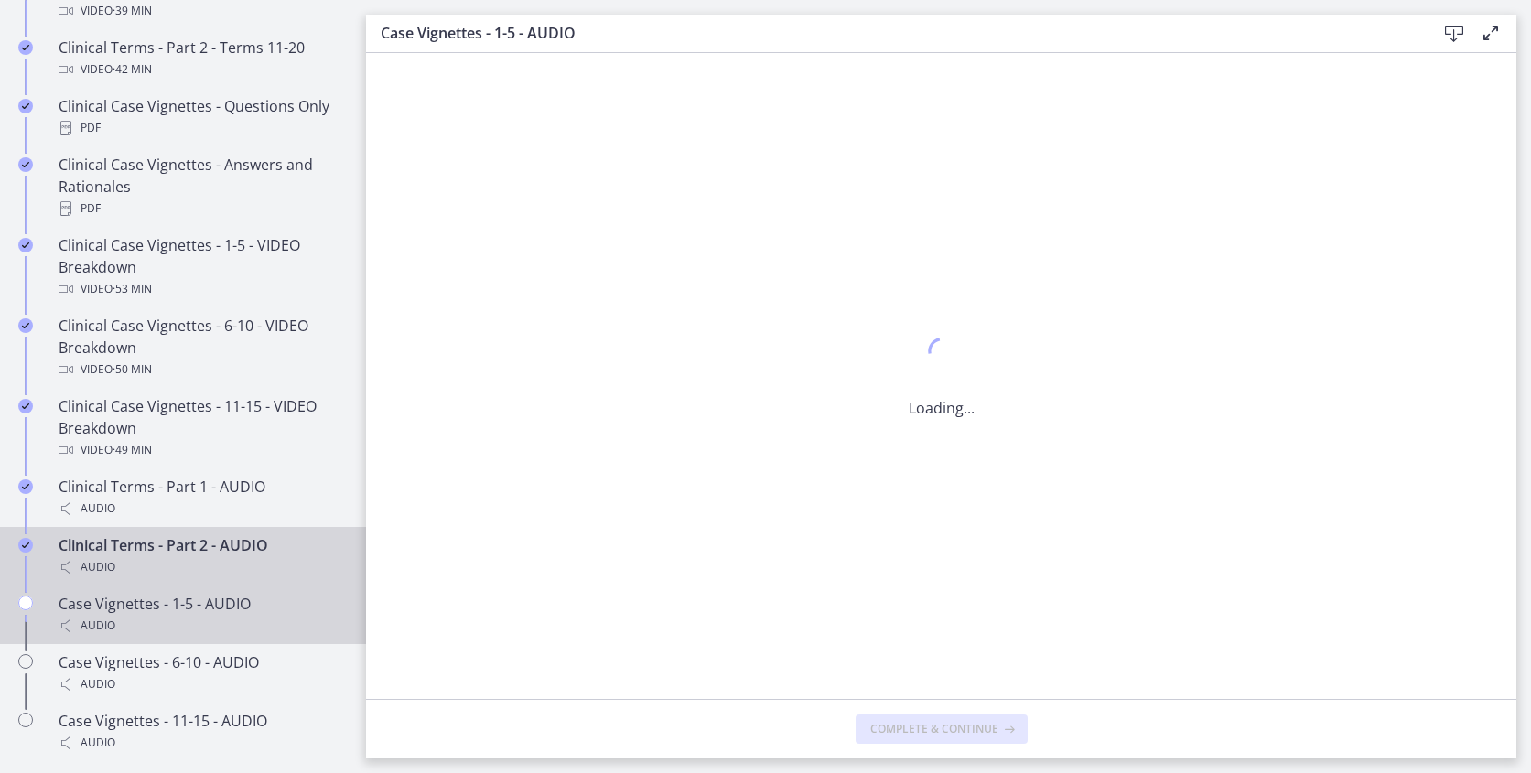
click at [142, 603] on div "Case Vignettes - 1-5 - AUDIO Audio" at bounding box center [201, 615] width 285 height 44
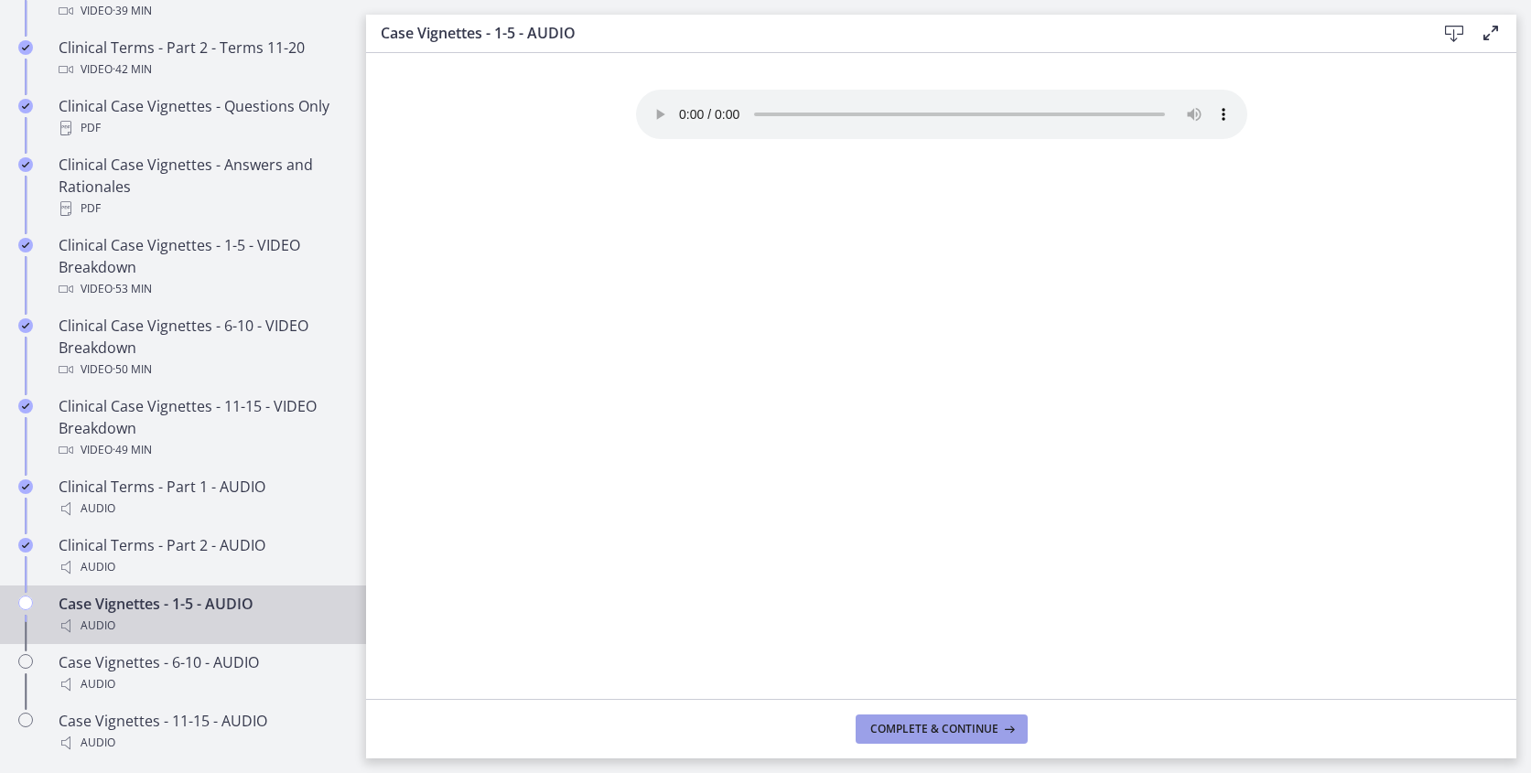
click at [995, 724] on span "Complete & continue" at bounding box center [934, 729] width 128 height 15
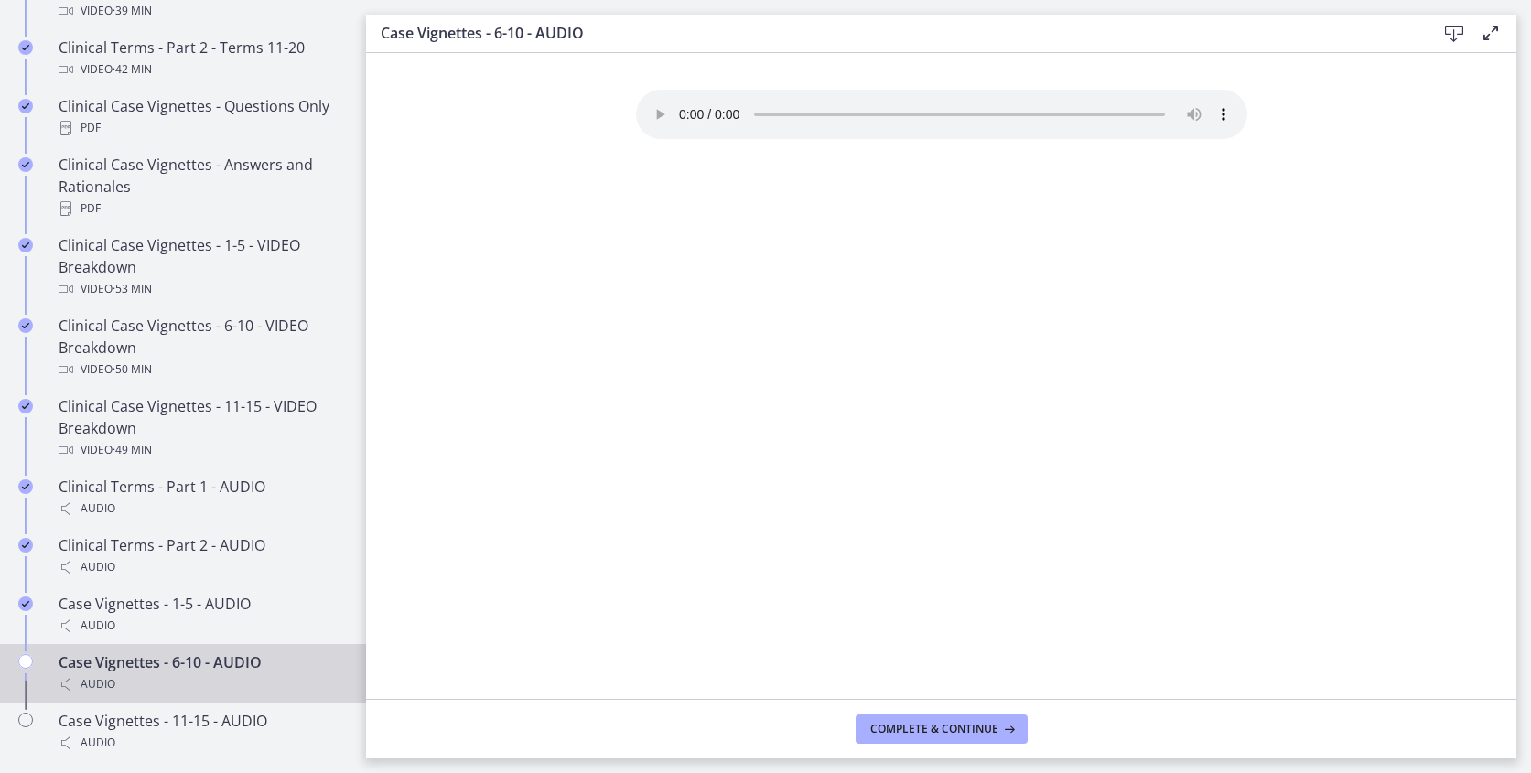
click at [230, 672] on div "Case Vignettes - 6-10 - AUDIO Audio" at bounding box center [201, 673] width 285 height 44
click at [886, 736] on span "Complete & continue" at bounding box center [934, 729] width 128 height 15
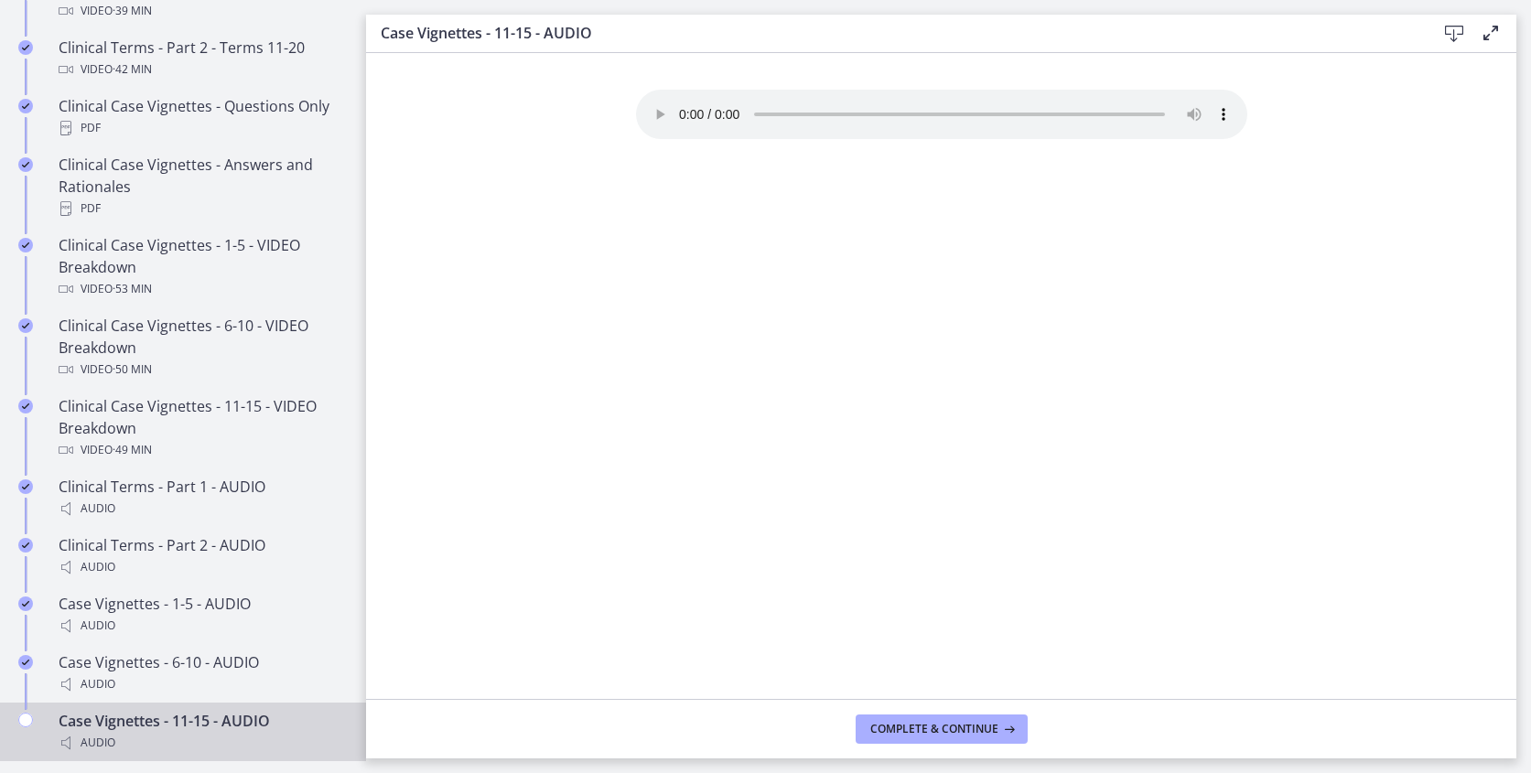
click at [170, 731] on div "Case Vignettes - 11-15 - AUDIO Audio" at bounding box center [201, 732] width 285 height 44
click at [965, 722] on span "Complete & continue" at bounding box center [934, 729] width 128 height 15
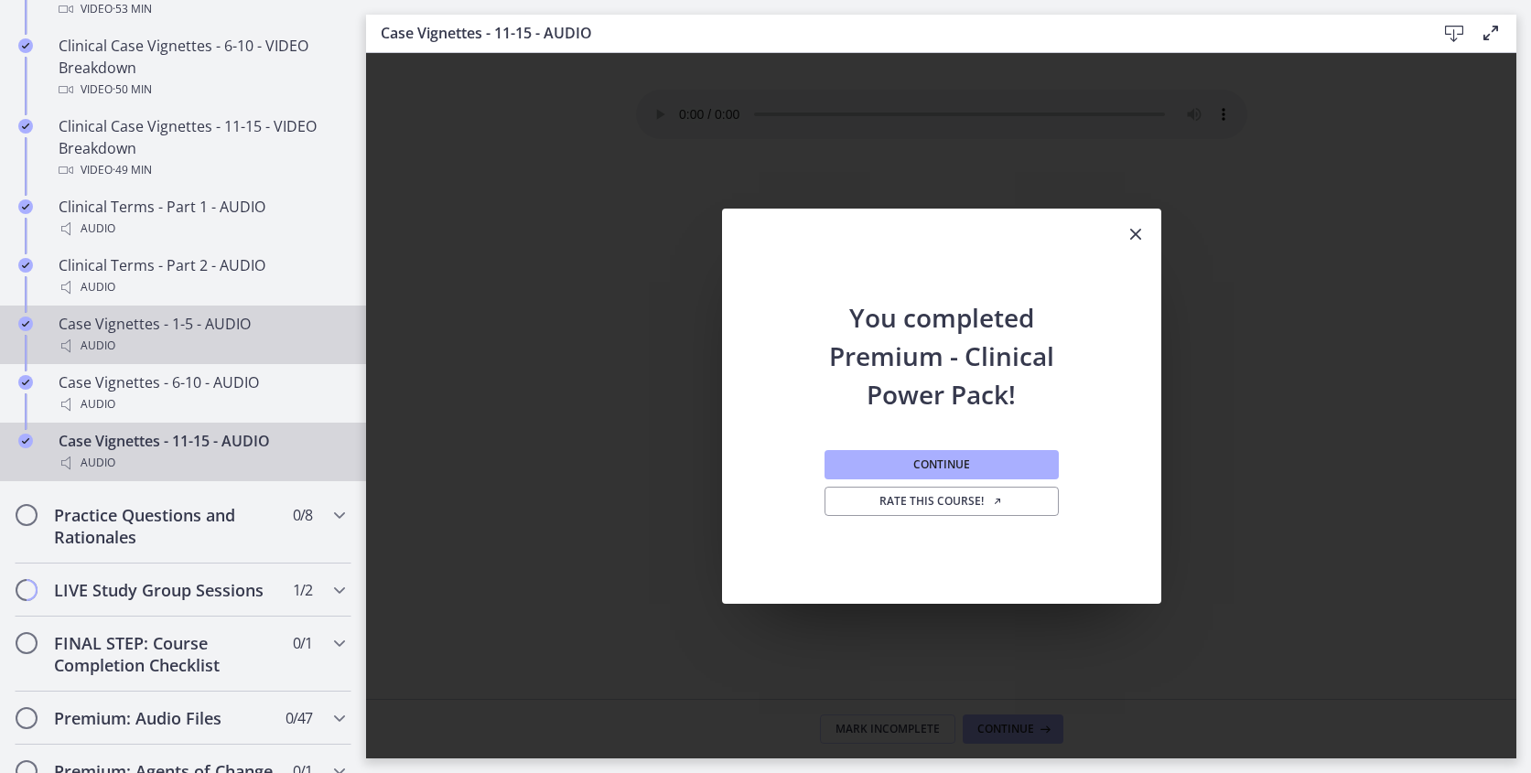
scroll to position [1408, 0]
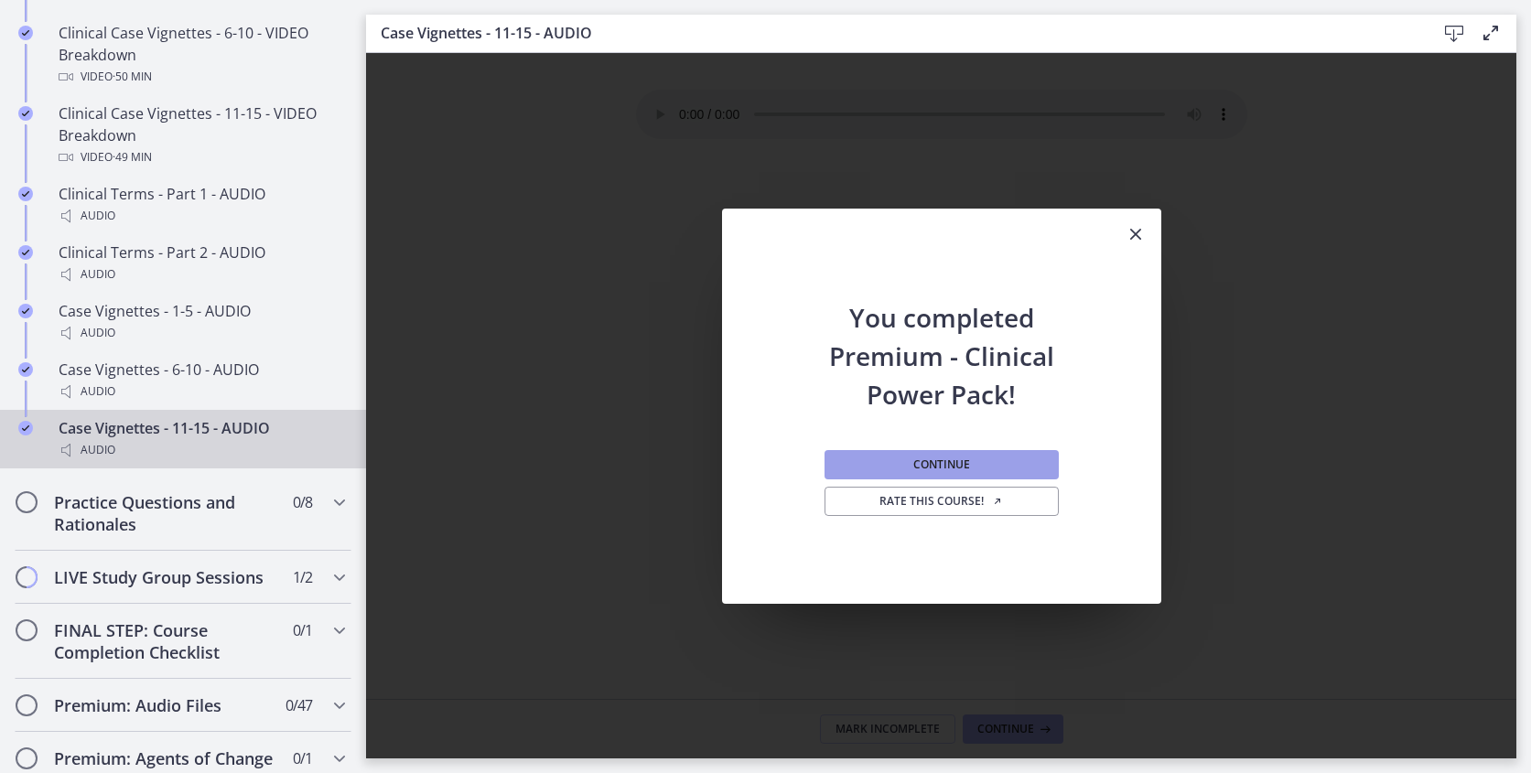
click at [916, 454] on button "Continue" at bounding box center [941, 464] width 234 height 29
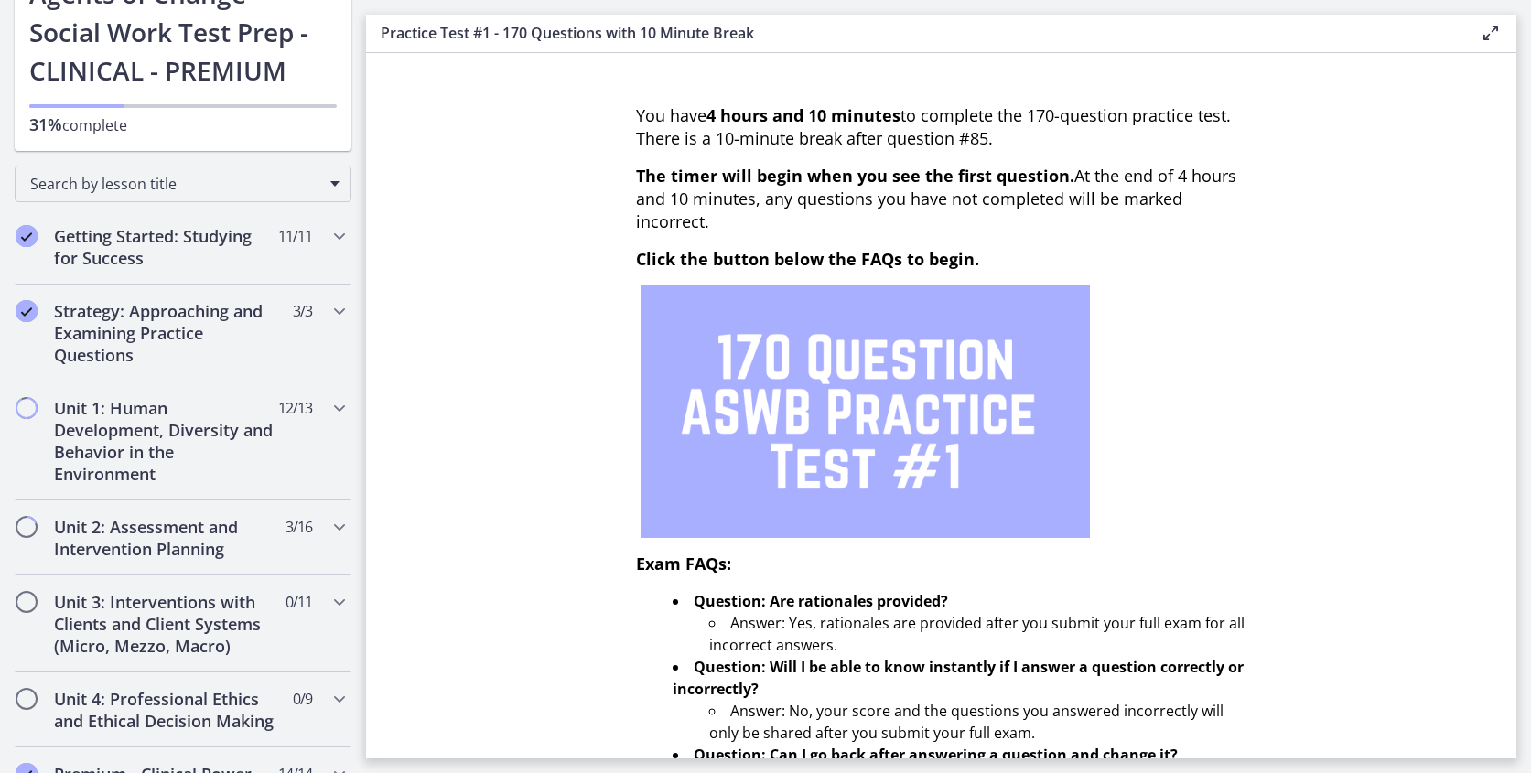
scroll to position [142, 0]
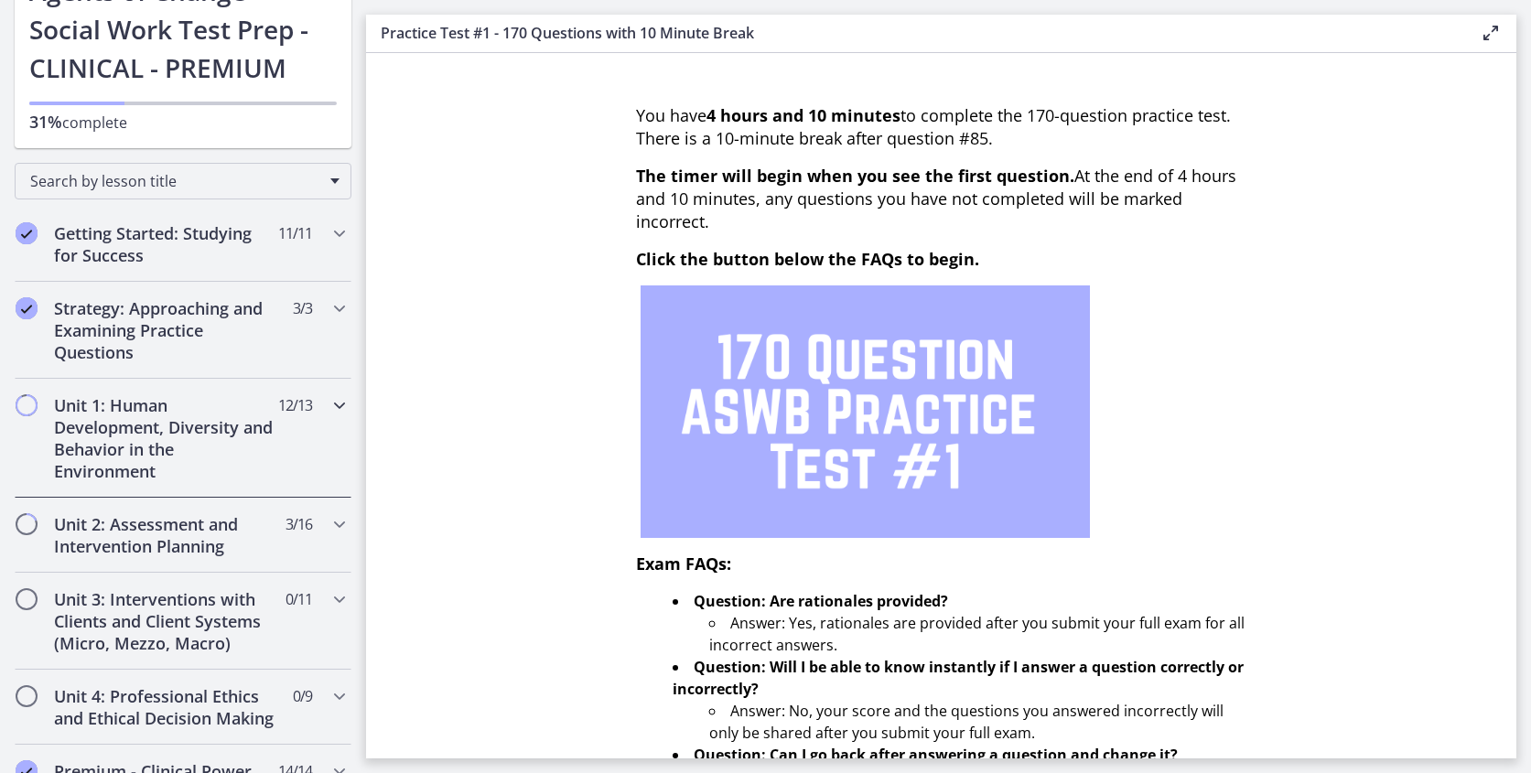
click at [341, 403] on icon "Chapters" at bounding box center [339, 405] width 22 height 22
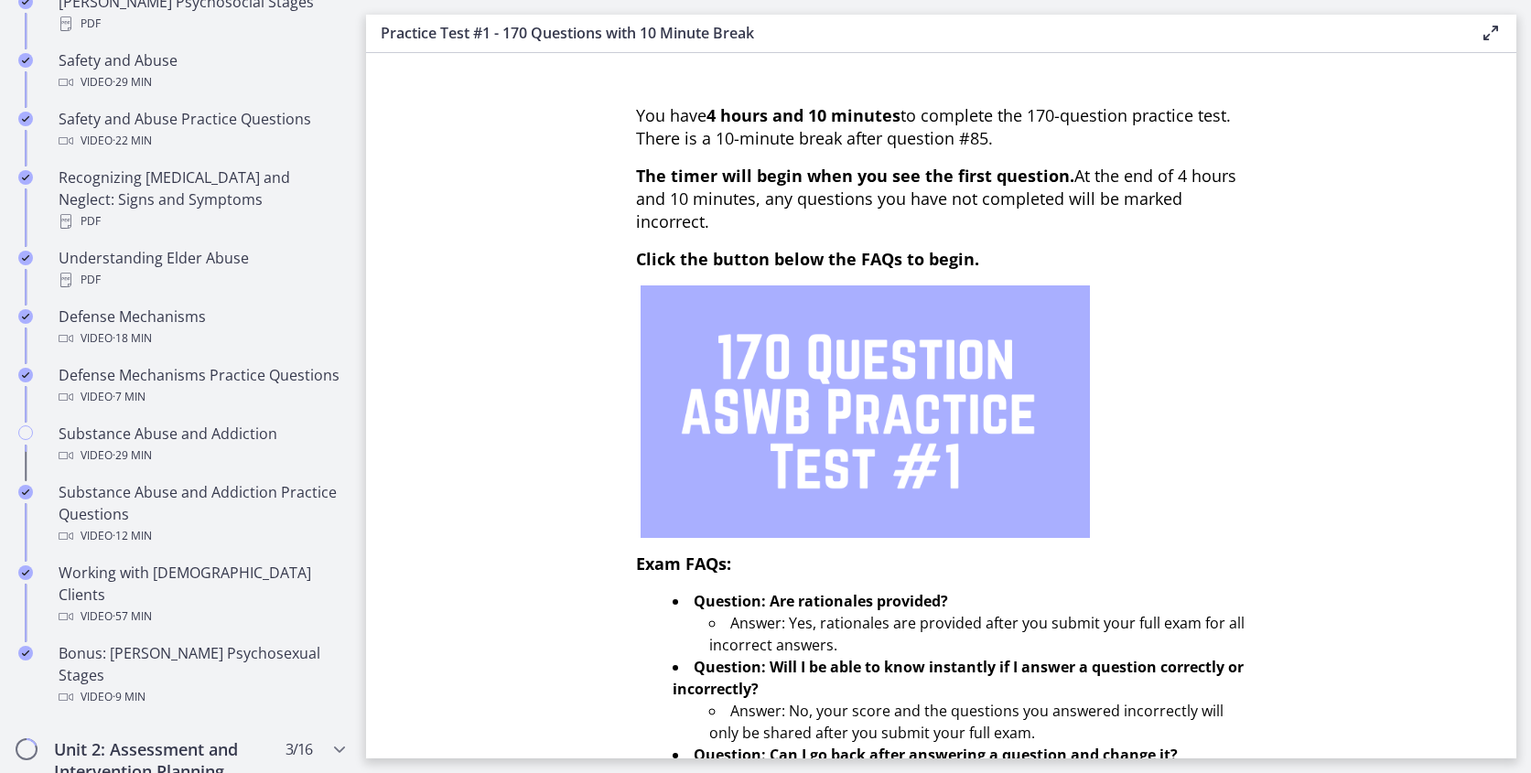
scroll to position [901, 0]
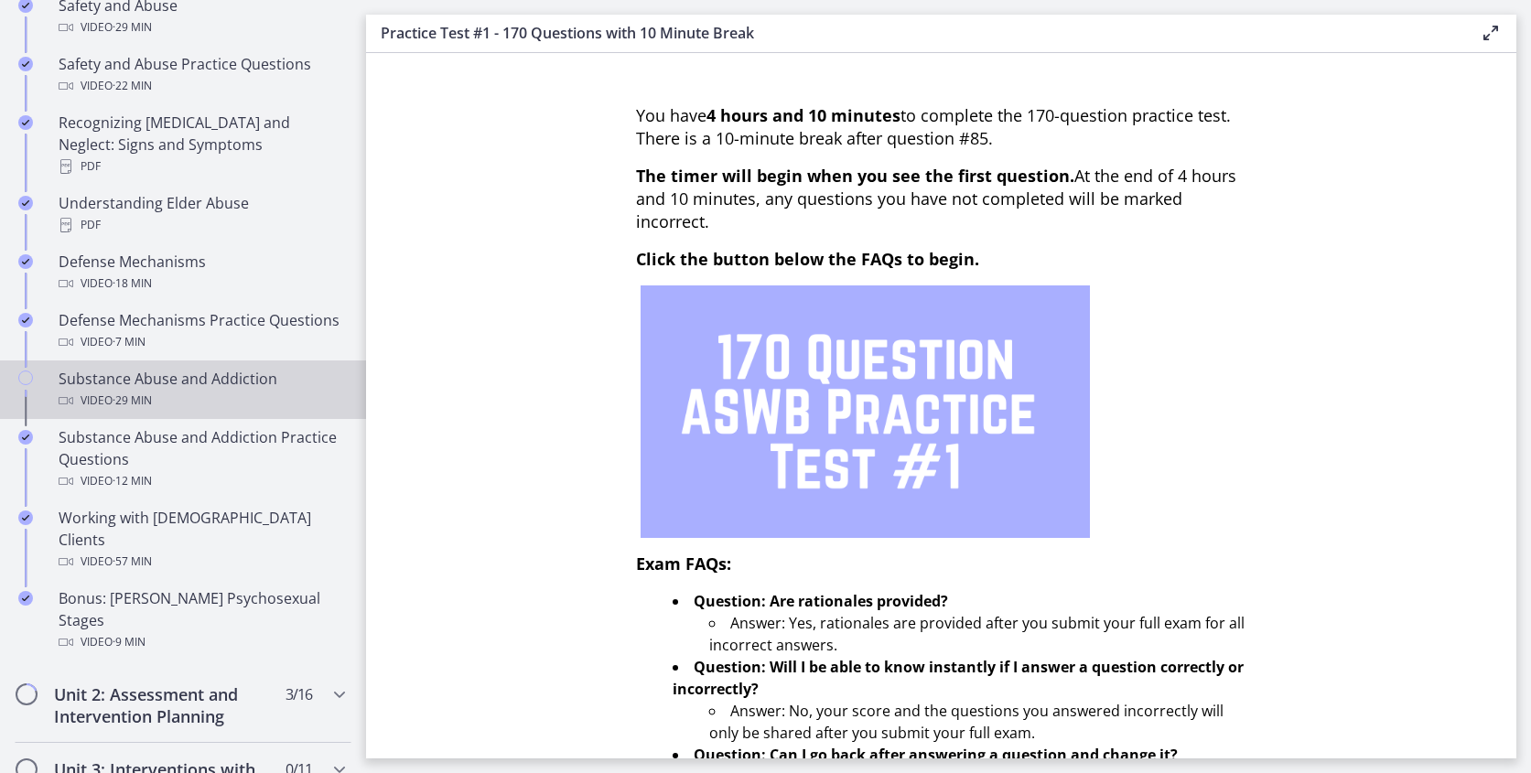
click at [106, 368] on div "Substance Abuse and Addiction Video · 29 min" at bounding box center [201, 390] width 285 height 44
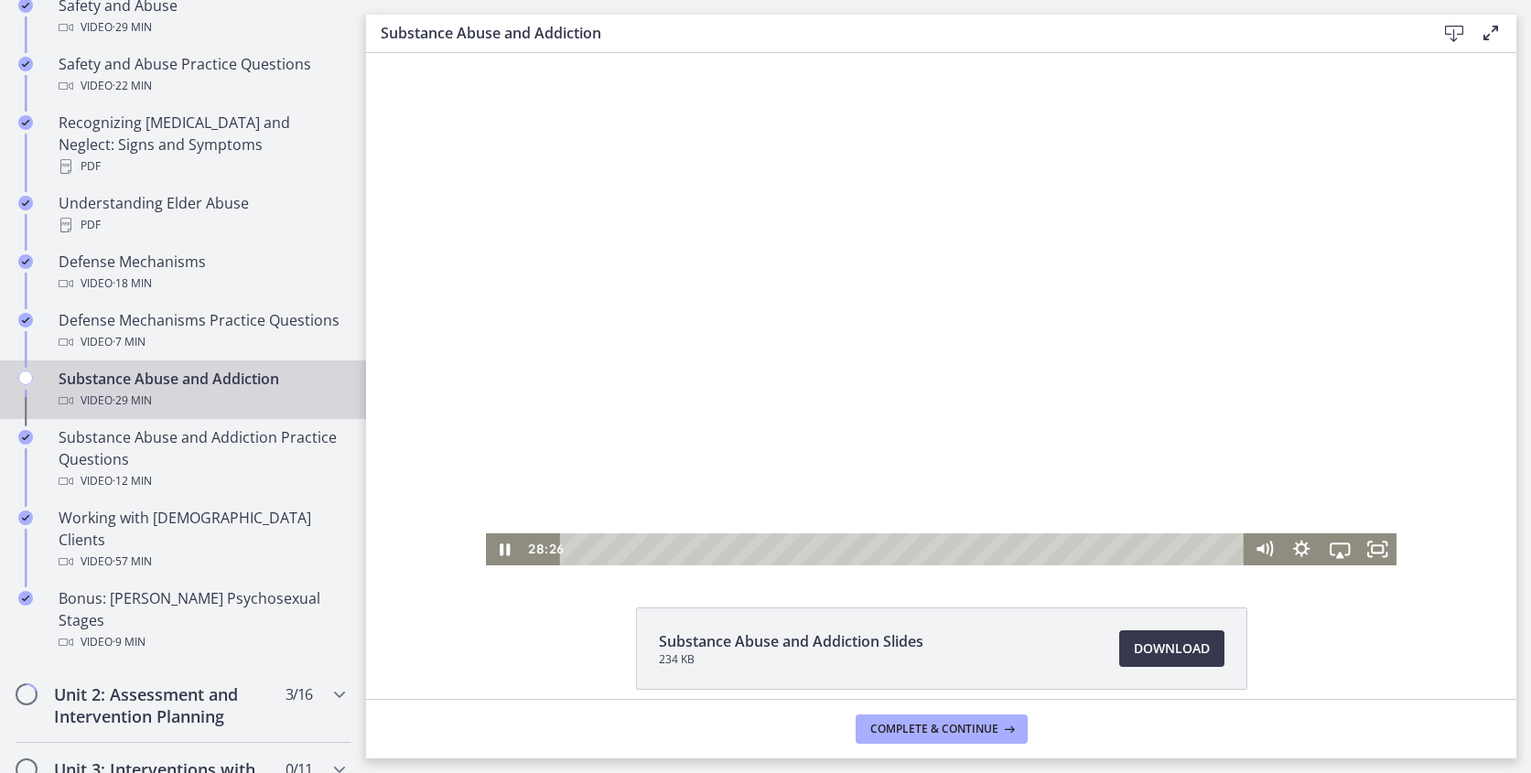
drag, startPoint x: 574, startPoint y: 549, endPoint x: 1227, endPoint y: 519, distance: 654.0
click at [1227, 519] on div "Click for sound @keyframes VOLUME_SMALL_WAVE_FLASH { 0% { opacity: 0; } 33% { o…" at bounding box center [941, 309] width 911 height 512
drag, startPoint x: 1224, startPoint y: 548, endPoint x: 1238, endPoint y: 547, distance: 13.8
click at [1232, 547] on div "Playbar" at bounding box center [1226, 549] width 11 height 11
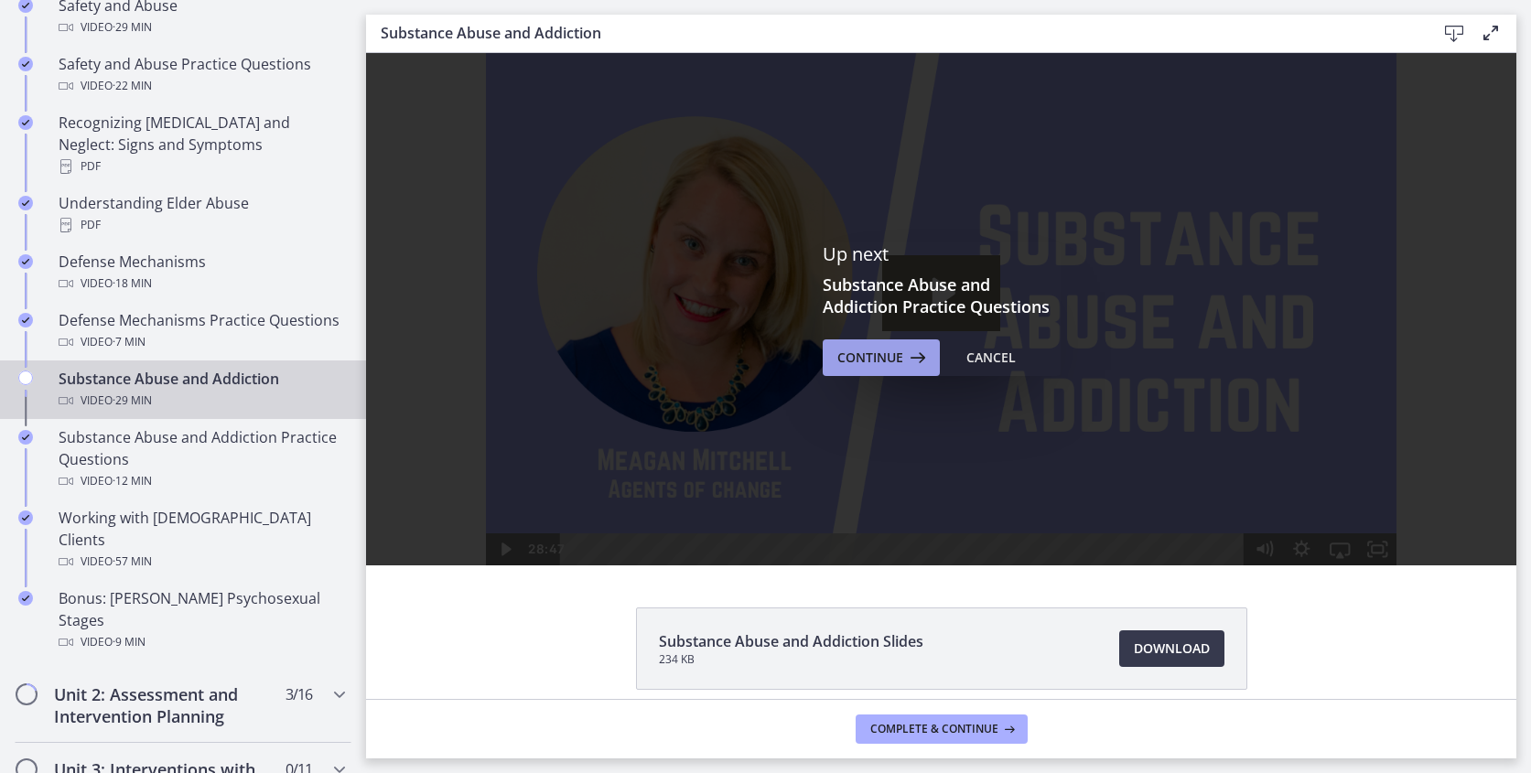
click at [862, 365] on span "Continue" at bounding box center [870, 358] width 66 height 22
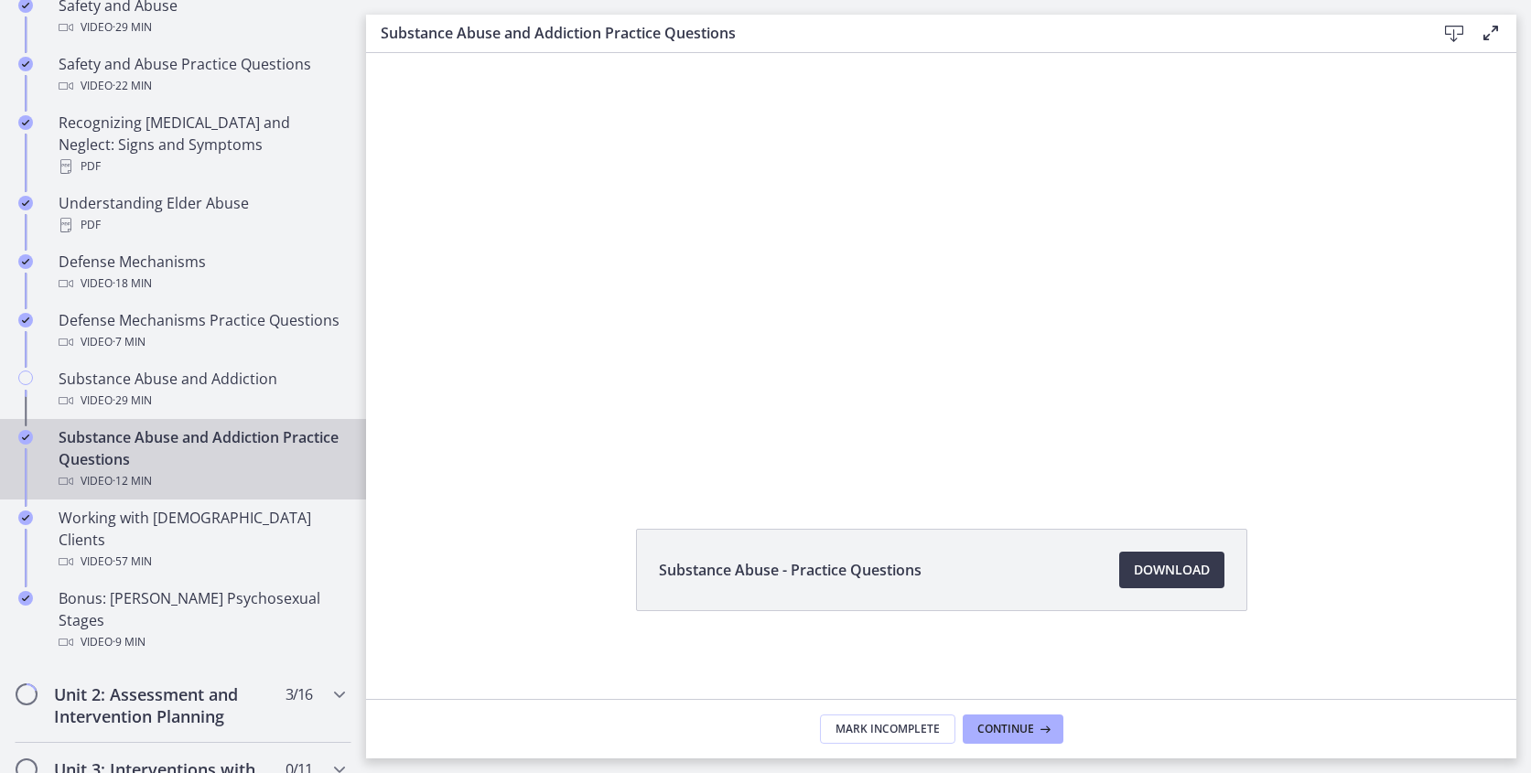
scroll to position [79, 0]
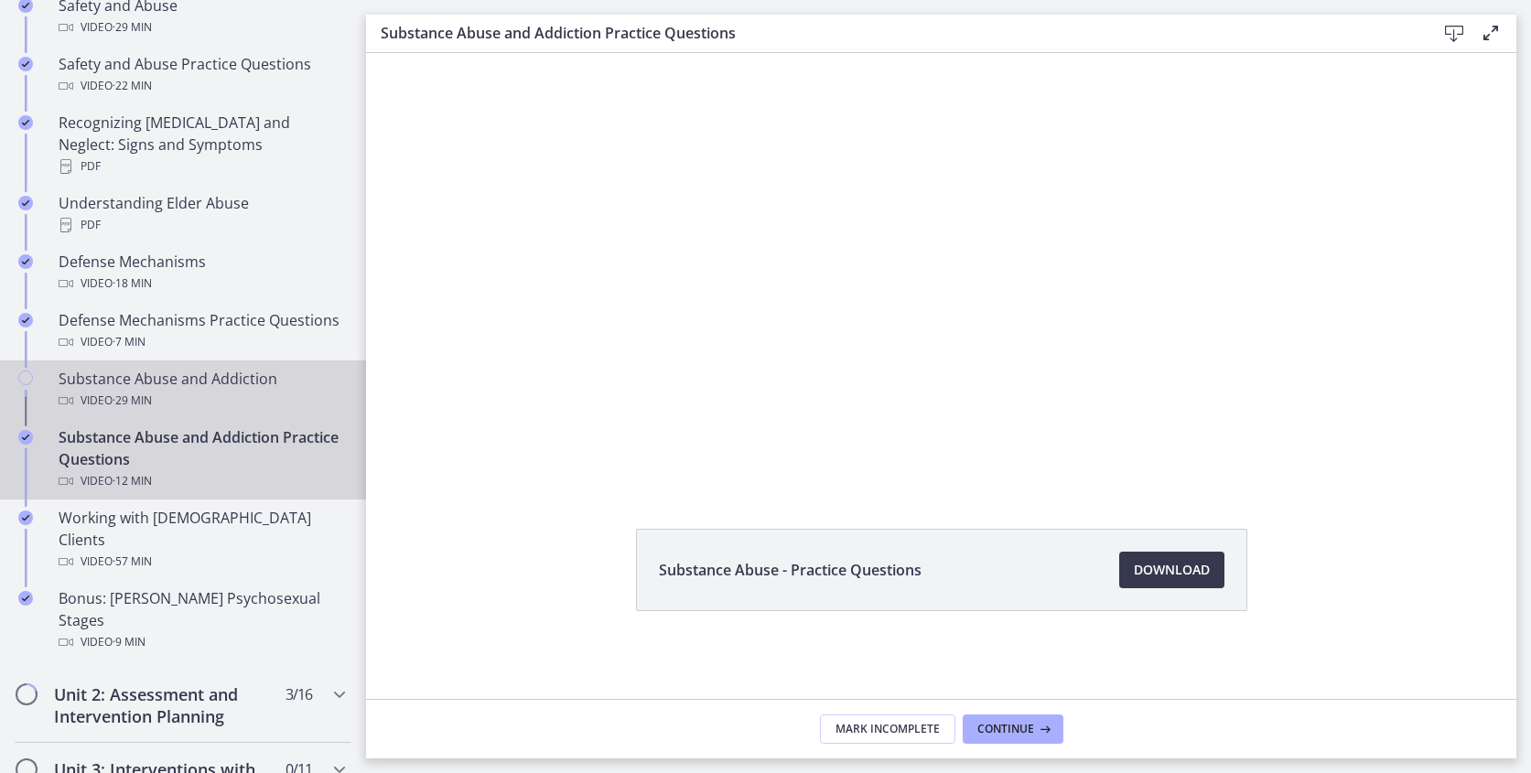
click at [176, 368] on div "Substance Abuse and Addiction Video · 29 min" at bounding box center [201, 390] width 285 height 44
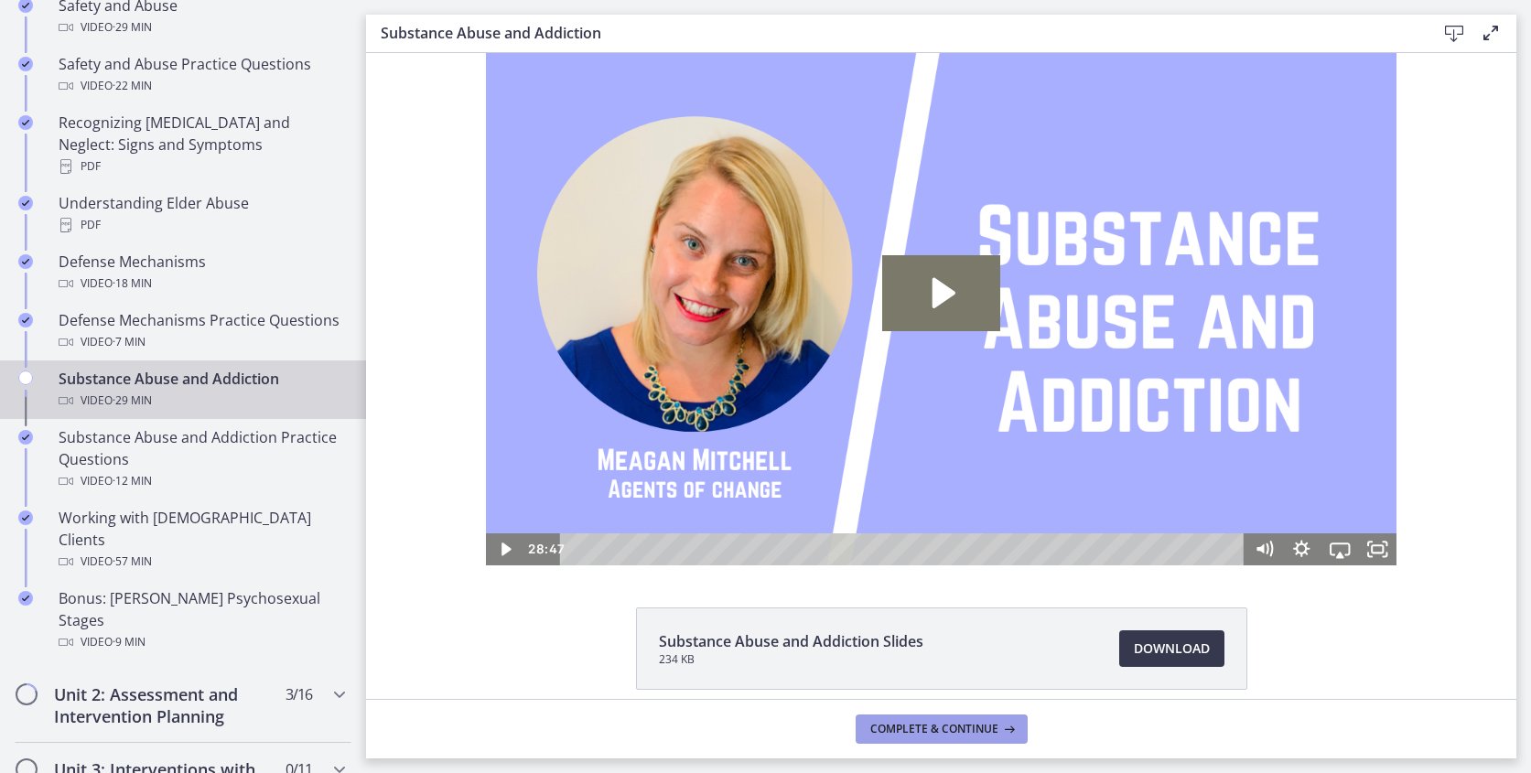
click at [909, 728] on span "Complete & continue" at bounding box center [934, 729] width 128 height 15
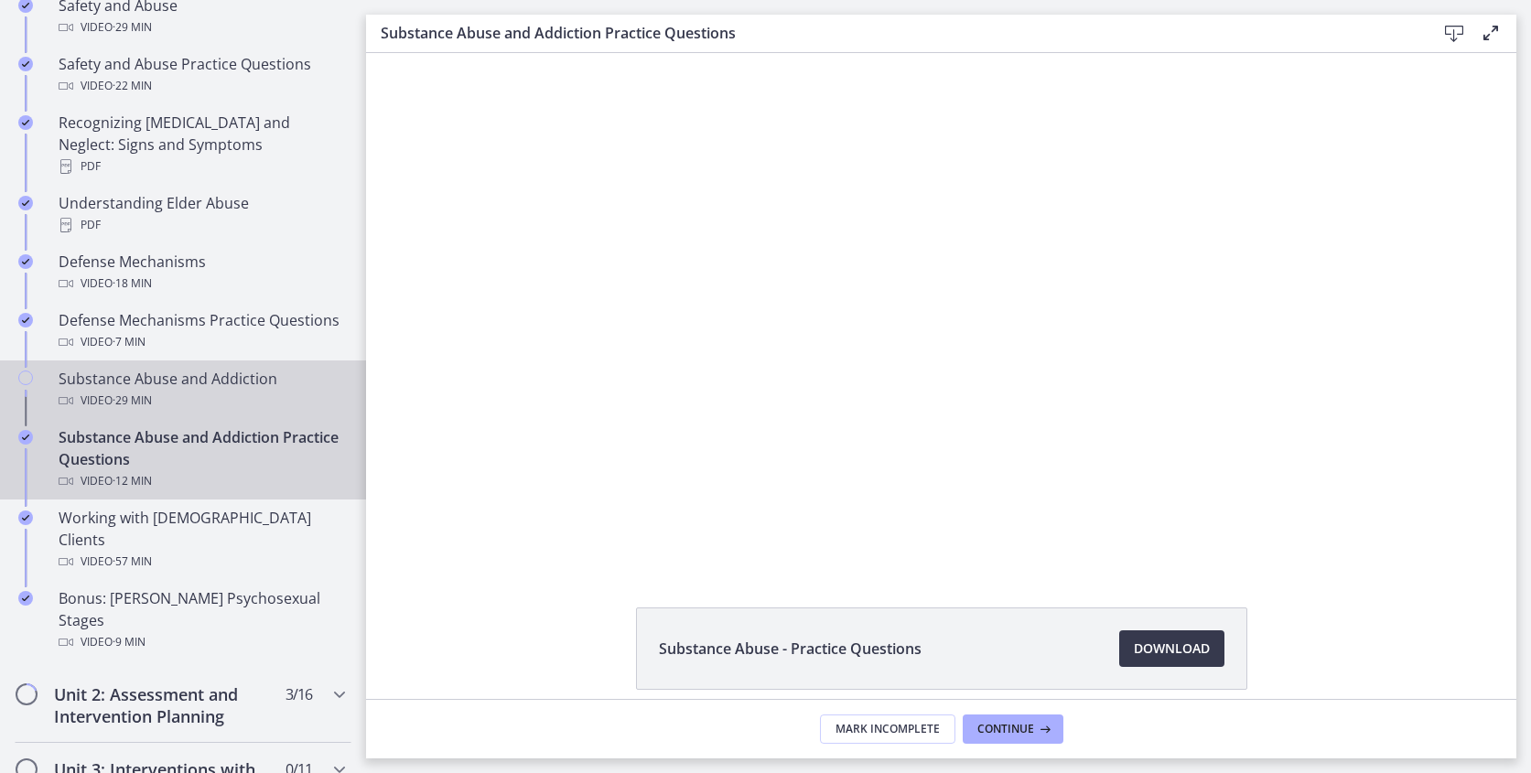
click at [71, 368] on div "Substance Abuse and Addiction Video · 29 min" at bounding box center [201, 390] width 285 height 44
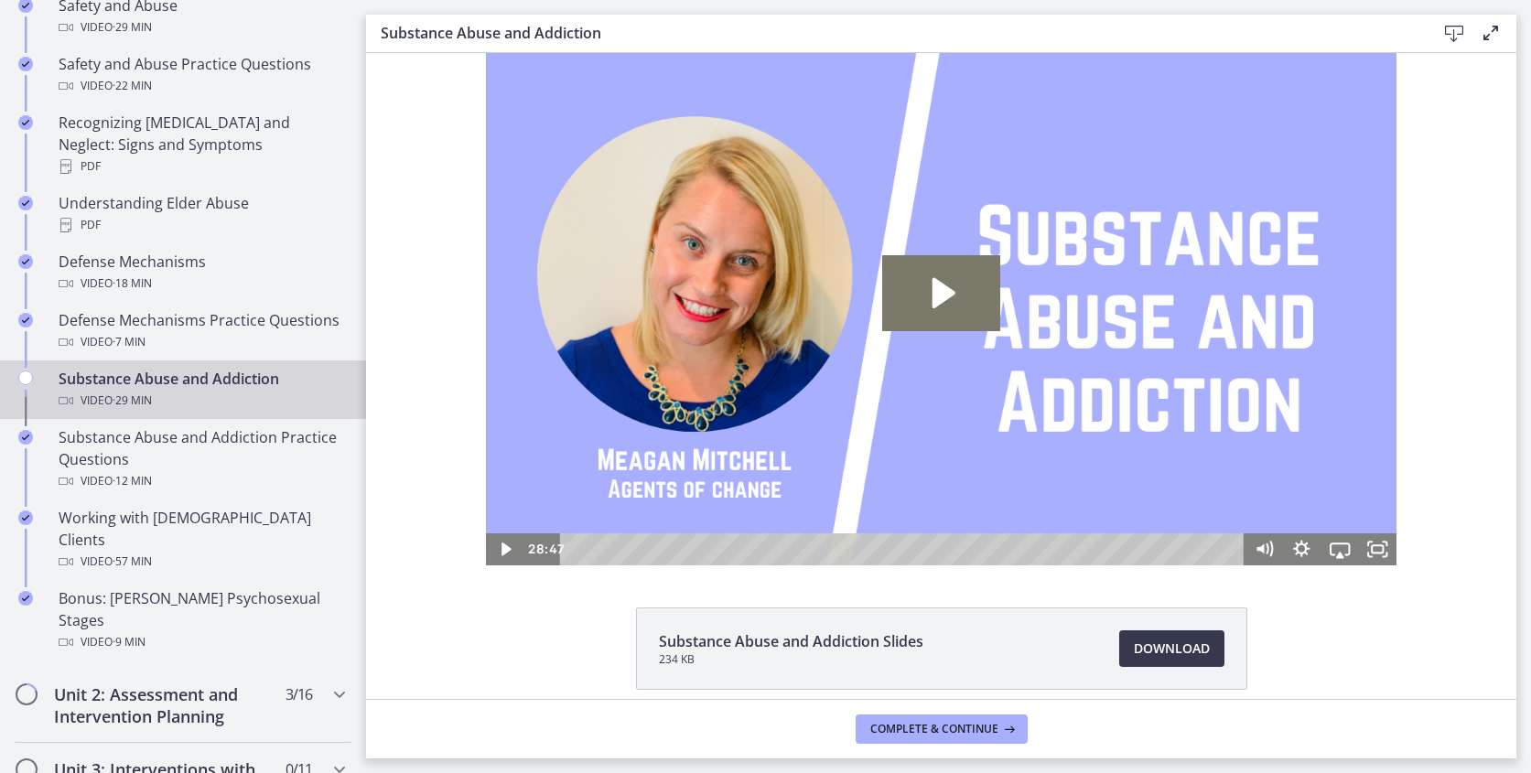
click at [25, 371] on icon "Chapters" at bounding box center [25, 378] width 15 height 15
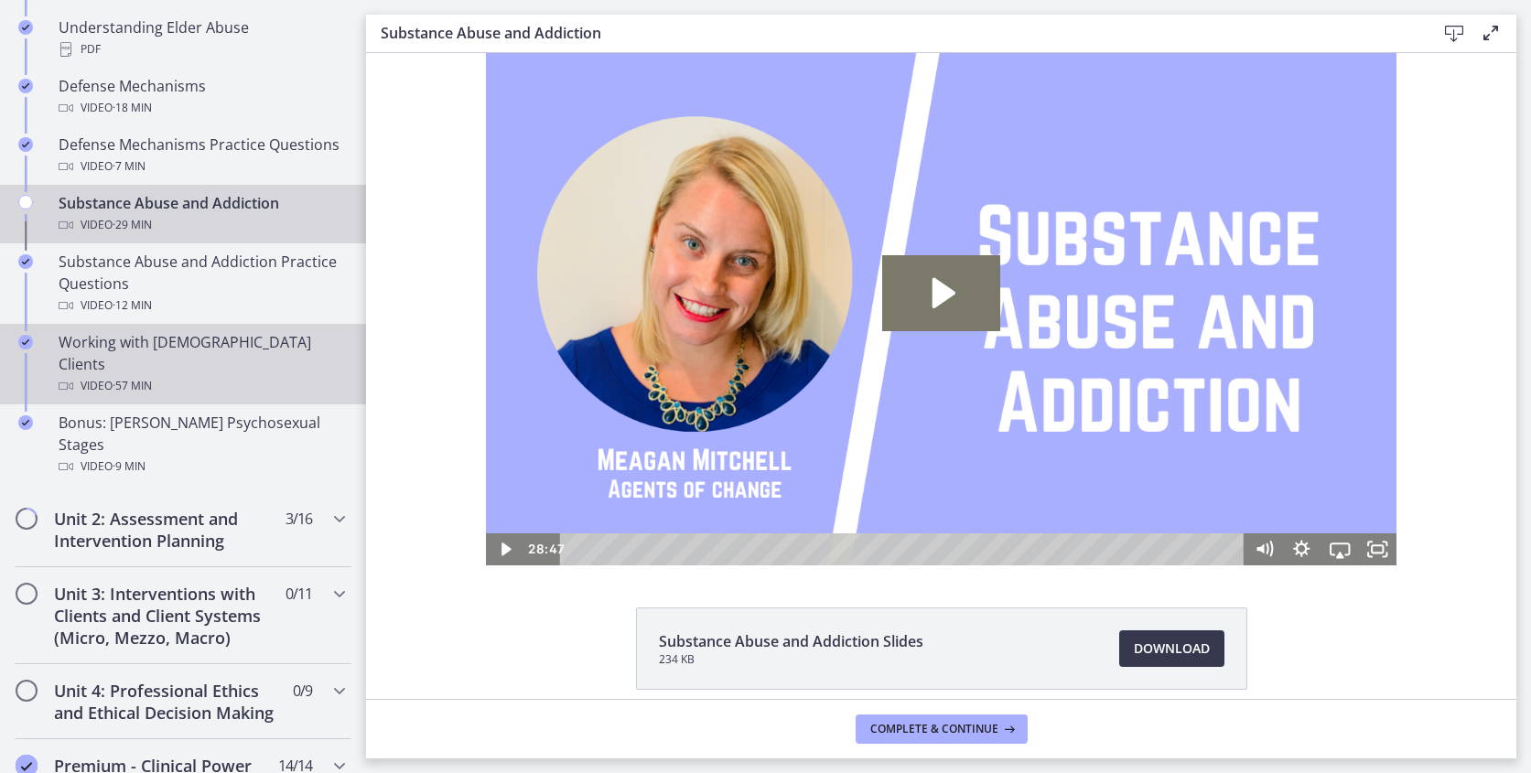
scroll to position [1103, 0]
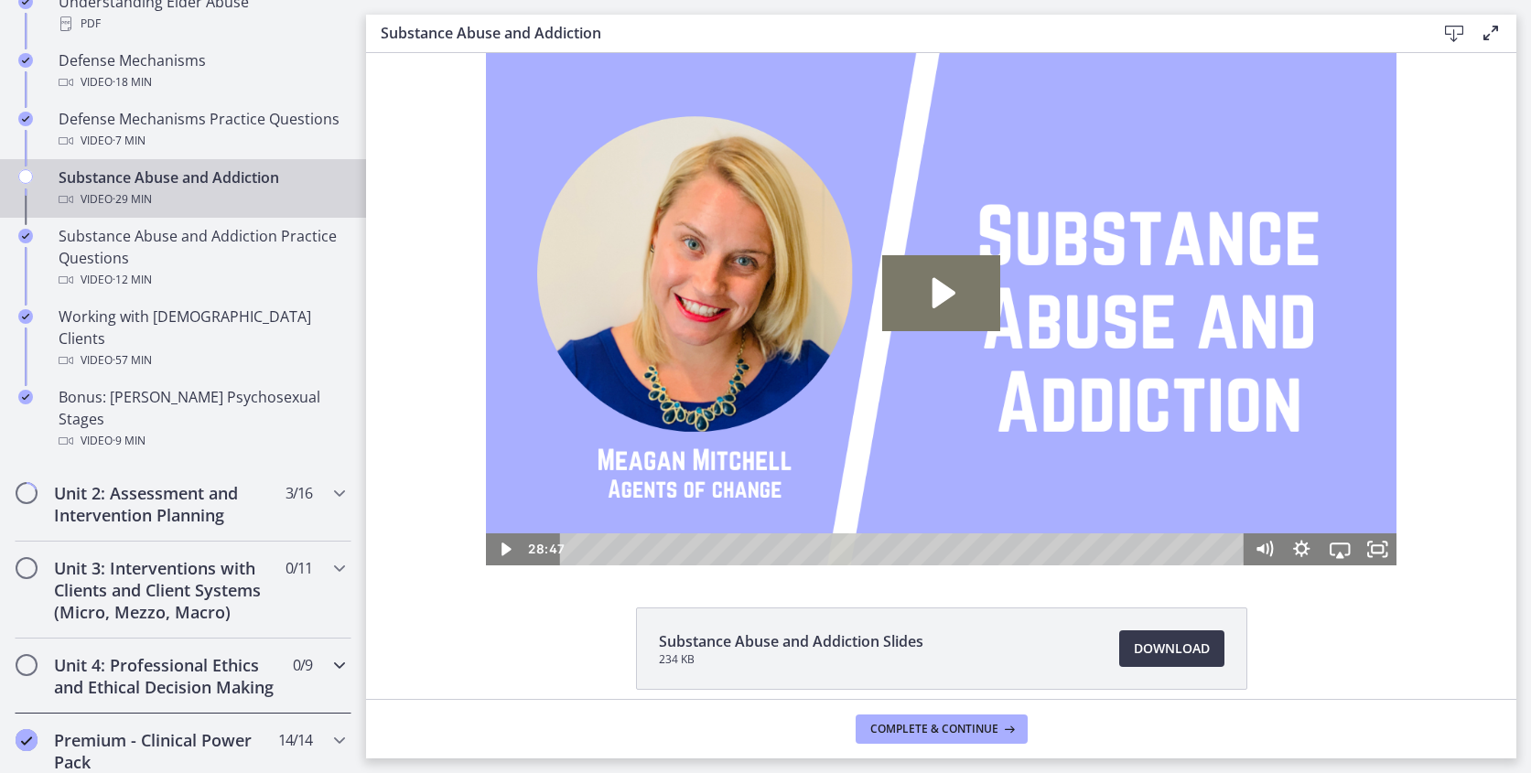
click at [200, 654] on h2 "Unit 4: Professional Ethics and Ethical Decision Making" at bounding box center [165, 676] width 223 height 44
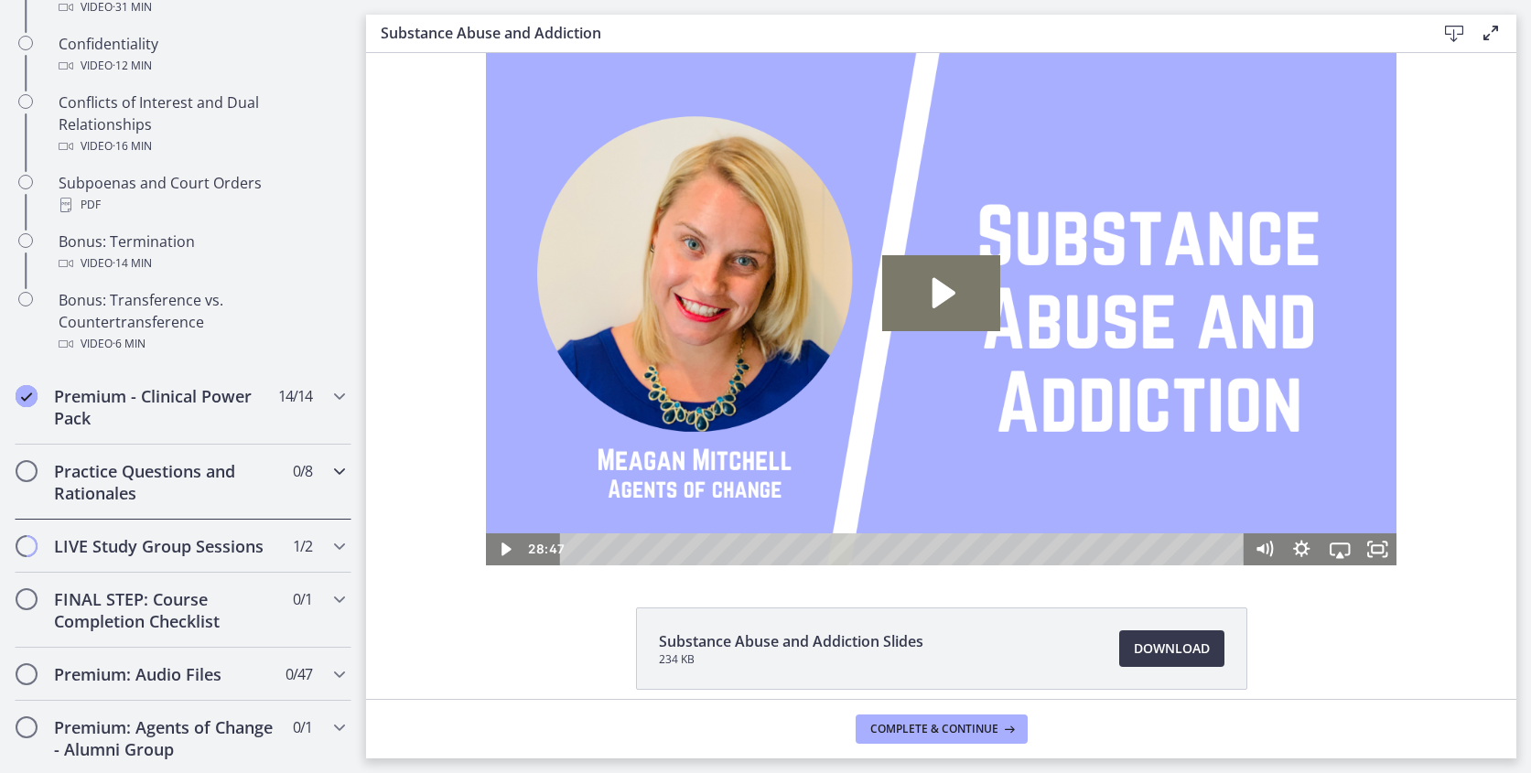
click at [332, 475] on icon "Chapters" at bounding box center [339, 471] width 22 height 22
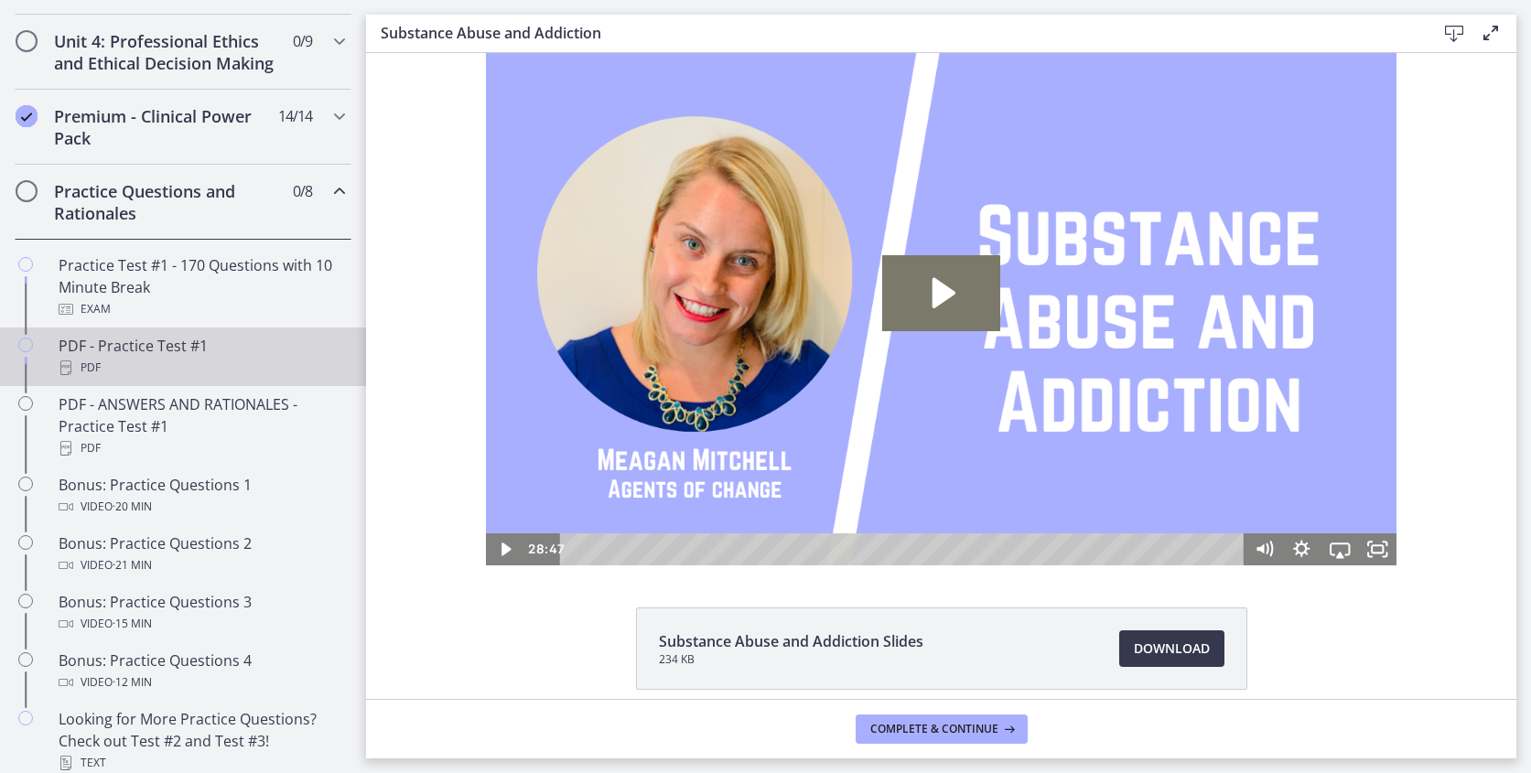
scroll to position [836, 0]
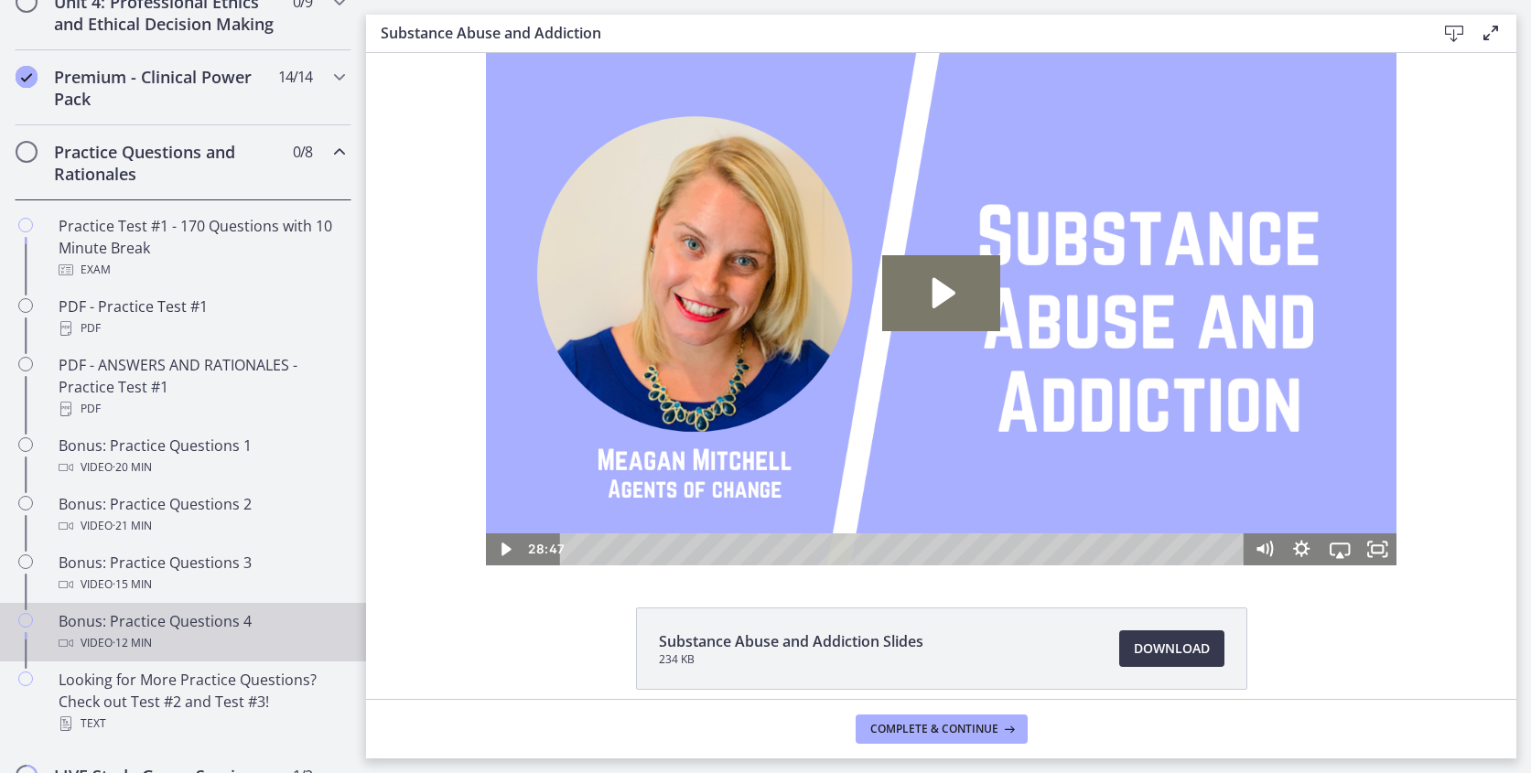
click at [224, 618] on div "Bonus: Practice Questions 4 Video · 12 min" at bounding box center [201, 632] width 285 height 44
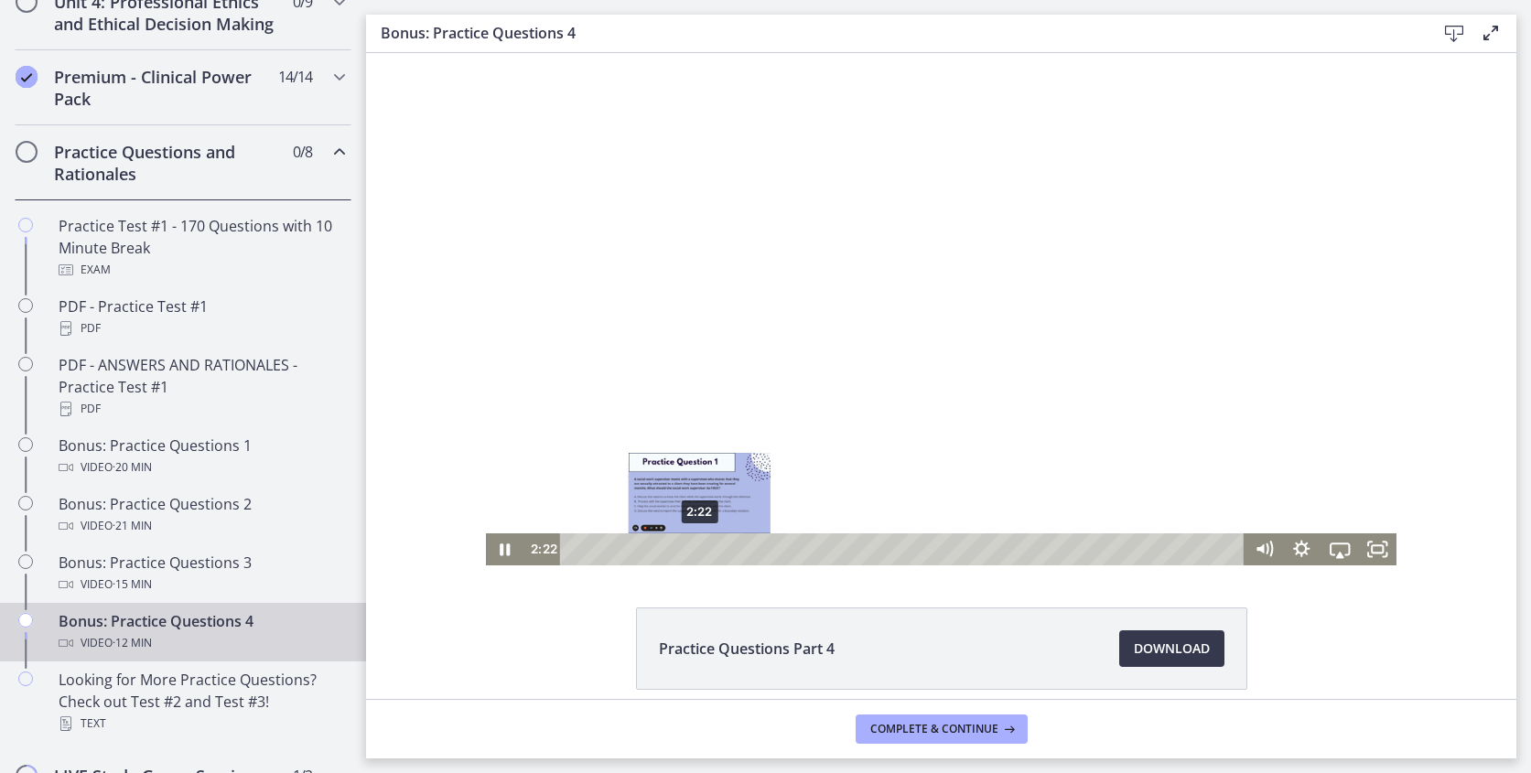
click at [700, 542] on div "2:22" at bounding box center [905, 549] width 662 height 32
click at [499, 545] on icon "Pause" at bounding box center [505, 549] width 38 height 32
click at [506, 545] on icon "Play Video" at bounding box center [506, 550] width 10 height 14
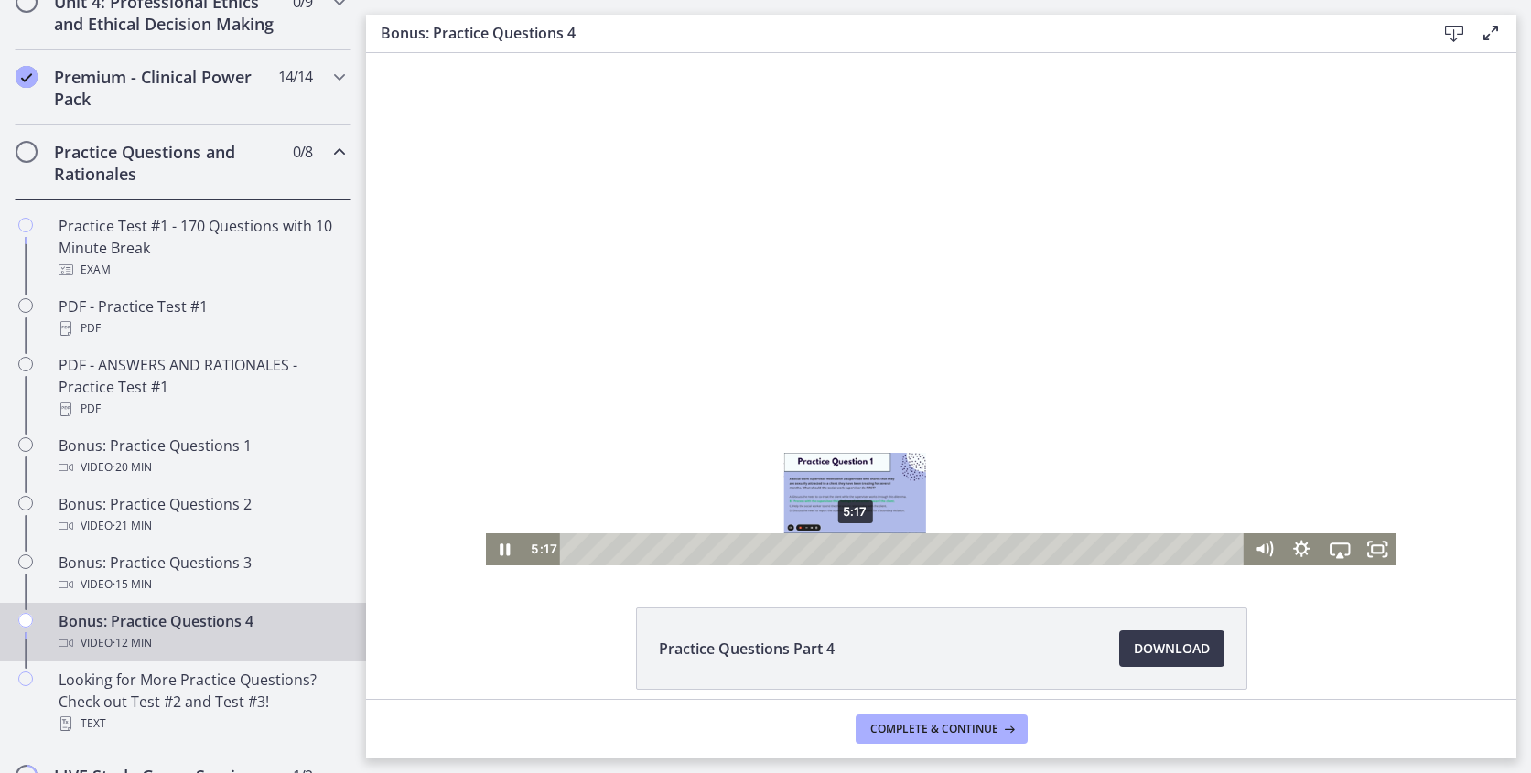
click at [856, 543] on div "5:17" at bounding box center [905, 549] width 662 height 32
drag, startPoint x: 707, startPoint y: 550, endPoint x: 895, endPoint y: 545, distance: 187.6
click at [895, 545] on div "6:01" at bounding box center [905, 549] width 662 height 32
click at [504, 554] on icon "Pause" at bounding box center [505, 549] width 38 height 32
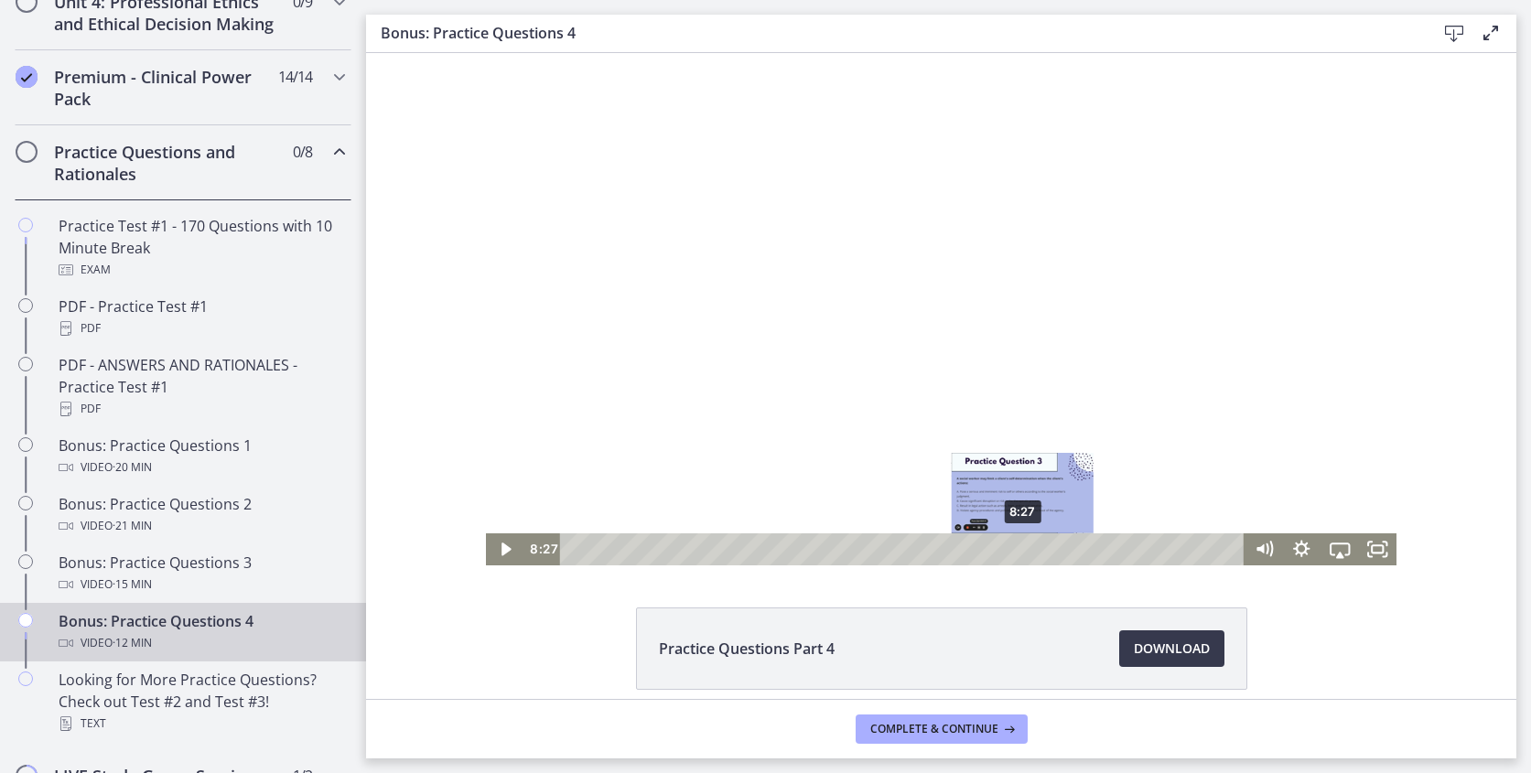
drag, startPoint x: 898, startPoint y: 547, endPoint x: 1024, endPoint y: 551, distance: 126.3
click at [1024, 551] on div "Playbar" at bounding box center [1022, 549] width 11 height 11
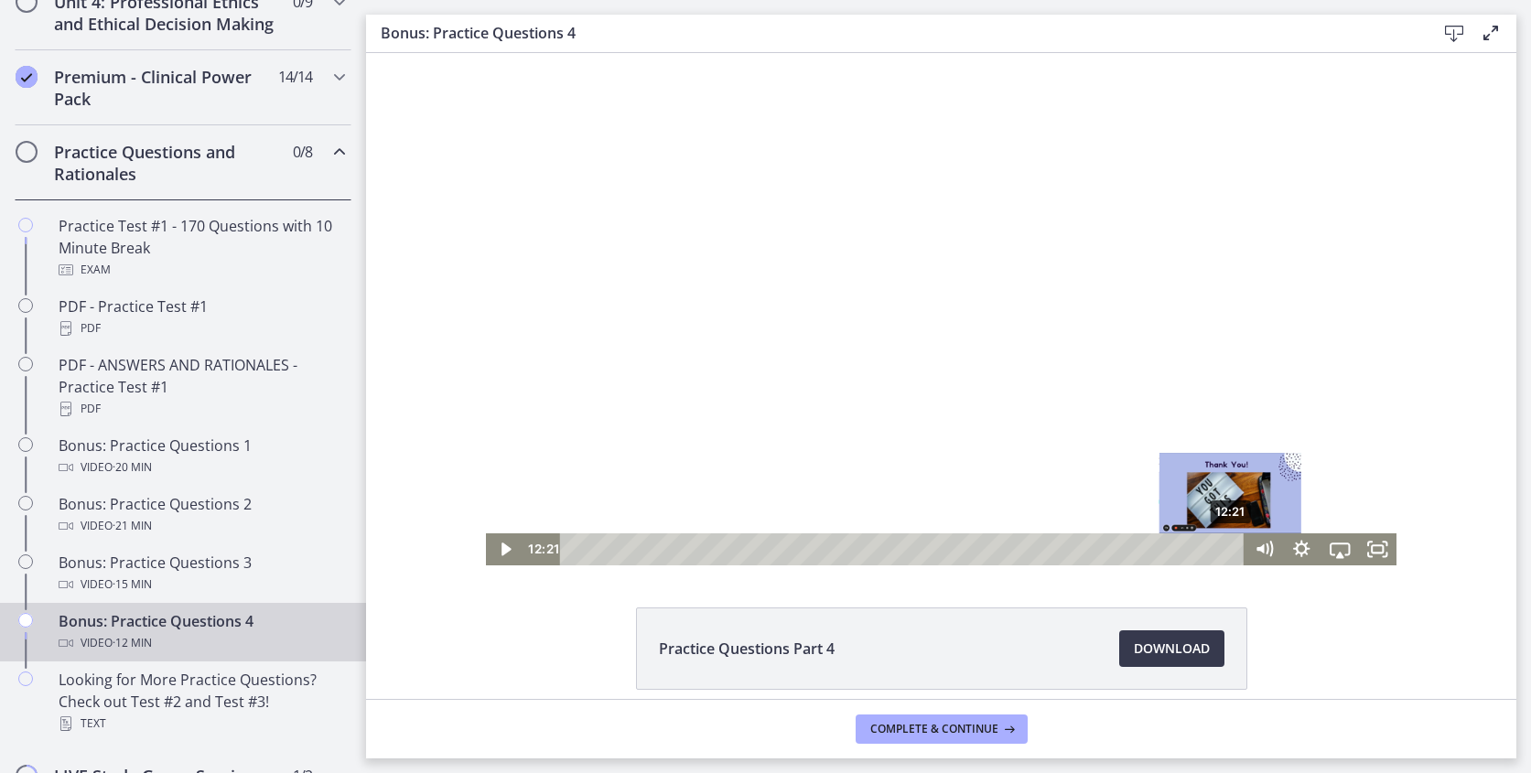
click at [1232, 543] on div "12:21" at bounding box center [905, 549] width 662 height 32
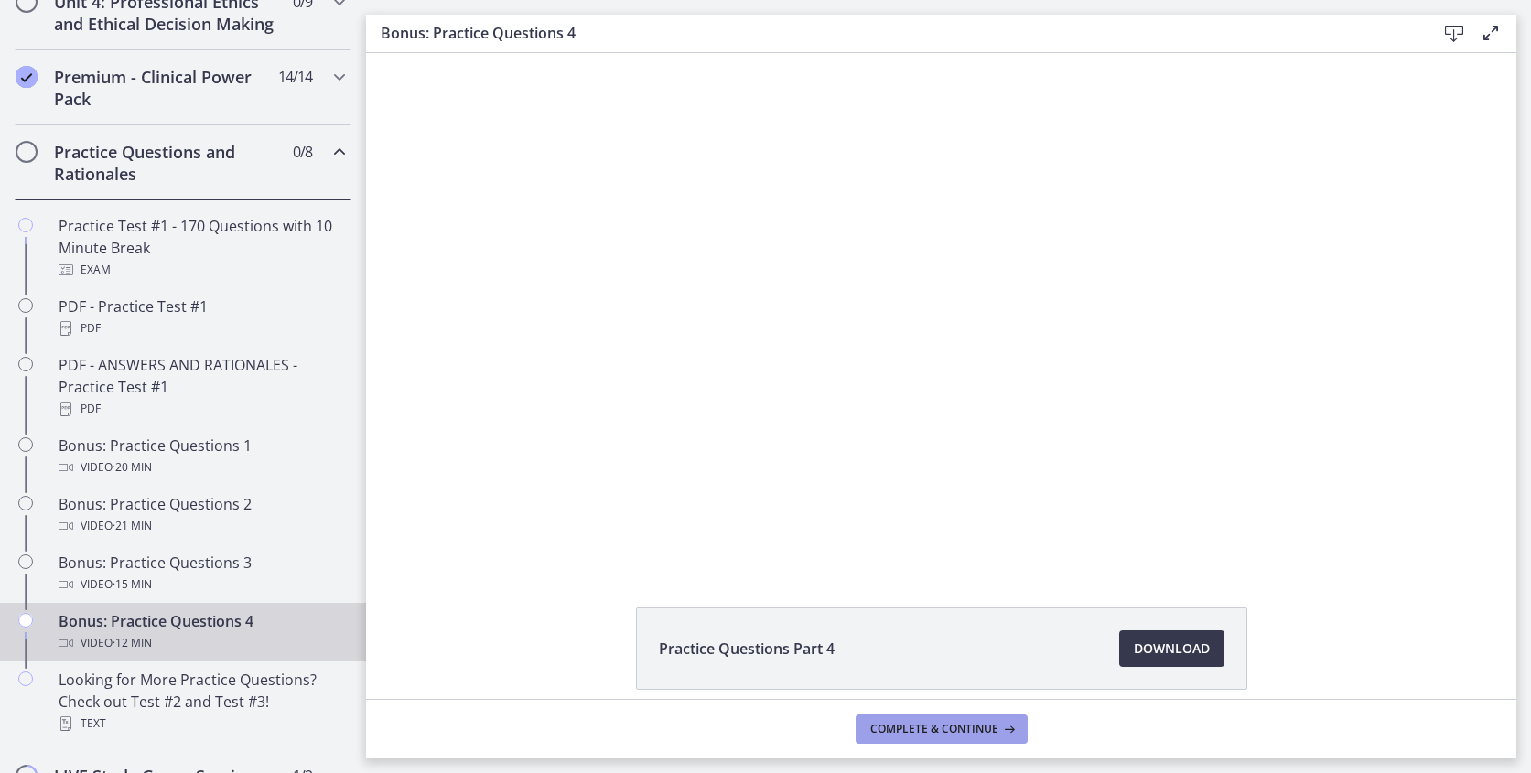
click at [911, 726] on span "Complete & continue" at bounding box center [934, 729] width 128 height 15
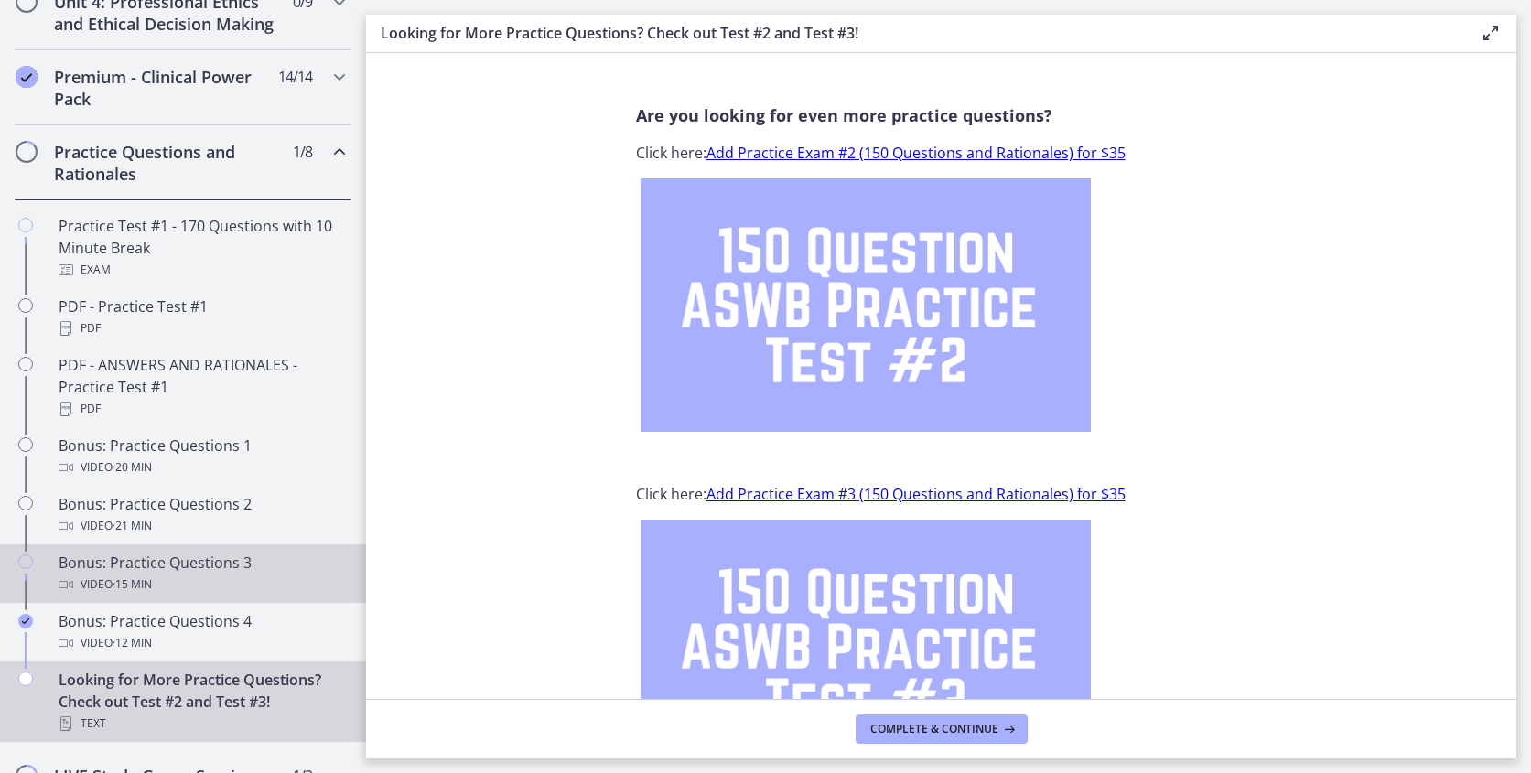
click at [145, 567] on div "Bonus: Practice Questions 3 Video · 15 min" at bounding box center [201, 574] width 285 height 44
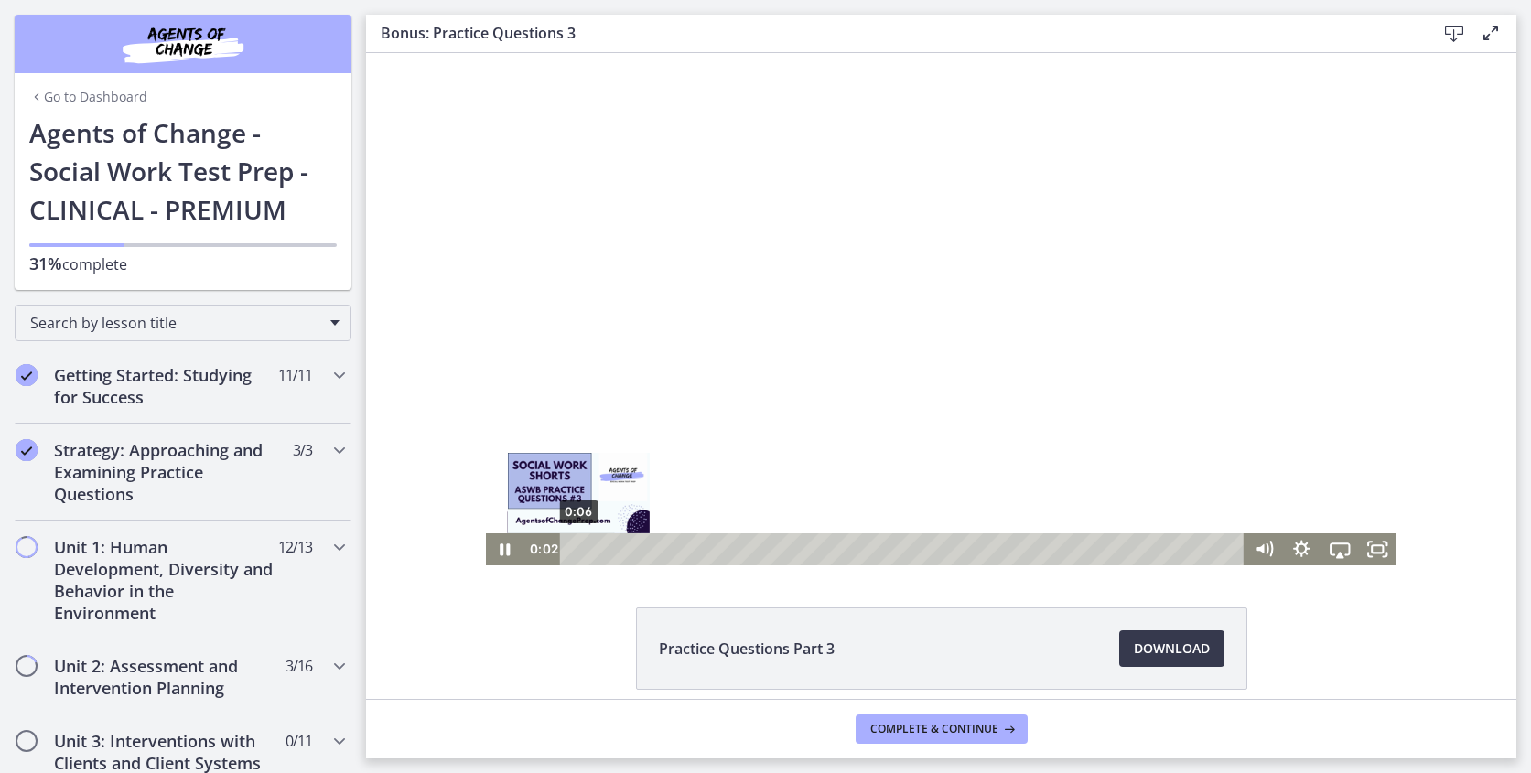
scroll to position [836, 0]
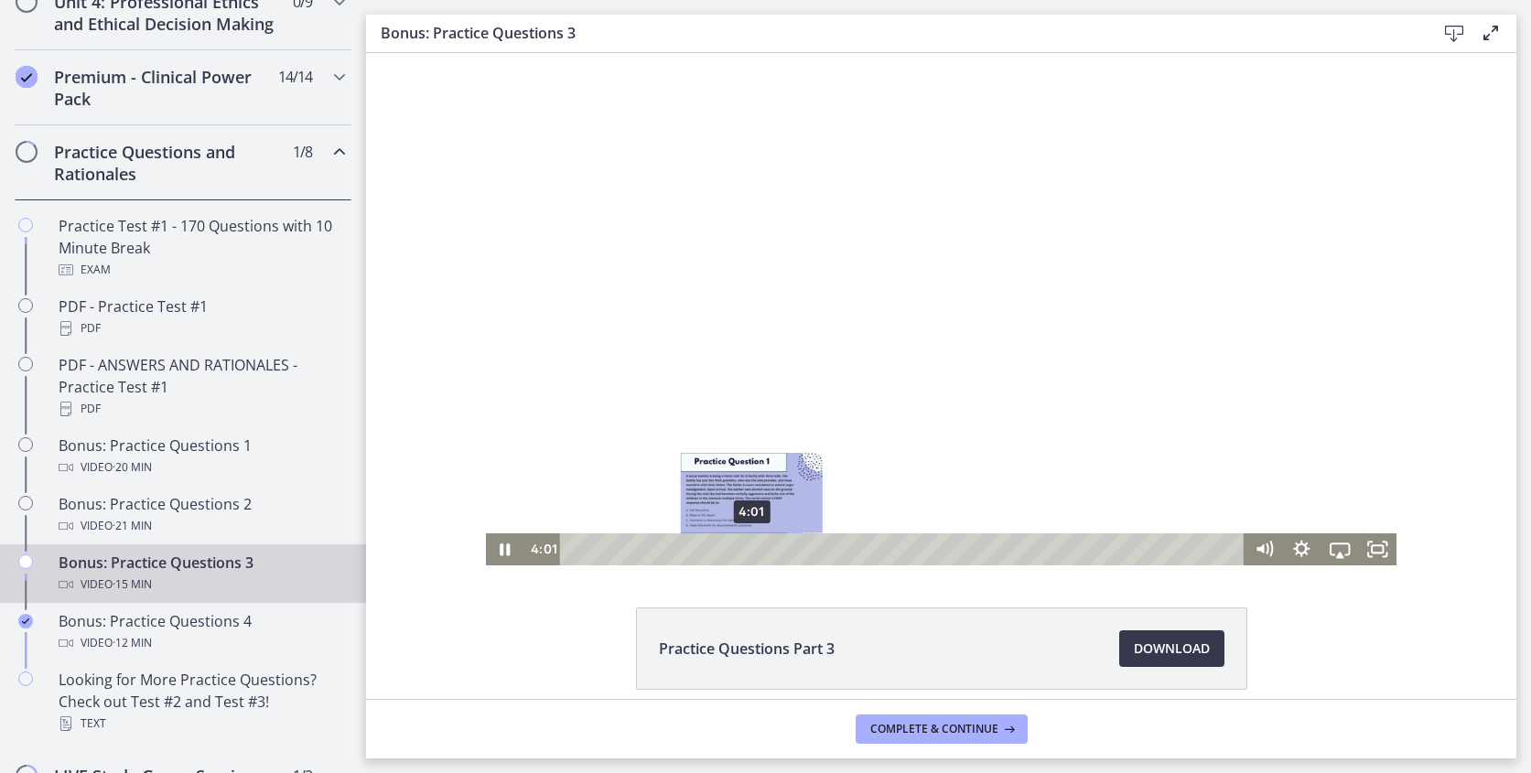
drag, startPoint x: 579, startPoint y: 552, endPoint x: 752, endPoint y: 545, distance: 173.0
click at [752, 545] on div "Playbar" at bounding box center [752, 549] width 11 height 11
click at [500, 548] on icon "Pause" at bounding box center [505, 549] width 10 height 12
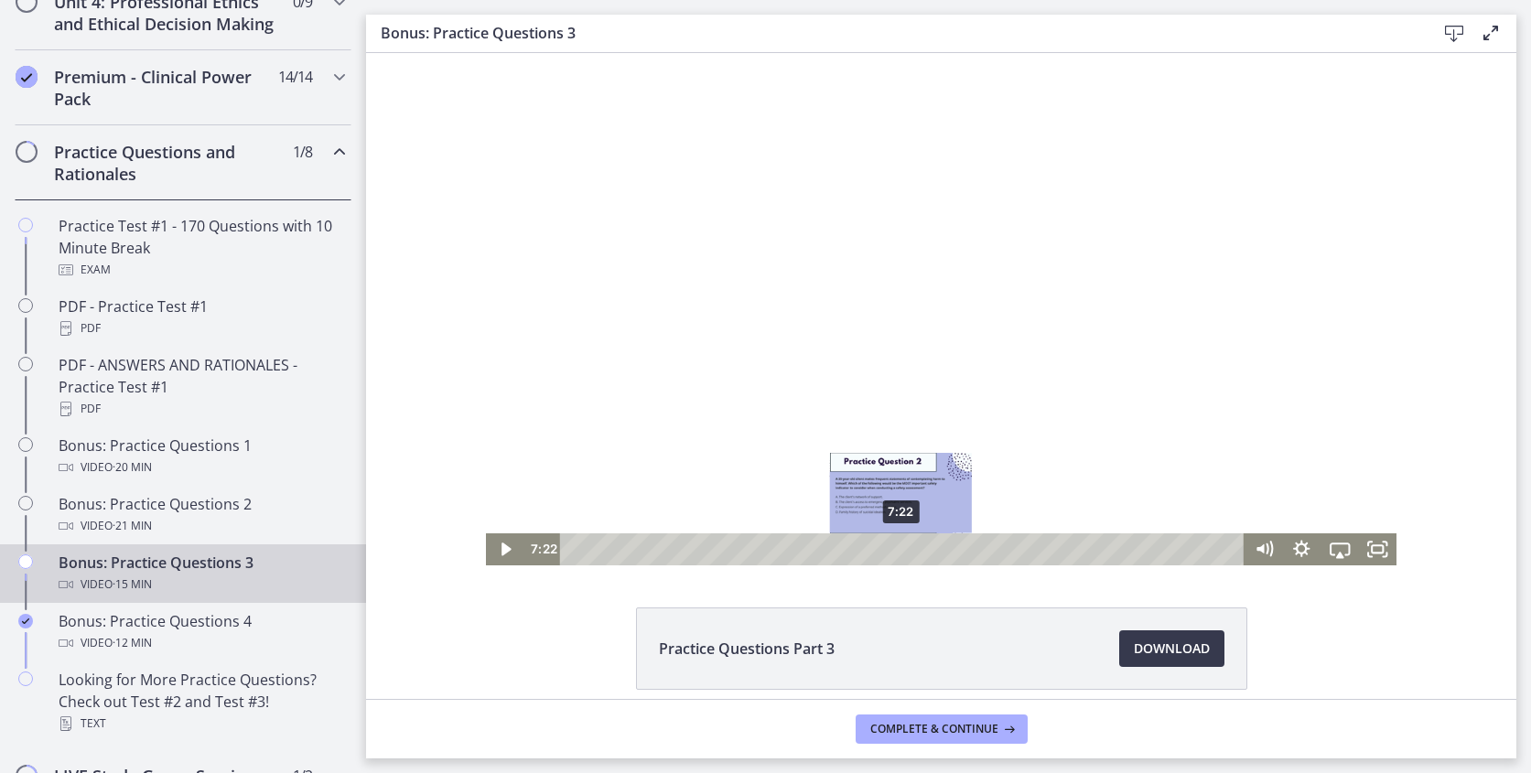
drag, startPoint x: 751, startPoint y: 548, endPoint x: 901, endPoint y: 544, distance: 150.1
click at [901, 544] on div "Playbar" at bounding box center [900, 549] width 11 height 11
click at [956, 556] on div "8:38" at bounding box center [905, 549] width 662 height 32
click at [500, 557] on icon "Play Video" at bounding box center [506, 549] width 38 height 32
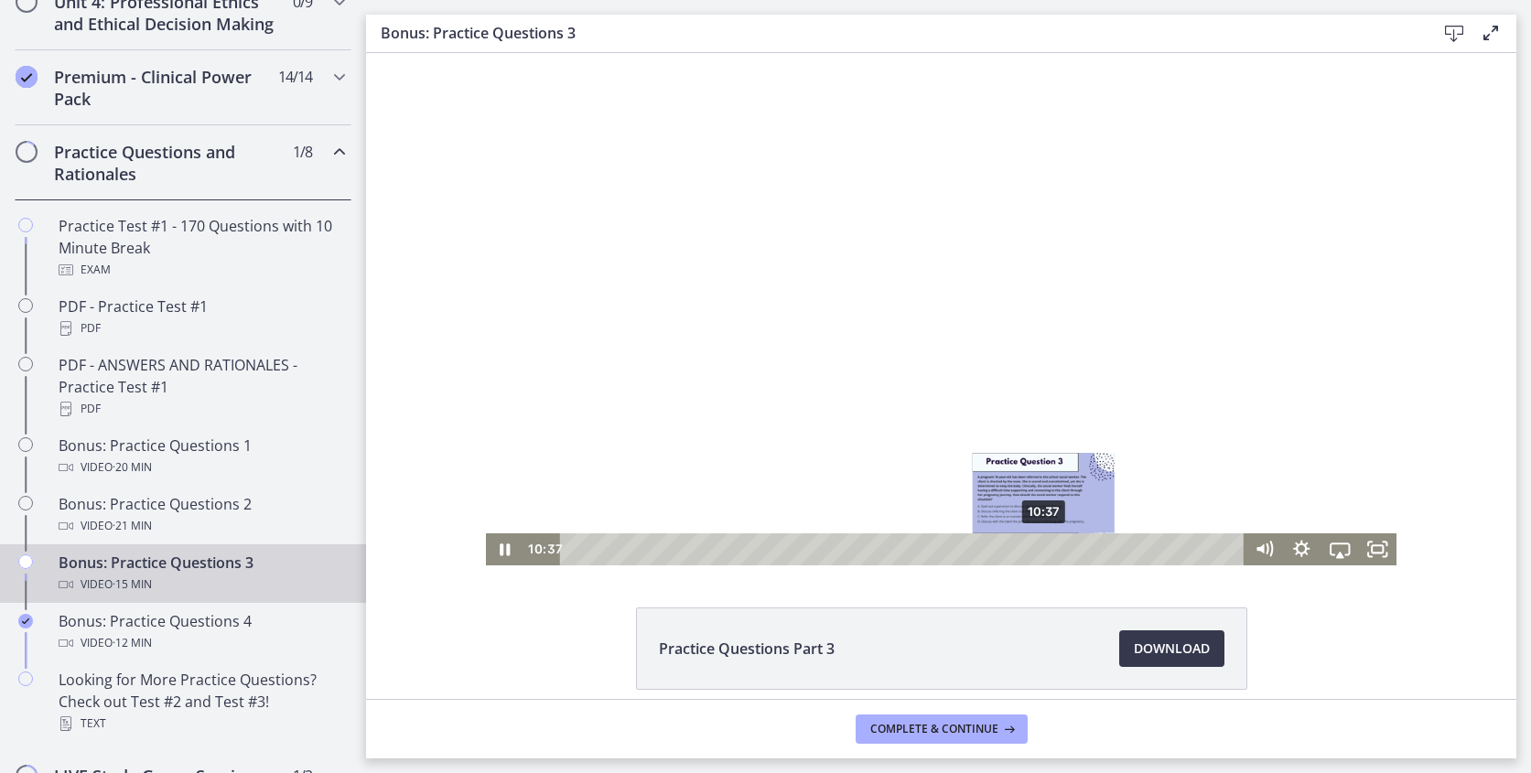
click at [1045, 539] on div "10:37" at bounding box center [905, 549] width 662 height 32
click at [503, 552] on icon "Pause" at bounding box center [505, 549] width 10 height 12
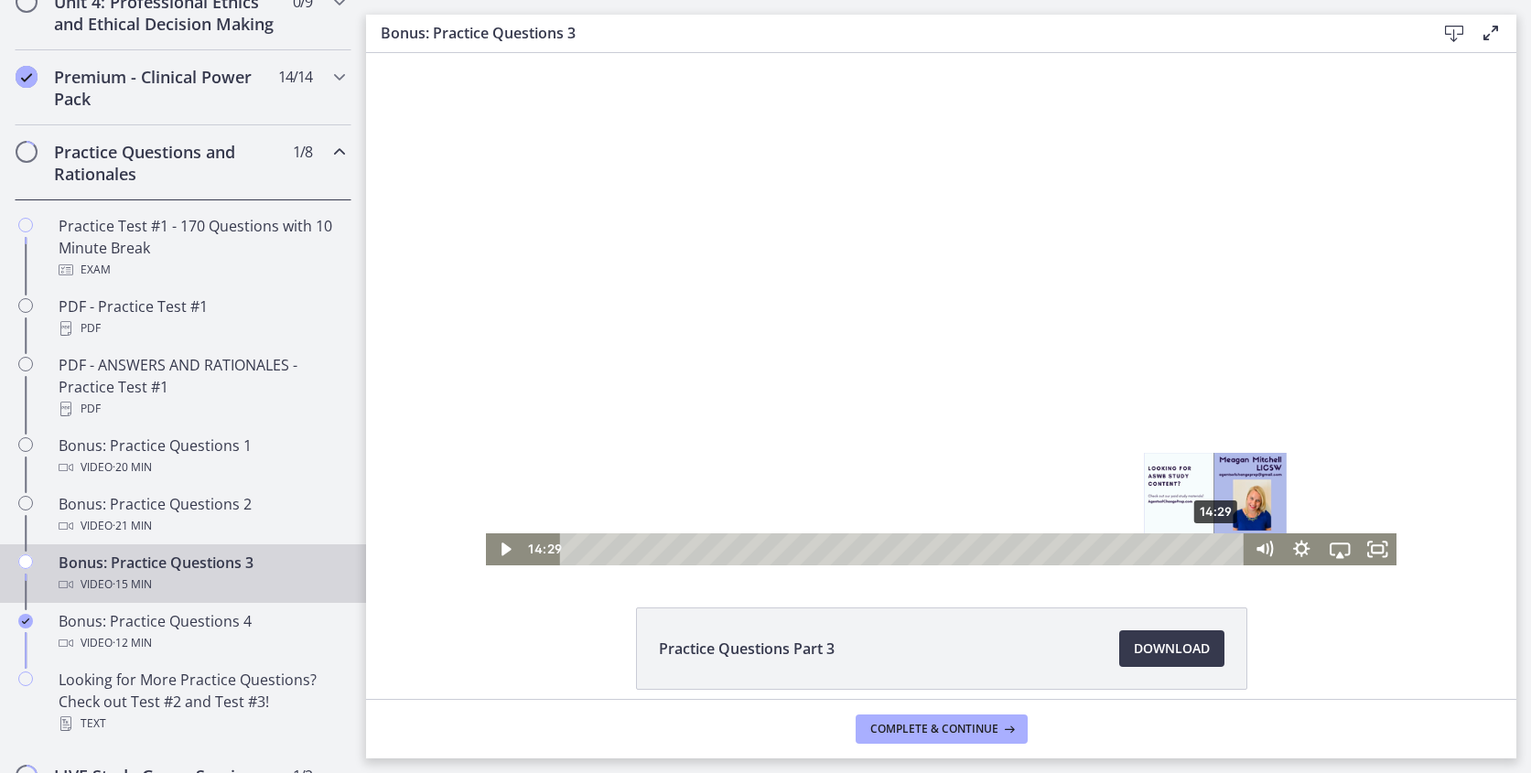
drag, startPoint x: 1049, startPoint y: 549, endPoint x: 1217, endPoint y: 552, distance: 168.4
click at [1217, 552] on div "Playbar" at bounding box center [1215, 549] width 11 height 11
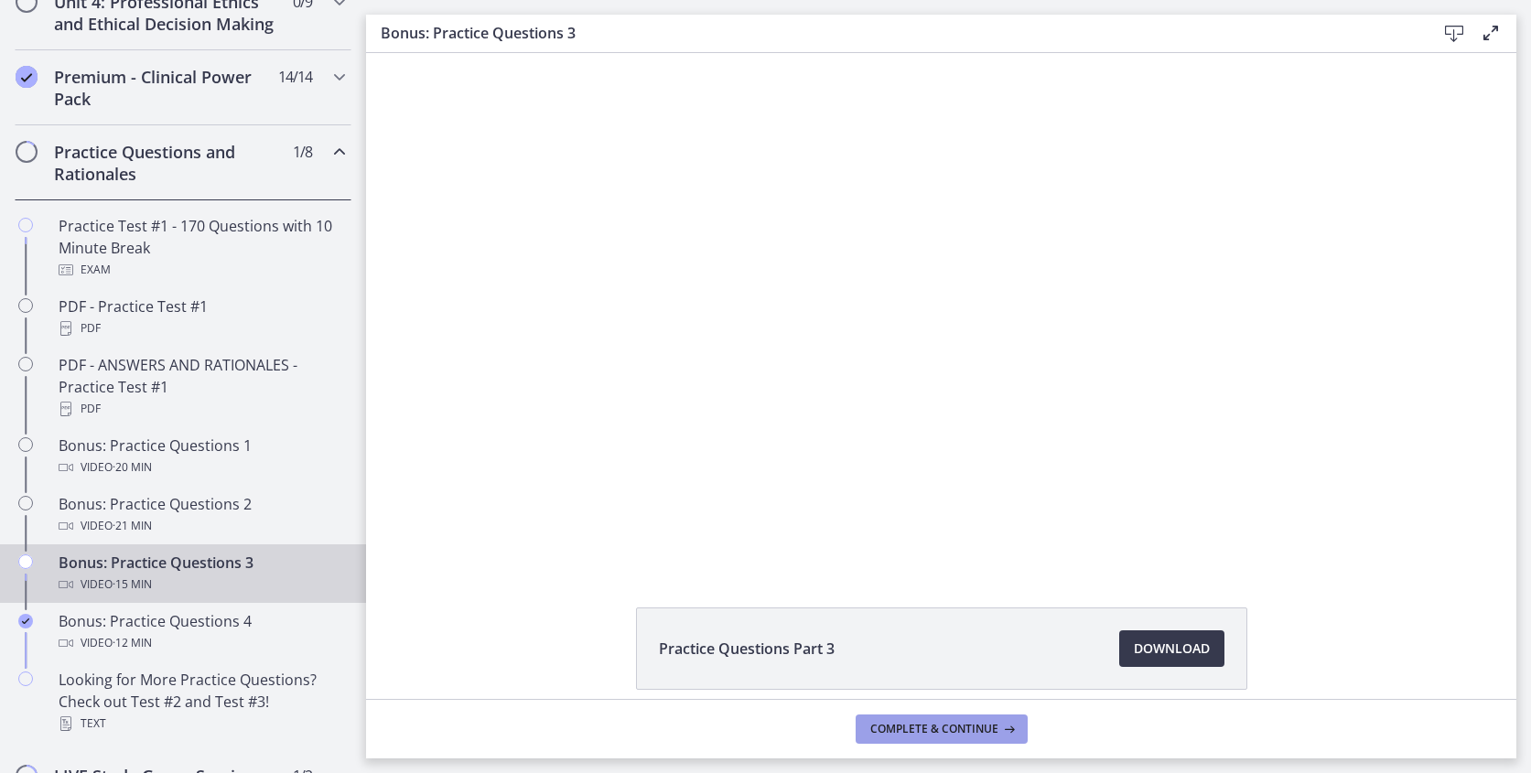
click at [955, 731] on span "Complete & continue" at bounding box center [934, 729] width 128 height 15
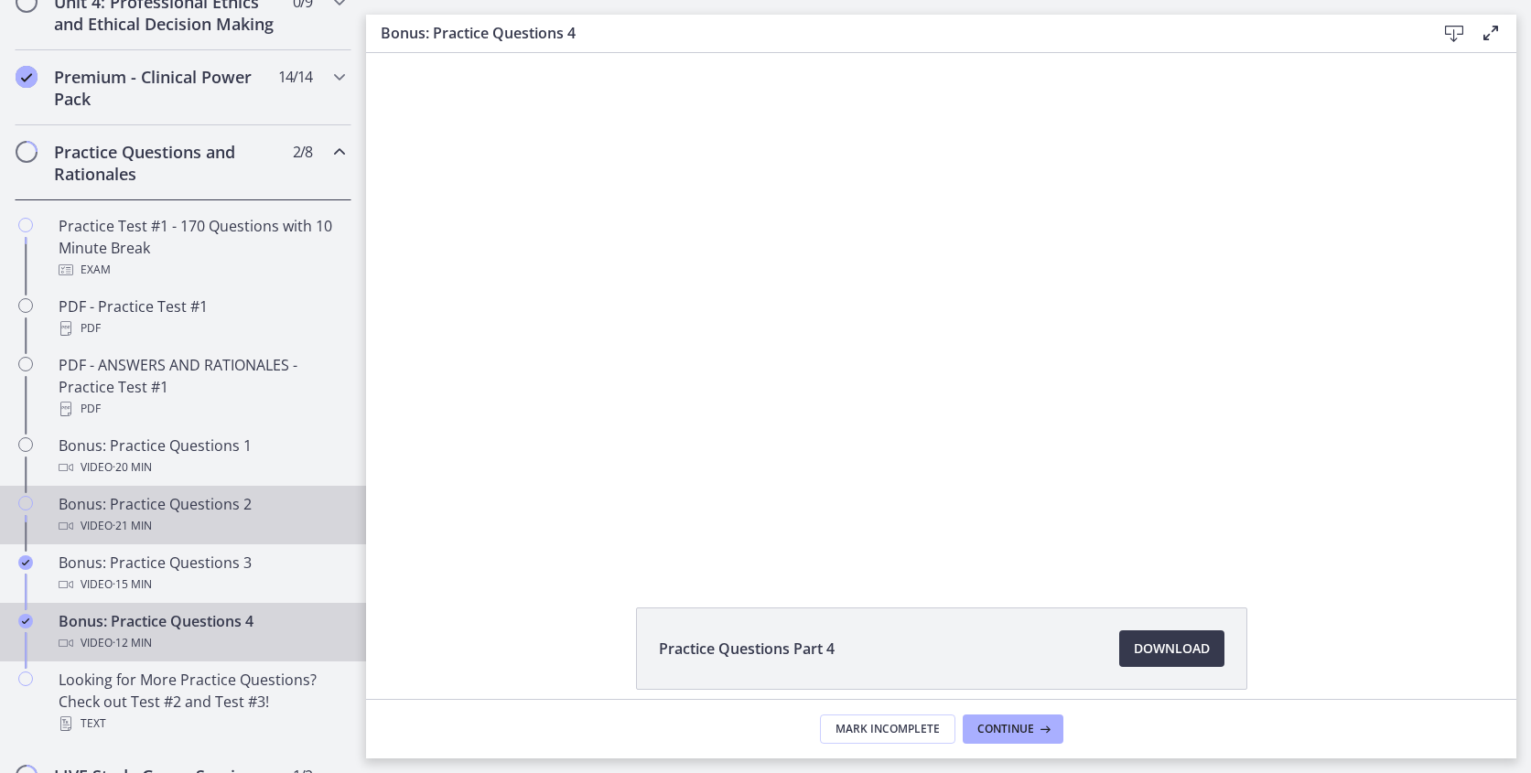
click at [141, 493] on div "Bonus: Practice Questions 2 Video · 21 min" at bounding box center [201, 515] width 285 height 44
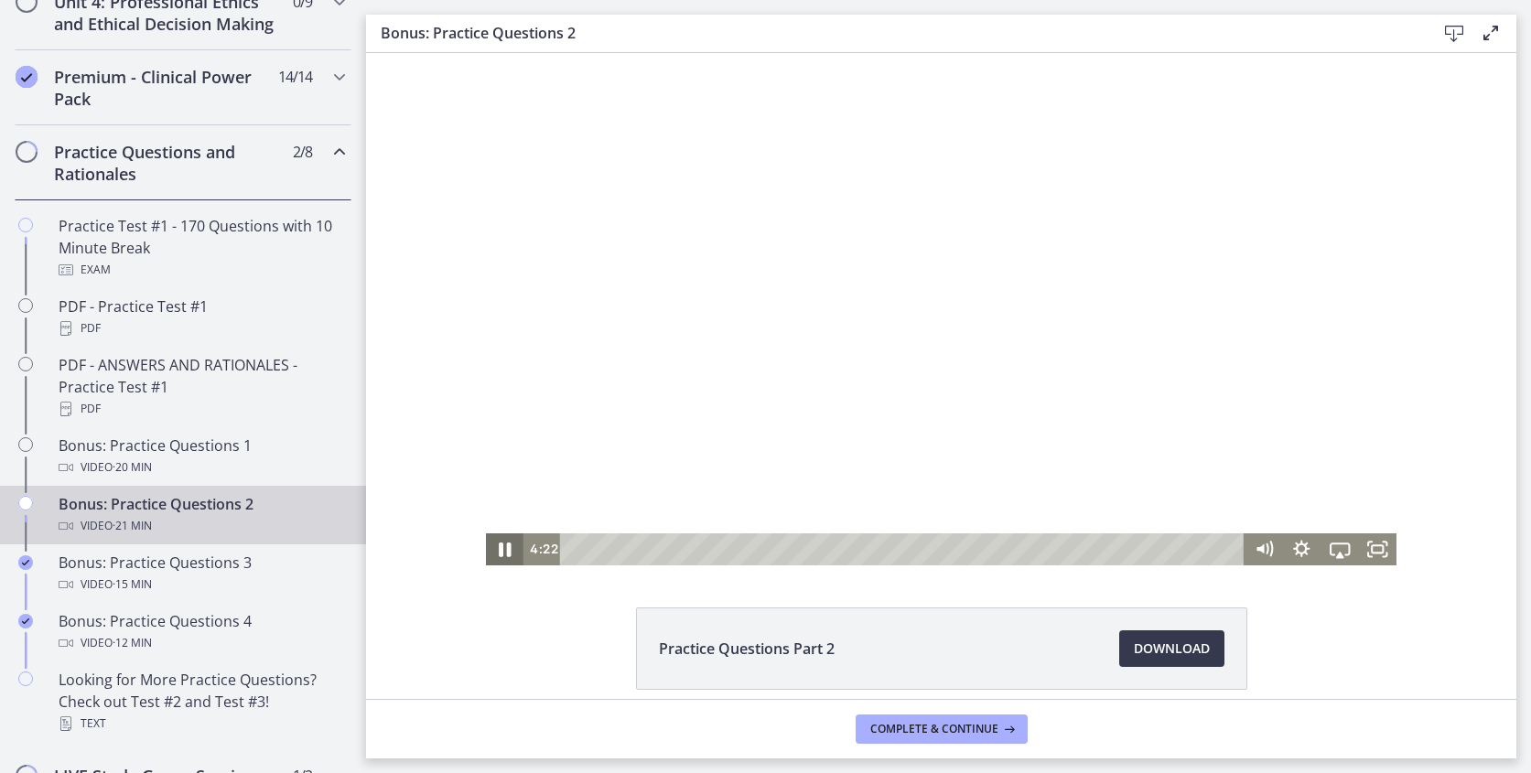
click at [512, 548] on icon "Pause" at bounding box center [505, 549] width 46 height 38
click at [841, 549] on div "8:29" at bounding box center [905, 549] width 662 height 32
drag, startPoint x: 845, startPoint y: 549, endPoint x: 959, endPoint y: 553, distance: 114.4
click at [959, 553] on div "Playbar" at bounding box center [957, 549] width 11 height 11
click at [959, 554] on div "Playbar" at bounding box center [957, 549] width 11 height 11
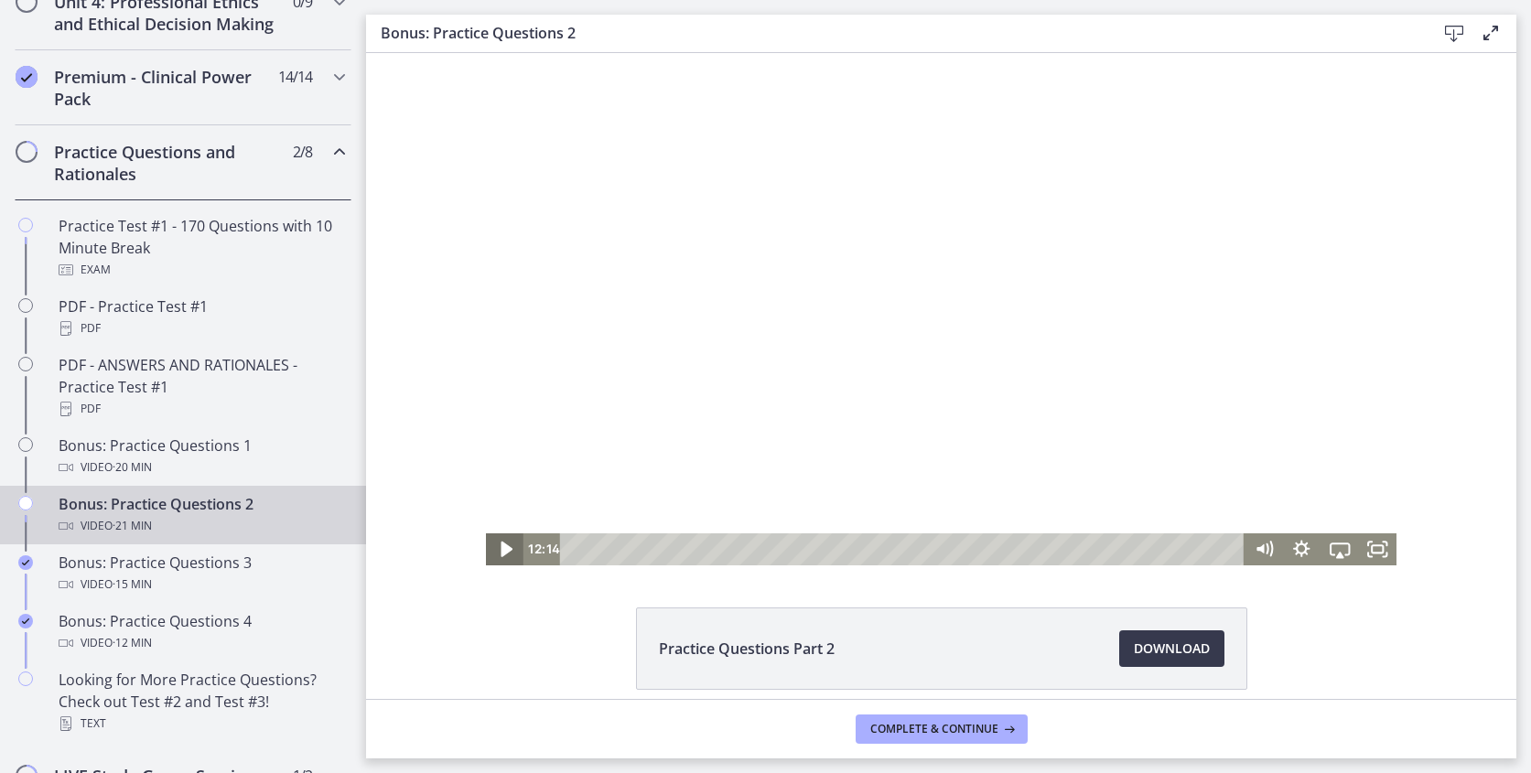
click at [498, 552] on icon "Play Video" at bounding box center [506, 549] width 46 height 38
drag, startPoint x: 966, startPoint y: 546, endPoint x: 1006, endPoint y: 546, distance: 40.3
click at [1006, 546] on div "Playbar" at bounding box center [1005, 549] width 11 height 11
click at [509, 545] on icon "Pause" at bounding box center [505, 549] width 10 height 12
click at [504, 551] on icon "Play Video" at bounding box center [506, 550] width 12 height 16
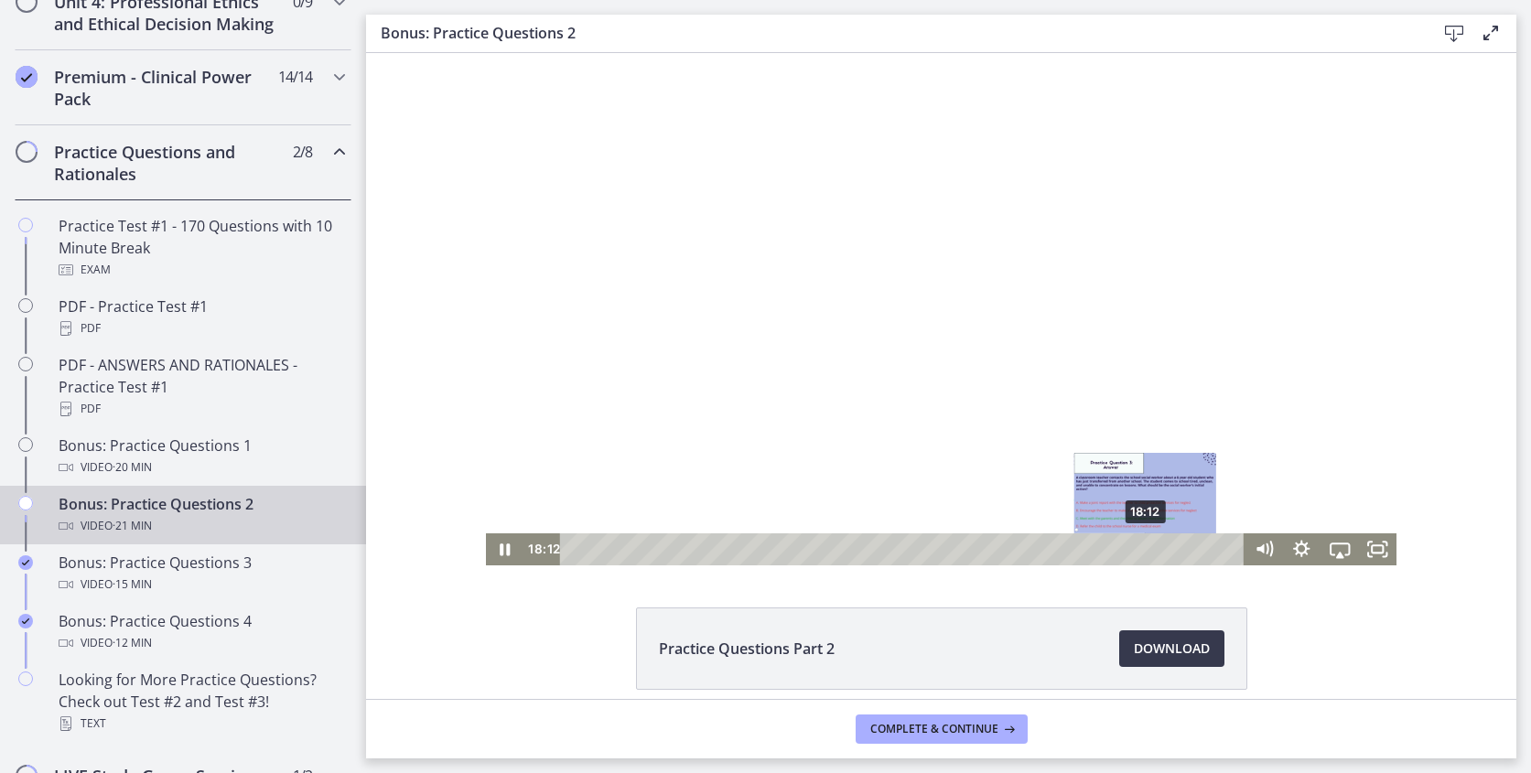
click at [1146, 540] on div "18:12" at bounding box center [905, 549] width 662 height 32
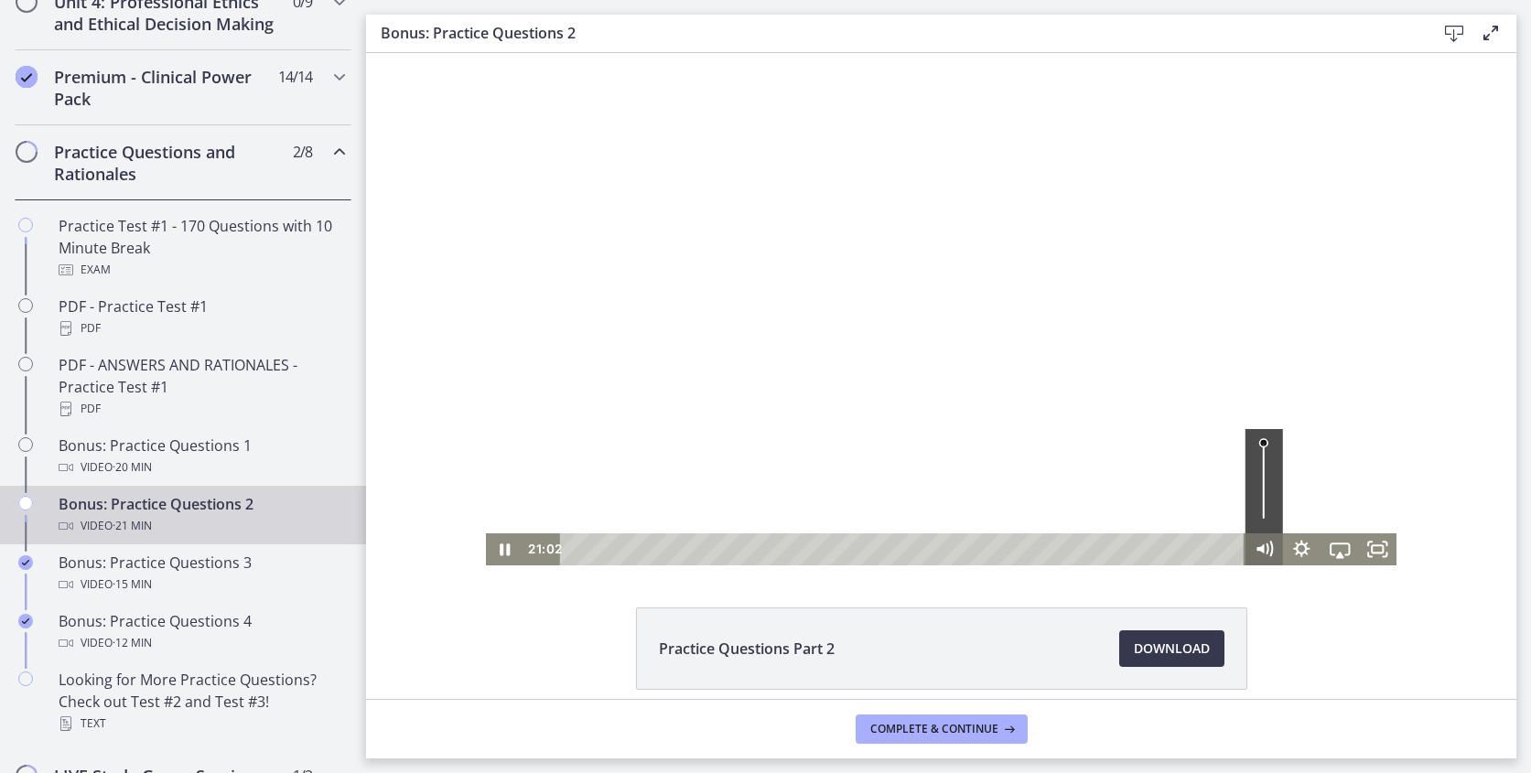
drag, startPoint x: 1146, startPoint y: 545, endPoint x: 1253, endPoint y: 543, distance: 106.2
click at [1253, 543] on div "21:02 21:02" at bounding box center [941, 549] width 911 height 32
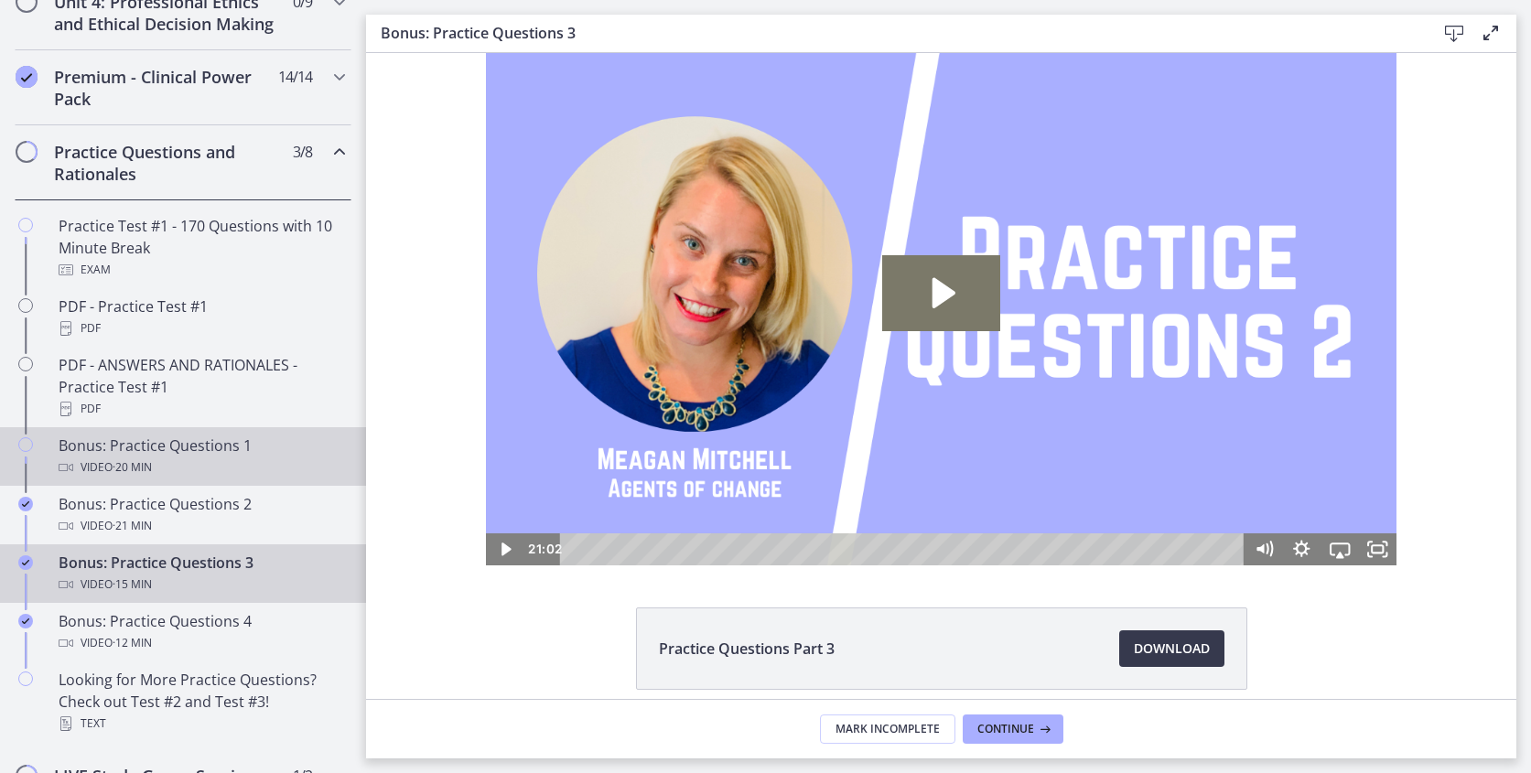
click at [147, 444] on div "Bonus: Practice Questions 1 Video · 20 min" at bounding box center [201, 457] width 285 height 44
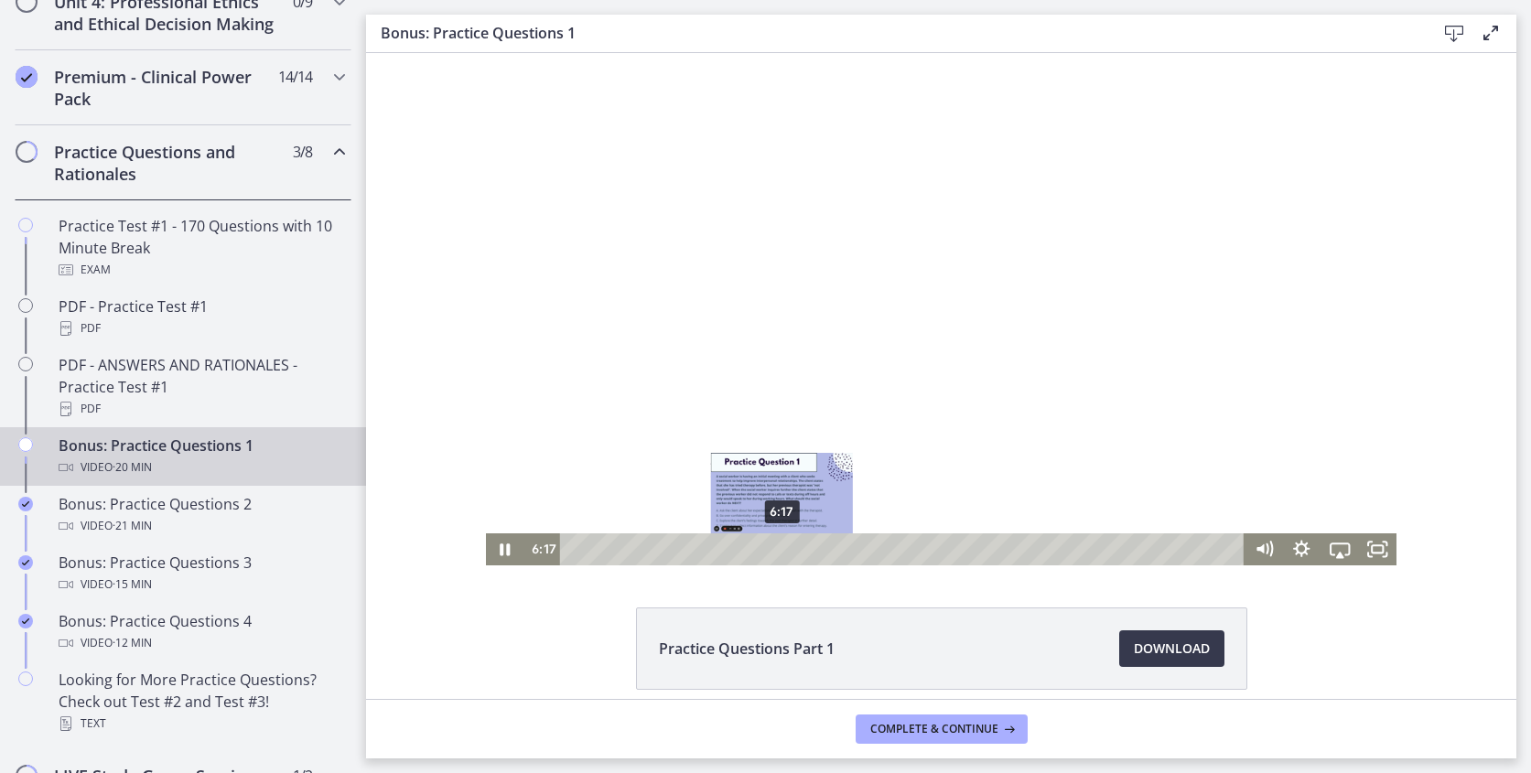
click at [782, 556] on div "6:17" at bounding box center [905, 549] width 662 height 32
click at [505, 554] on icon "Pause" at bounding box center [505, 549] width 46 height 38
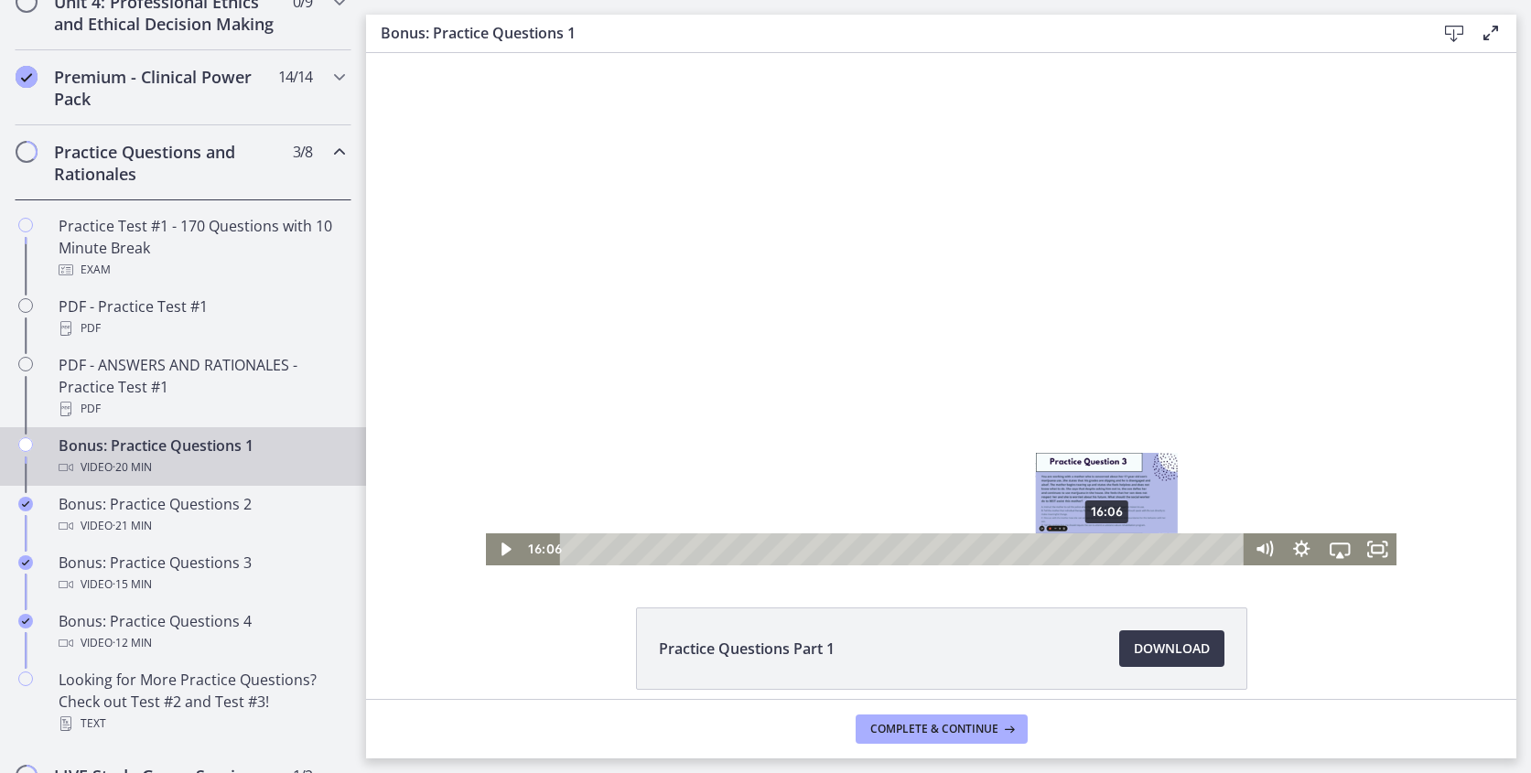
click at [1108, 541] on div "16:06" at bounding box center [905, 549] width 662 height 32
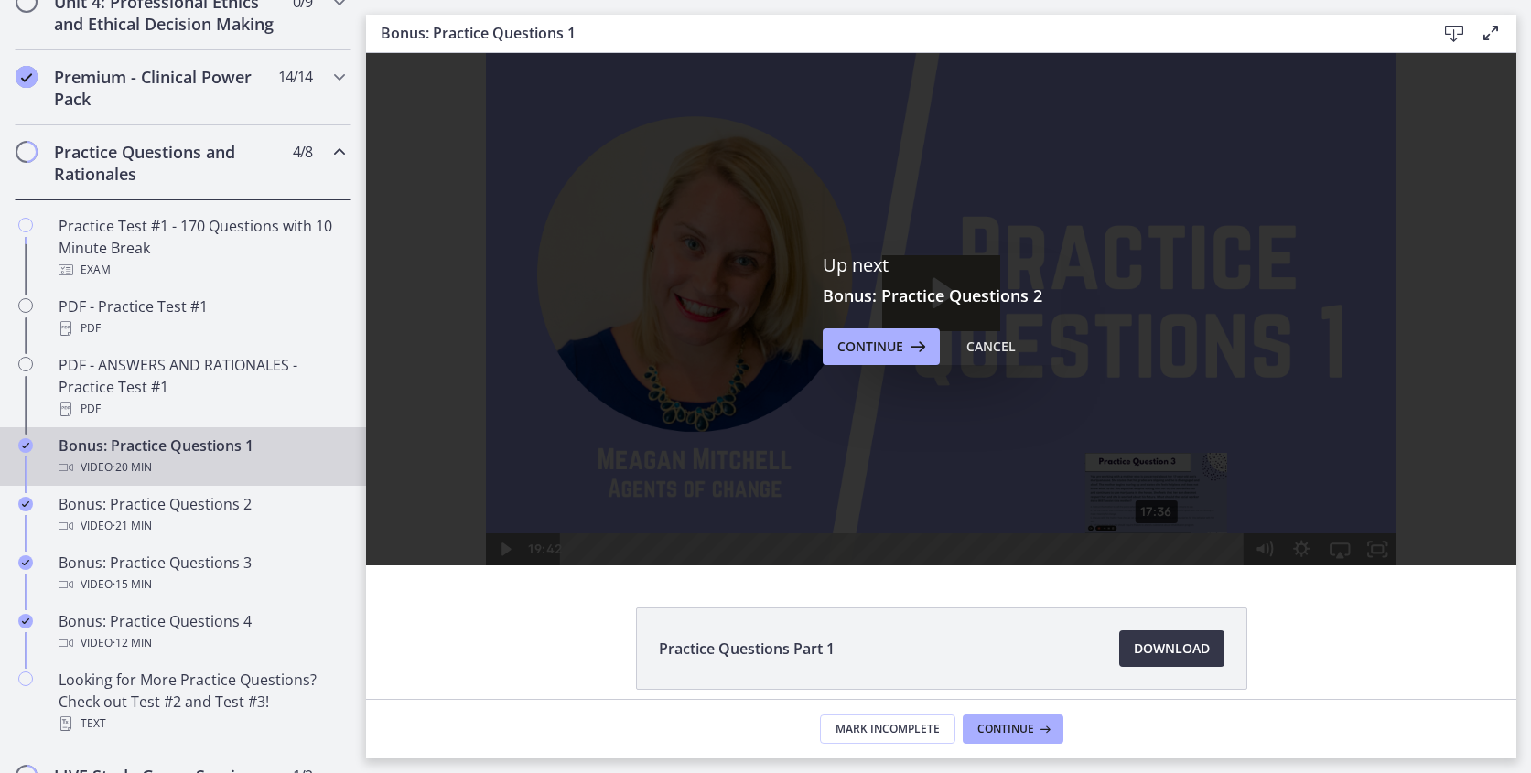
click at [1145, 647] on span "Download Opens in a new window" at bounding box center [1172, 649] width 76 height 22
click at [854, 348] on span "Continue" at bounding box center [870, 347] width 66 height 22
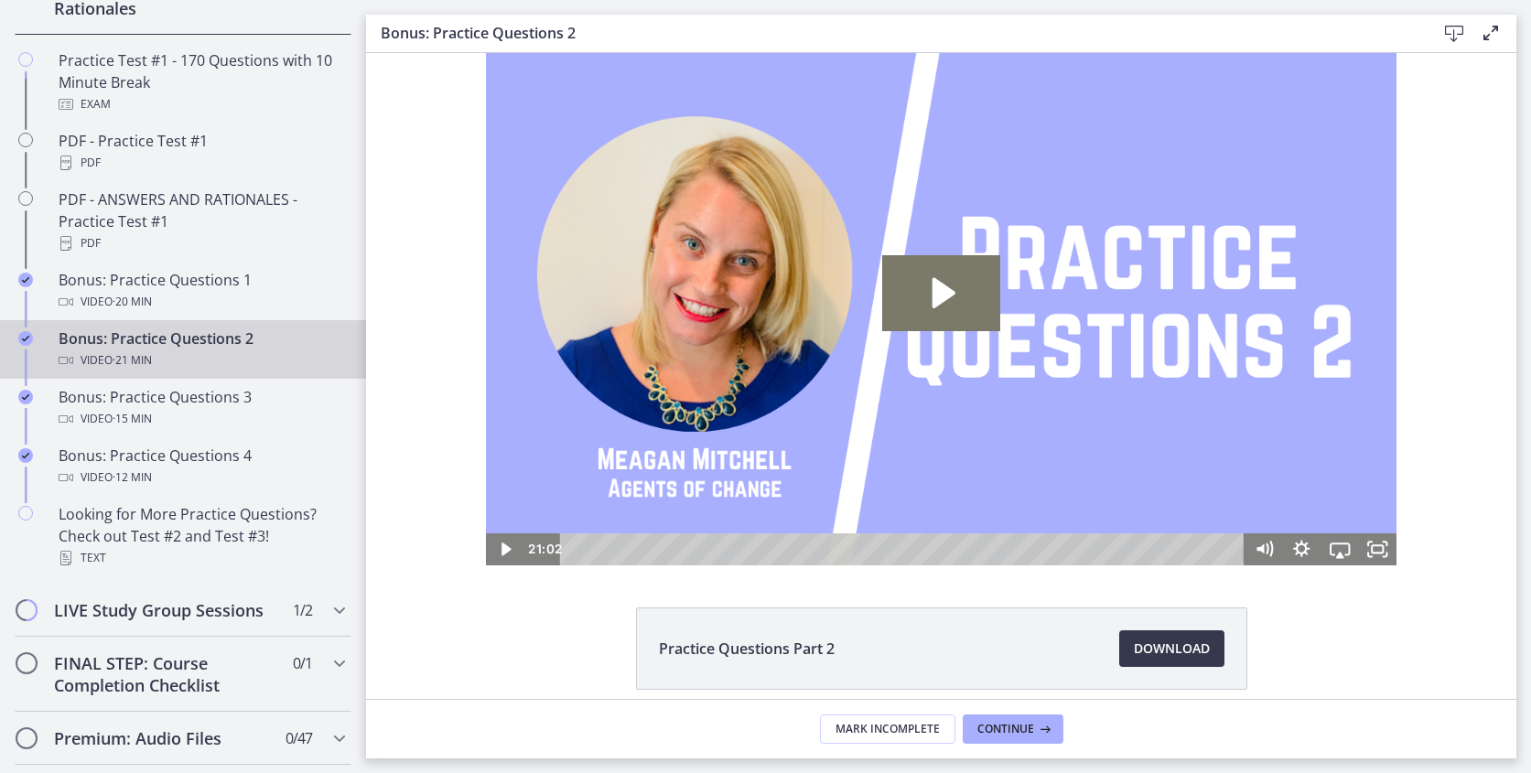
scroll to position [1013, 0]
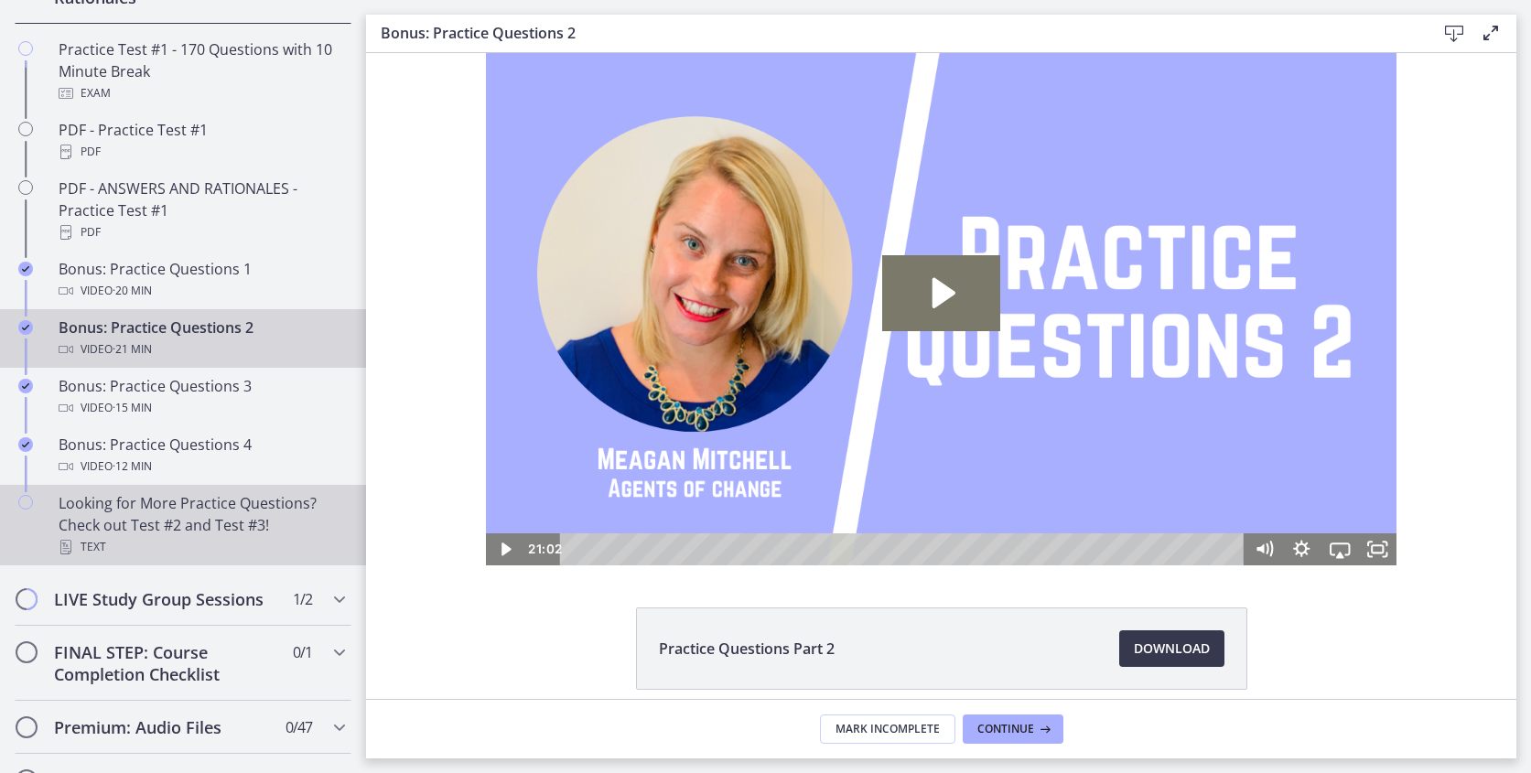
click at [217, 527] on div "Looking for More Practice Questions? Check out Test #2 and Test #3! Text" at bounding box center [201, 525] width 285 height 66
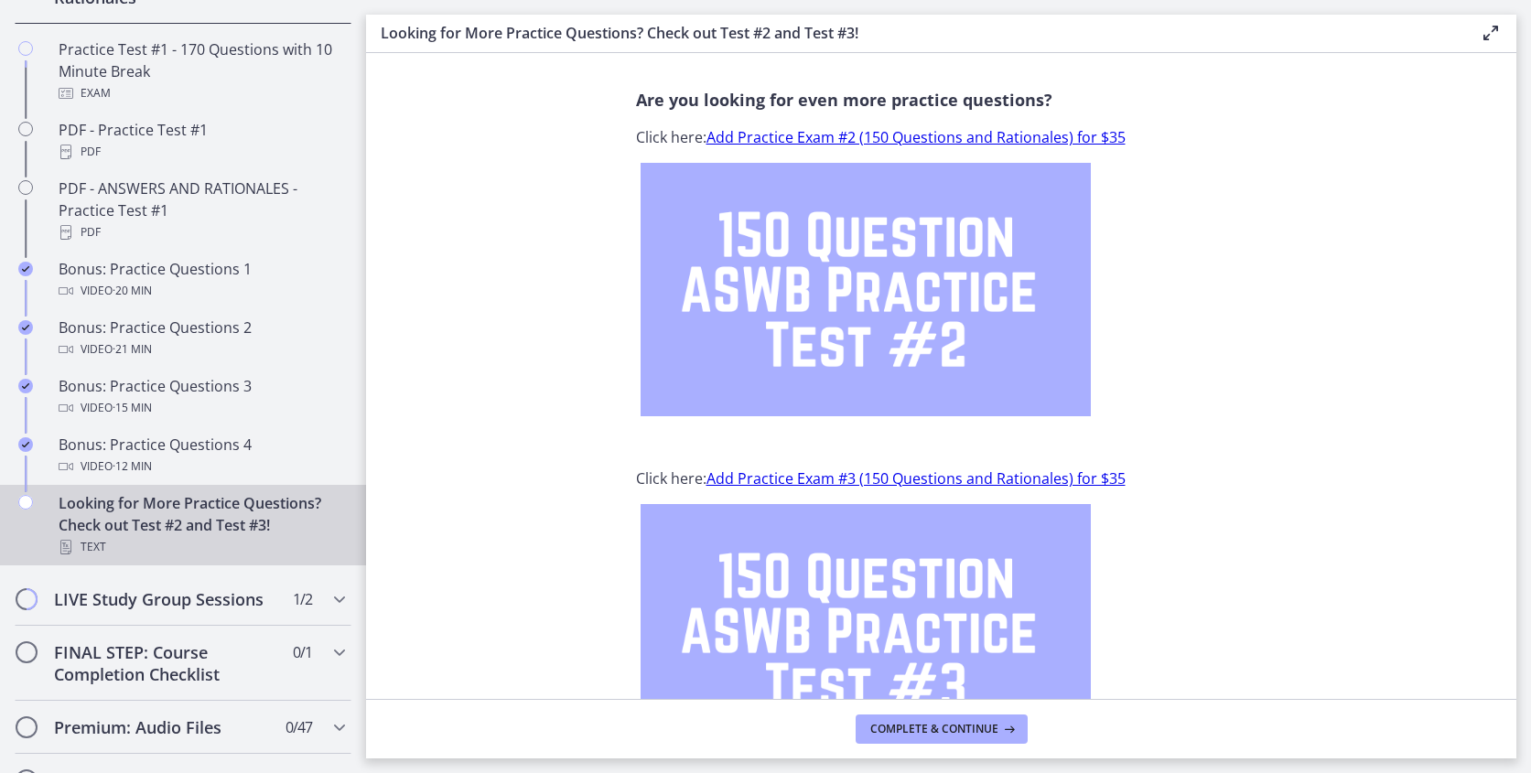
scroll to position [17, 0]
click at [337, 598] on icon "Chapters" at bounding box center [339, 599] width 22 height 22
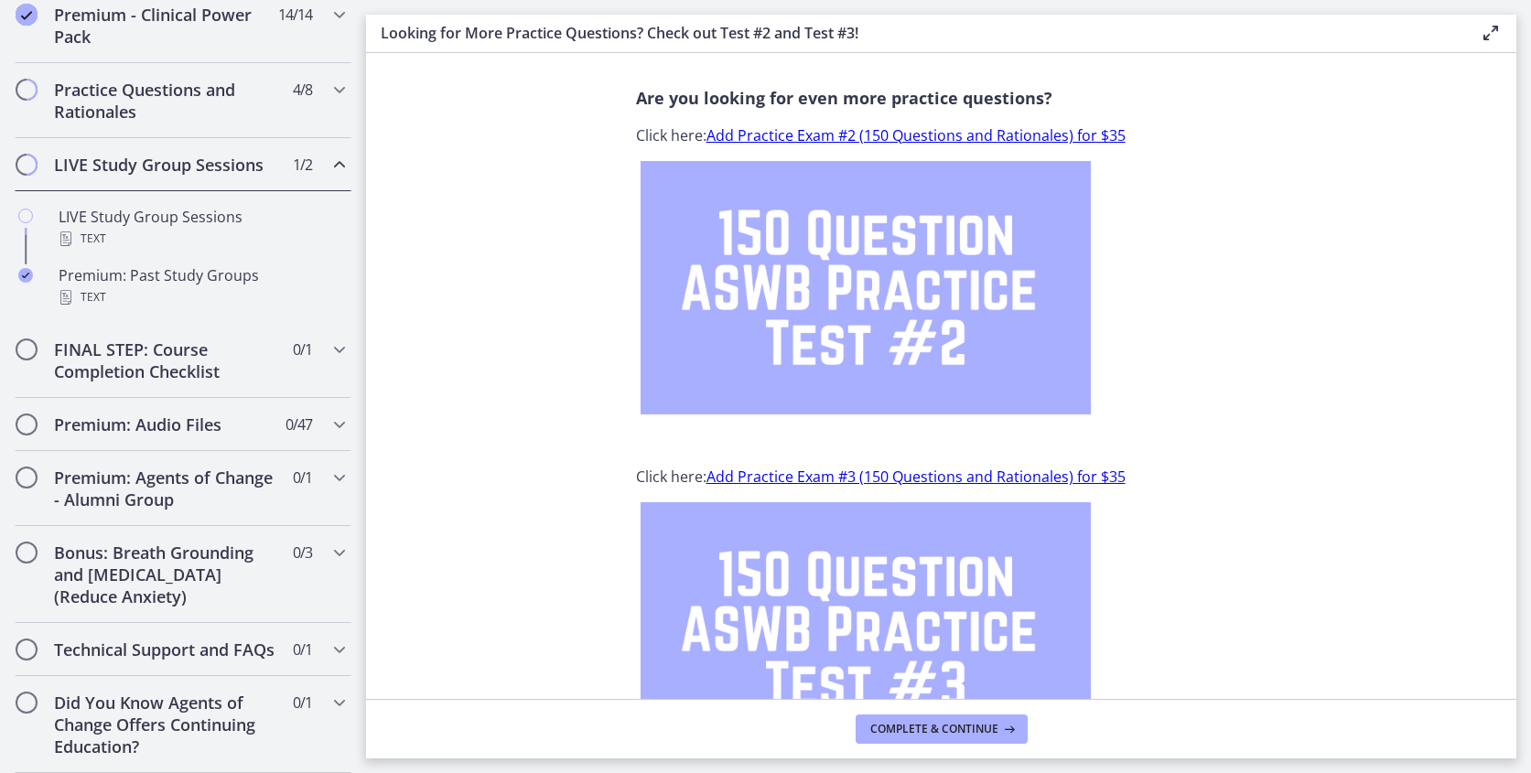
scroll to position [899, 0]
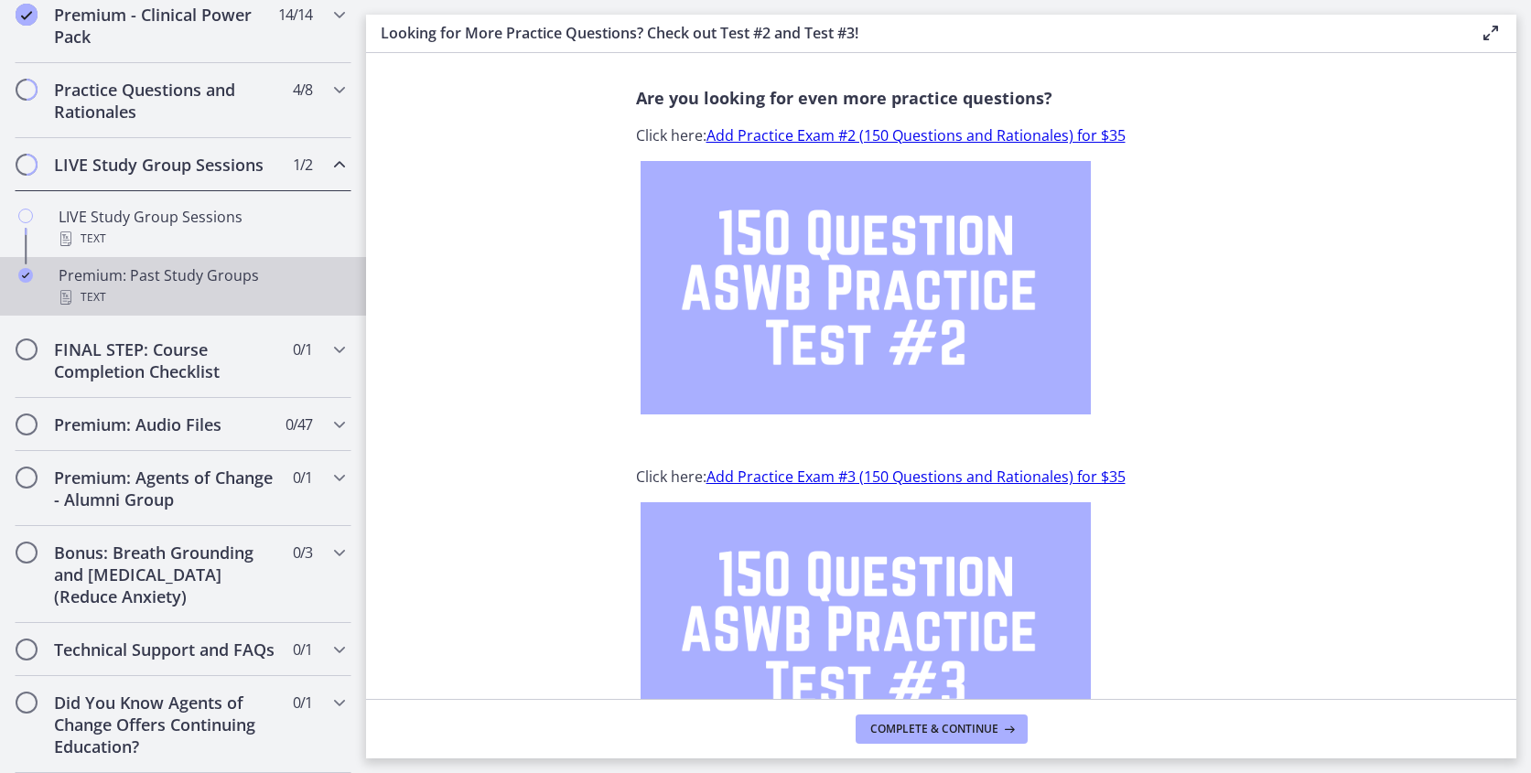
click at [201, 287] on div "Text" at bounding box center [201, 297] width 285 height 22
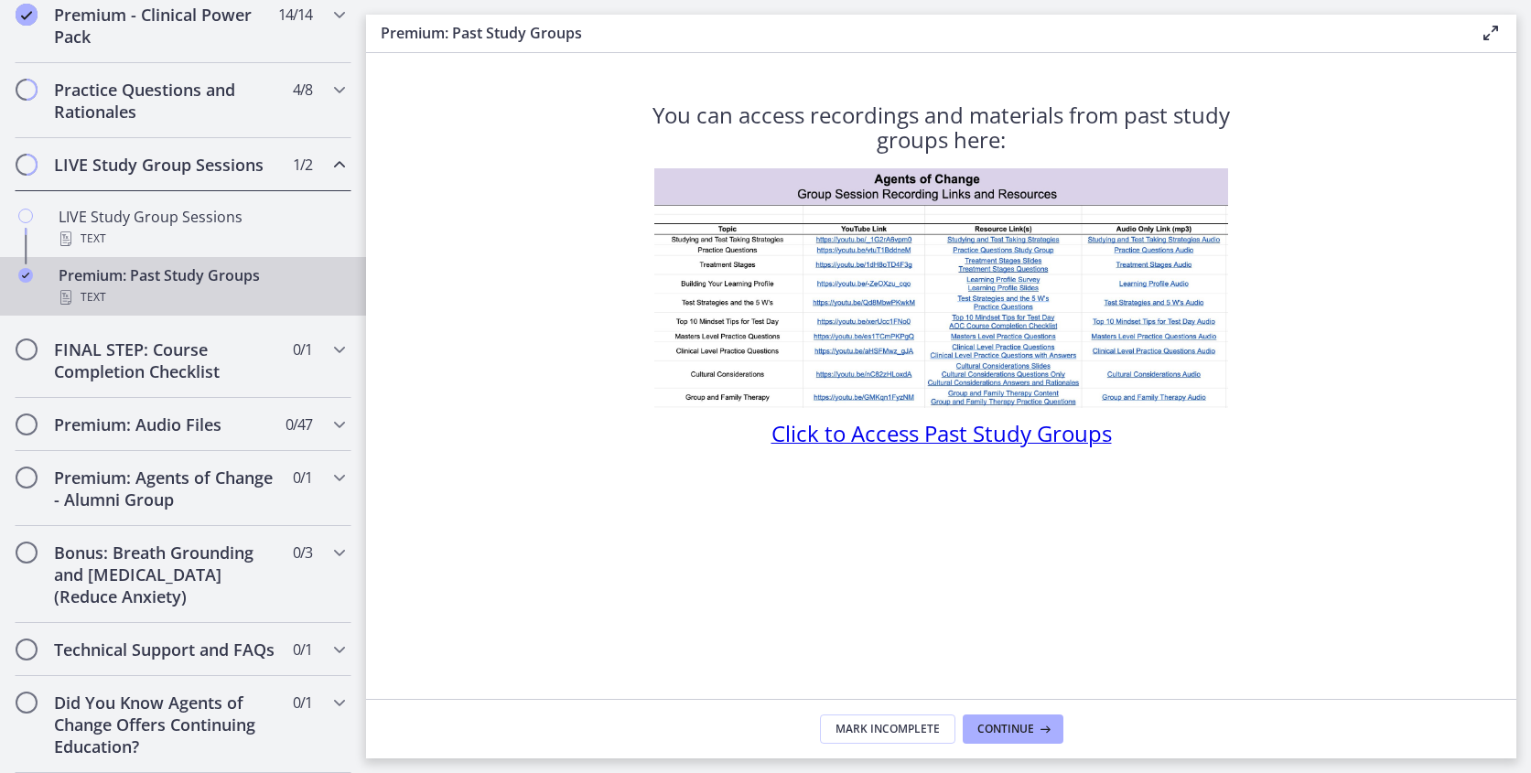
click at [887, 434] on span "Click to Access Past Study Groups" at bounding box center [941, 433] width 340 height 30
